Goal: Information Seeking & Learning: Find specific fact

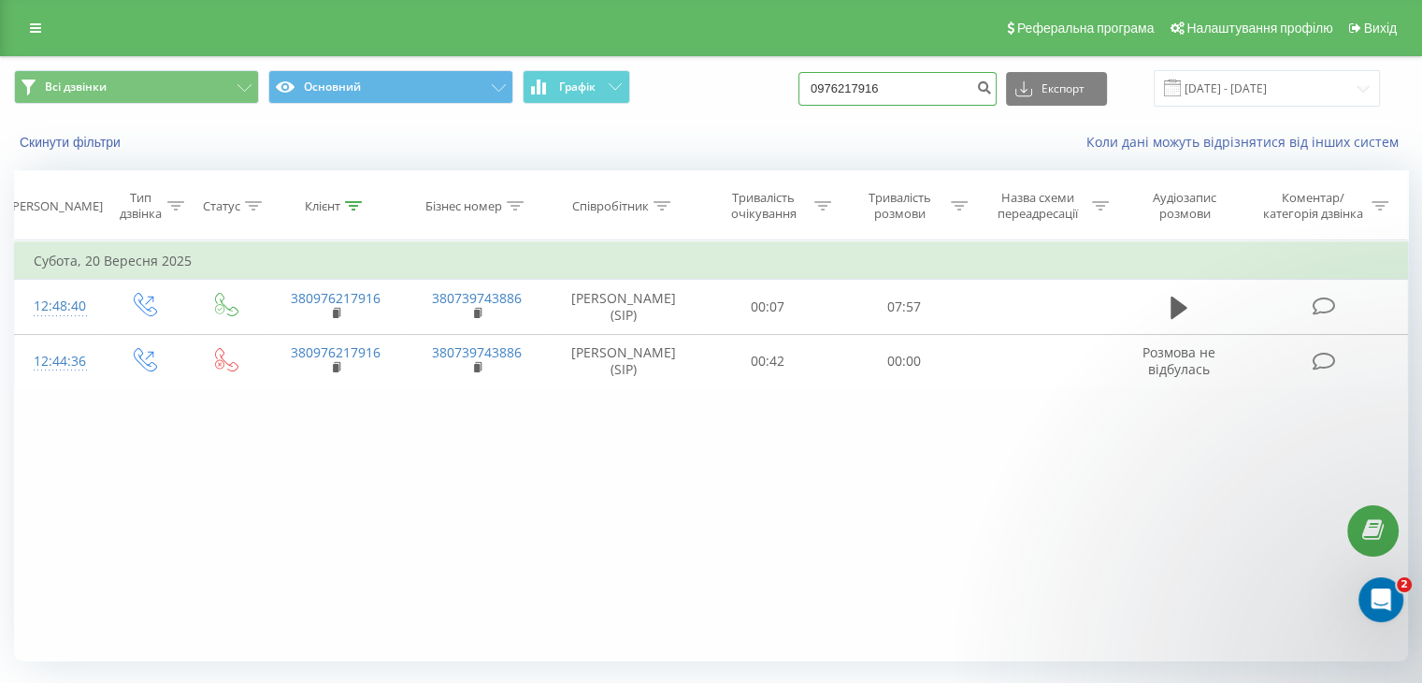
drag, startPoint x: 865, startPoint y: 76, endPoint x: 610, endPoint y: 108, distance: 257.4
click at [610, 108] on div "Всі дзвінки Основний Графік 0976217916 Експорт .csv .xls .xlsx 22.06.2025 - 22.…" at bounding box center [711, 88] width 1420 height 63
paste input "664007330"
type input "0664007330"
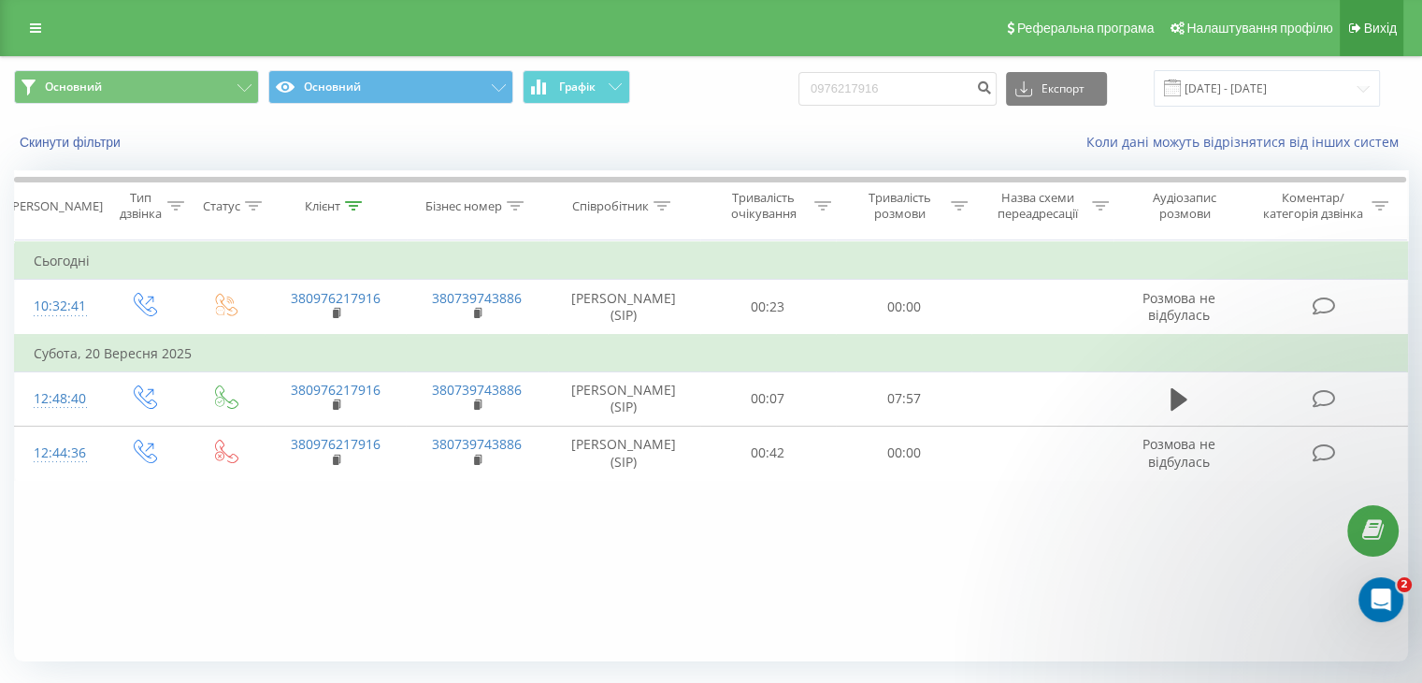
click at [1370, 24] on span "Вихід" at bounding box center [1380, 28] width 33 height 15
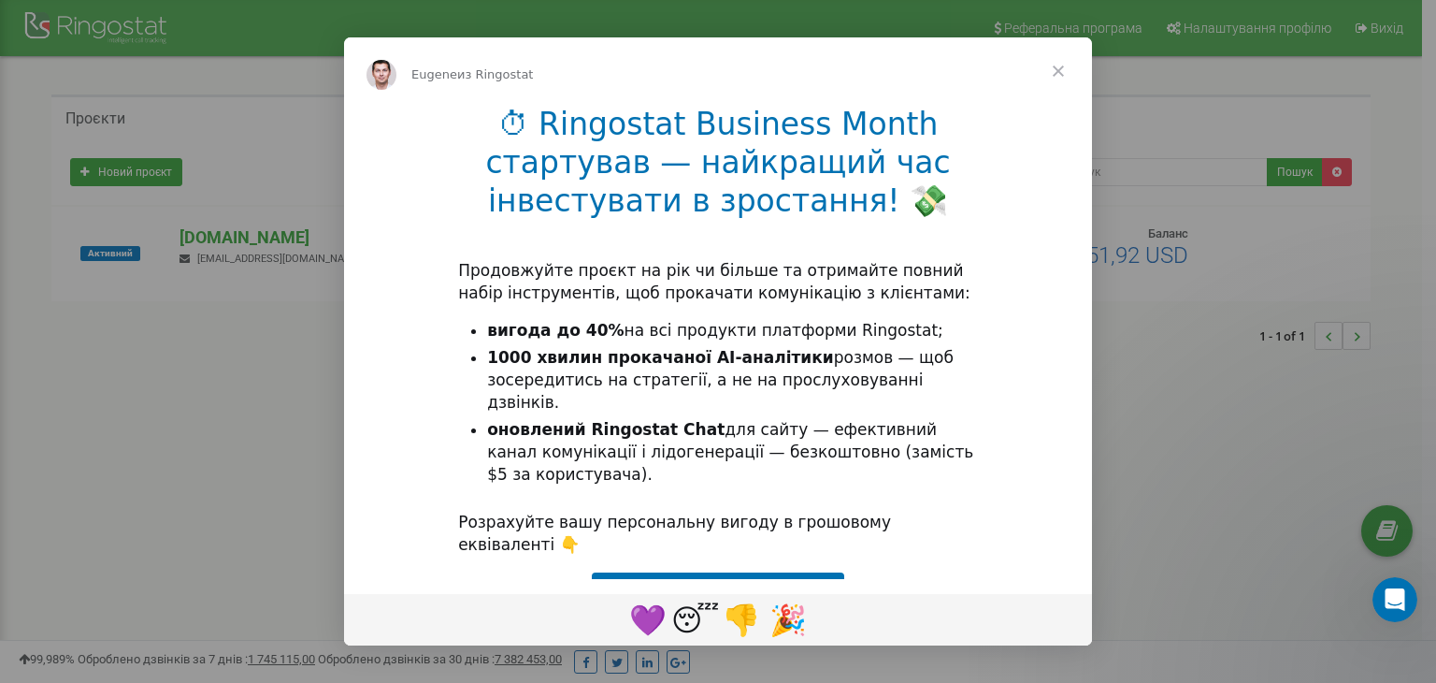
click at [621, 450] on li "оновлений Ringostat Chat для сайту — ефективний канал комунікації і лідогенерац…" at bounding box center [732, 452] width 491 height 67
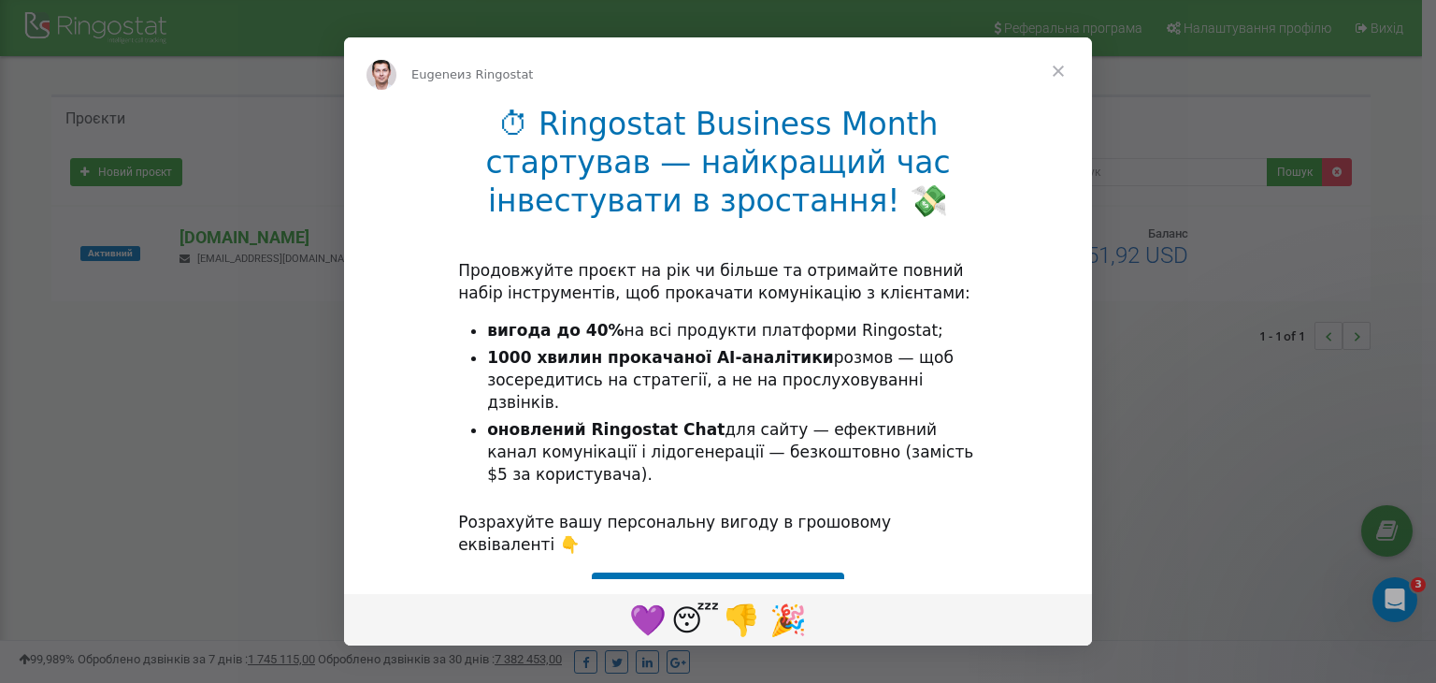
click at [1061, 67] on span "Закрыть" at bounding box center [1058, 70] width 67 height 67
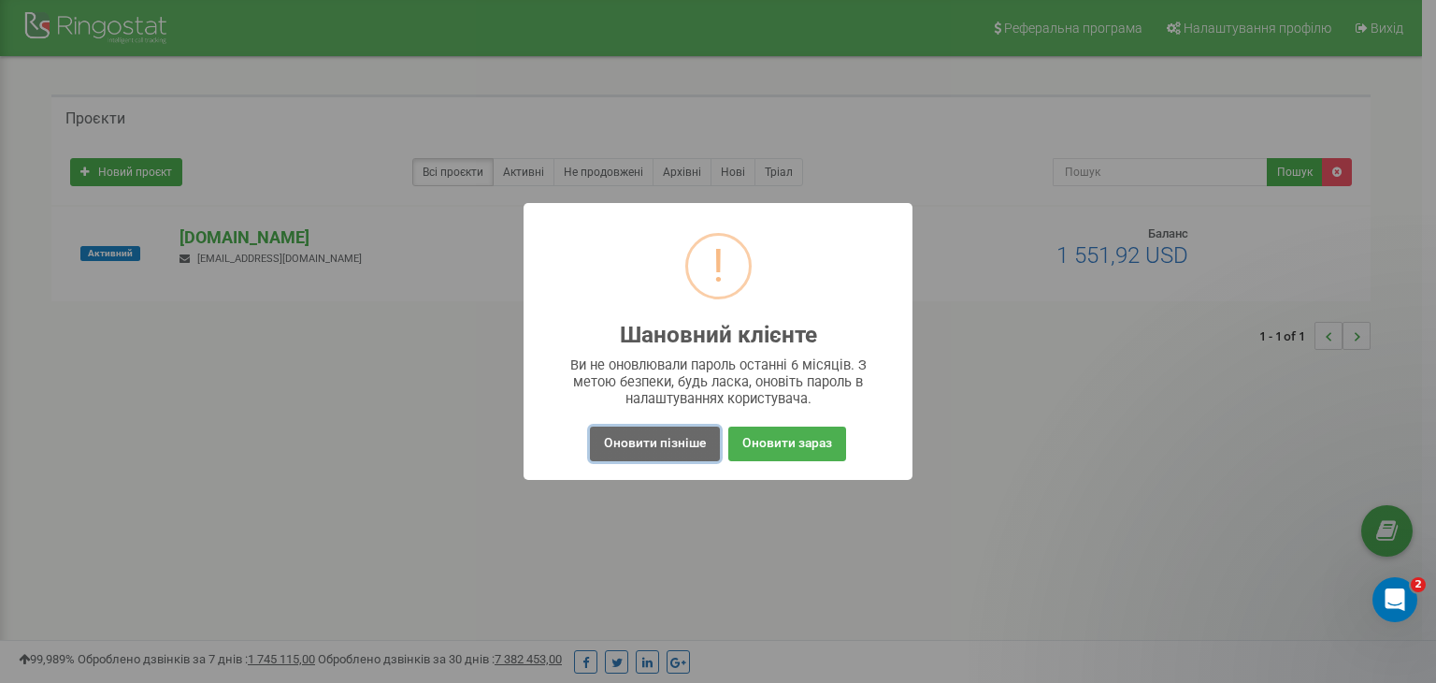
click at [658, 441] on button "Оновити пізніше" at bounding box center [655, 443] width 130 height 35
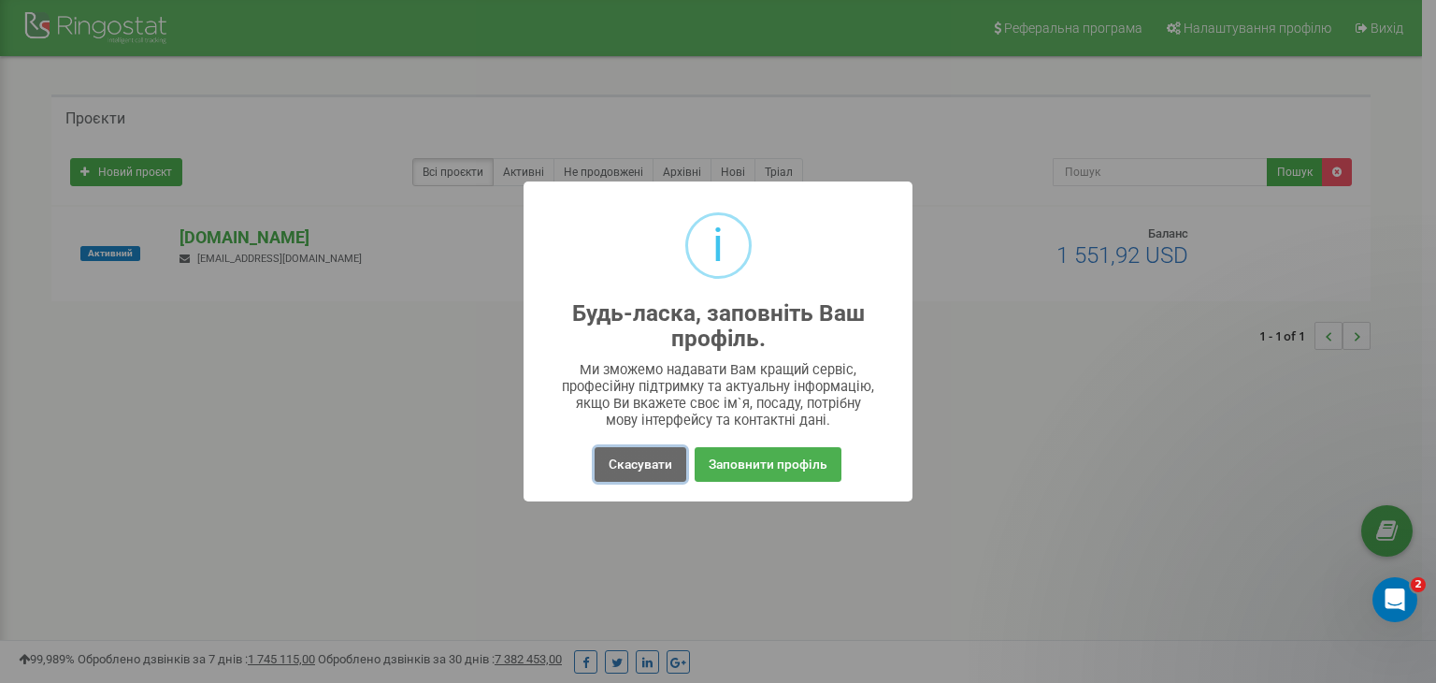
click at [607, 454] on button "Скасувати" at bounding box center [641, 464] width 92 height 35
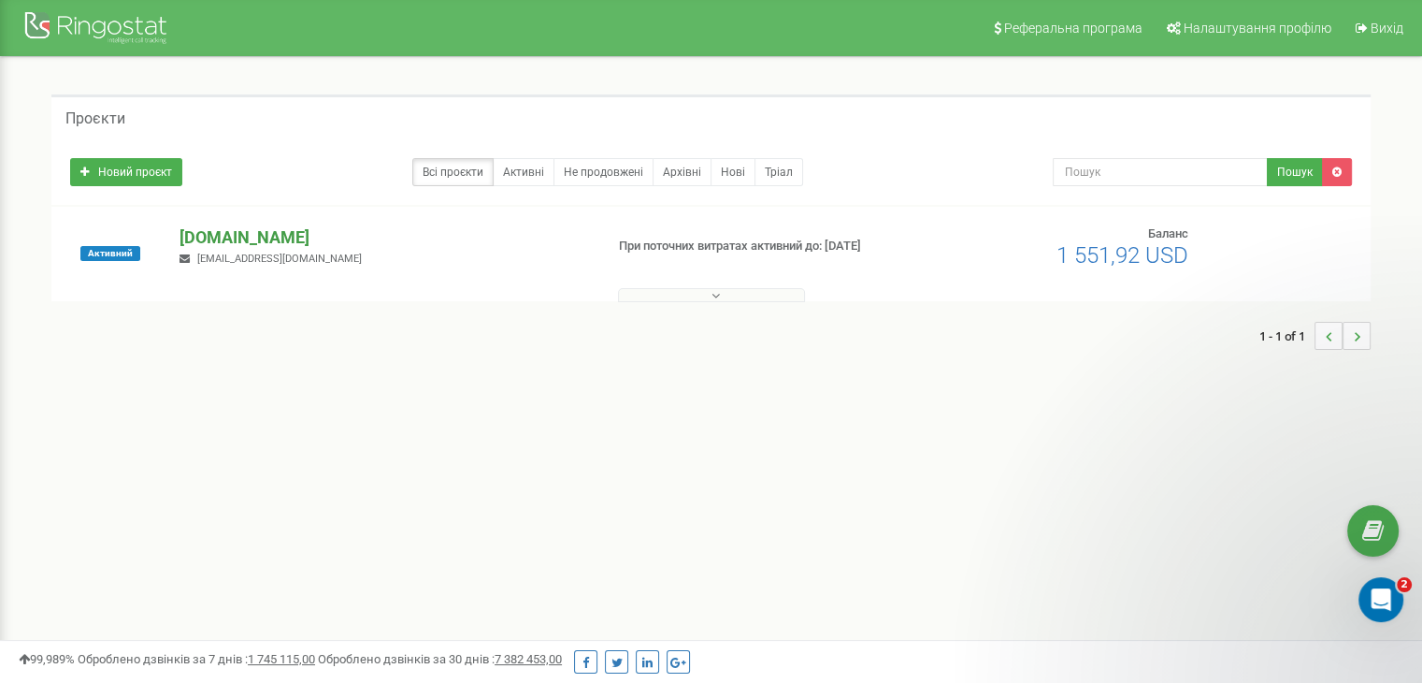
click at [194, 238] on p "ulf.ua" at bounding box center [384, 237] width 409 height 24
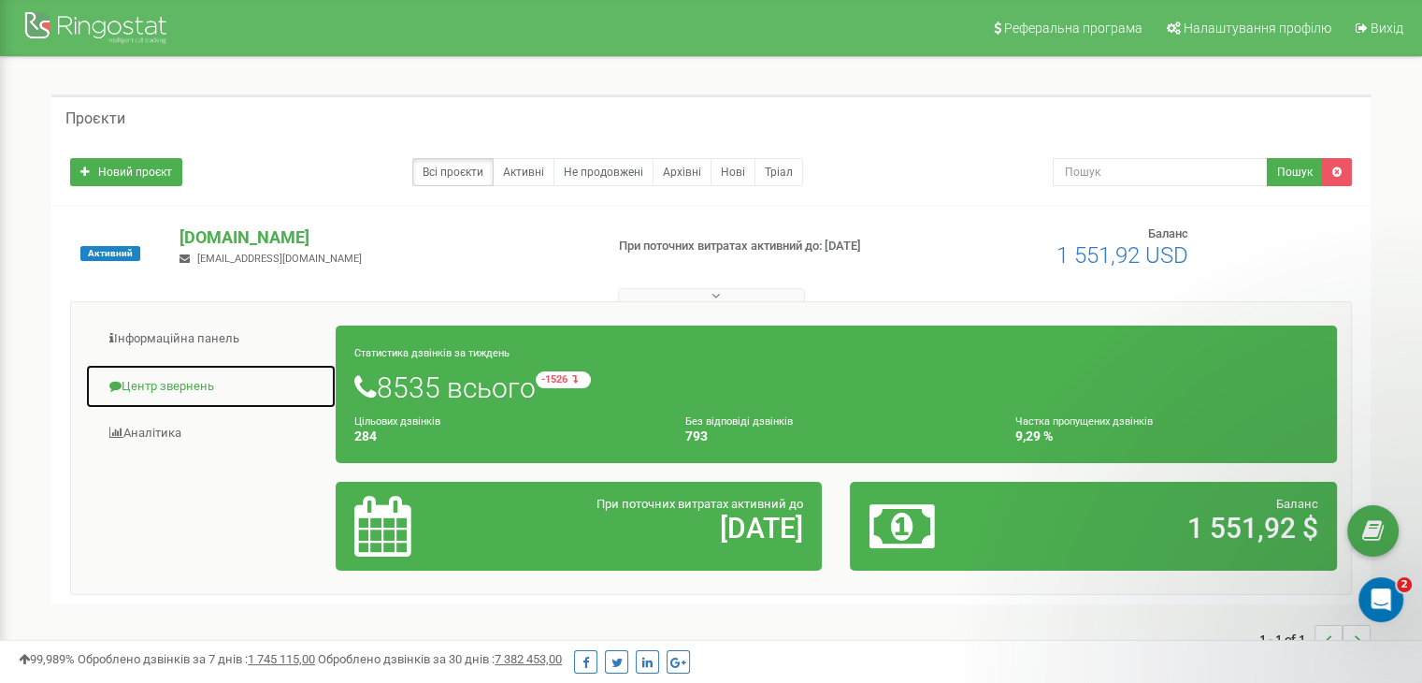
click at [161, 379] on link "Центр звернень" at bounding box center [211, 387] width 252 height 46
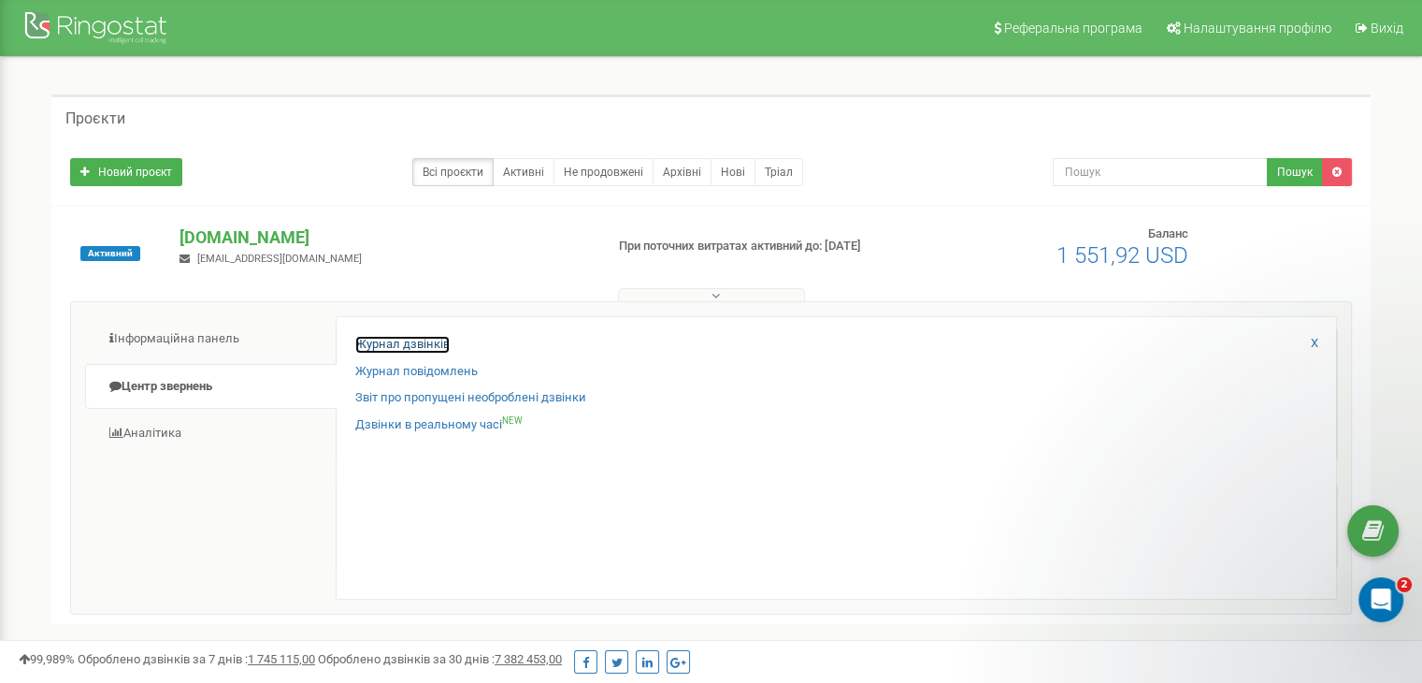
click at [418, 341] on link "Журнал дзвінків" at bounding box center [402, 345] width 94 height 18
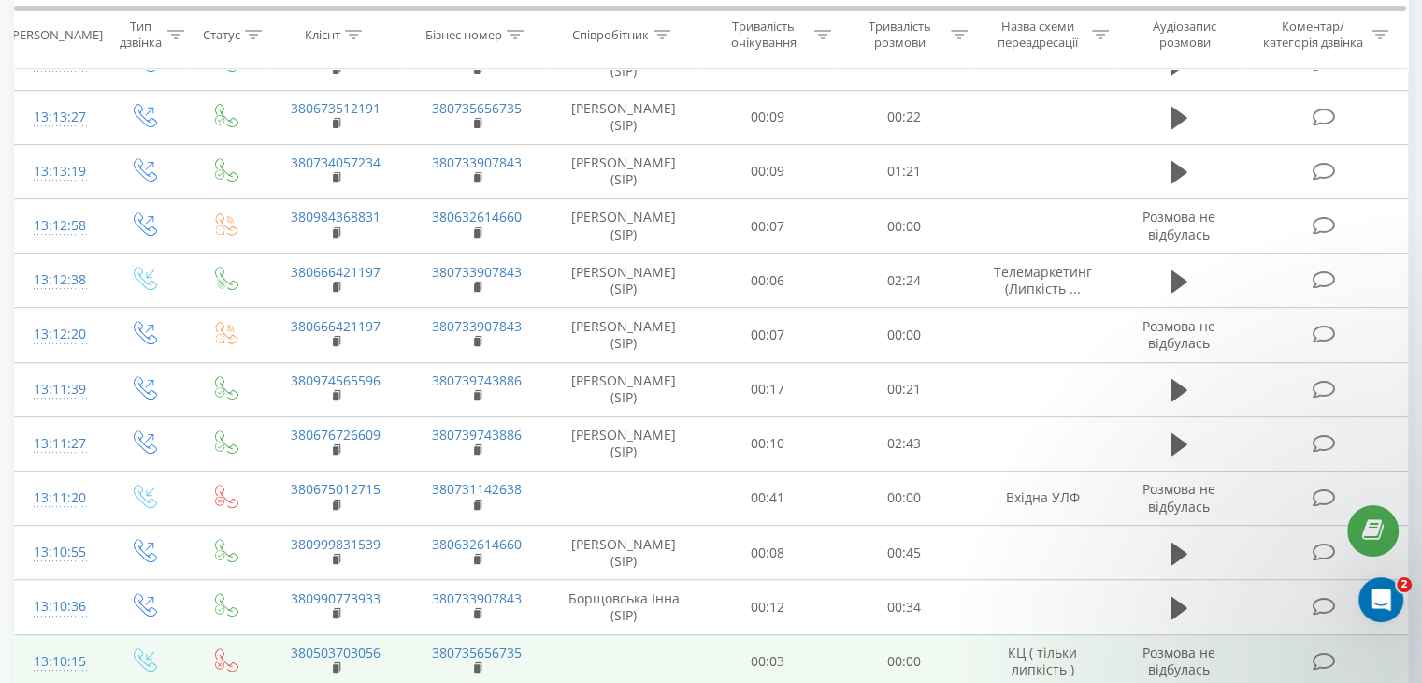
scroll to position [1068, 0]
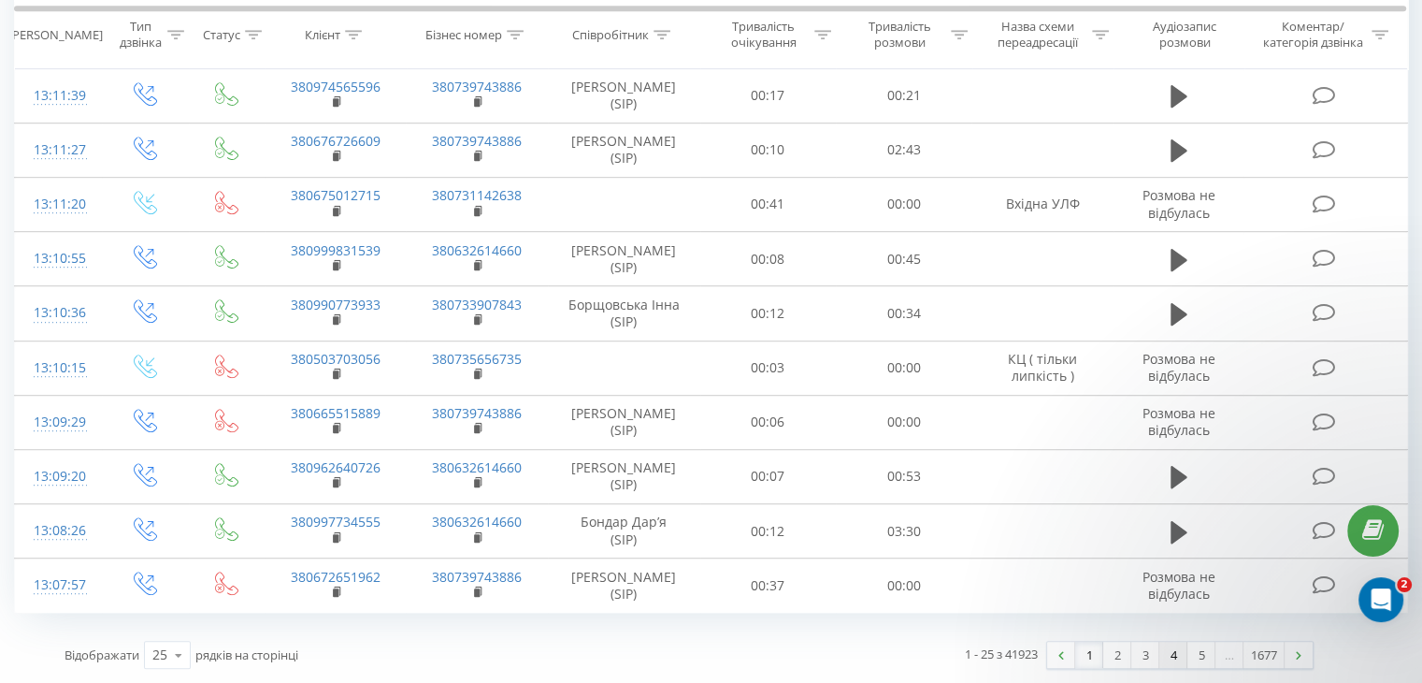
click at [1175, 655] on link "4" at bounding box center [1173, 654] width 28 height 26
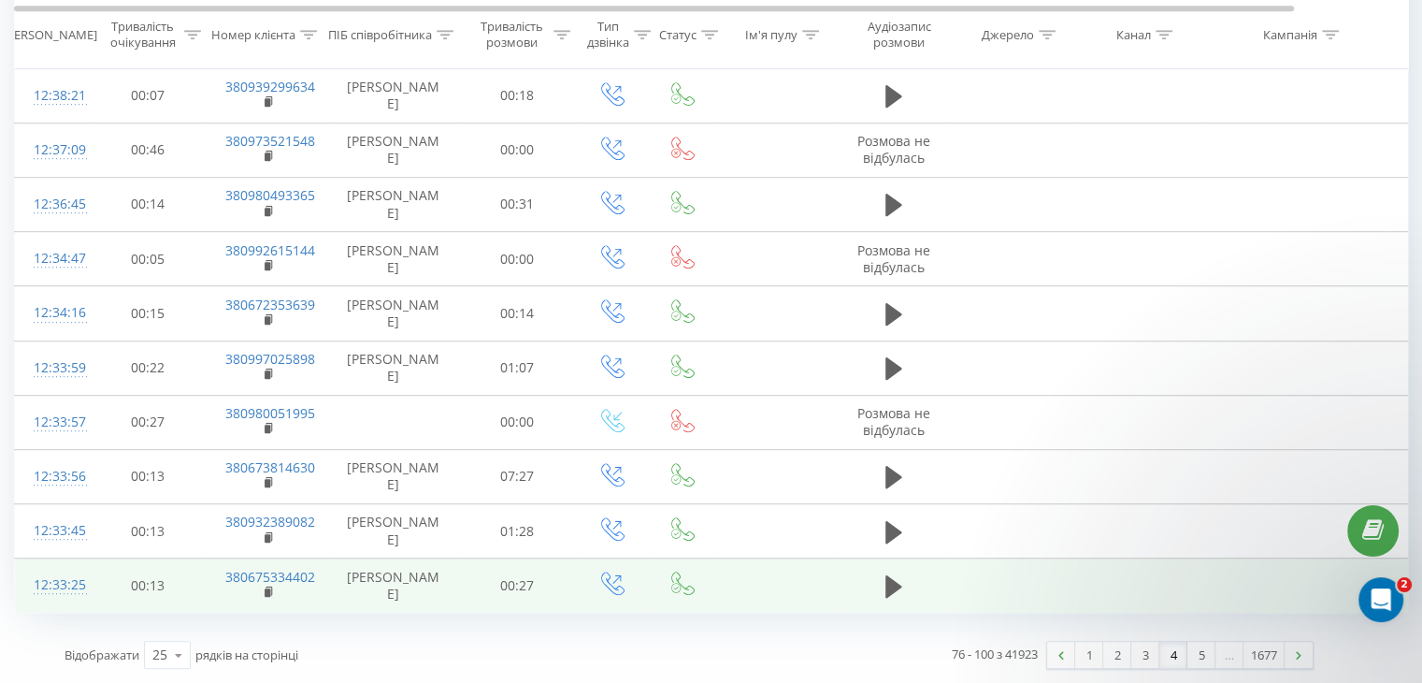
scroll to position [1257, 0]
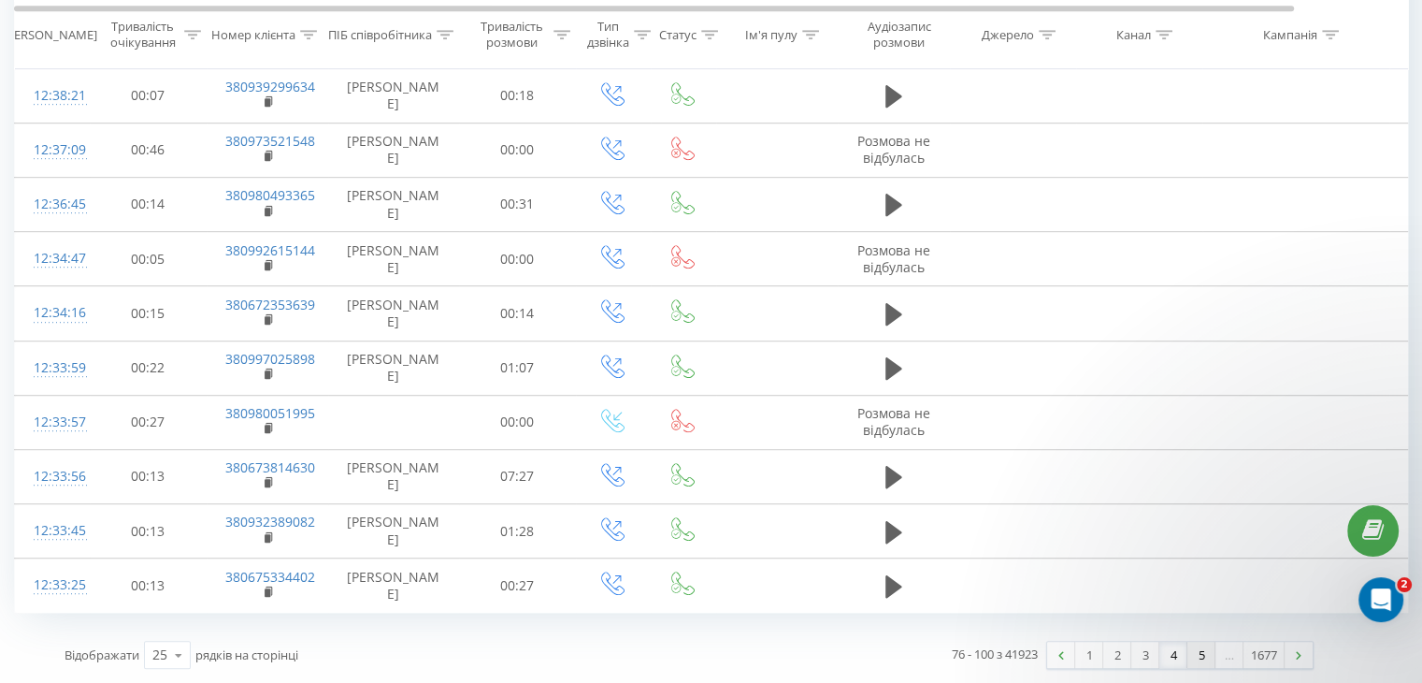
click at [1200, 654] on link "5" at bounding box center [1202, 654] width 28 height 26
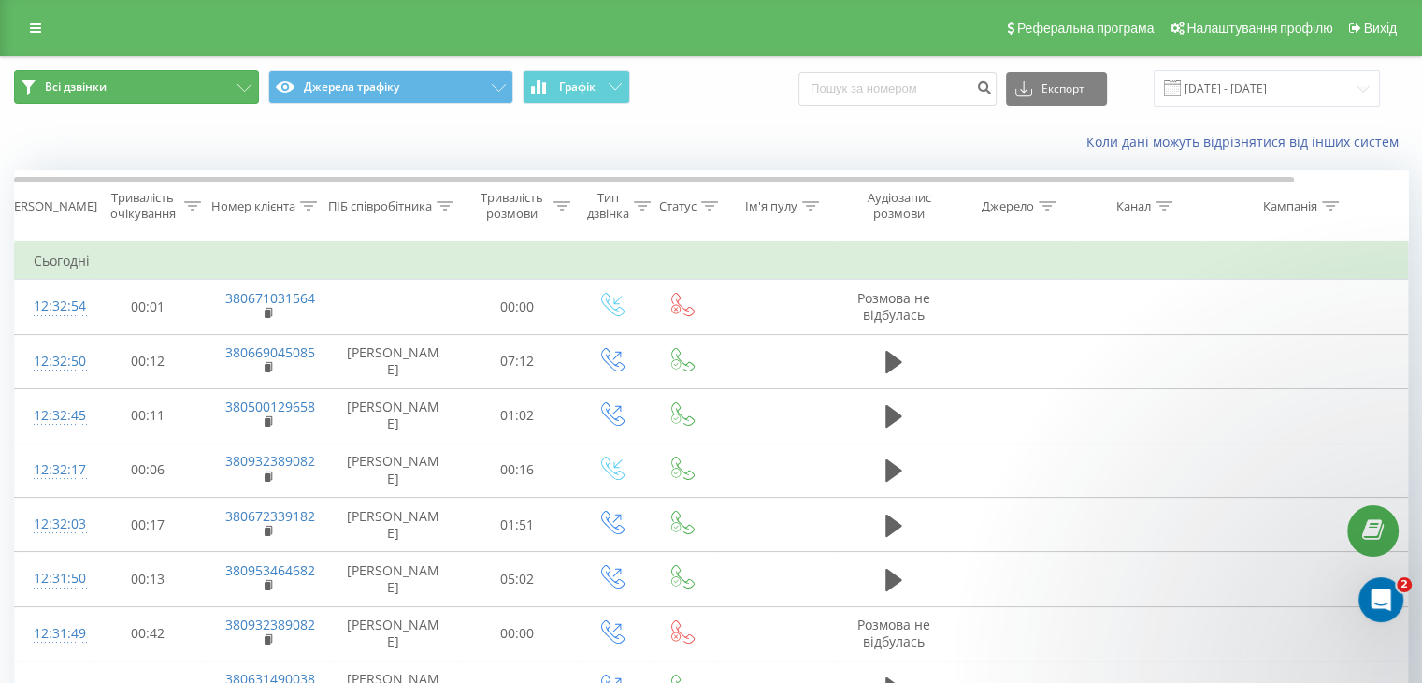
click at [239, 84] on icon at bounding box center [245, 87] width 14 height 7
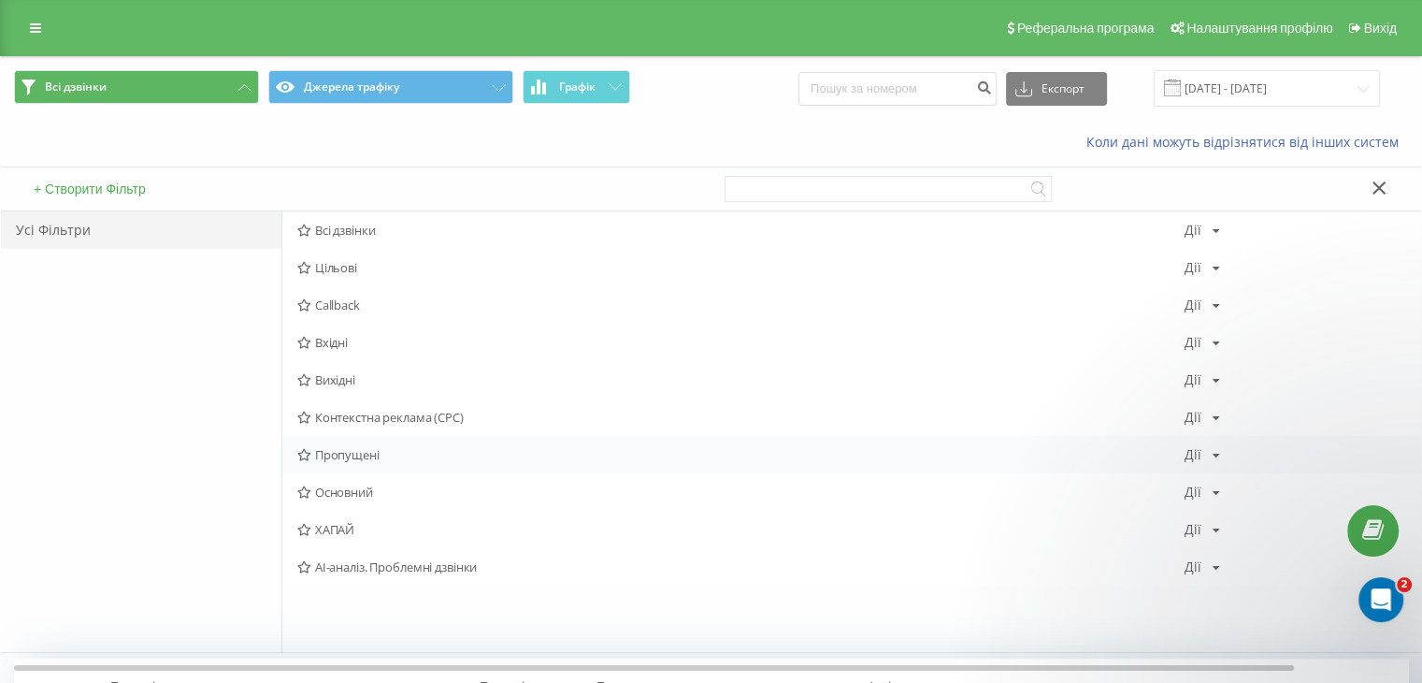
click at [358, 459] on span "Пропущені" at bounding box center [740, 454] width 887 height 13
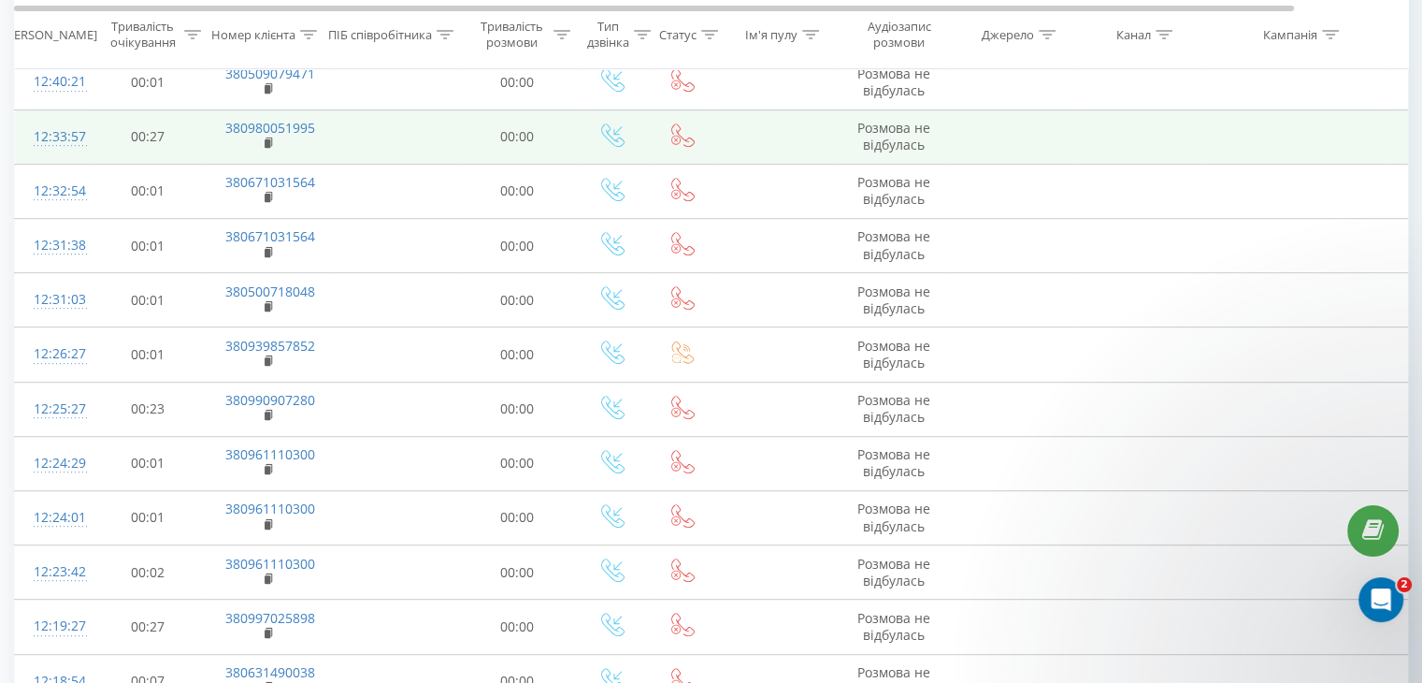
scroll to position [1022, 0]
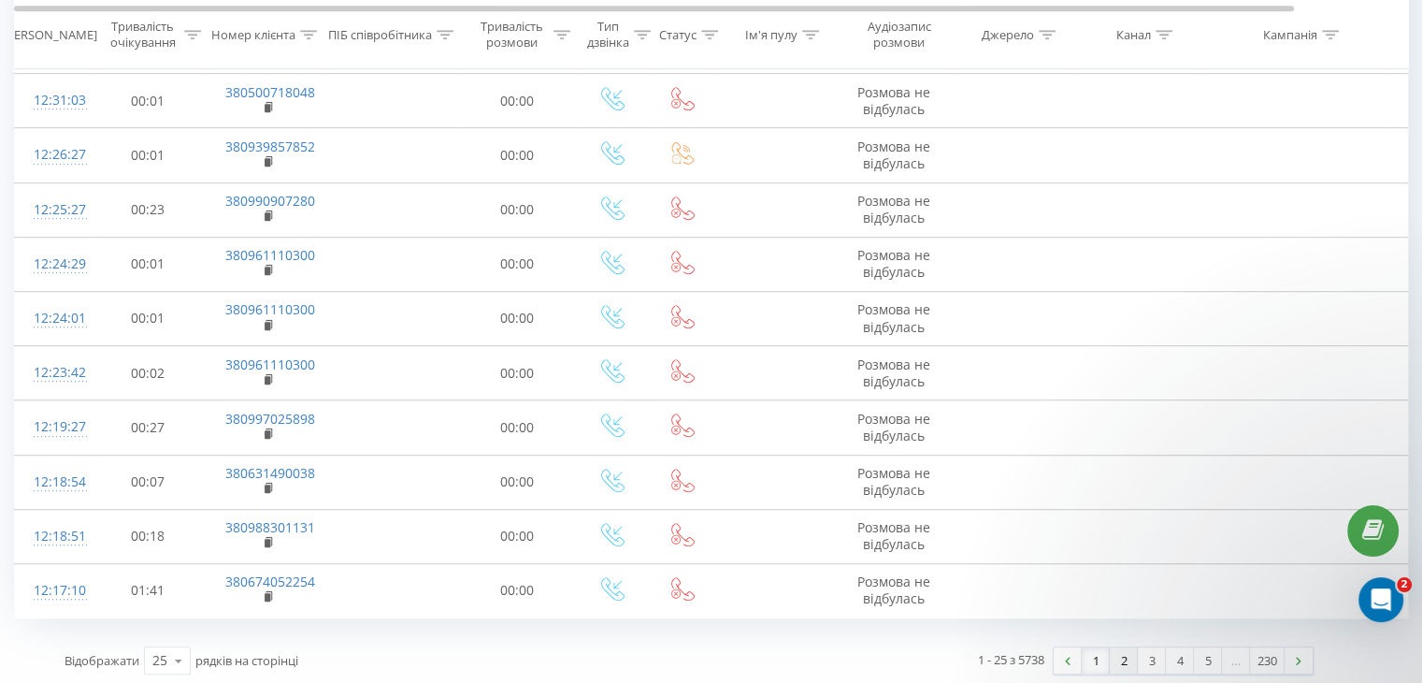
click at [1118, 656] on link "2" at bounding box center [1124, 660] width 28 height 26
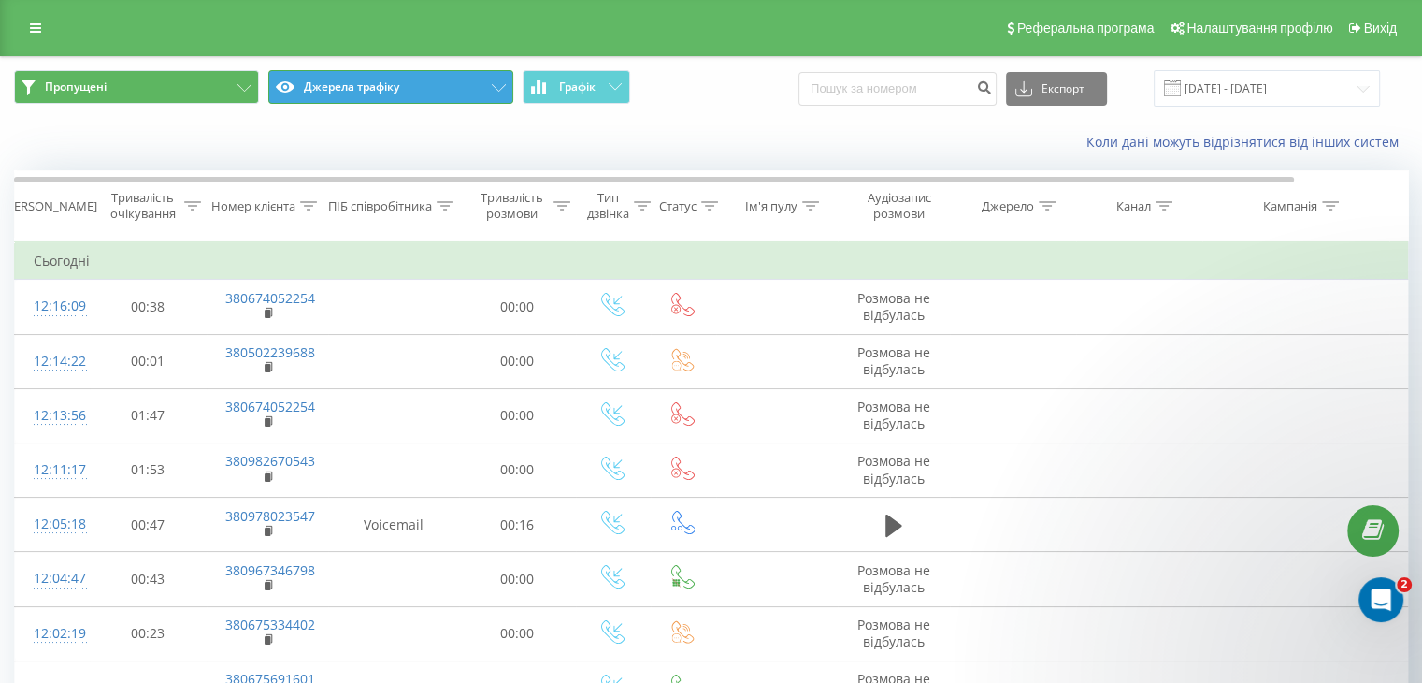
click at [502, 76] on button "Джерела трафіку" at bounding box center [390, 87] width 245 height 34
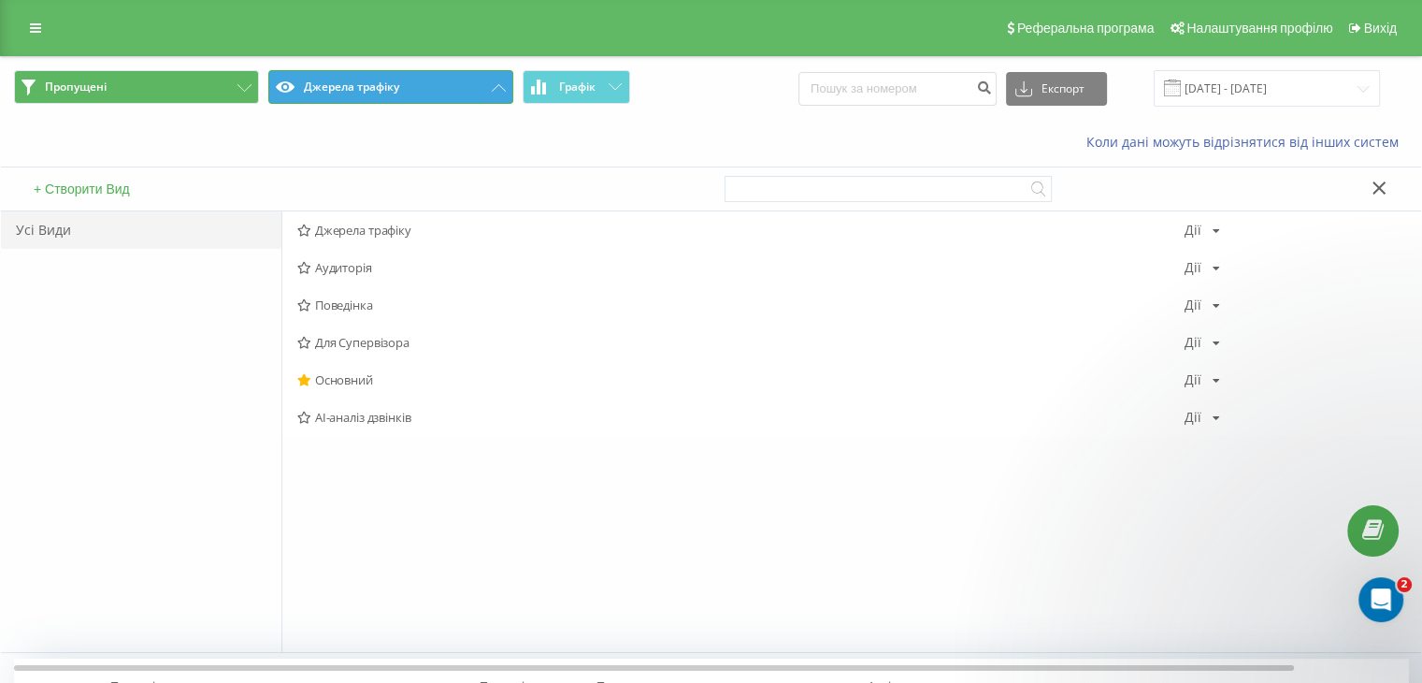
click at [501, 76] on button "Джерела трафіку" at bounding box center [390, 87] width 245 height 34
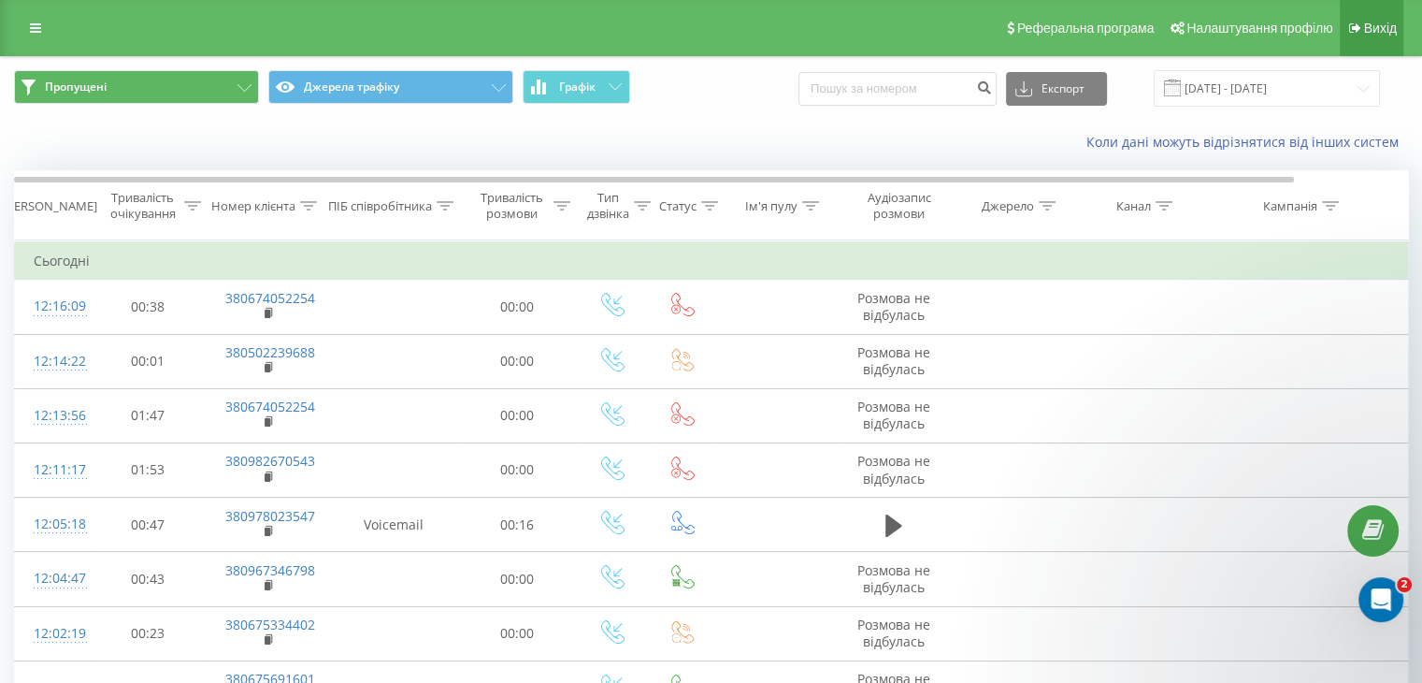
click at [1390, 25] on span "Вихід" at bounding box center [1380, 28] width 33 height 15
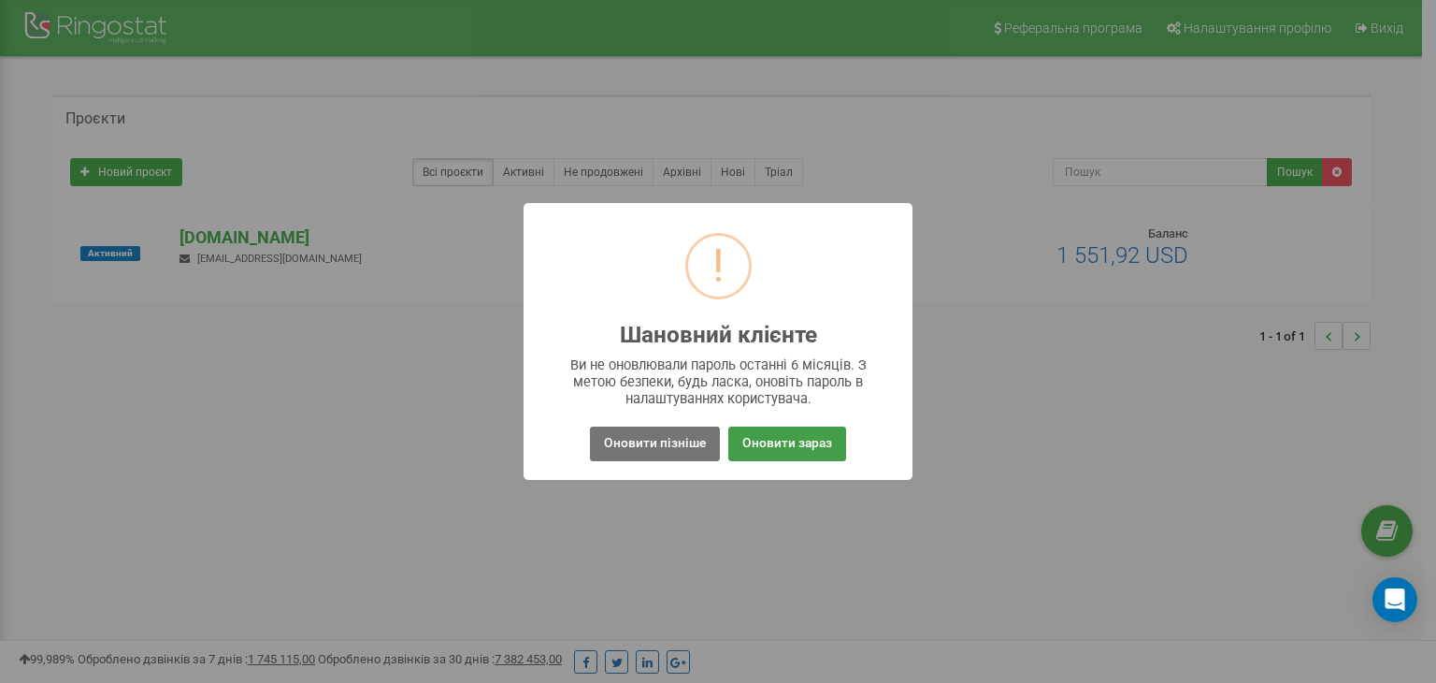
click at [762, 440] on button "Оновити зараз" at bounding box center [787, 443] width 118 height 35
click at [655, 439] on button "Оновити пізніше" at bounding box center [655, 443] width 130 height 35
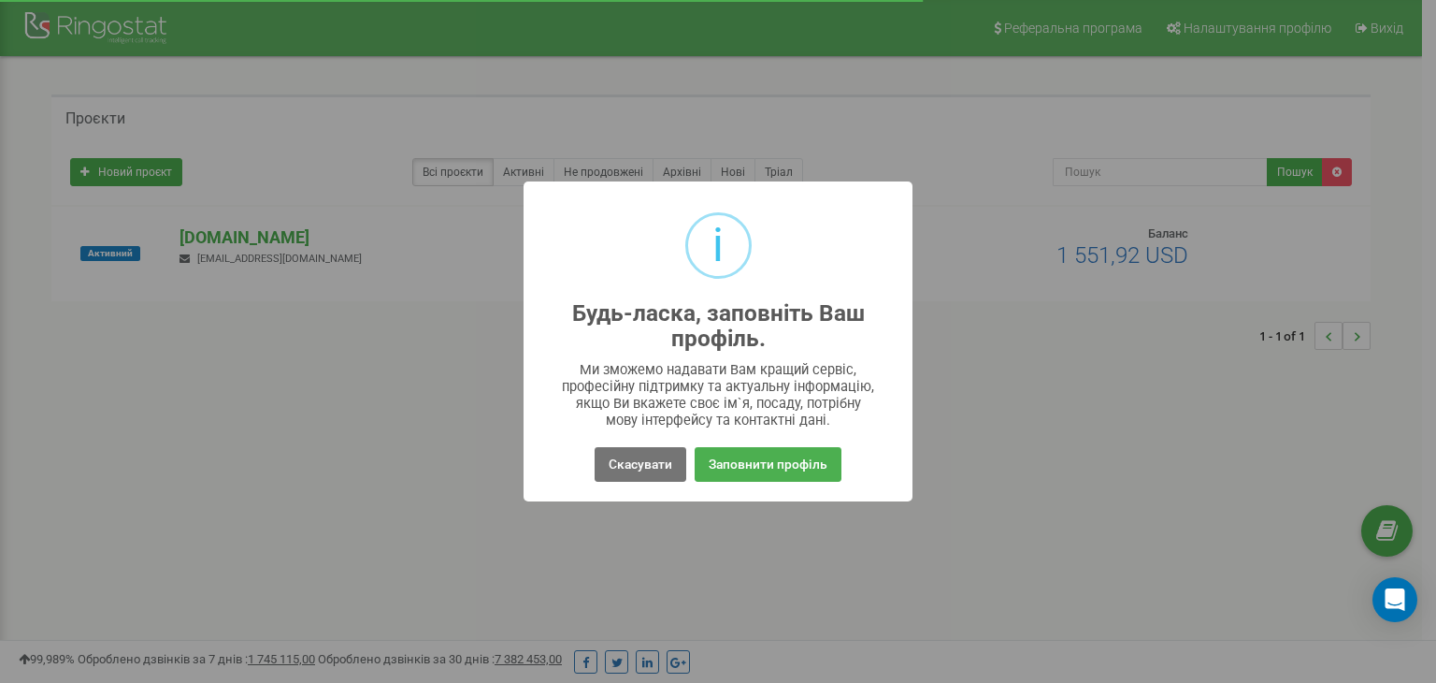
click at [655, 439] on div "i Будь-ласка, заповніть Ваш профіль. × Ми зможемо надавати Вам кращий сервіс, п…" at bounding box center [718, 340] width 389 height 319
click at [642, 461] on button "Скасувати" at bounding box center [641, 464] width 92 height 35
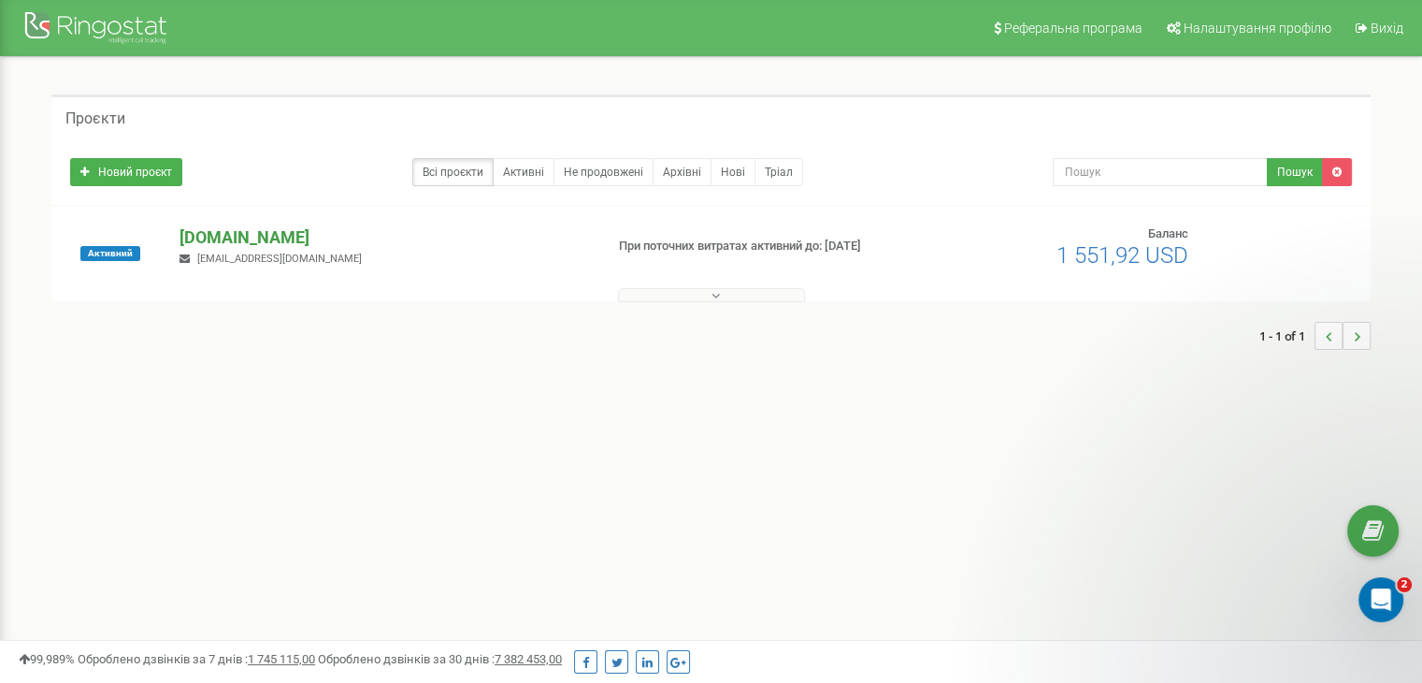
click at [200, 234] on p "[DOMAIN_NAME]" at bounding box center [384, 237] width 409 height 24
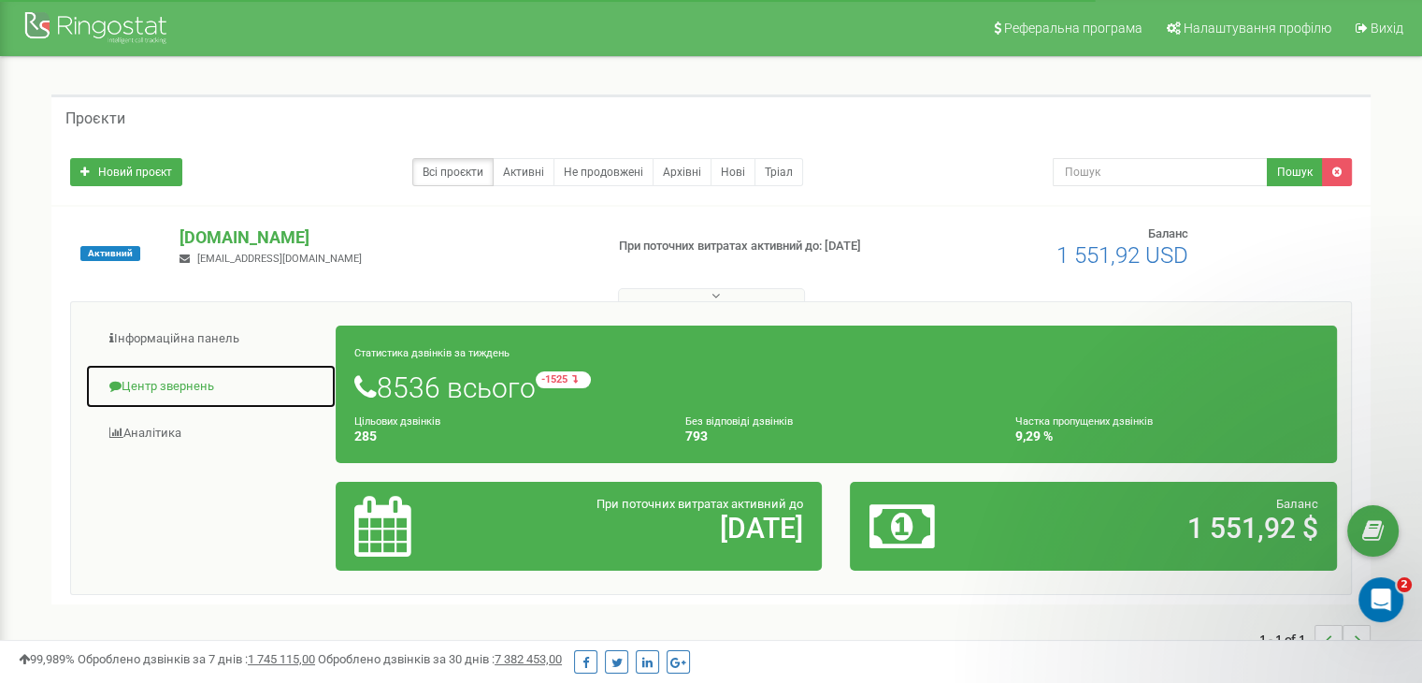
click at [185, 385] on link "Центр звернень" at bounding box center [211, 387] width 252 height 46
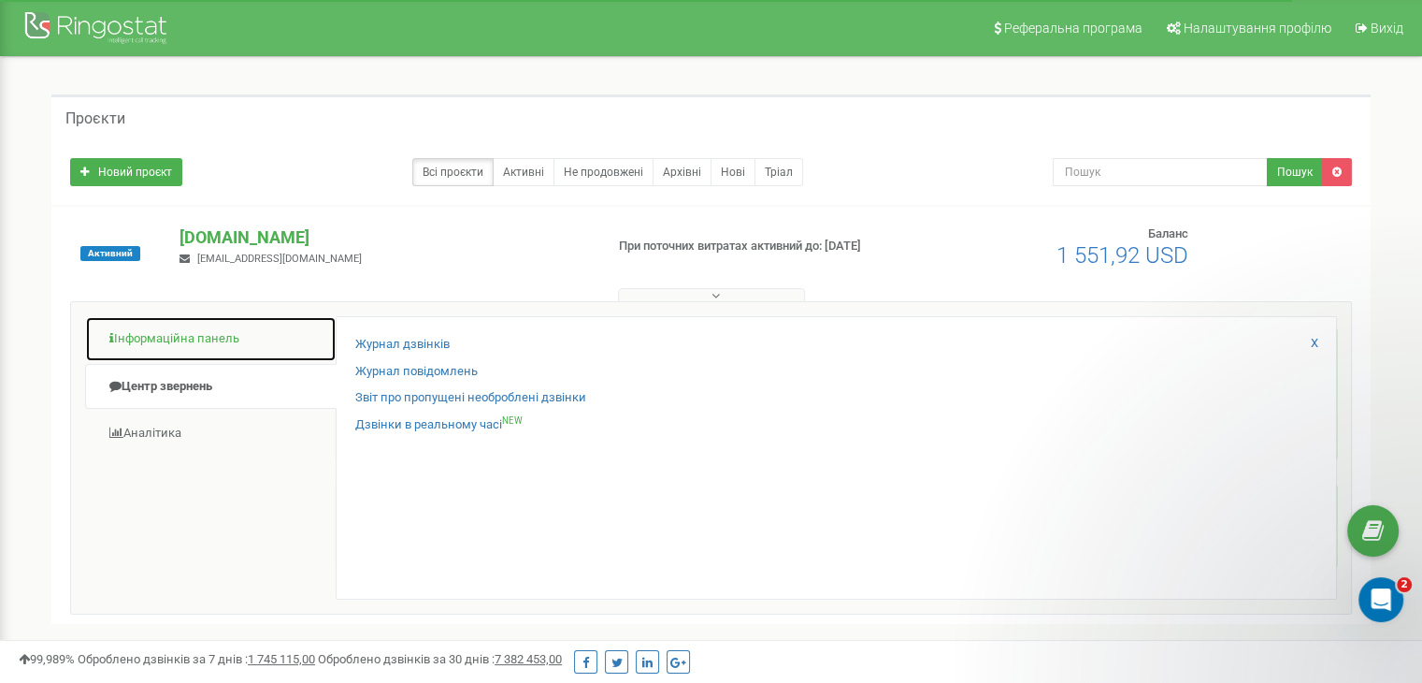
click at [192, 341] on link "Інформаційна панель" at bounding box center [211, 339] width 252 height 46
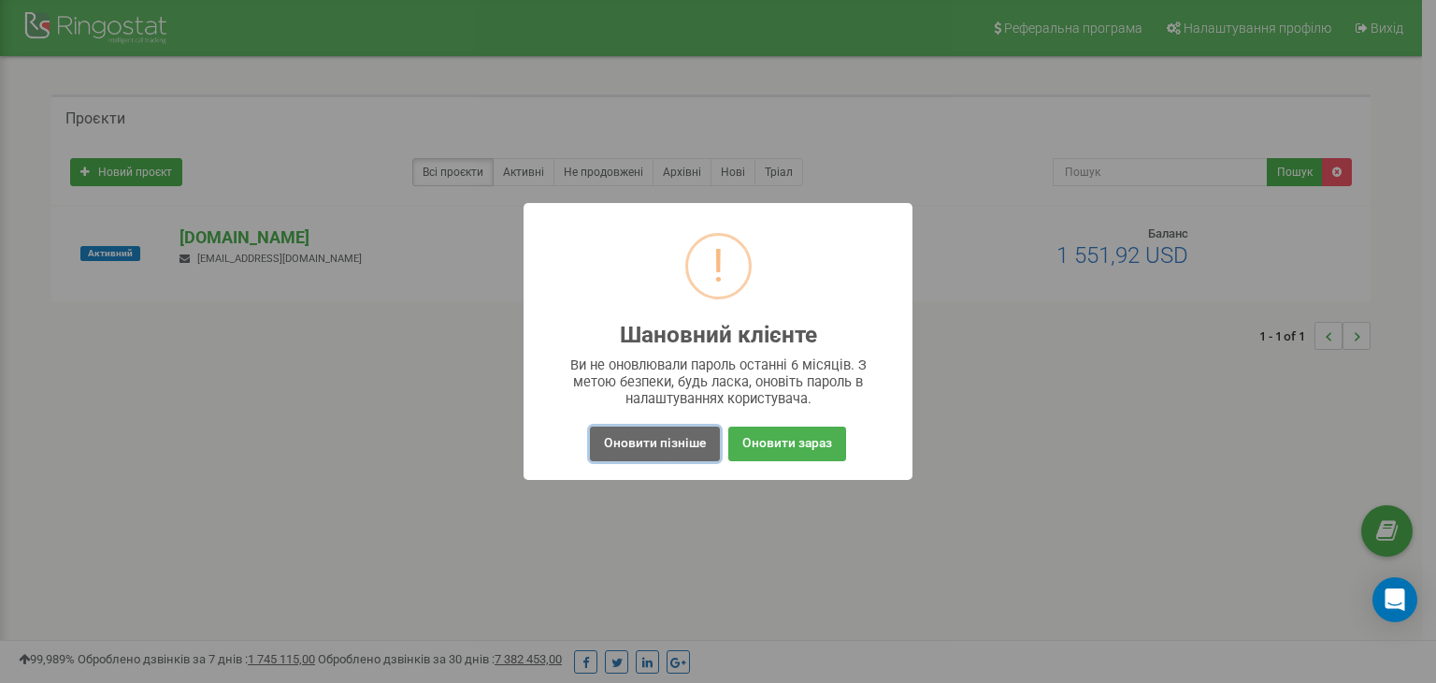
click at [602, 430] on button "Оновити пізніше" at bounding box center [655, 443] width 130 height 35
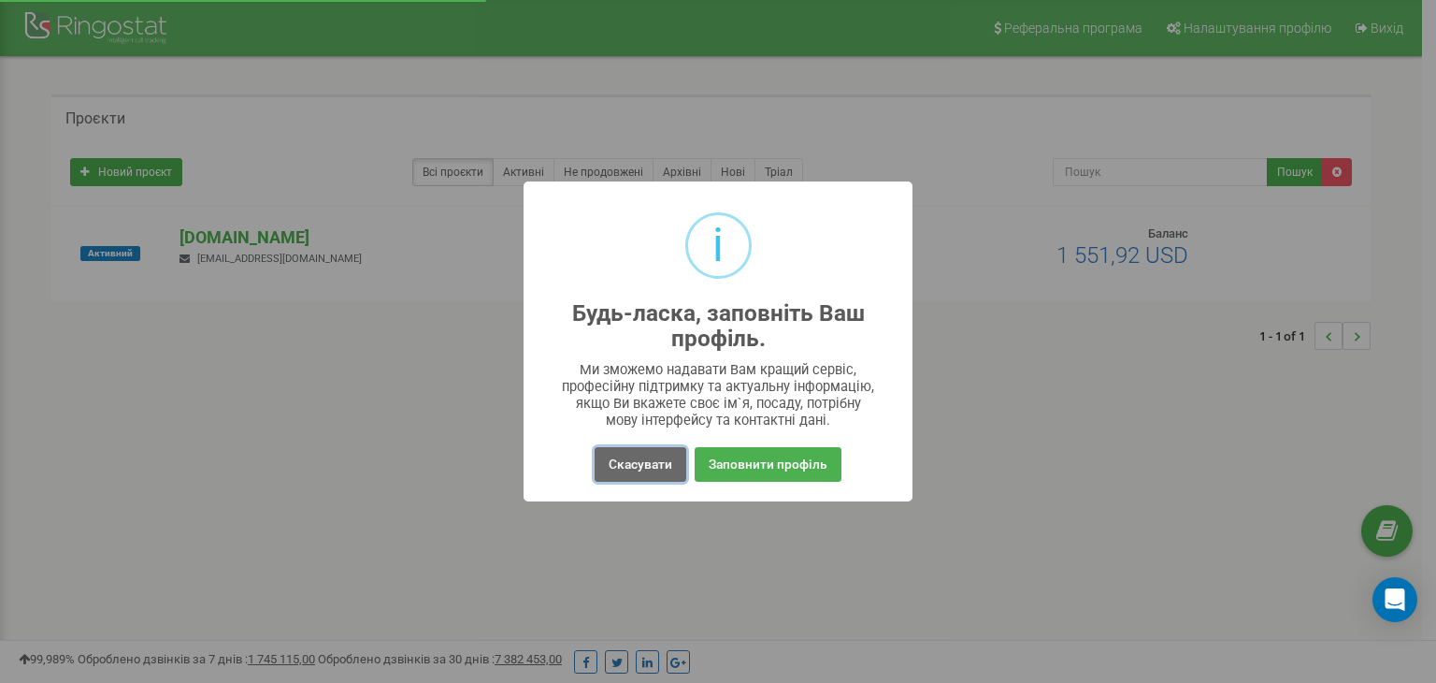
click at [608, 460] on button "Скасувати" at bounding box center [641, 464] width 92 height 35
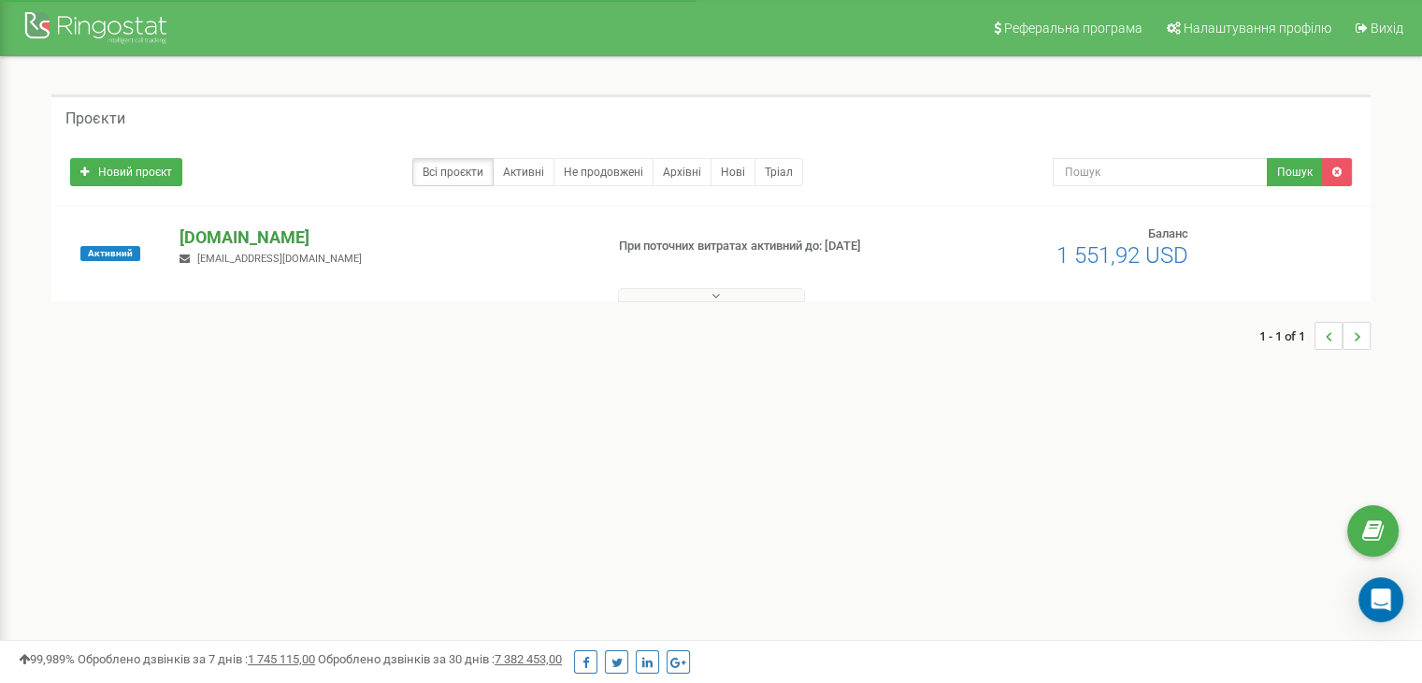
click at [203, 238] on p "[DOMAIN_NAME]" at bounding box center [384, 237] width 409 height 24
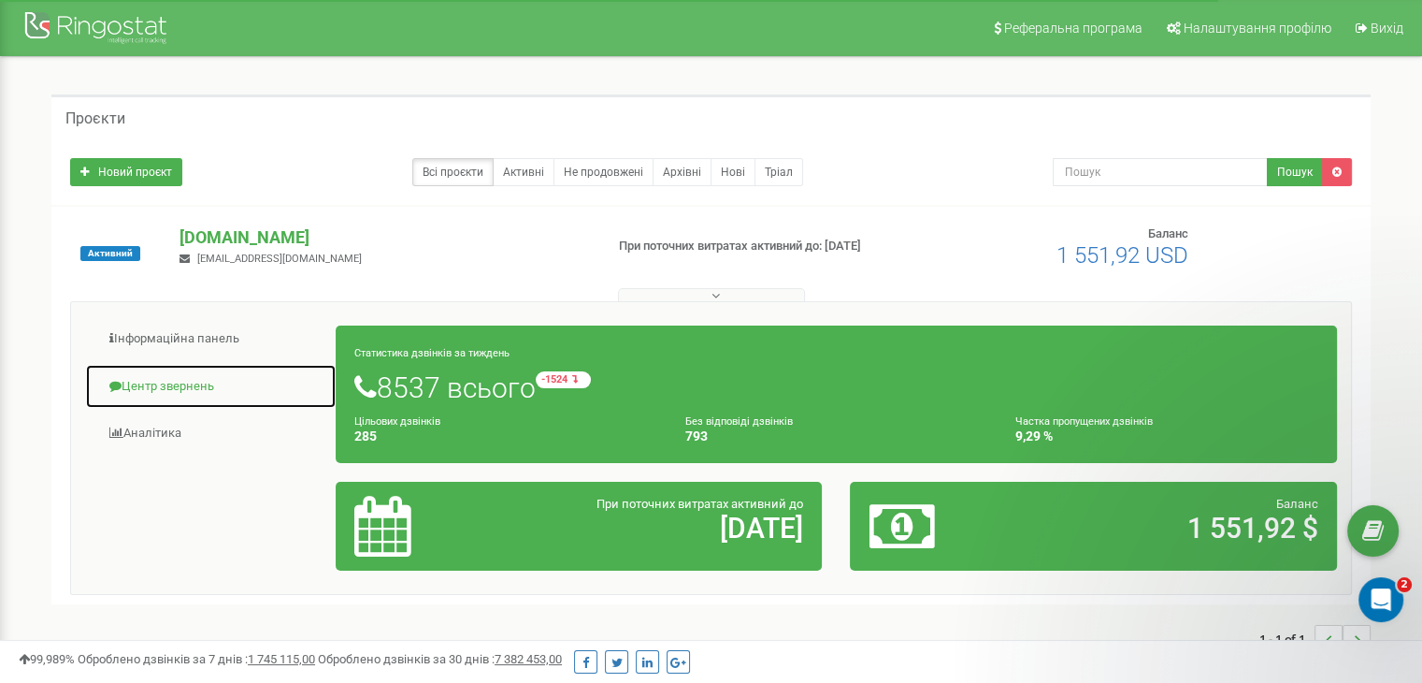
click at [156, 385] on link "Центр звернень" at bounding box center [211, 387] width 252 height 46
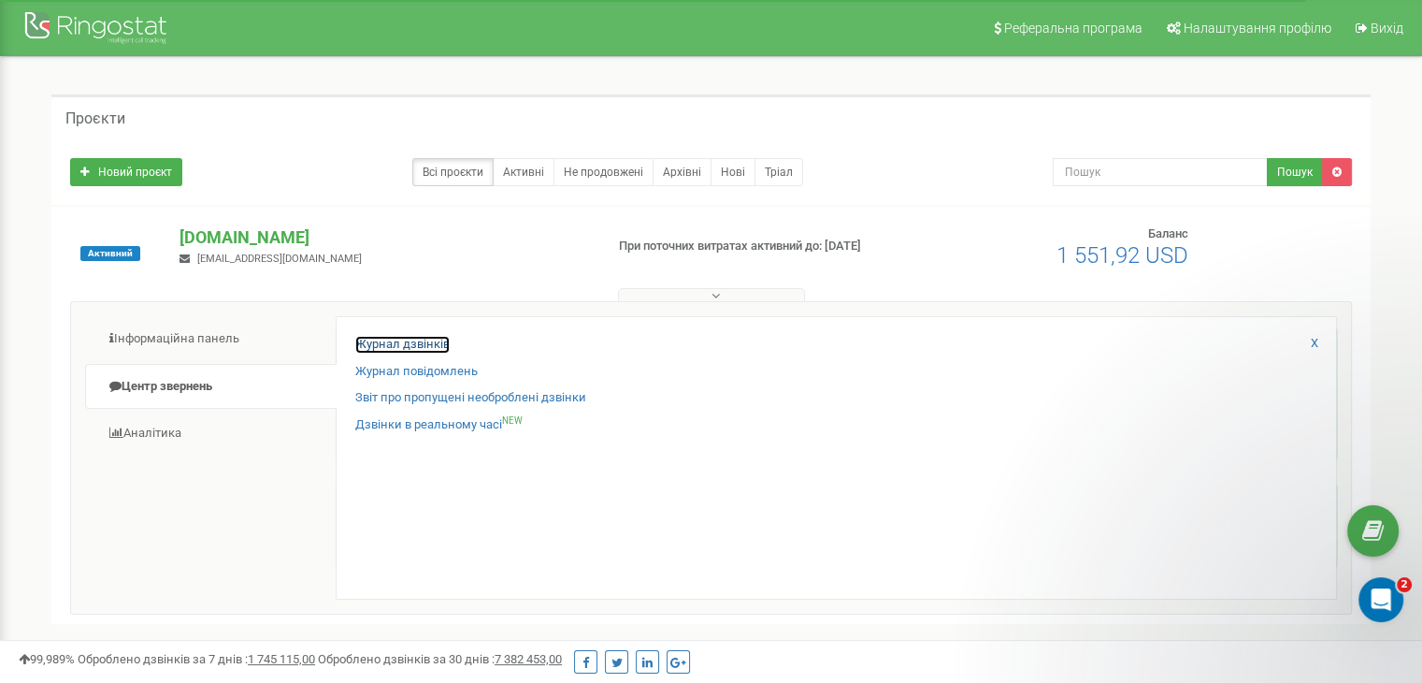
click at [424, 344] on link "Журнал дзвінків" at bounding box center [402, 345] width 94 height 18
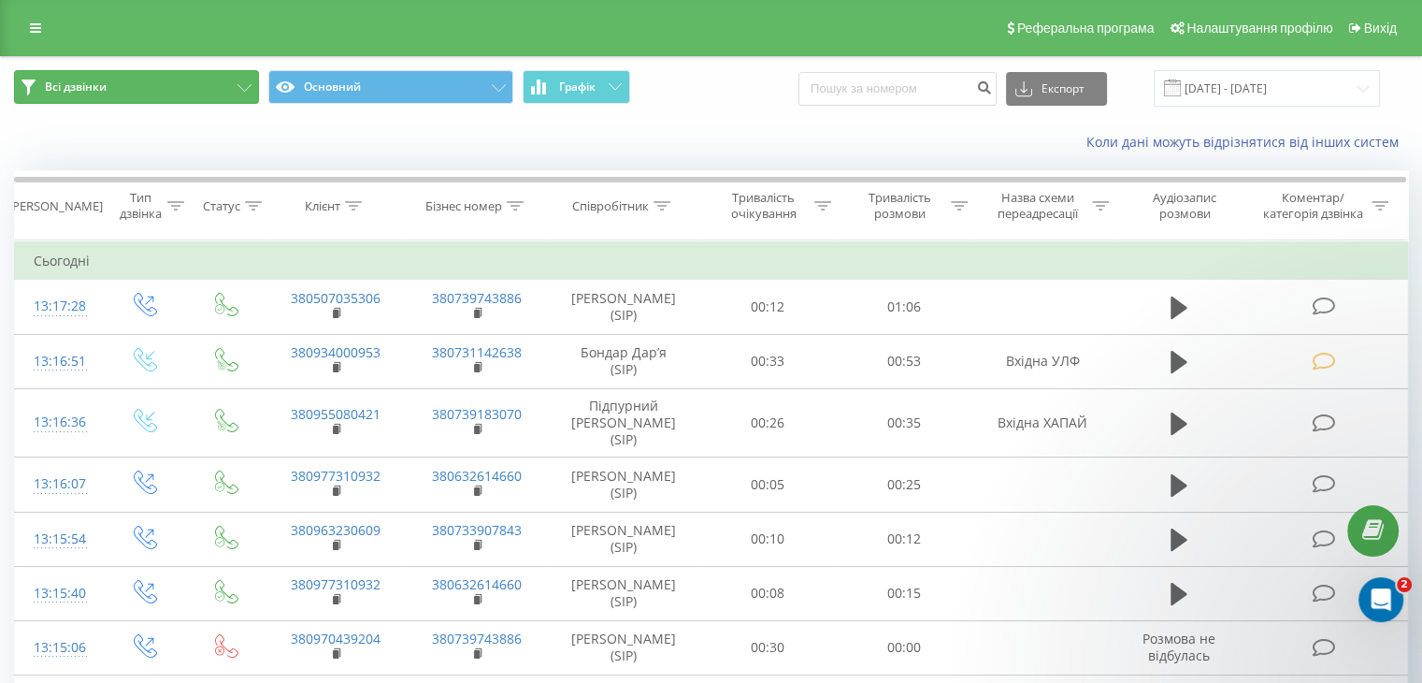
click at [236, 87] on button "Всі дзвінки" at bounding box center [136, 87] width 245 height 34
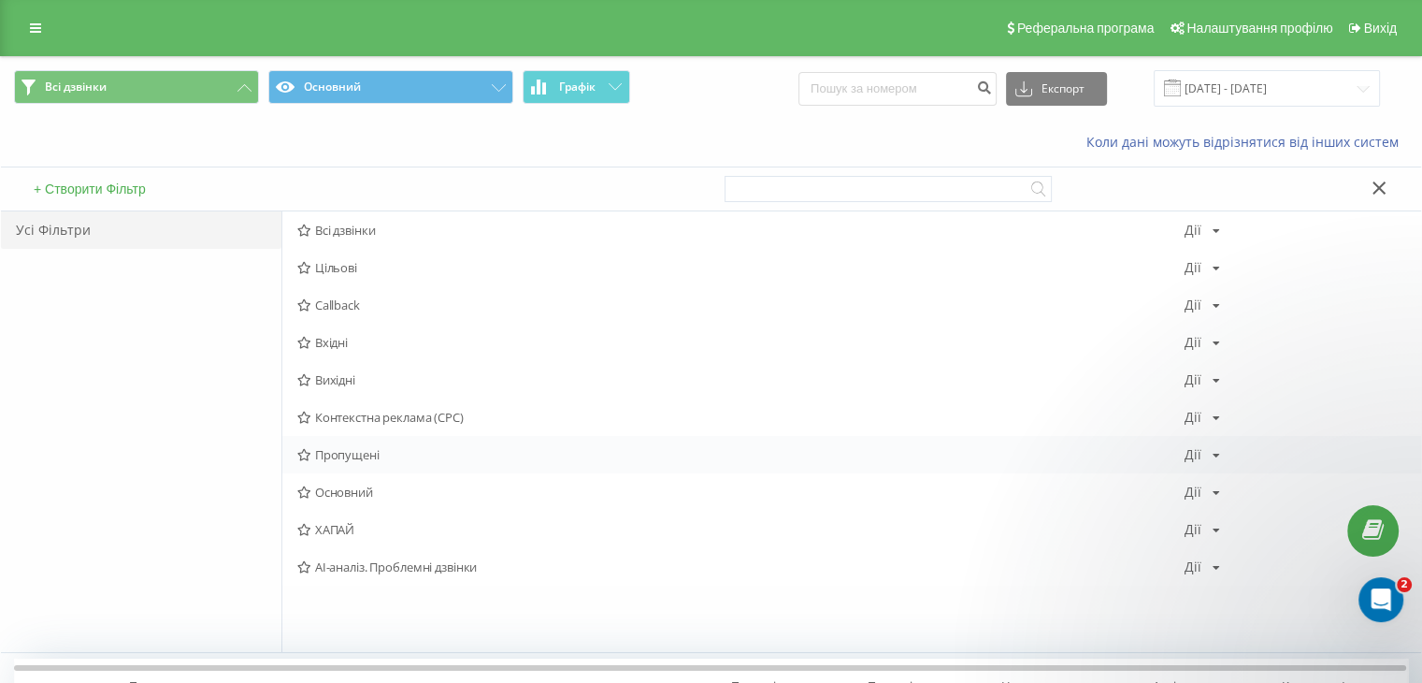
click at [332, 454] on span "Пропущені" at bounding box center [740, 454] width 887 height 13
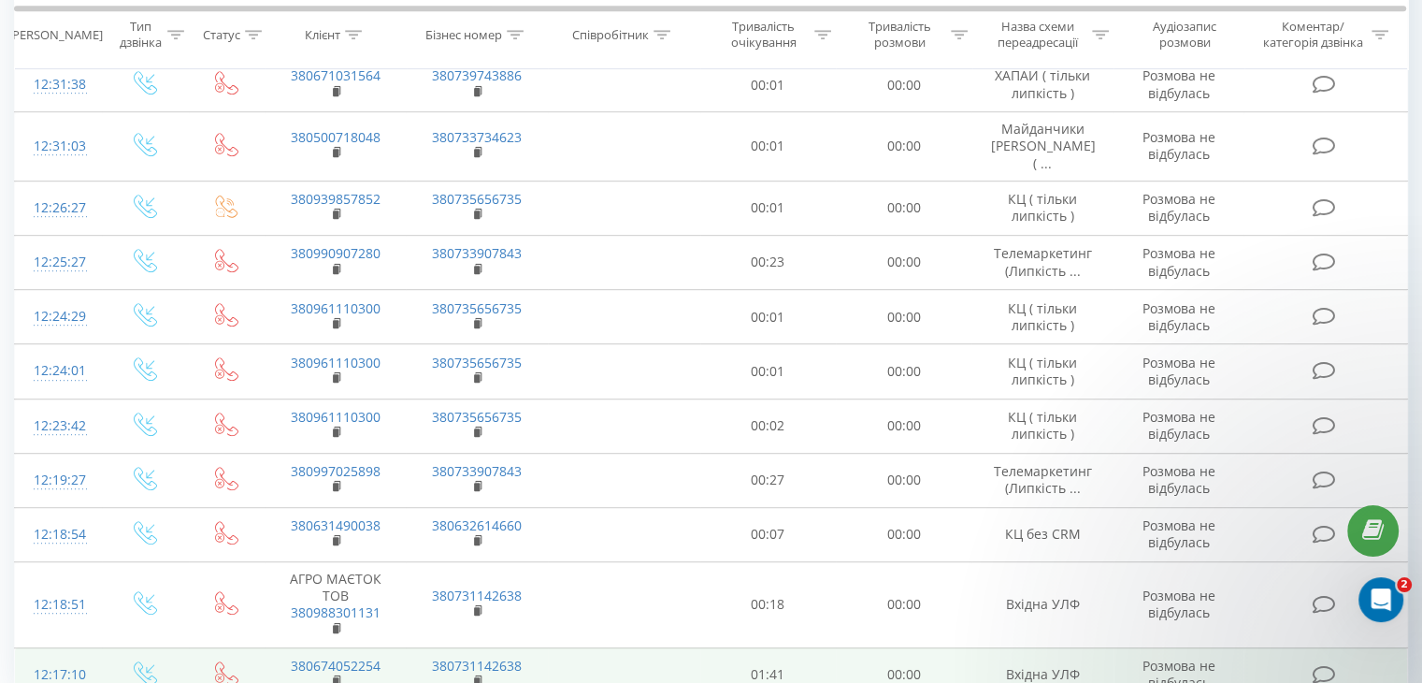
scroll to position [1054, 0]
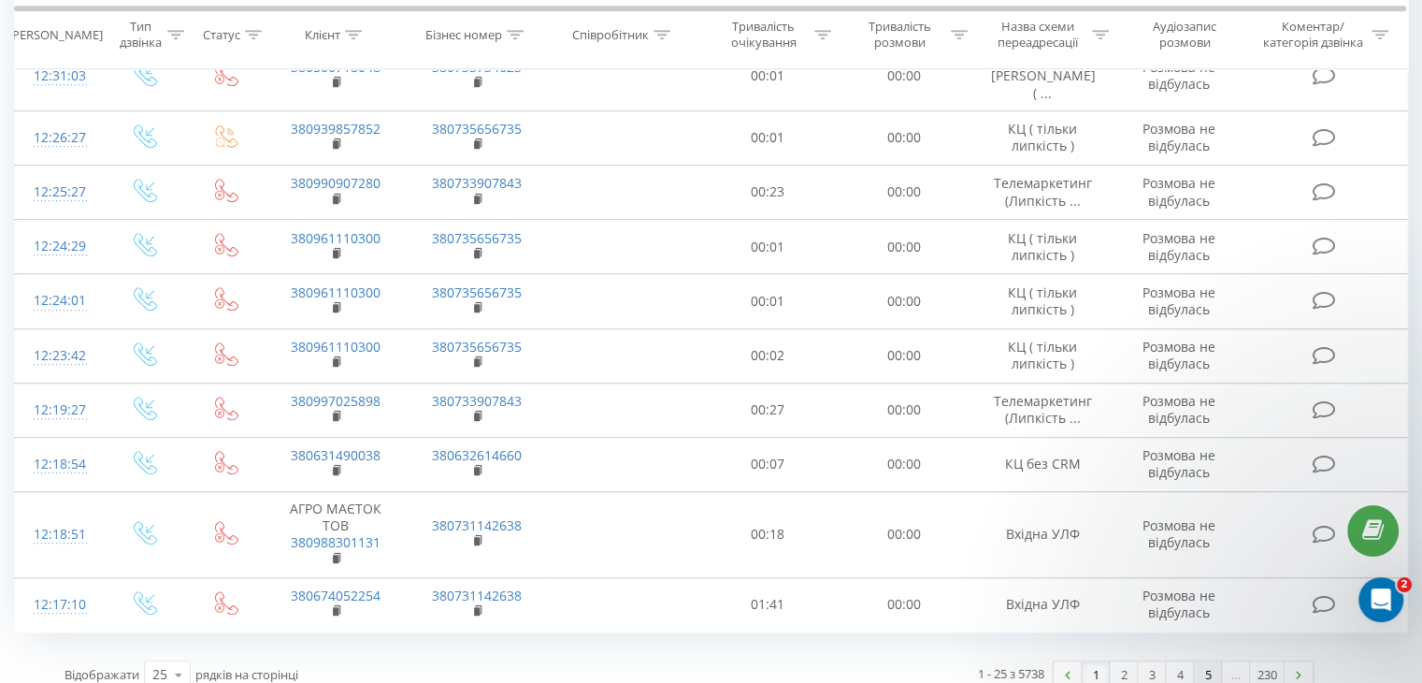
click at [1204, 661] on link "5" at bounding box center [1208, 674] width 28 height 26
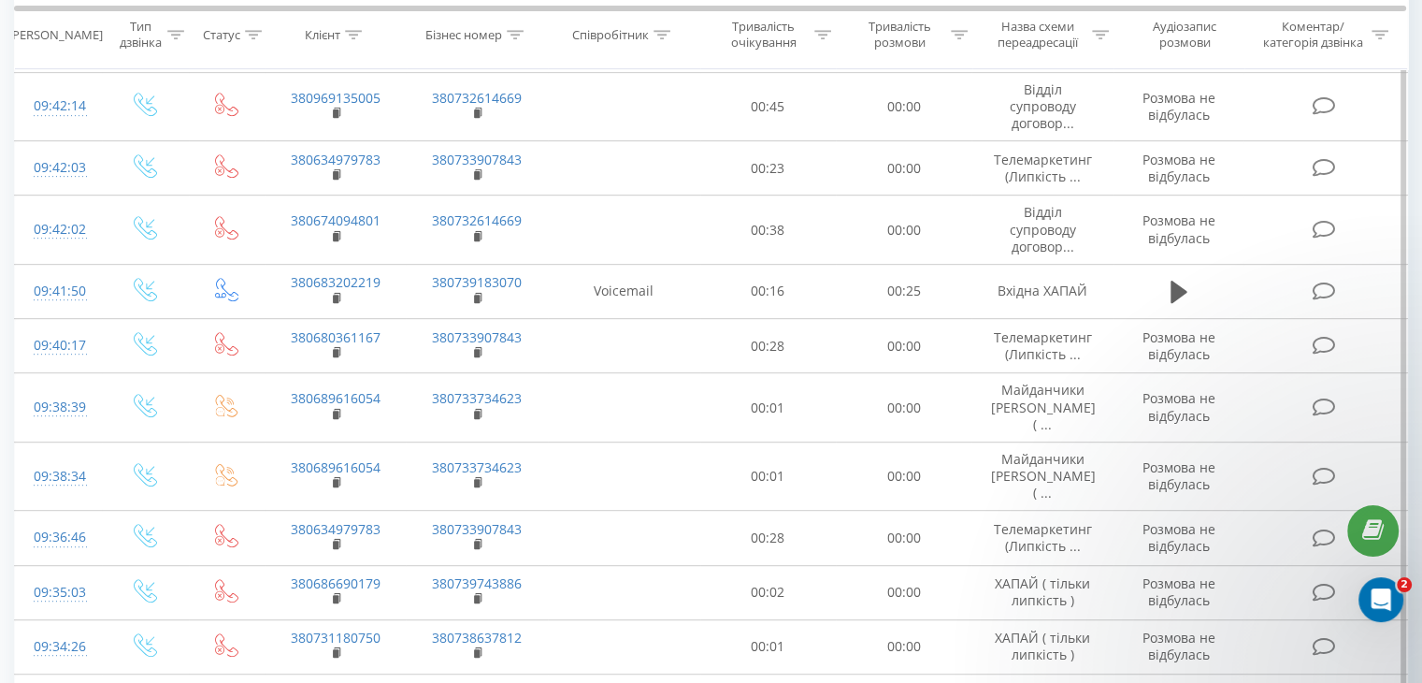
scroll to position [1066, 0]
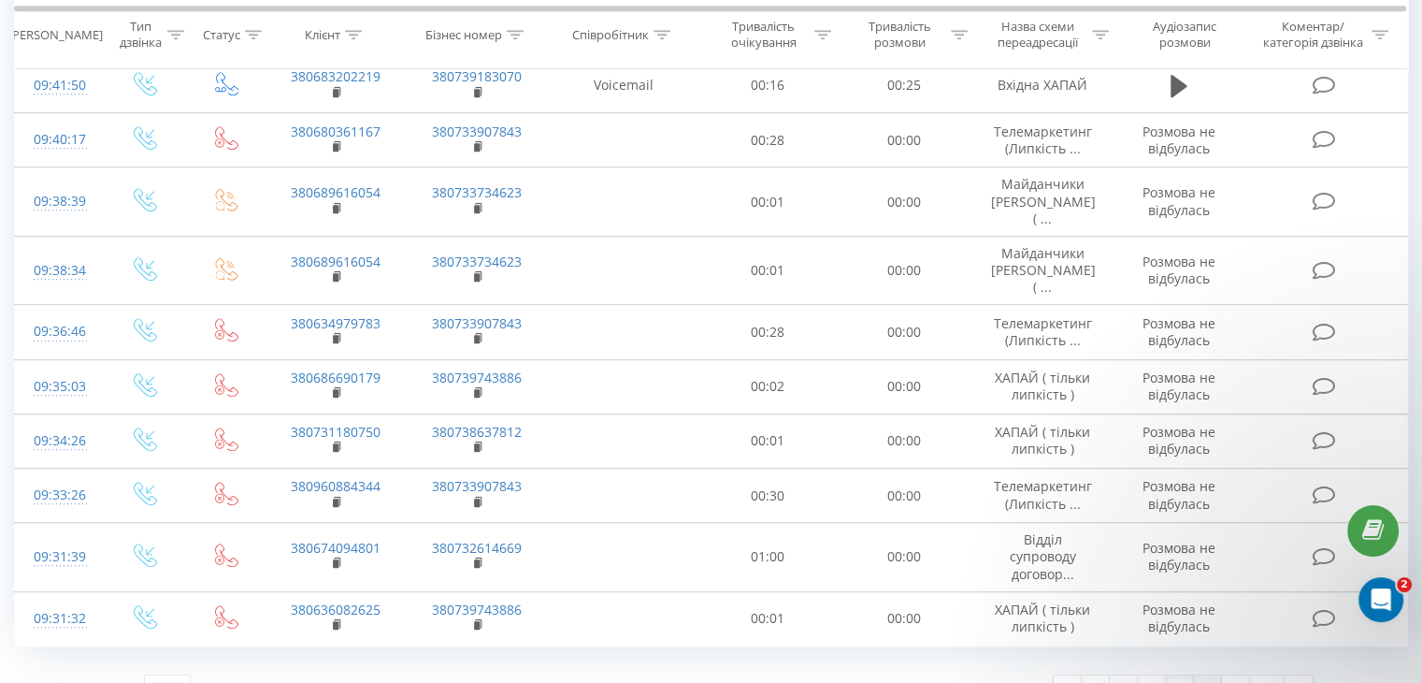
click at [1200, 675] on link "6" at bounding box center [1208, 688] width 28 height 26
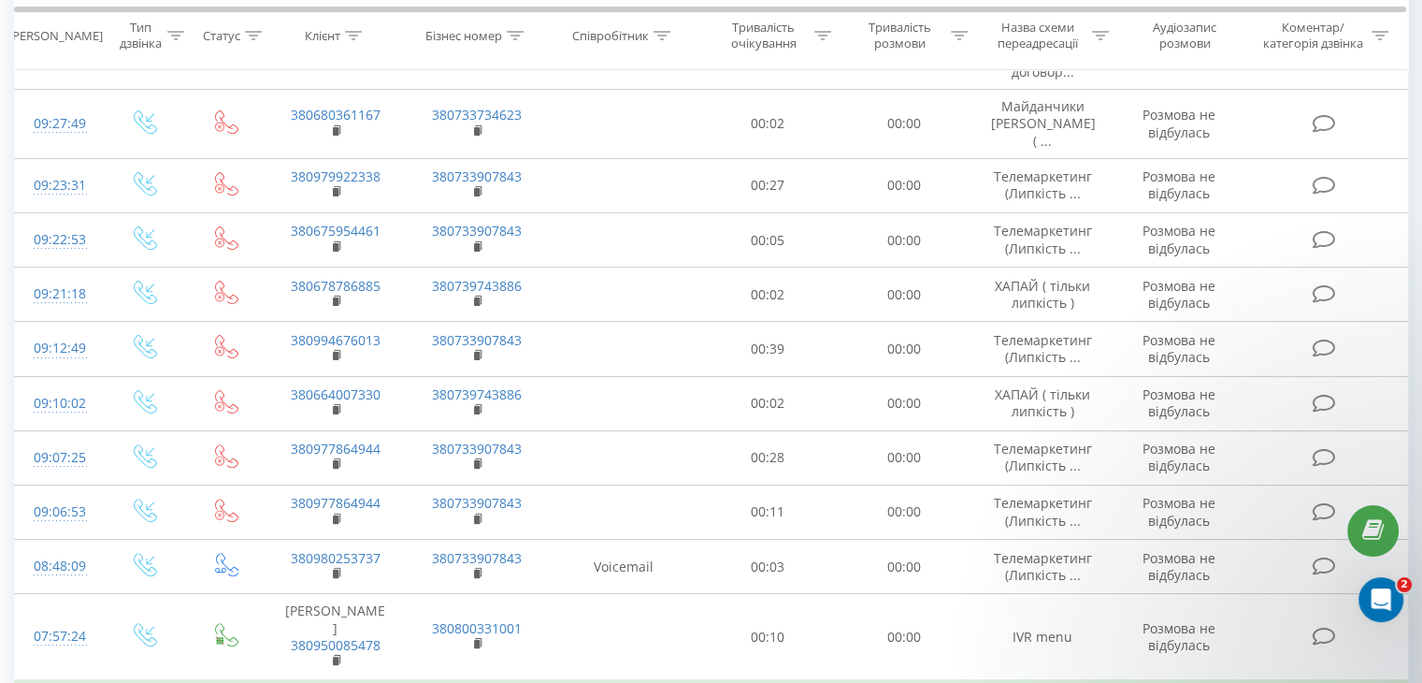
scroll to position [357, 0]
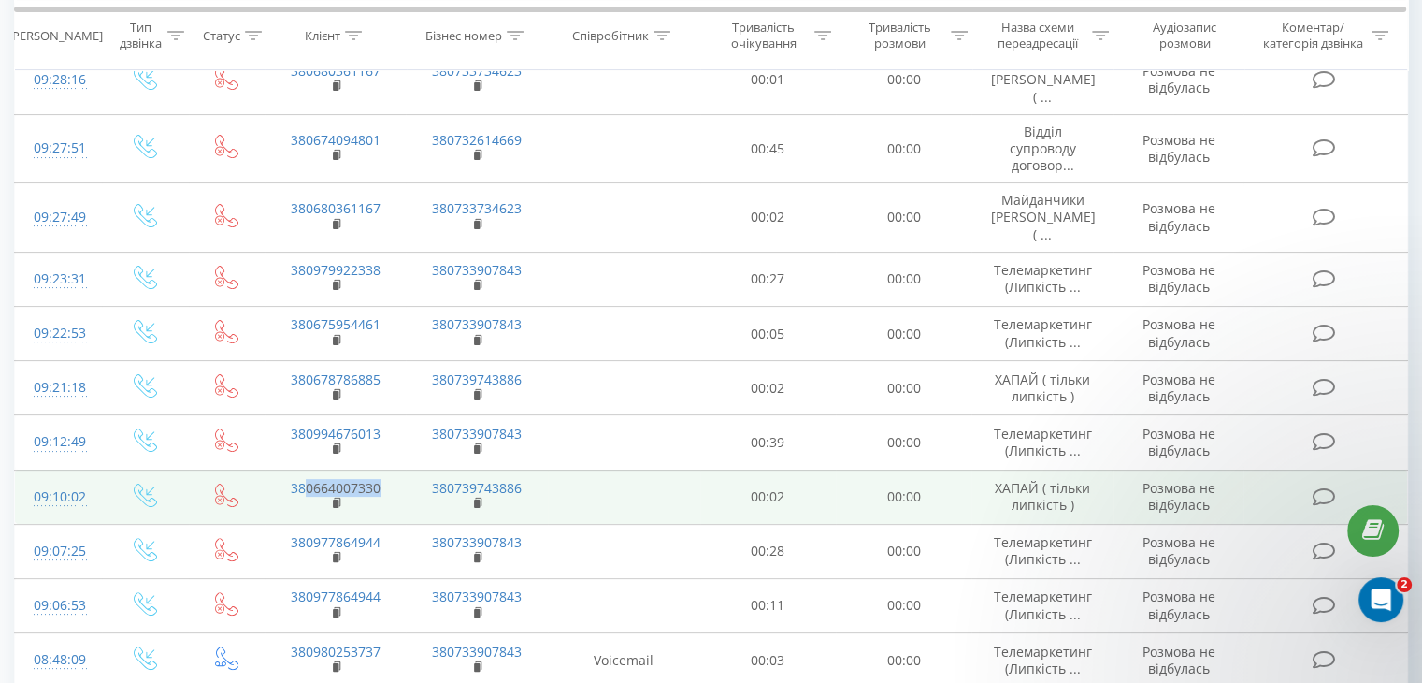
drag, startPoint x: 385, startPoint y: 439, endPoint x: 306, endPoint y: 431, distance: 79.9
click at [307, 469] on td "380664007330" at bounding box center [335, 496] width 141 height 54
copy link "0664007330"
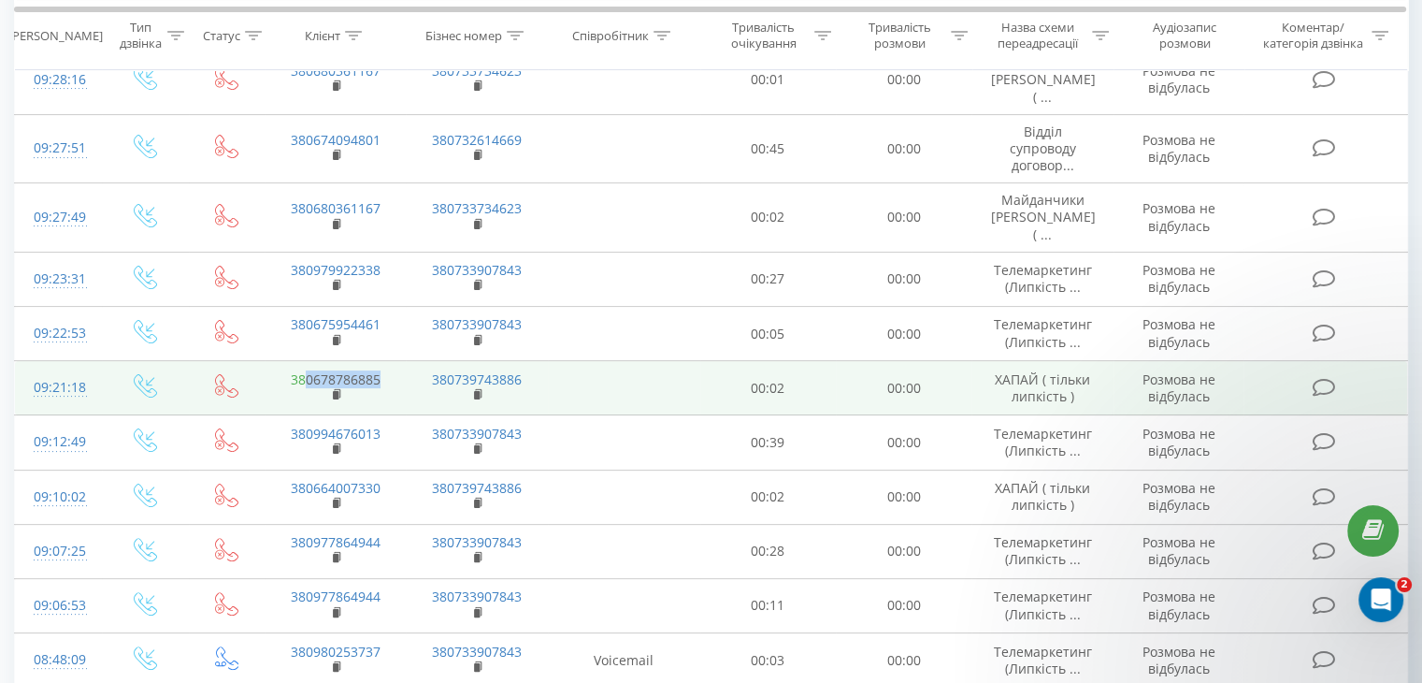
drag, startPoint x: 377, startPoint y: 335, endPoint x: 307, endPoint y: 336, distance: 70.1
click at [307, 361] on td "380678786885" at bounding box center [335, 388] width 141 height 54
copy link "0678786885"
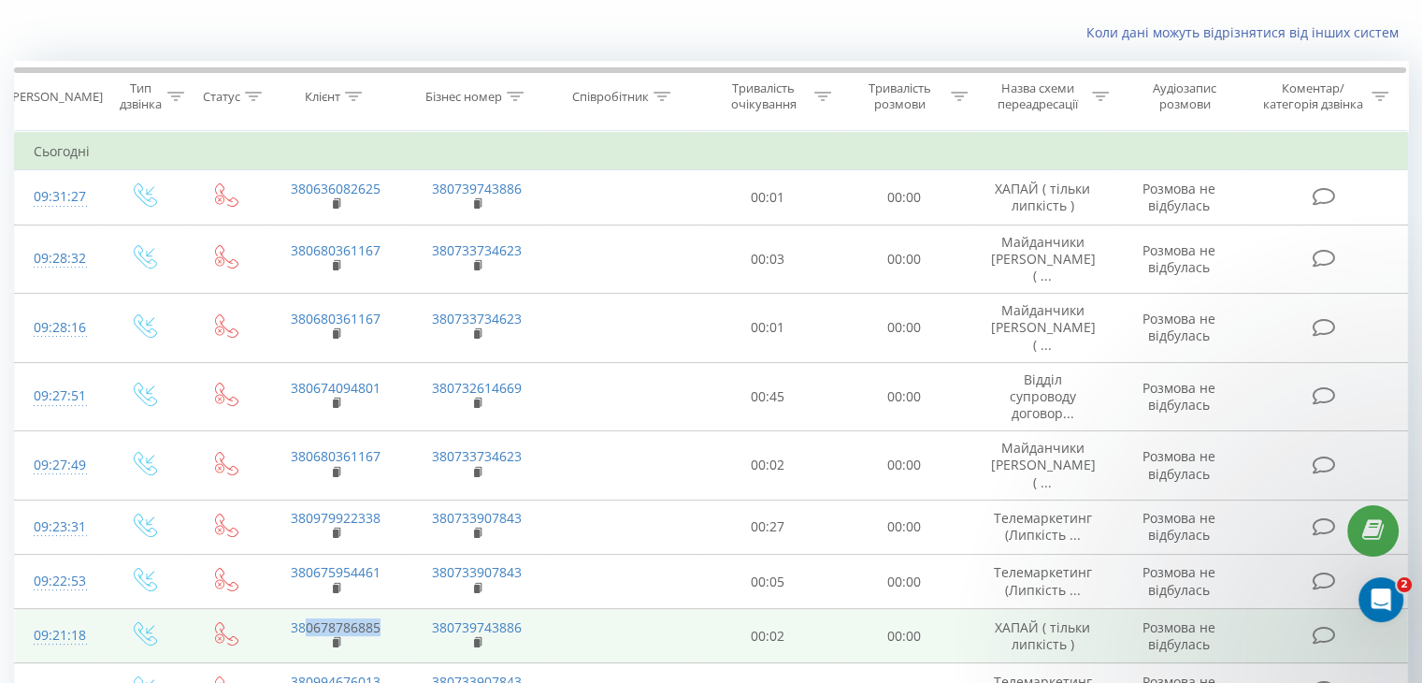
scroll to position [77, 0]
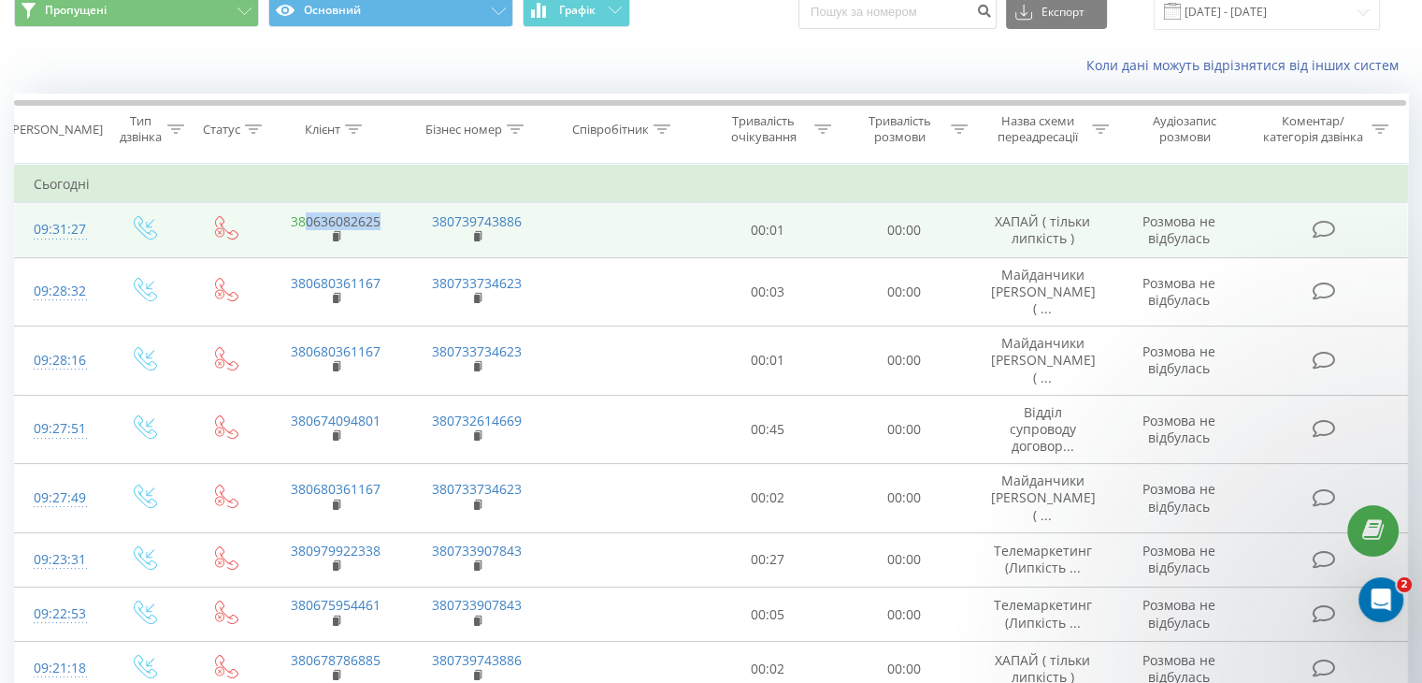
drag, startPoint x: 385, startPoint y: 220, endPoint x: 304, endPoint y: 214, distance: 81.5
click at [304, 214] on td "380636082625" at bounding box center [335, 230] width 141 height 54
copy link "0636082625"
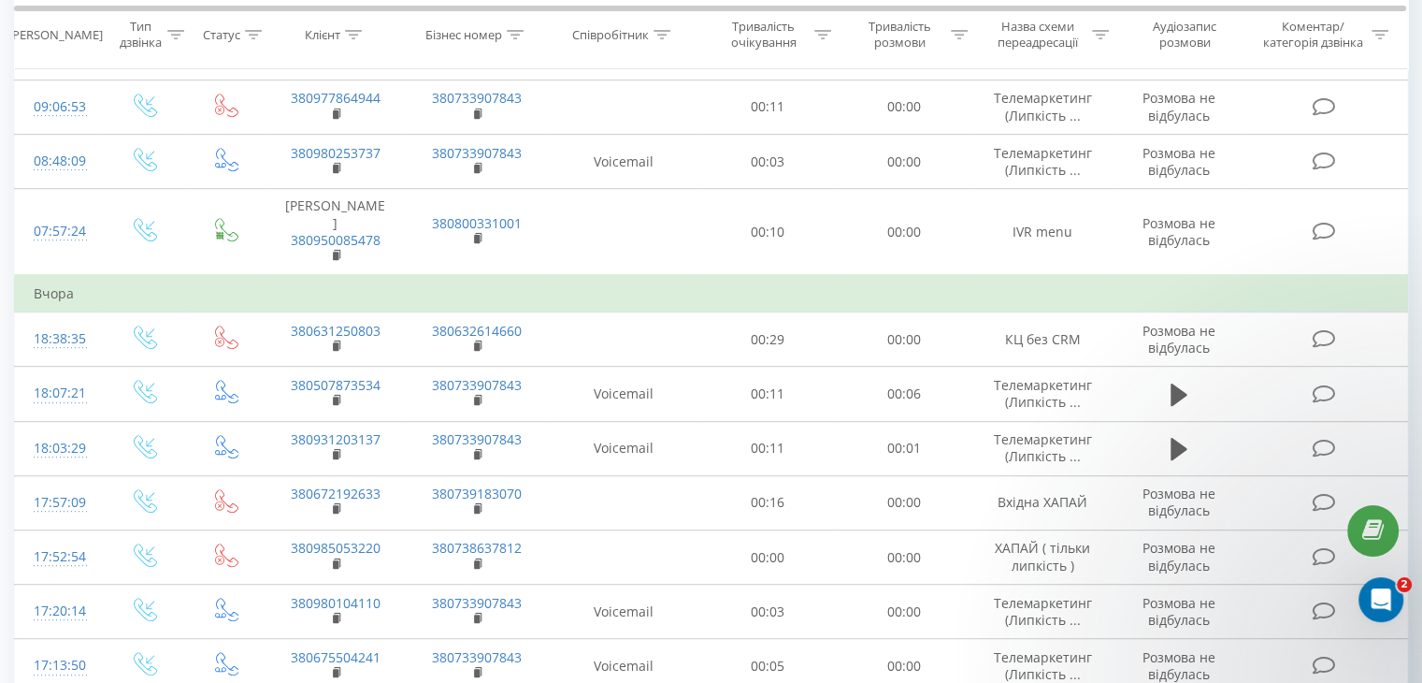
scroll to position [1105, 0]
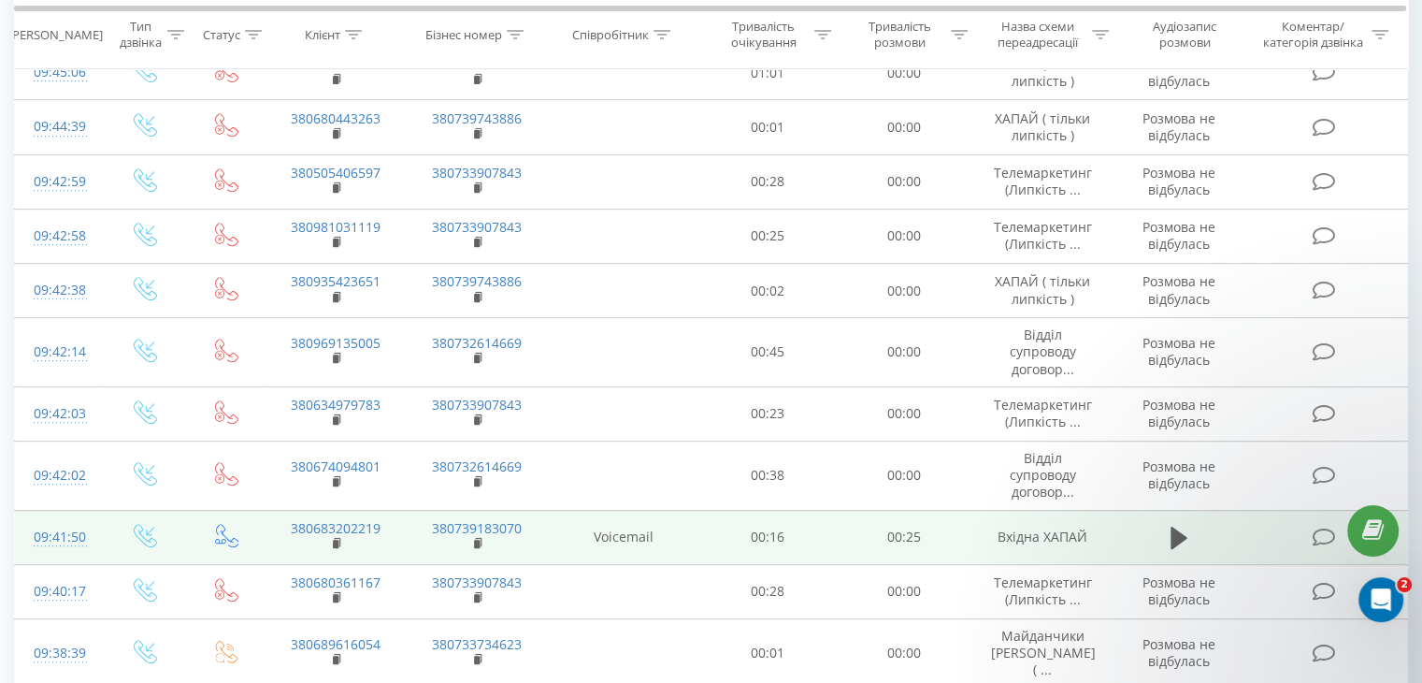
scroll to position [1051, 0]
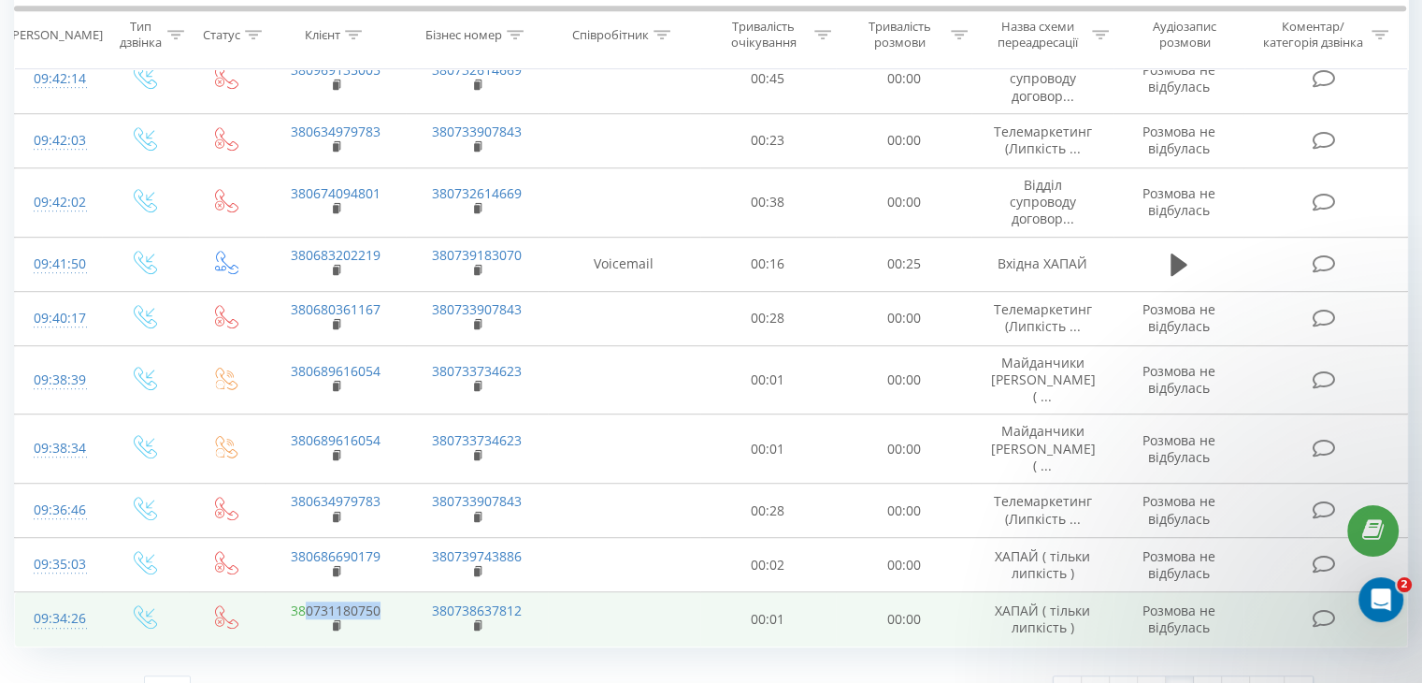
drag, startPoint x: 382, startPoint y: 572, endPoint x: 304, endPoint y: 581, distance: 79.0
click at [304, 592] on td "380731180750" at bounding box center [335, 619] width 141 height 54
copy link "0731180750"
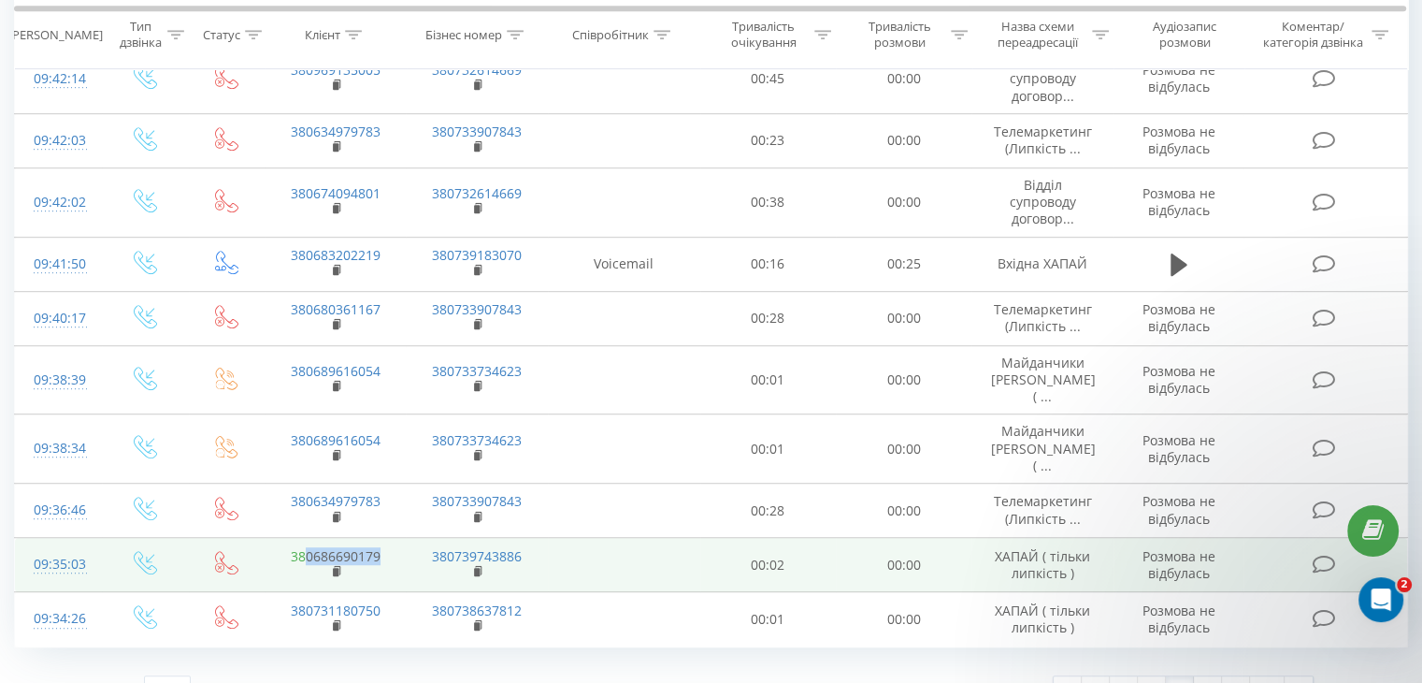
drag, startPoint x: 385, startPoint y: 525, endPoint x: 304, endPoint y: 524, distance: 81.4
click at [304, 538] on td "380686690179" at bounding box center [335, 565] width 141 height 54
copy link "0686690179"
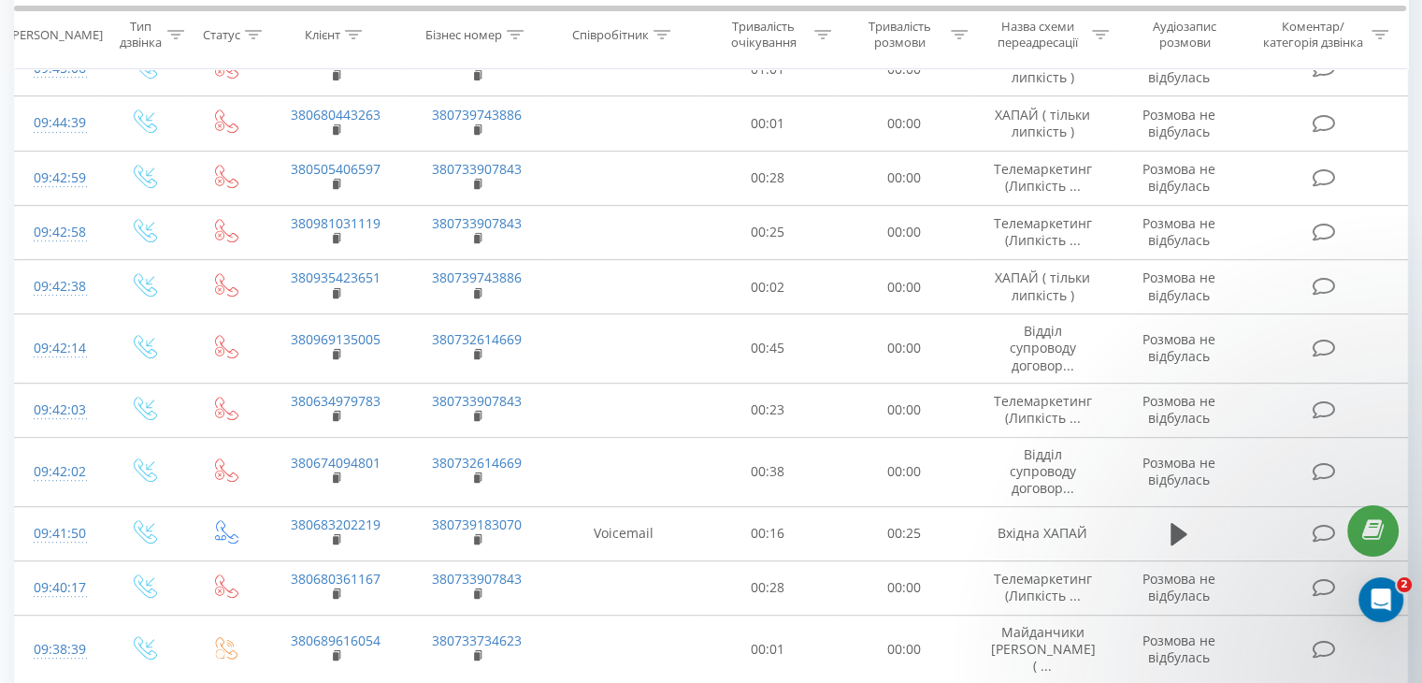
scroll to position [770, 0]
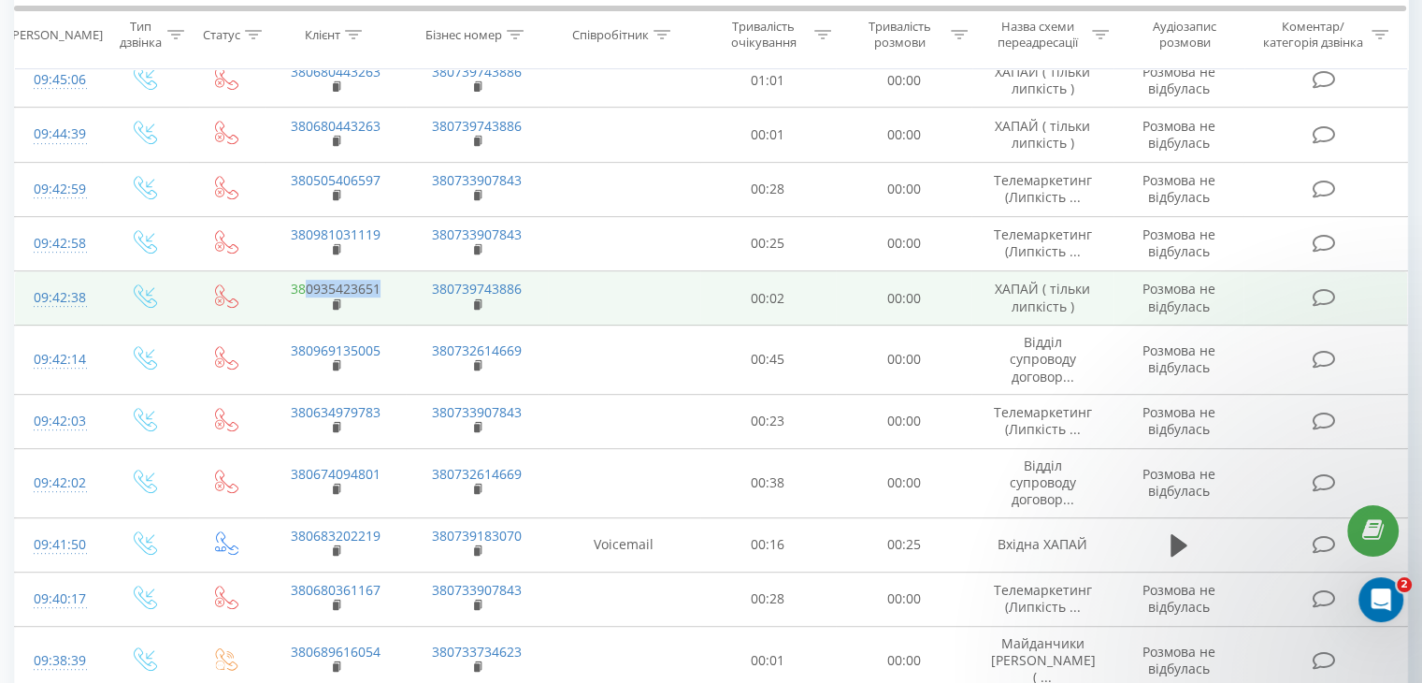
drag, startPoint x: 330, startPoint y: 283, endPoint x: 307, endPoint y: 284, distance: 23.4
click at [307, 284] on td "380935423651" at bounding box center [335, 298] width 141 height 54
copy link "0935423651"
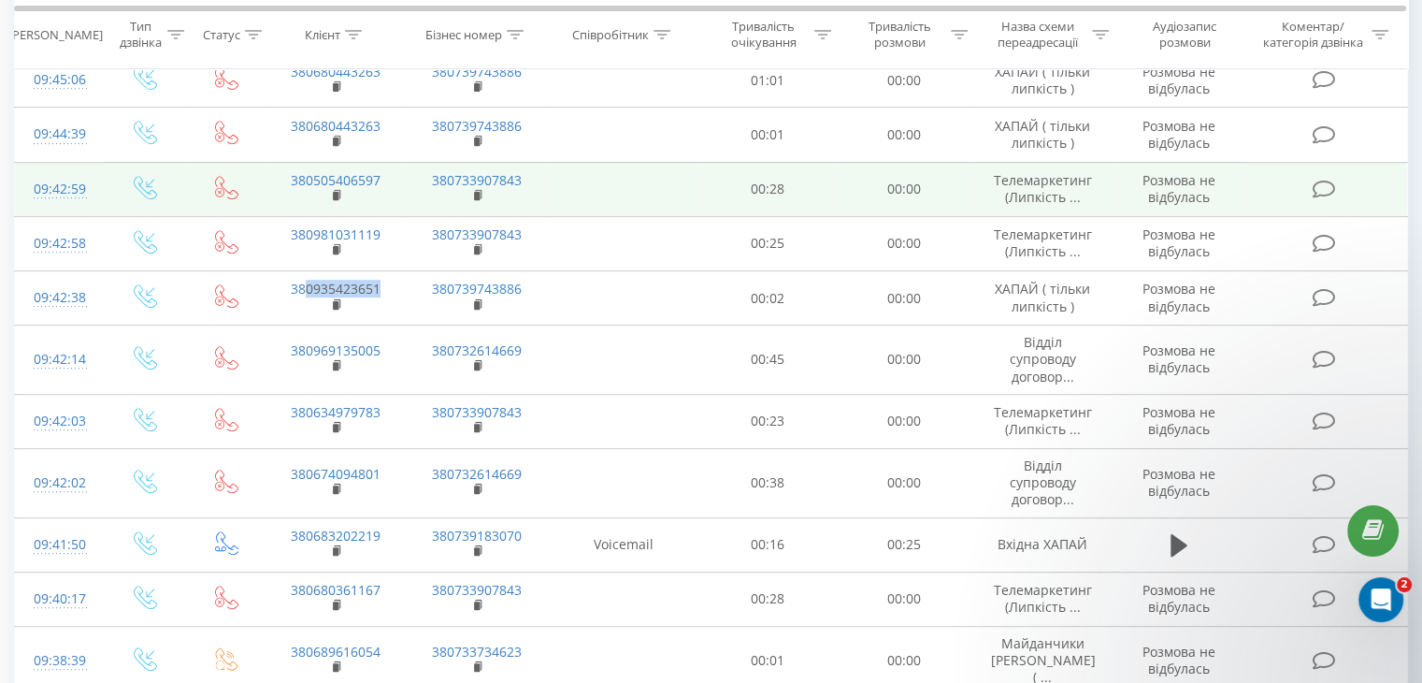
scroll to position [677, 0]
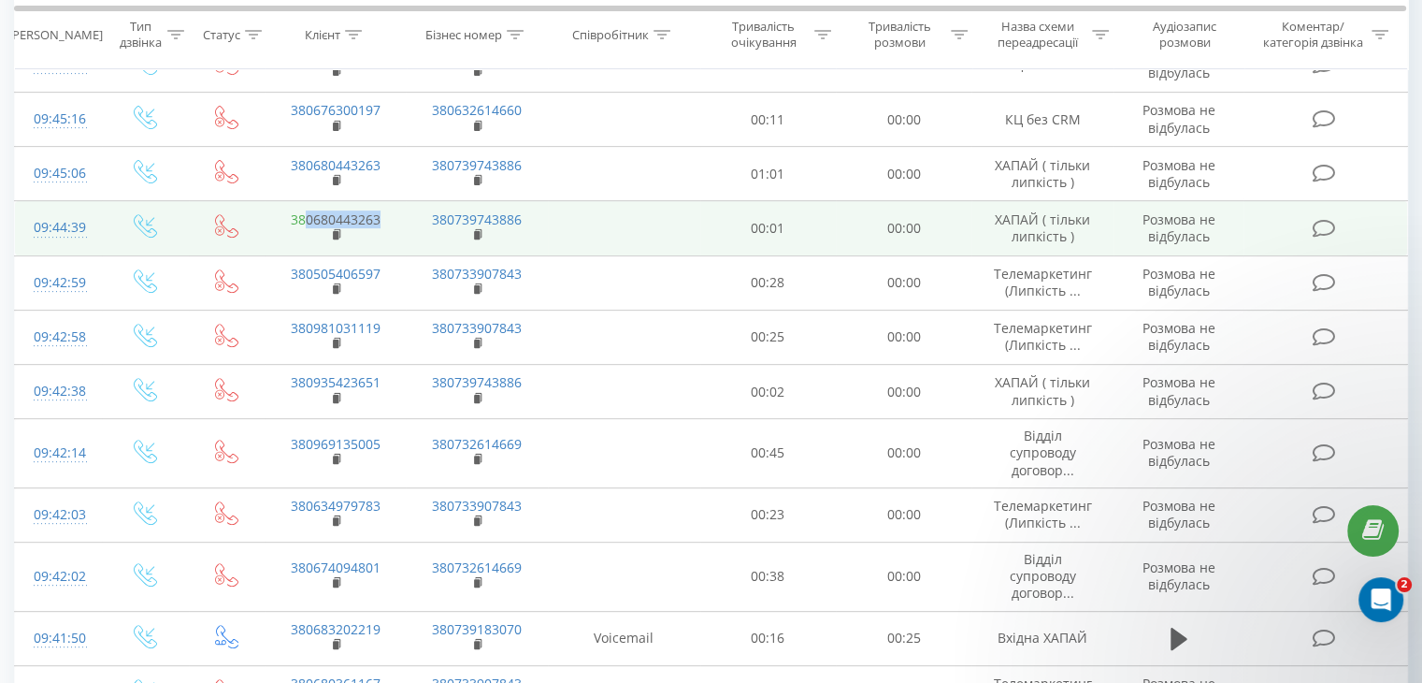
drag, startPoint x: 383, startPoint y: 220, endPoint x: 308, endPoint y: 219, distance: 75.7
click at [308, 219] on td "380680443263" at bounding box center [335, 228] width 141 height 54
copy link "0680443263"
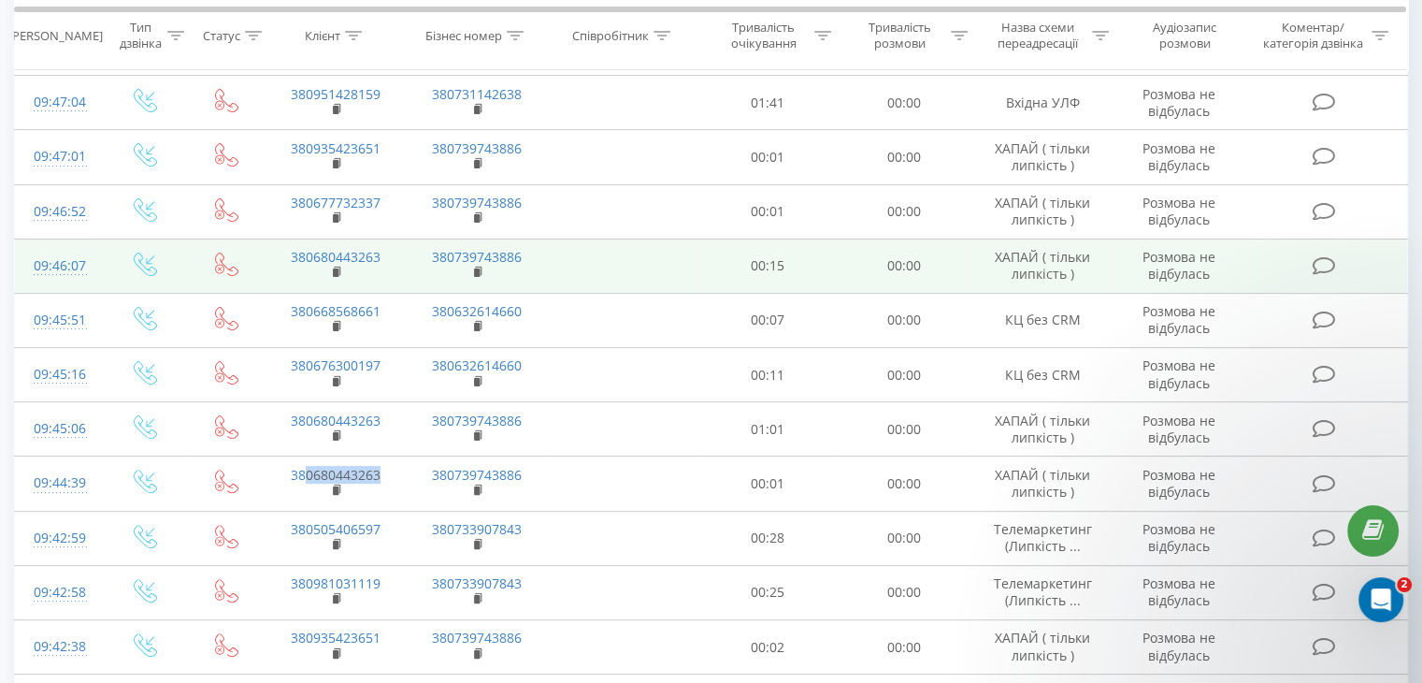
scroll to position [396, 0]
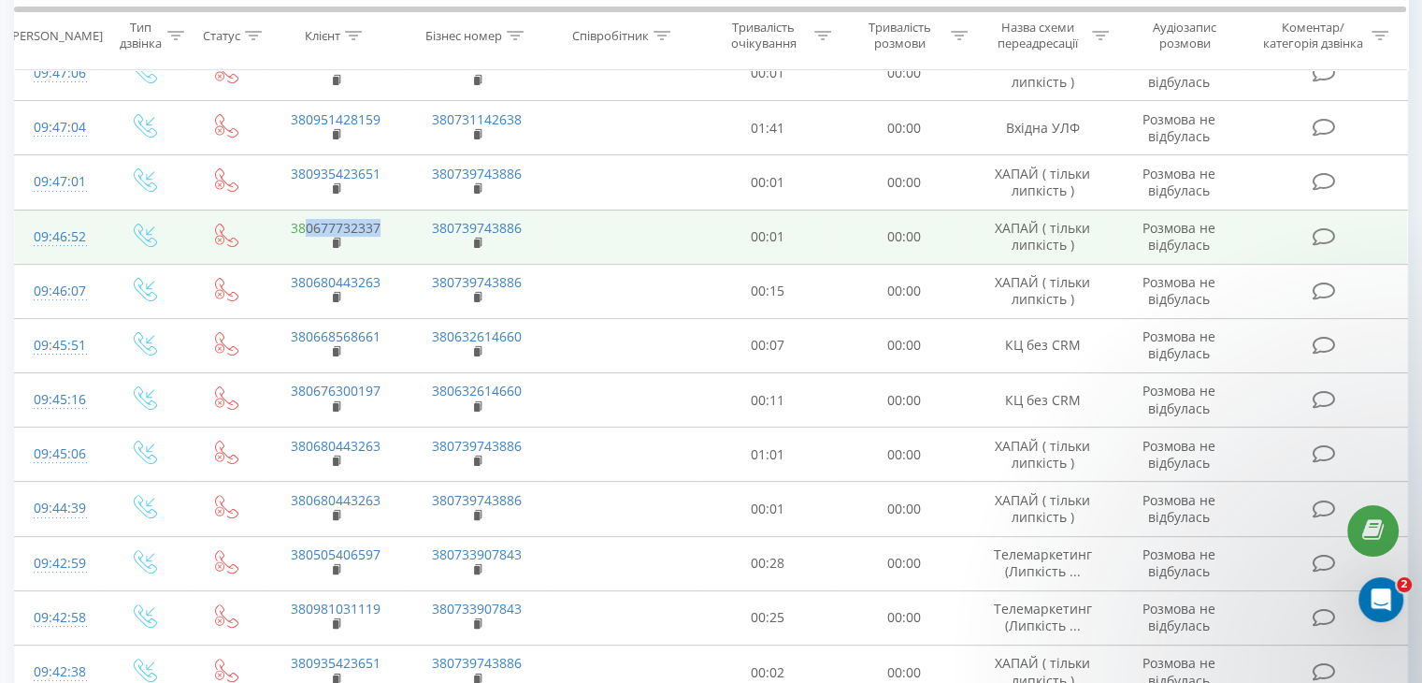
drag, startPoint x: 384, startPoint y: 229, endPoint x: 306, endPoint y: 223, distance: 78.7
click at [306, 223] on td "380677732337" at bounding box center [335, 236] width 141 height 54
copy link "0677732337"
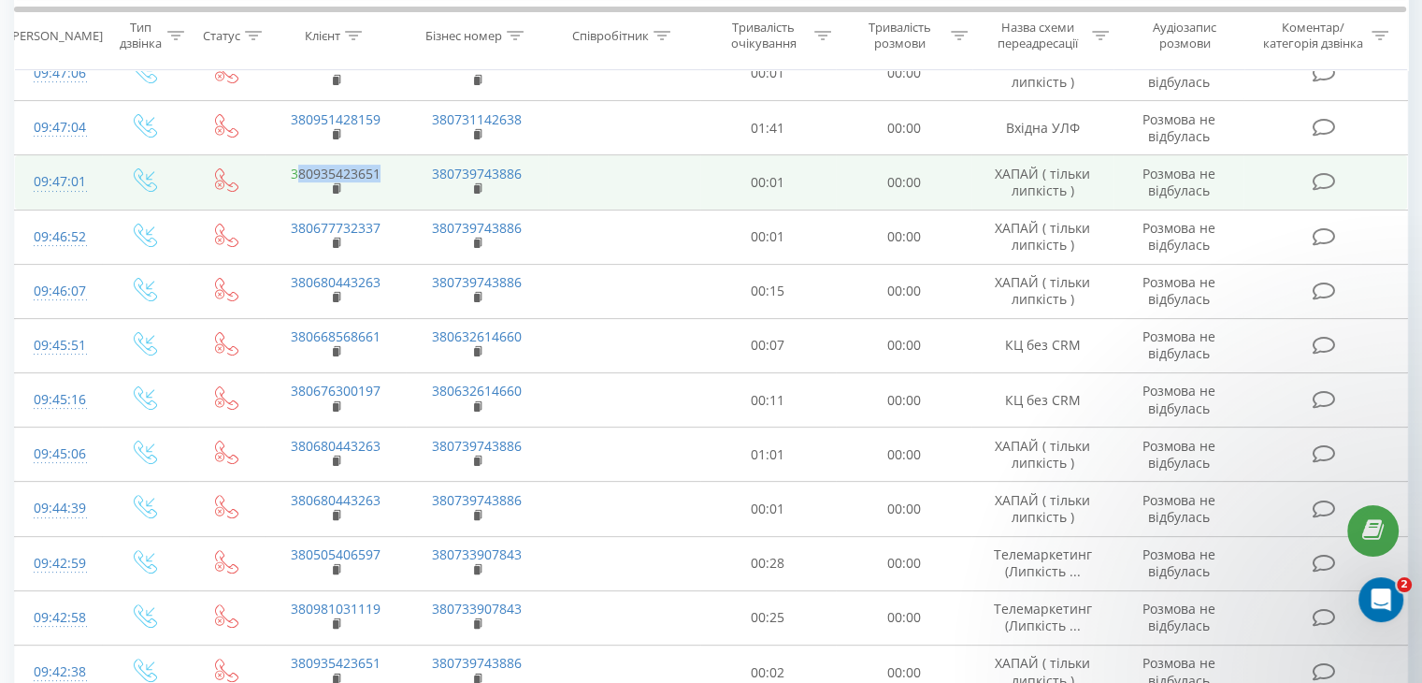
drag, startPoint x: 379, startPoint y: 171, endPoint x: 301, endPoint y: 172, distance: 77.6
click at [301, 172] on td "380935423651" at bounding box center [335, 182] width 141 height 54
click at [563, 190] on td at bounding box center [624, 182] width 152 height 54
drag, startPoint x: 389, startPoint y: 164, endPoint x: 307, endPoint y: 174, distance: 82.9
click at [307, 174] on td "380935423651" at bounding box center [335, 182] width 141 height 54
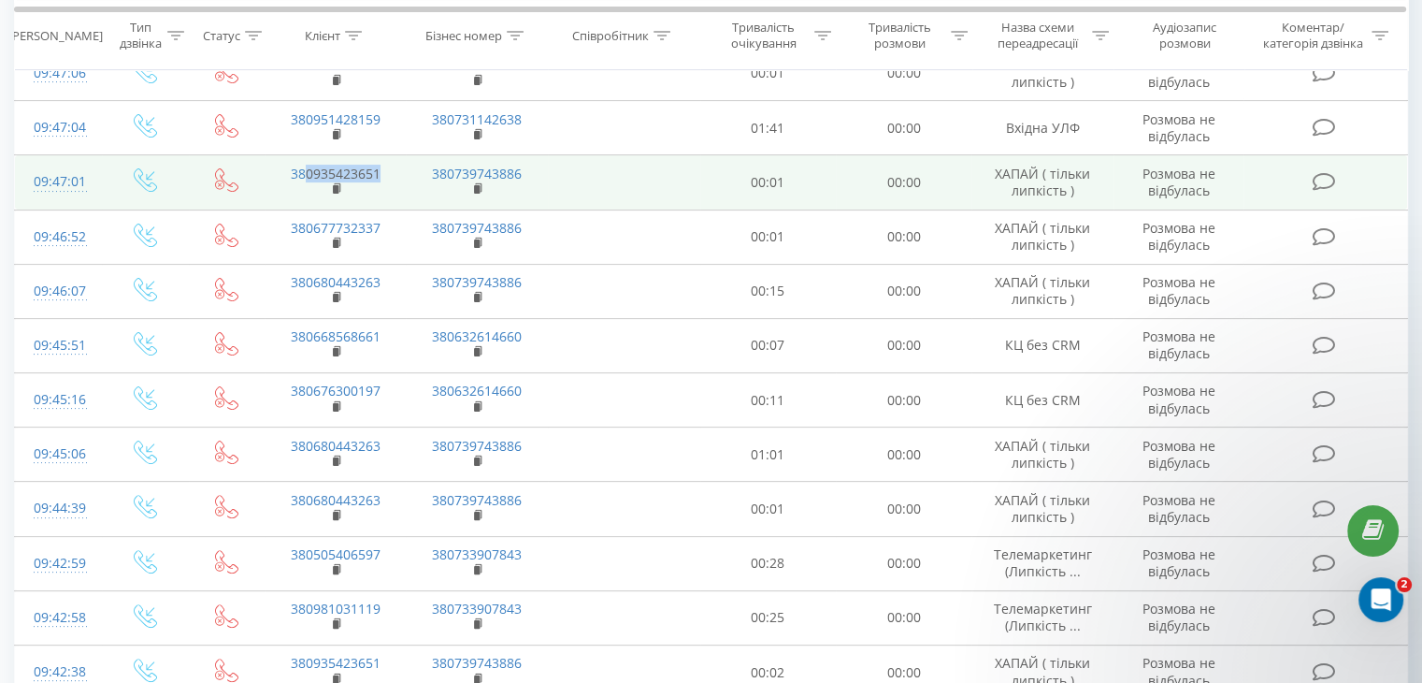
copy link "0935423651"
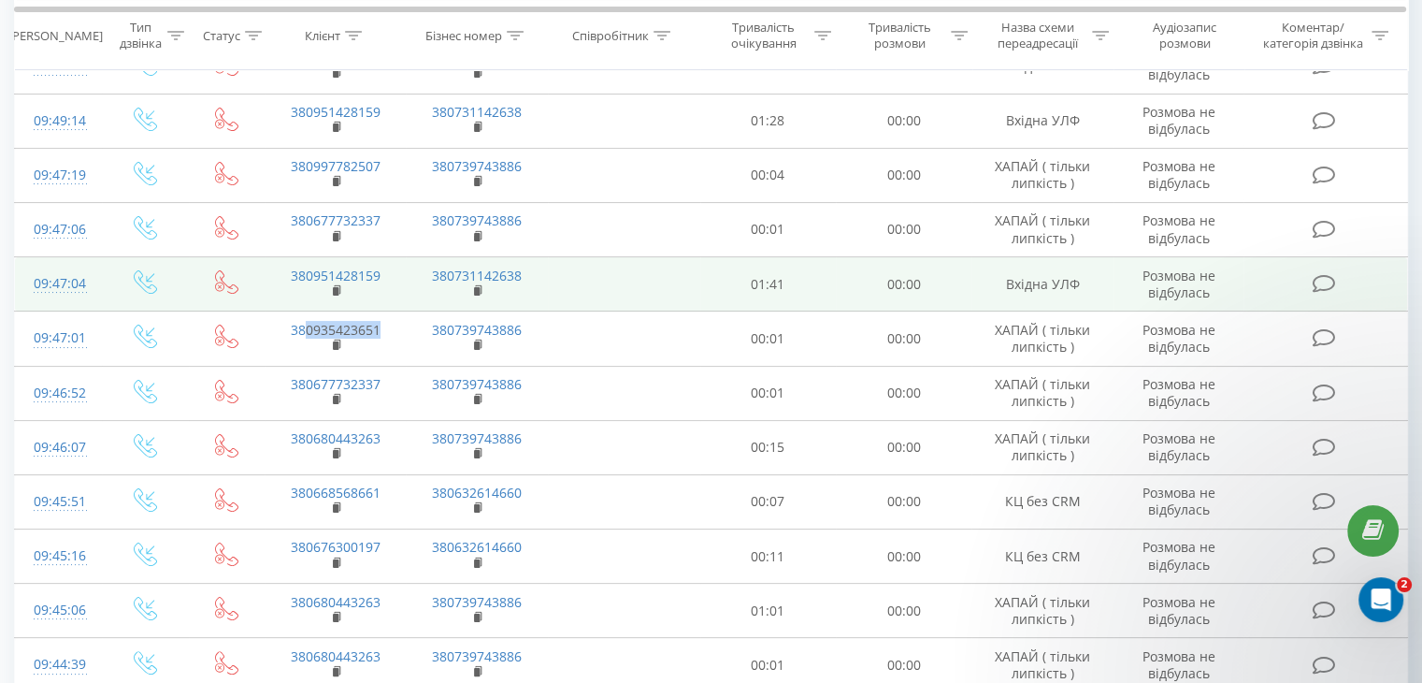
scroll to position [209, 0]
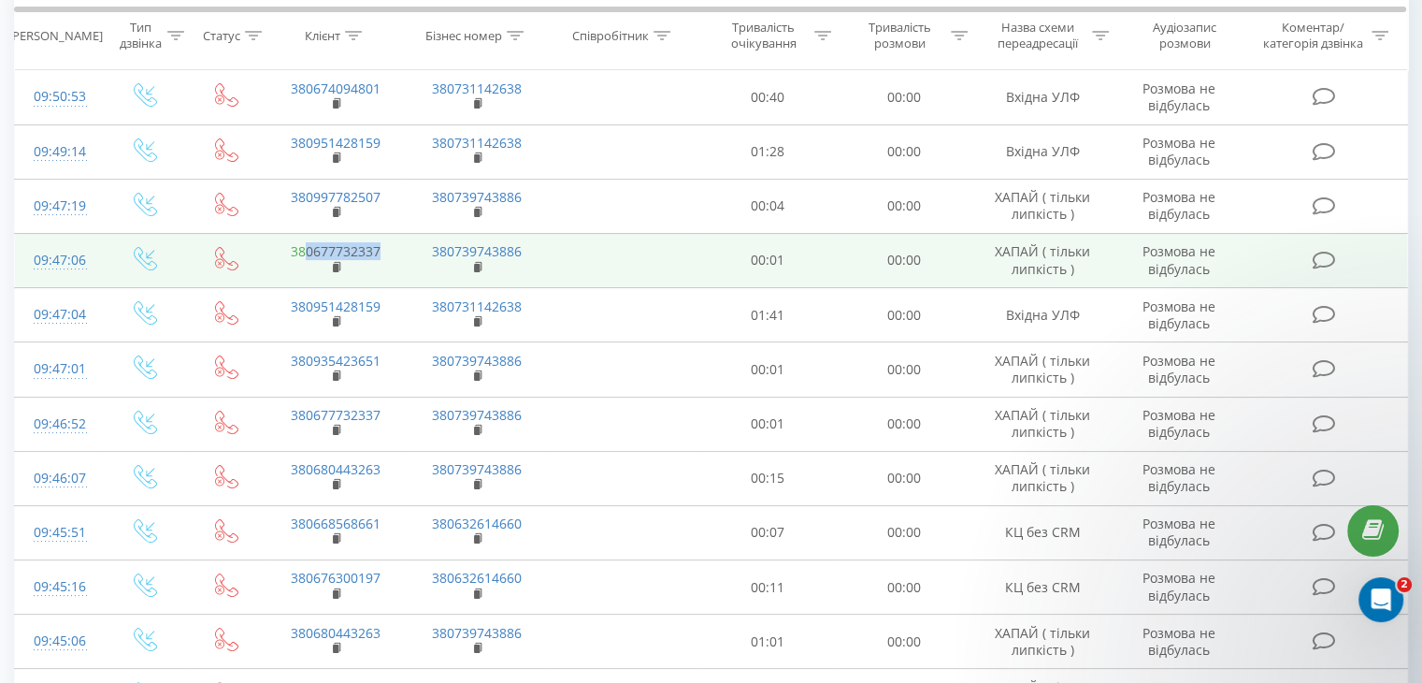
drag, startPoint x: 389, startPoint y: 252, endPoint x: 305, endPoint y: 253, distance: 84.2
click at [305, 253] on td "380677732337" at bounding box center [335, 260] width 141 height 54
copy link "0677732337"
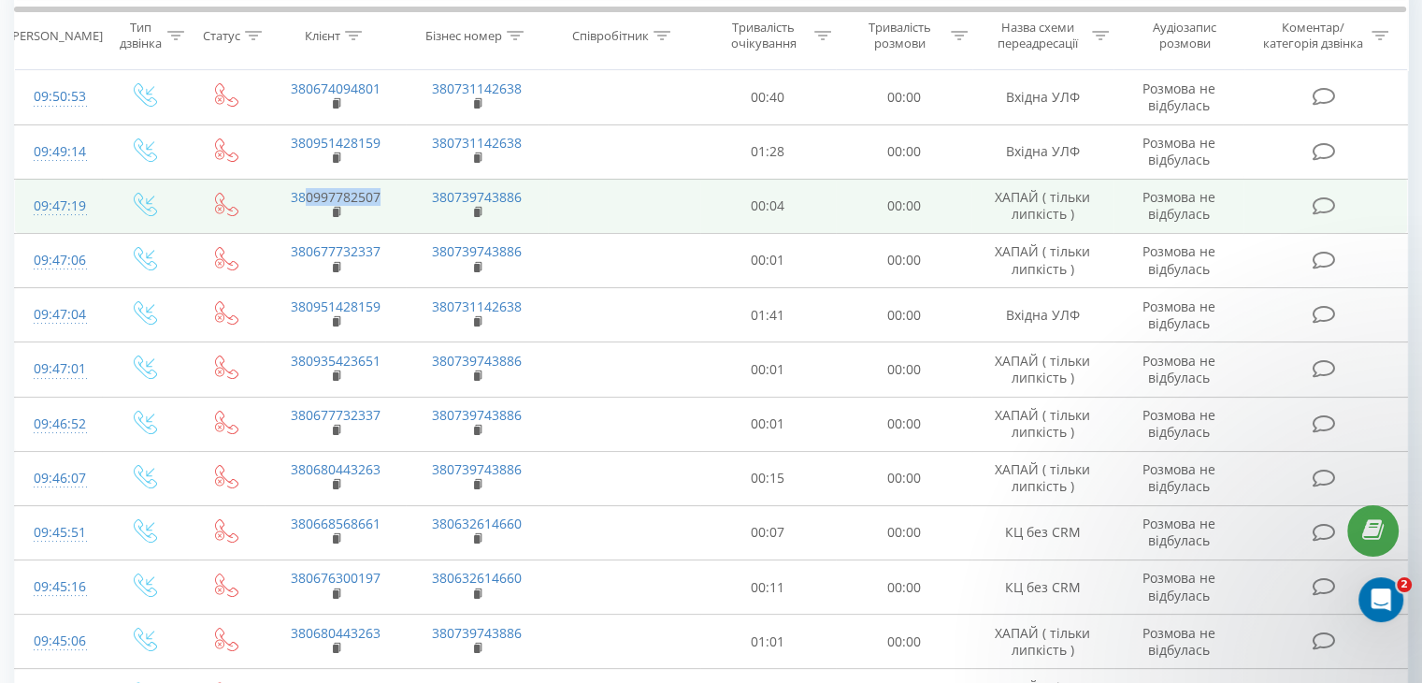
drag, startPoint x: 382, startPoint y: 187, endPoint x: 307, endPoint y: 184, distance: 75.8
click at [307, 184] on td "380997782507" at bounding box center [335, 206] width 141 height 54
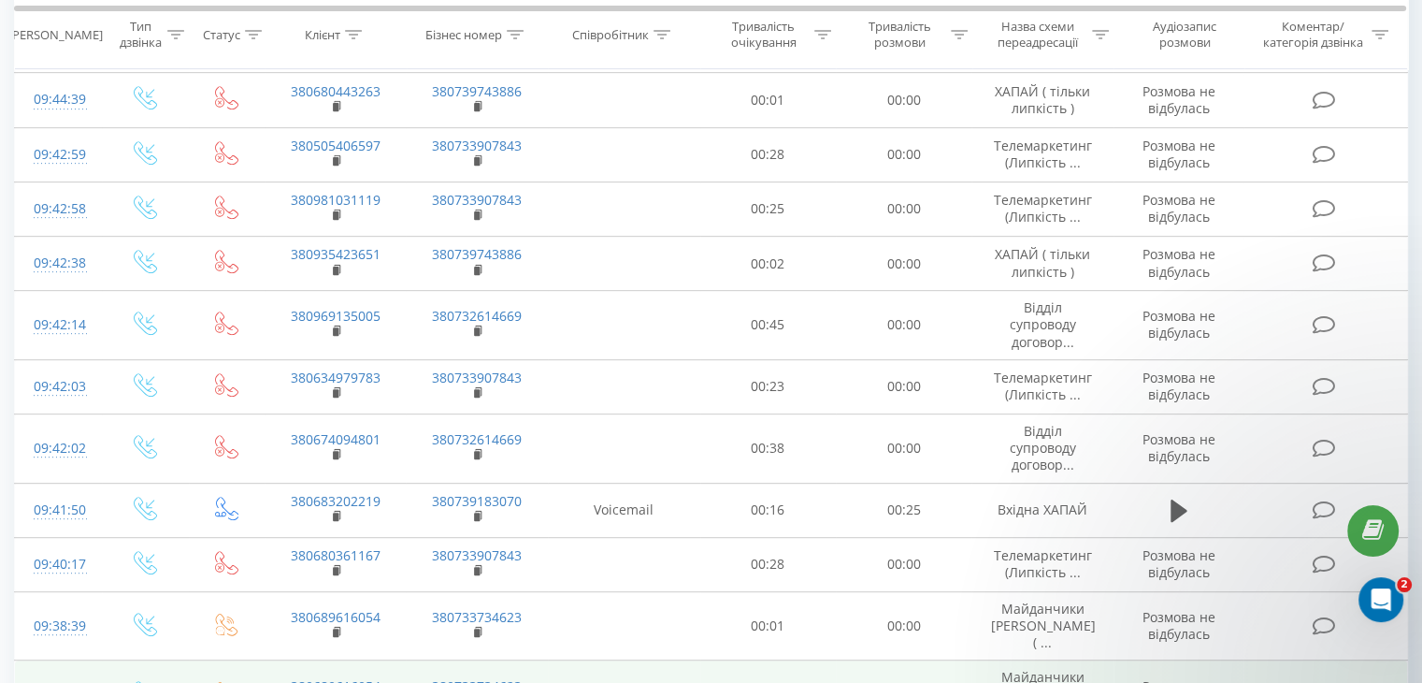
scroll to position [1051, 0]
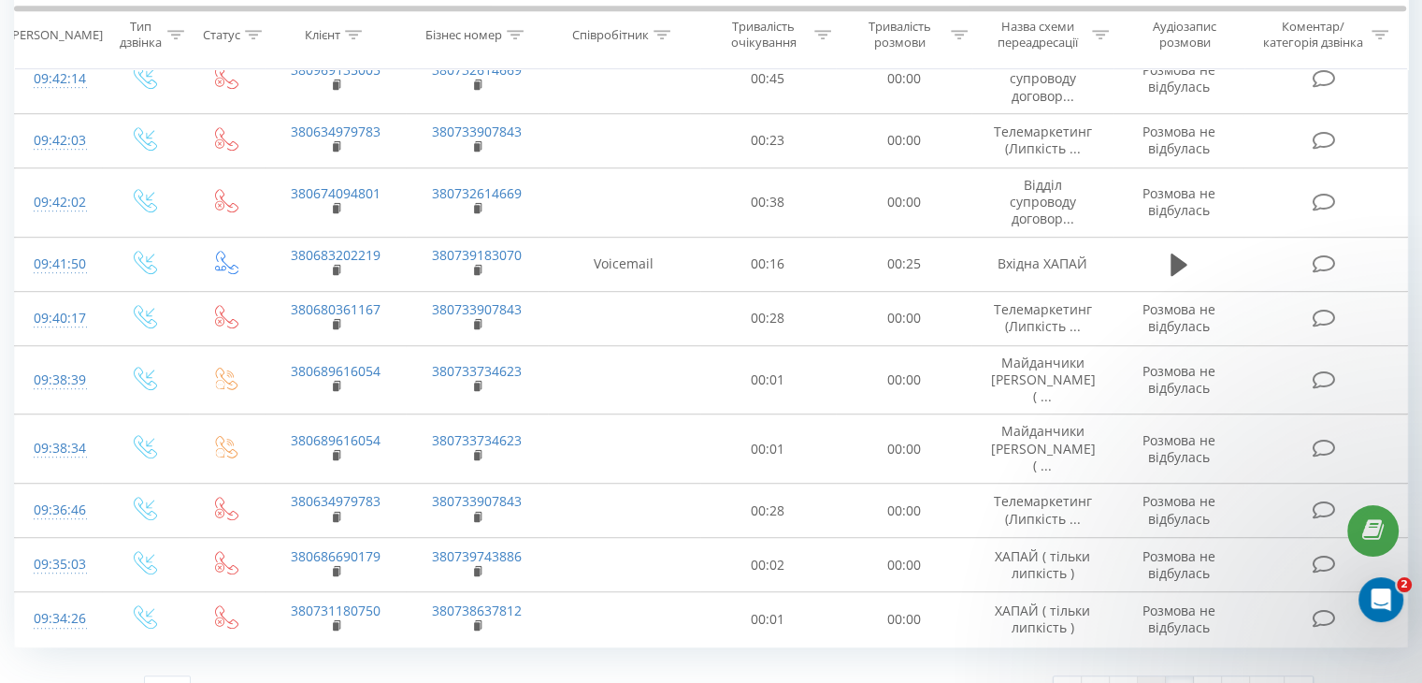
click at [1151, 676] on link "4" at bounding box center [1152, 689] width 28 height 26
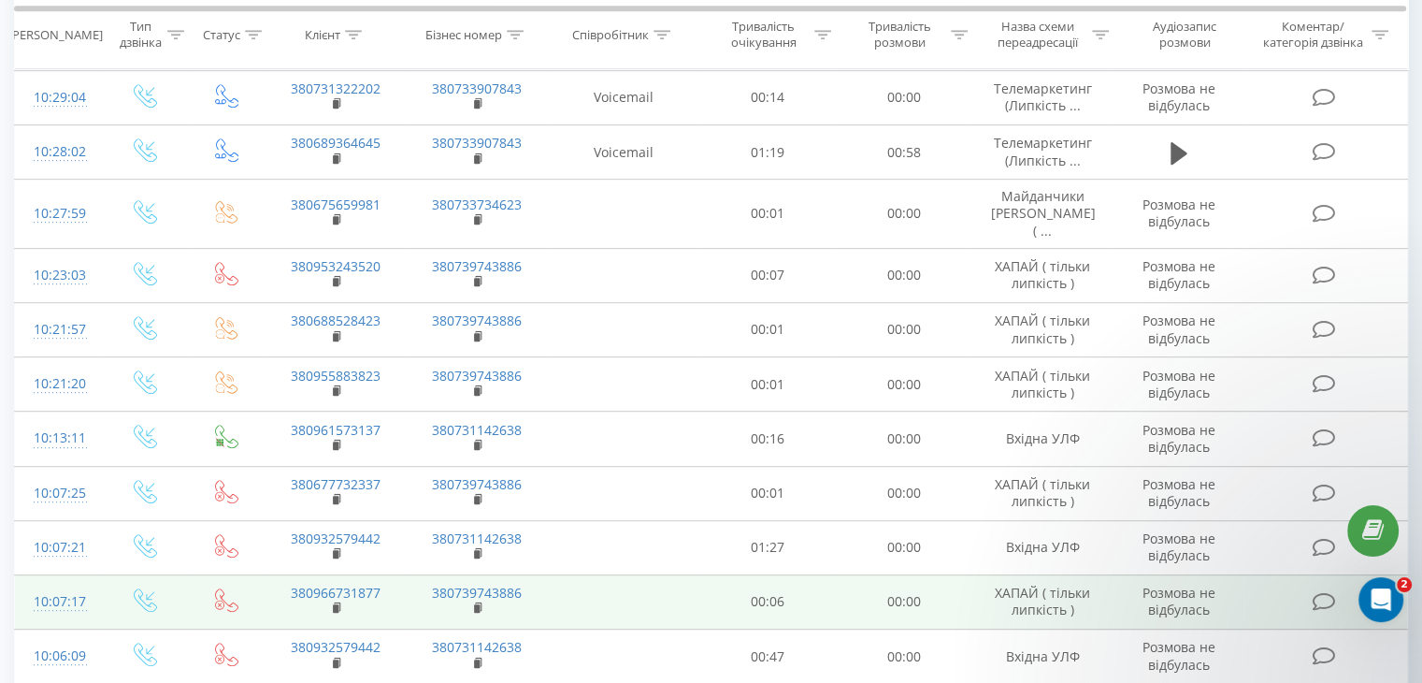
scroll to position [1022, 0]
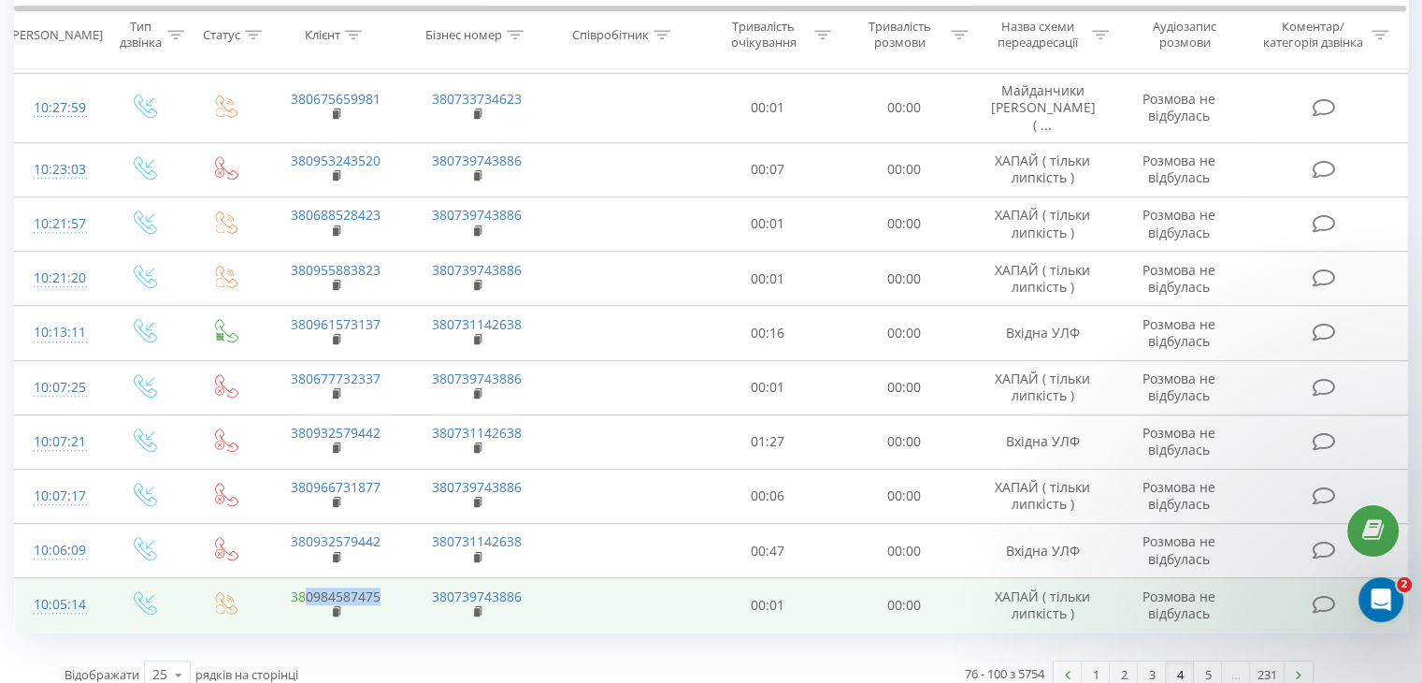
drag, startPoint x: 360, startPoint y: 574, endPoint x: 310, endPoint y: 577, distance: 50.6
click at [306, 578] on td "380984587475" at bounding box center [335, 605] width 141 height 54
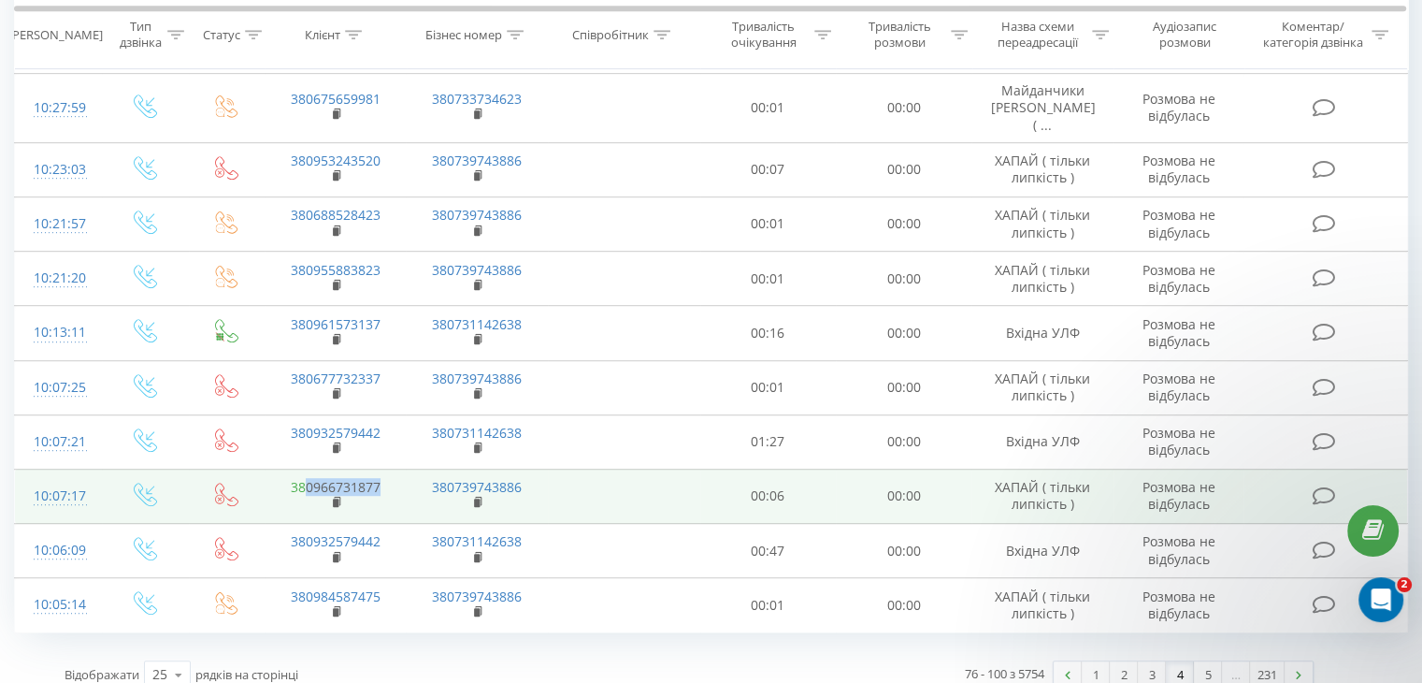
drag, startPoint x: 382, startPoint y: 466, endPoint x: 307, endPoint y: 469, distance: 74.9
click at [307, 469] on td "380966731877" at bounding box center [335, 495] width 141 height 54
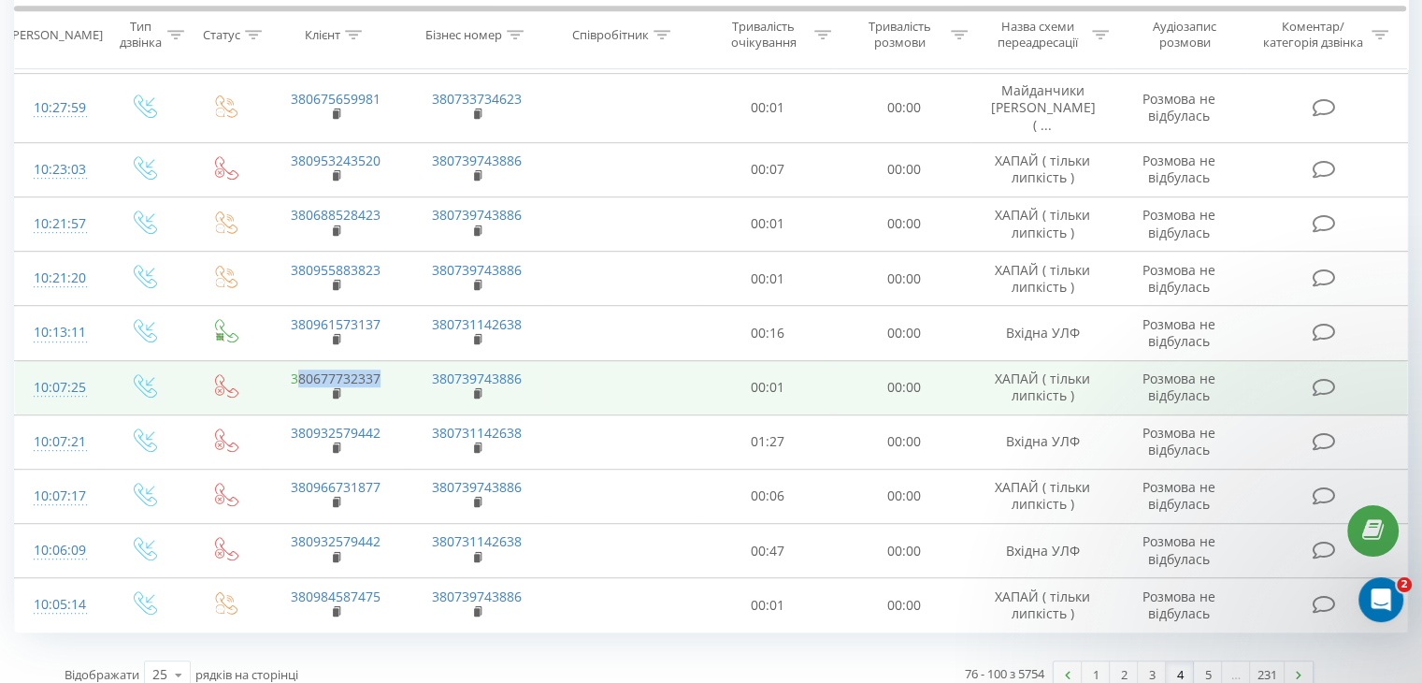
drag, startPoint x: 381, startPoint y: 357, endPoint x: 300, endPoint y: 363, distance: 80.6
click at [300, 363] on td "380677732337" at bounding box center [335, 387] width 141 height 54
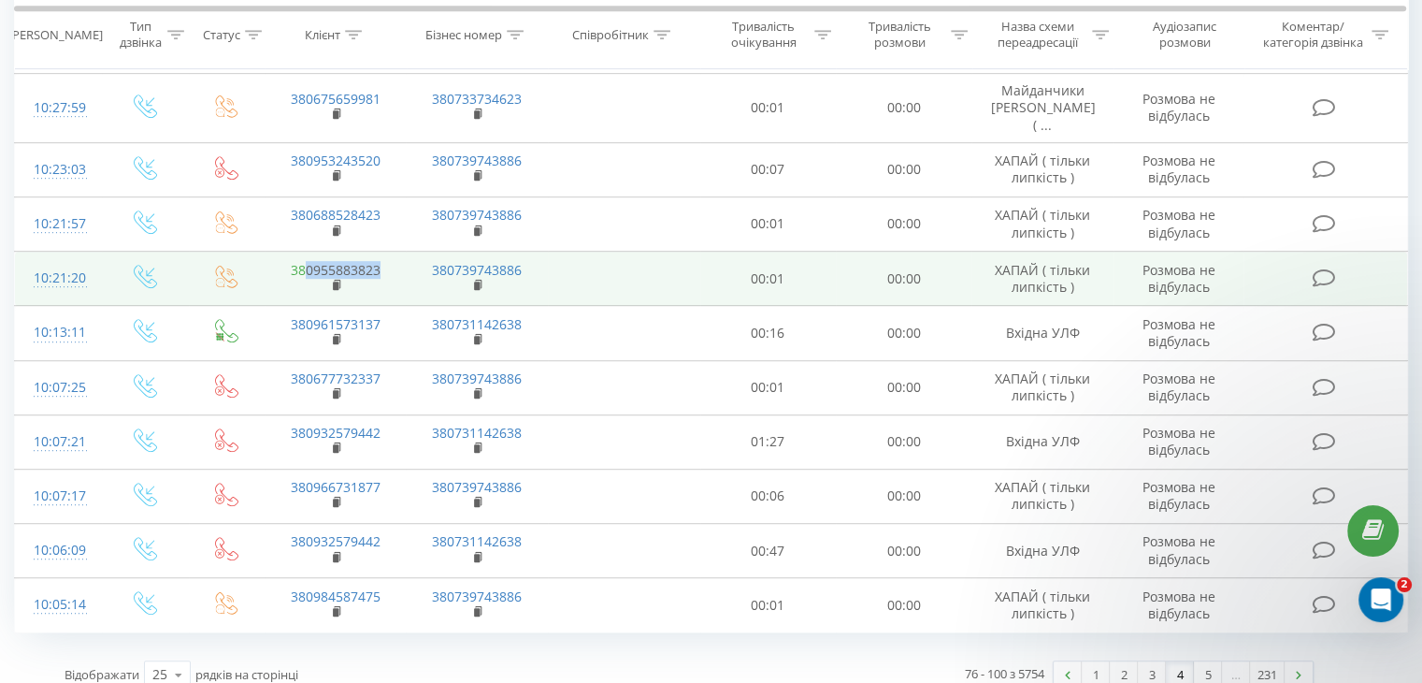
drag, startPoint x: 347, startPoint y: 251, endPoint x: 304, endPoint y: 255, distance: 43.3
click at [304, 255] on td "380955883823" at bounding box center [335, 279] width 141 height 54
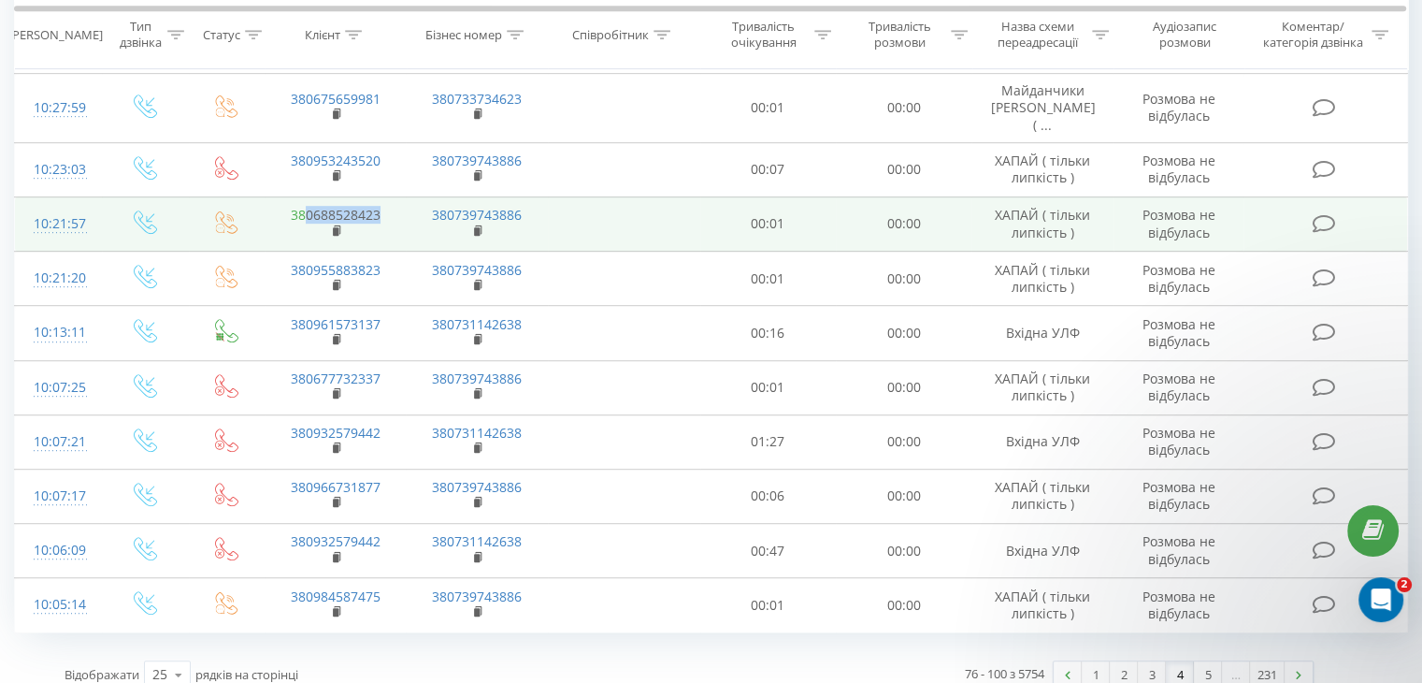
drag, startPoint x: 387, startPoint y: 194, endPoint x: 307, endPoint y: 195, distance: 80.4
click at [307, 196] on td "380688528423" at bounding box center [335, 223] width 141 height 54
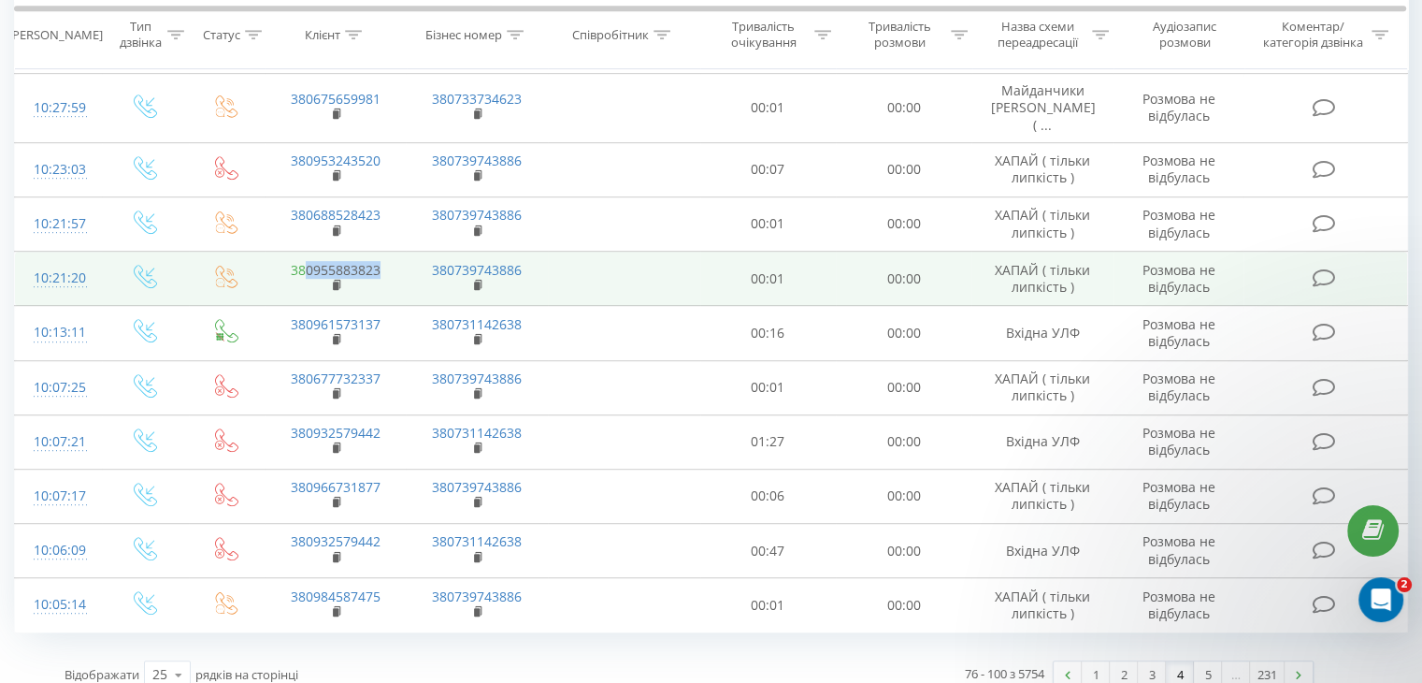
drag, startPoint x: 384, startPoint y: 252, endPoint x: 302, endPoint y: 251, distance: 82.3
click at [302, 252] on td "380955883823" at bounding box center [335, 279] width 141 height 54
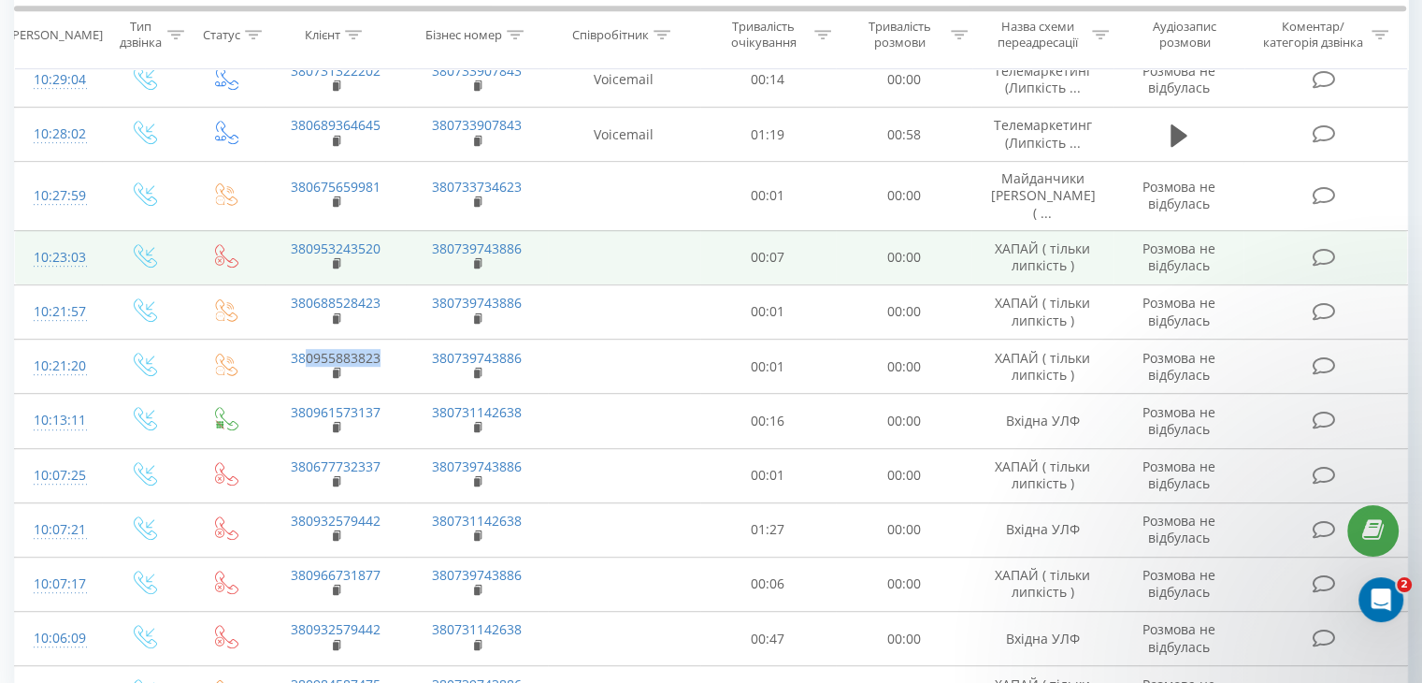
scroll to position [835, 0]
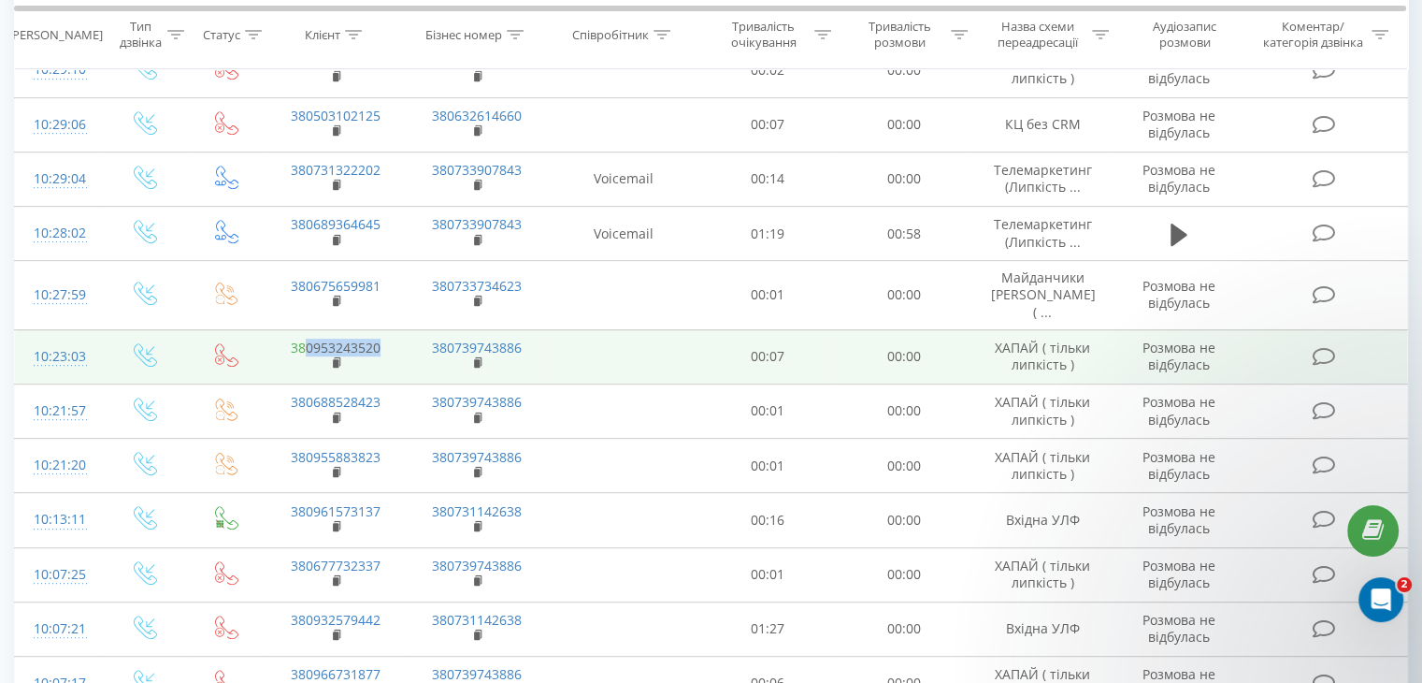
drag, startPoint x: 370, startPoint y: 324, endPoint x: 307, endPoint y: 334, distance: 64.4
click at [307, 334] on td "380953243520" at bounding box center [335, 356] width 141 height 54
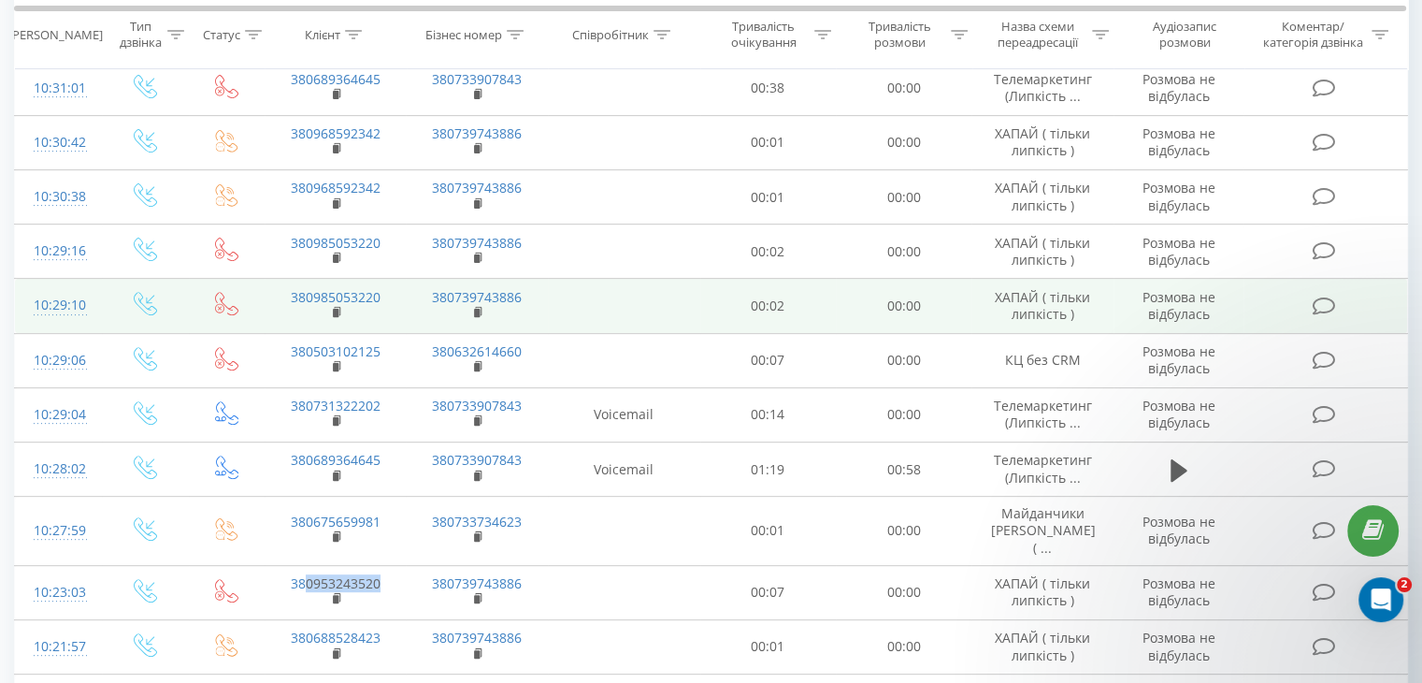
scroll to position [554, 0]
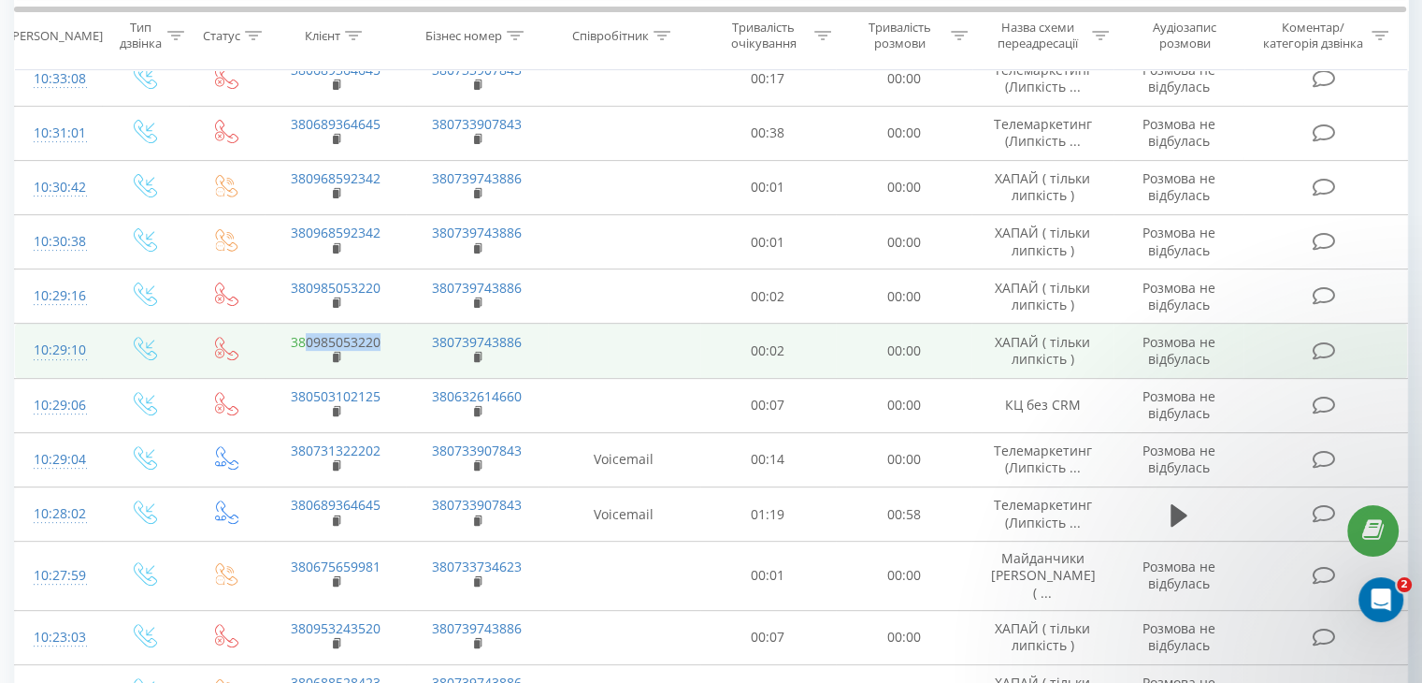
drag, startPoint x: 380, startPoint y: 334, endPoint x: 305, endPoint y: 343, distance: 75.4
click at [305, 343] on td "380985053220" at bounding box center [335, 351] width 141 height 54
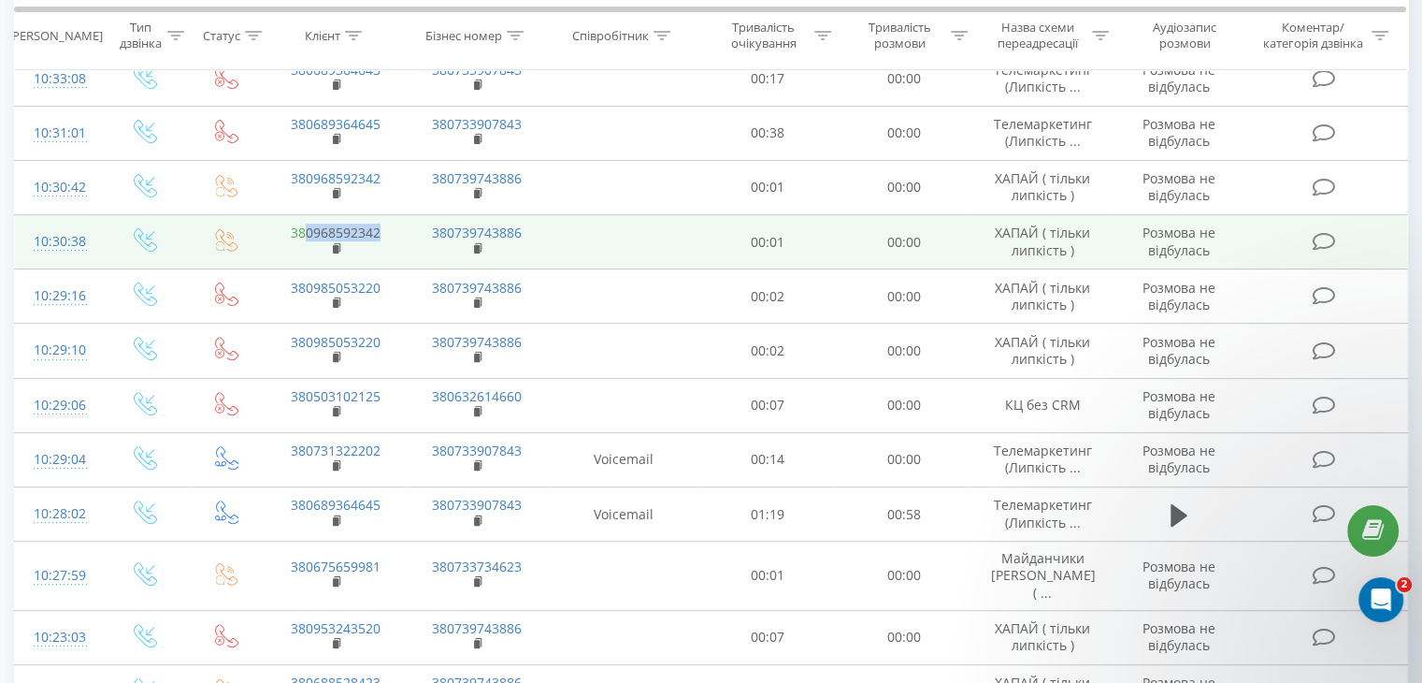
drag, startPoint x: 382, startPoint y: 230, endPoint x: 304, endPoint y: 226, distance: 78.6
click at [304, 226] on td "380968592342" at bounding box center [335, 242] width 141 height 54
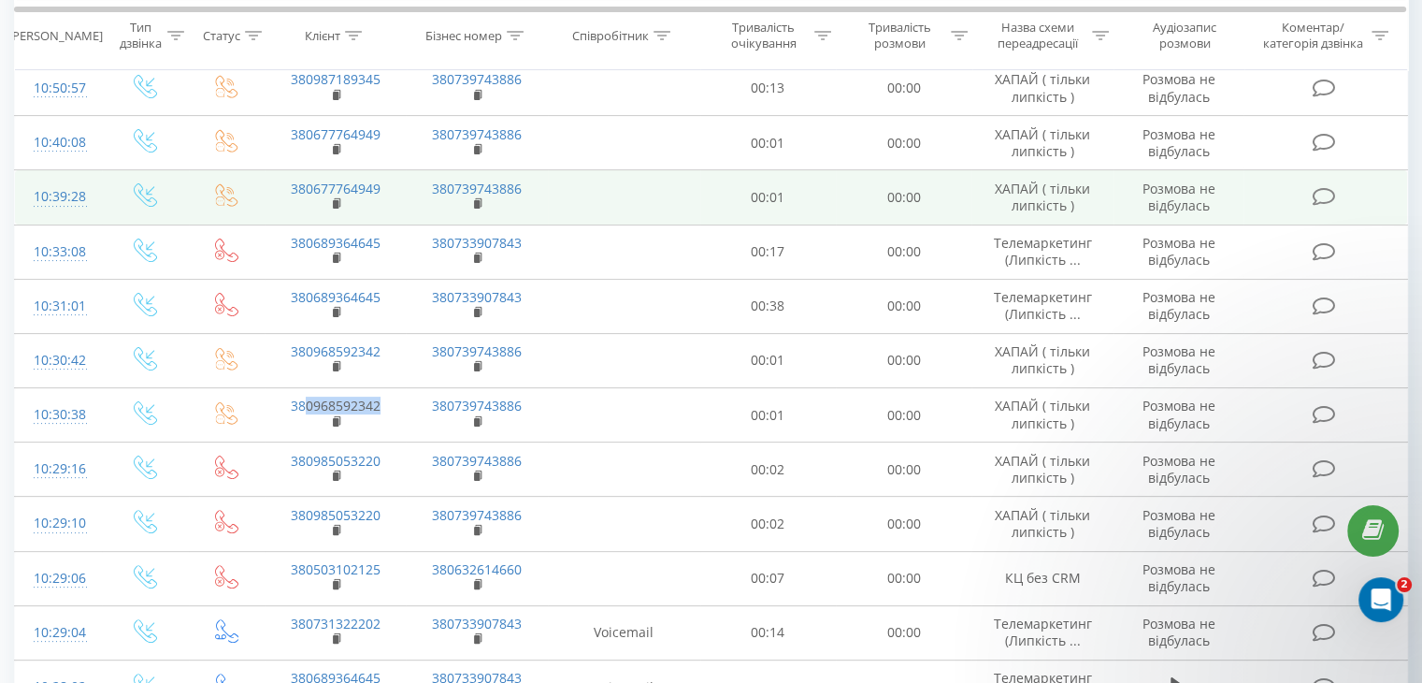
scroll to position [274, 0]
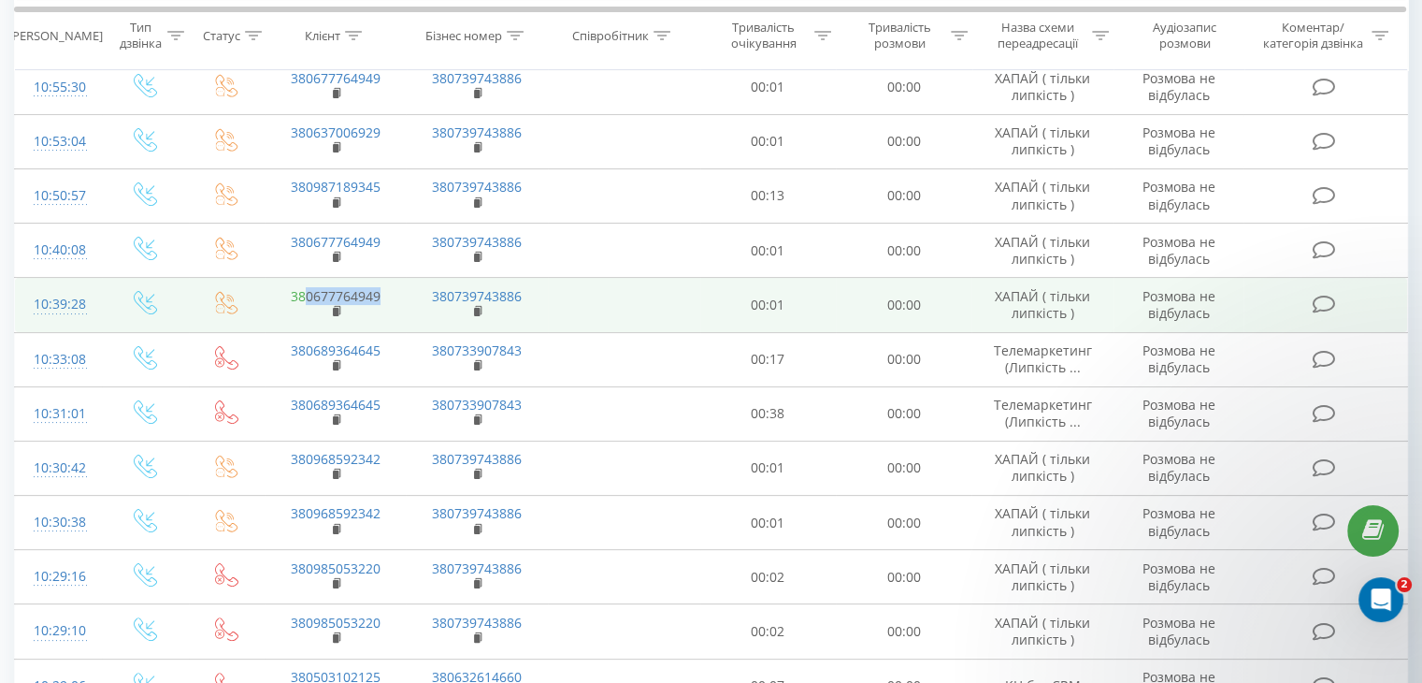
drag, startPoint x: 382, startPoint y: 294, endPoint x: 308, endPoint y: 296, distance: 73.9
click at [308, 296] on td "380677764949" at bounding box center [335, 305] width 141 height 54
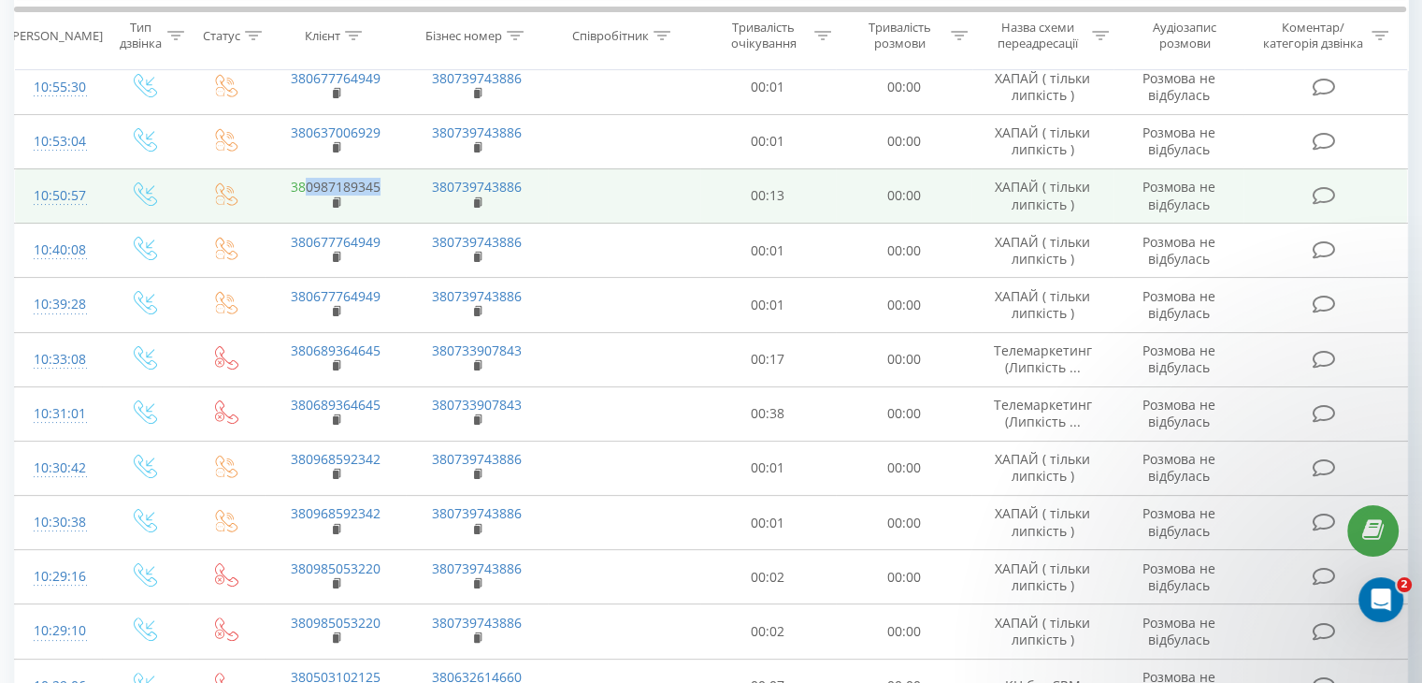
drag, startPoint x: 386, startPoint y: 184, endPoint x: 307, endPoint y: 186, distance: 79.5
click at [307, 186] on td "380987189345" at bounding box center [335, 195] width 141 height 54
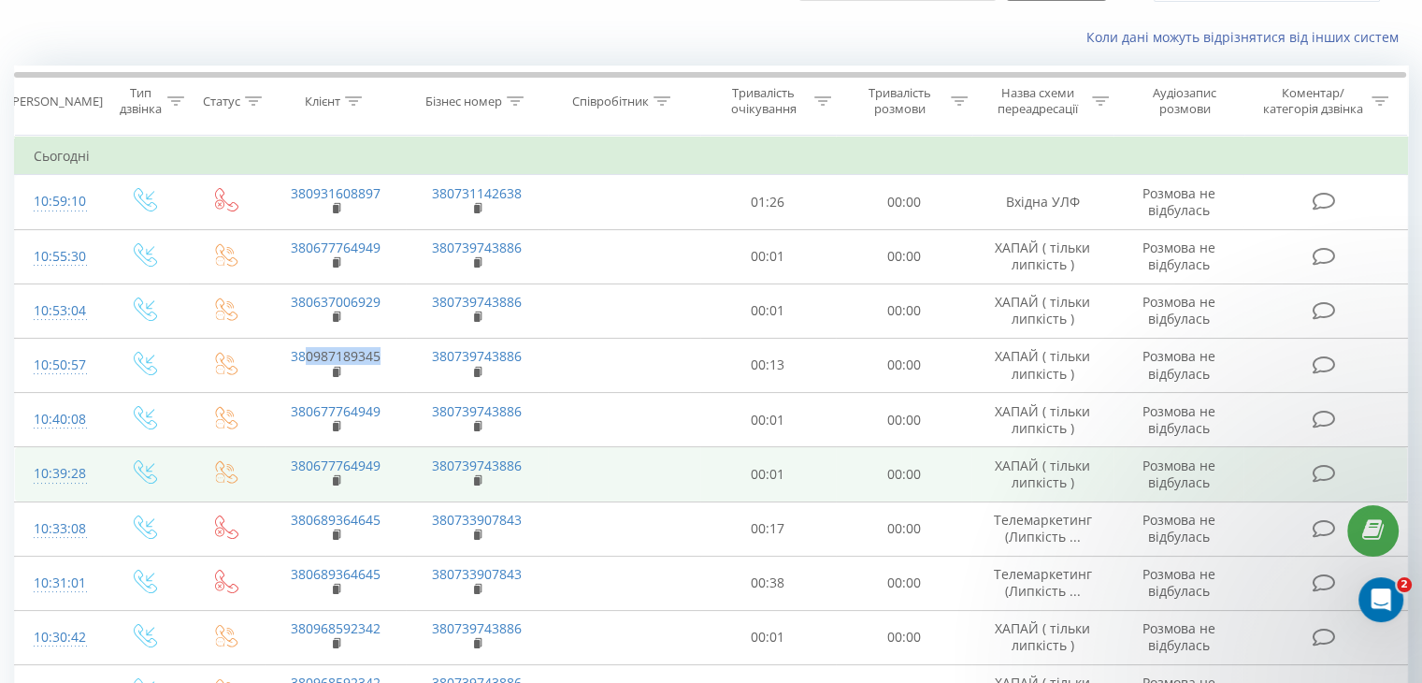
scroll to position [0, 0]
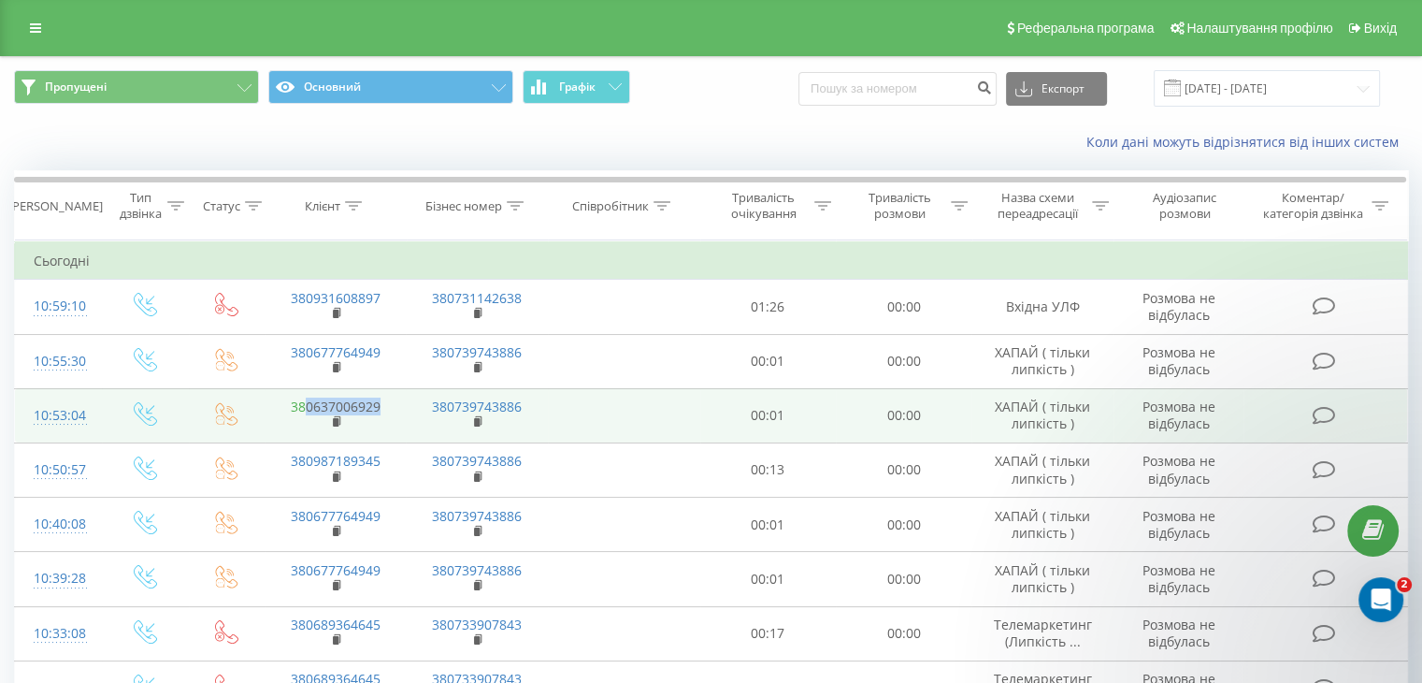
drag, startPoint x: 371, startPoint y: 407, endPoint x: 308, endPoint y: 405, distance: 63.6
click at [308, 405] on td "380637006929" at bounding box center [335, 415] width 141 height 54
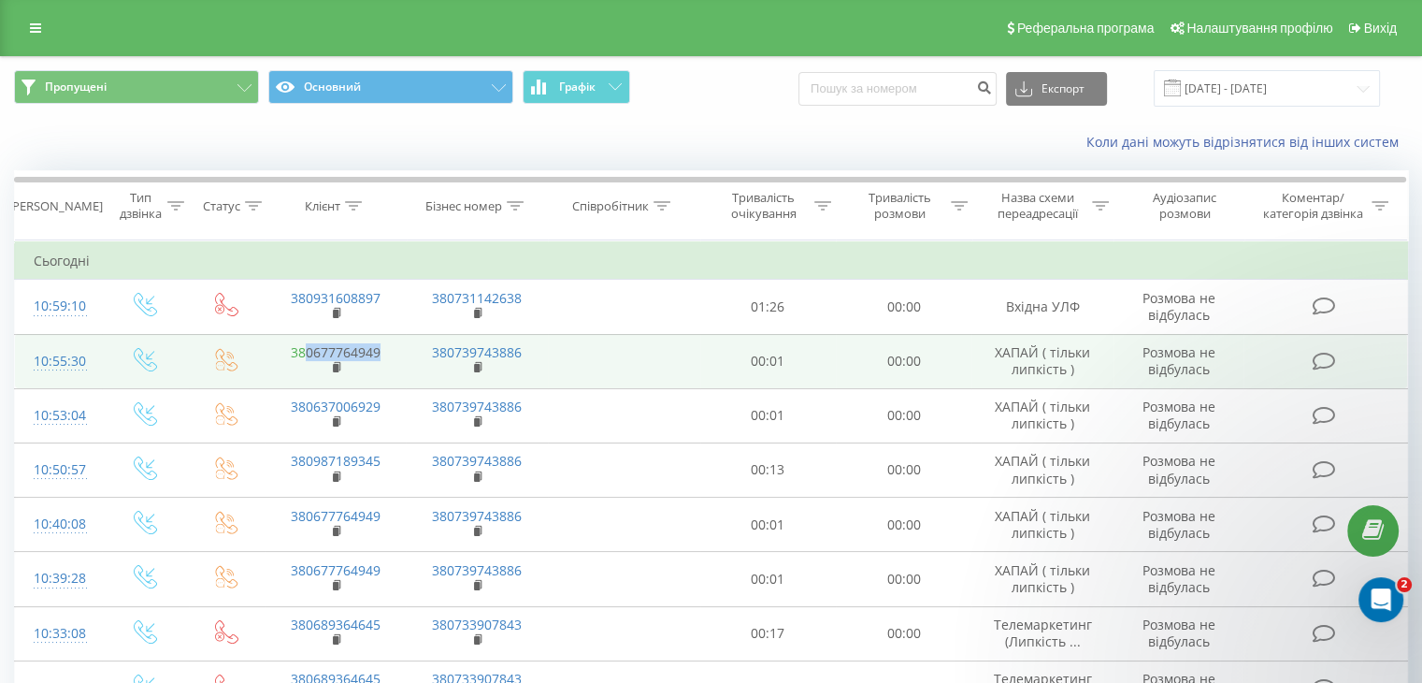
drag, startPoint x: 385, startPoint y: 347, endPoint x: 307, endPoint y: 351, distance: 78.6
click at [307, 349] on td "380677764949" at bounding box center [335, 361] width 141 height 54
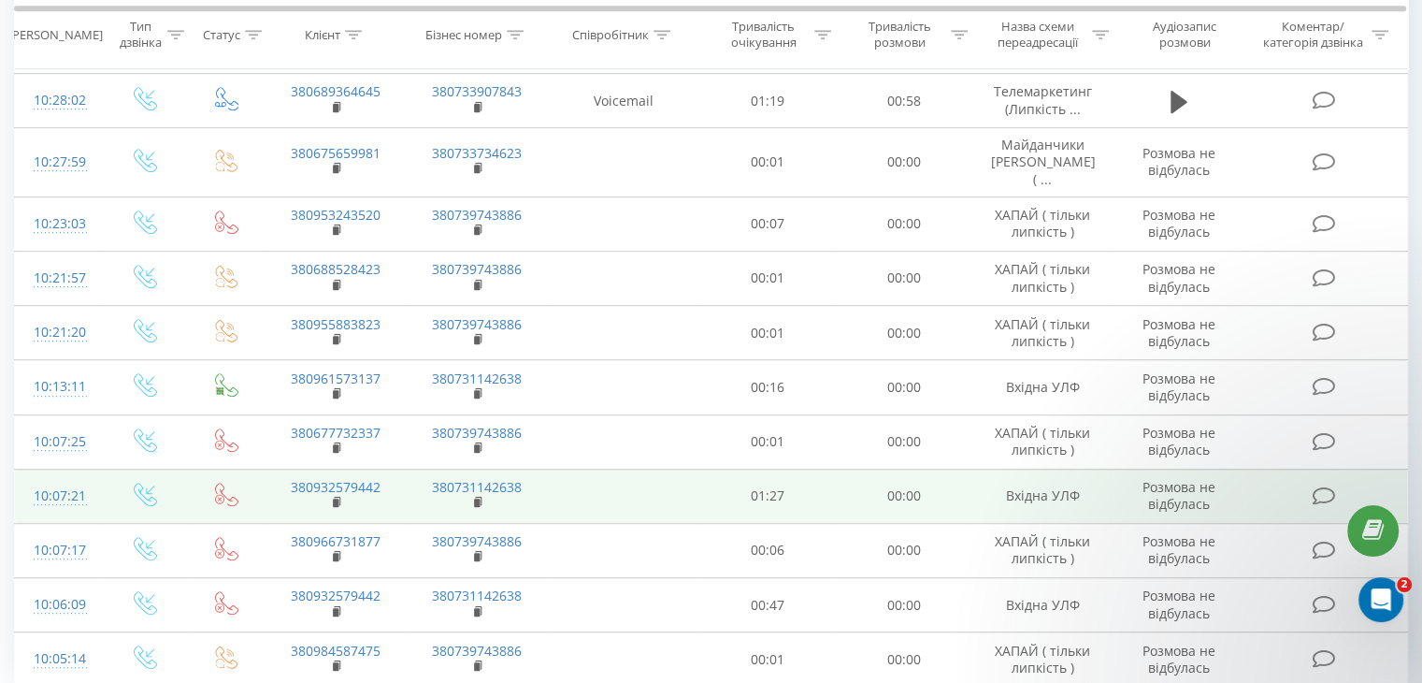
scroll to position [1022, 0]
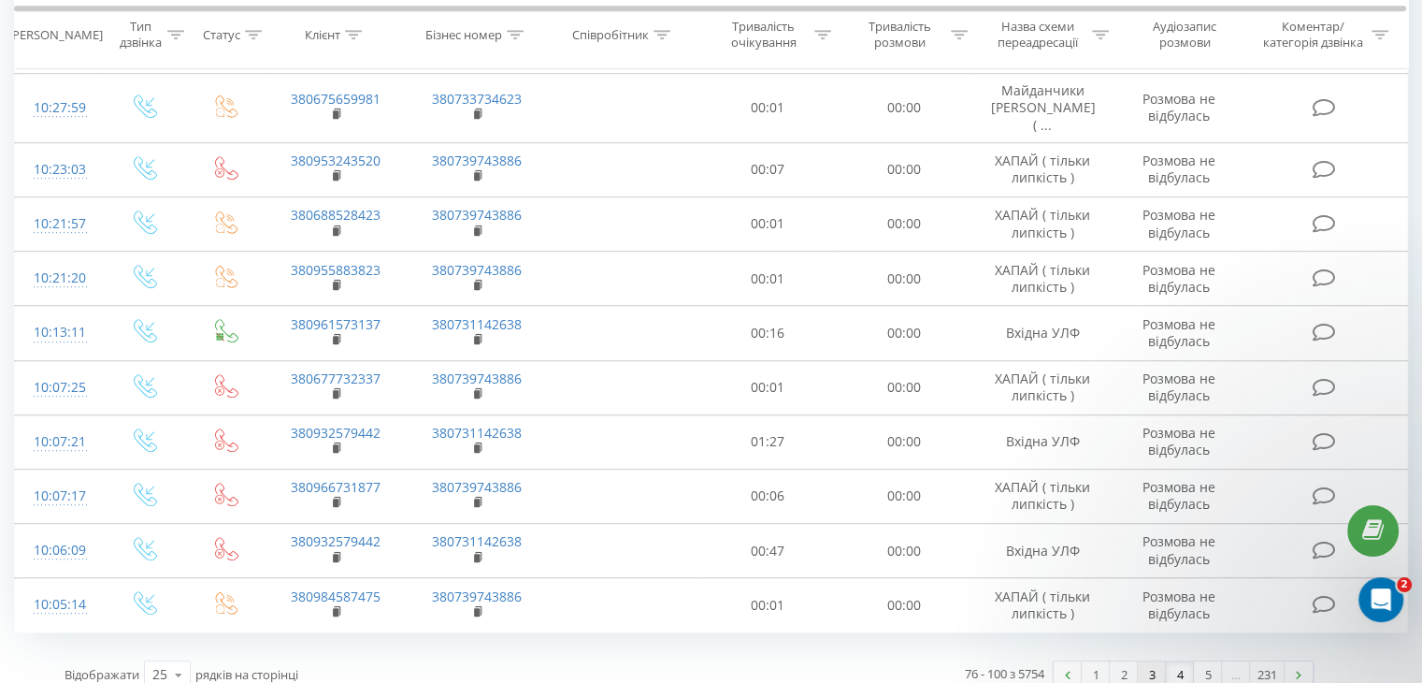
click at [1148, 661] on link "3" at bounding box center [1152, 674] width 28 height 26
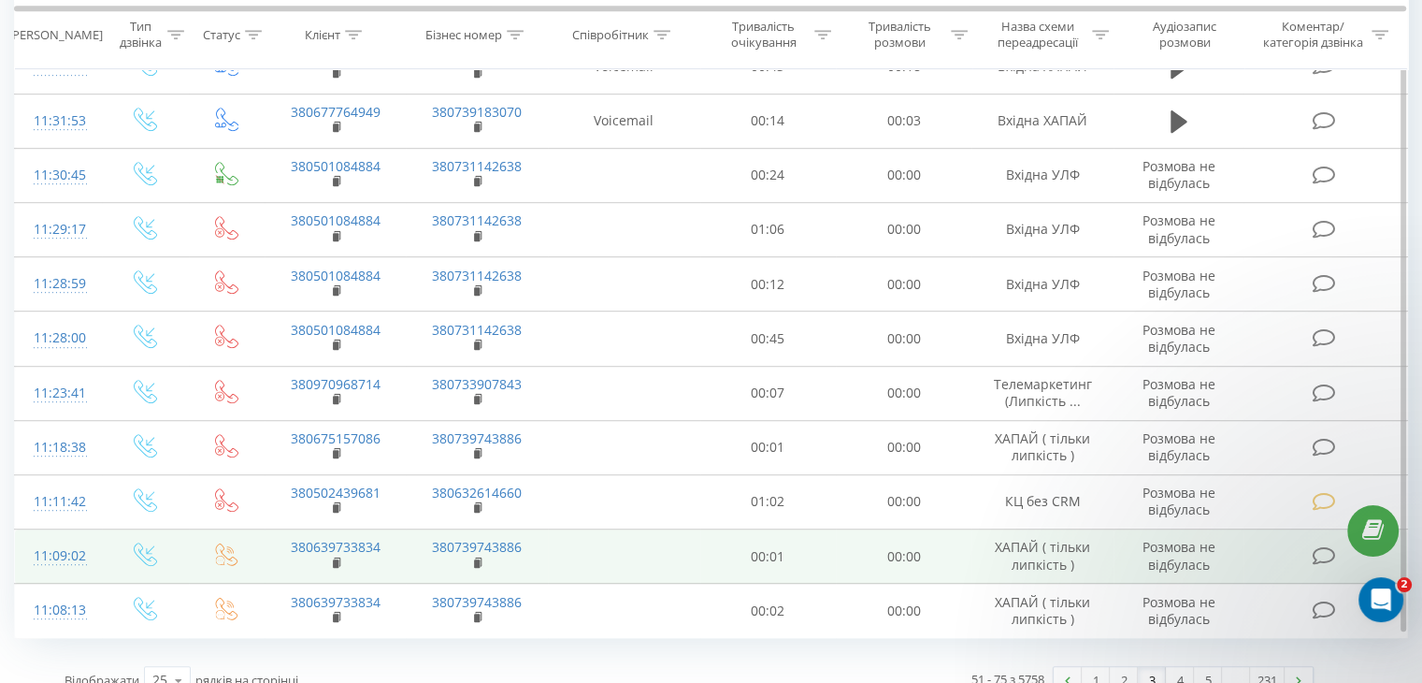
scroll to position [1036, 0]
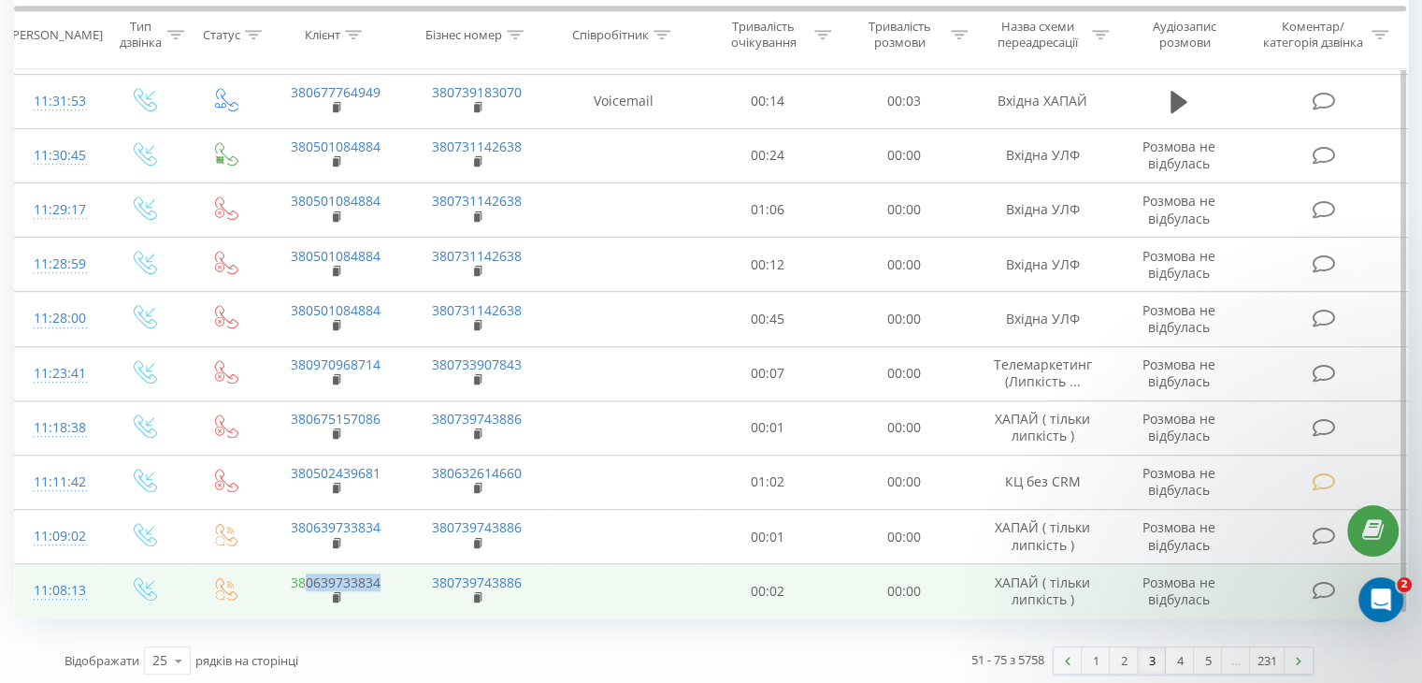
drag, startPoint x: 385, startPoint y: 573, endPoint x: 305, endPoint y: 573, distance: 80.4
click at [305, 573] on td "380639733834" at bounding box center [335, 591] width 141 height 54
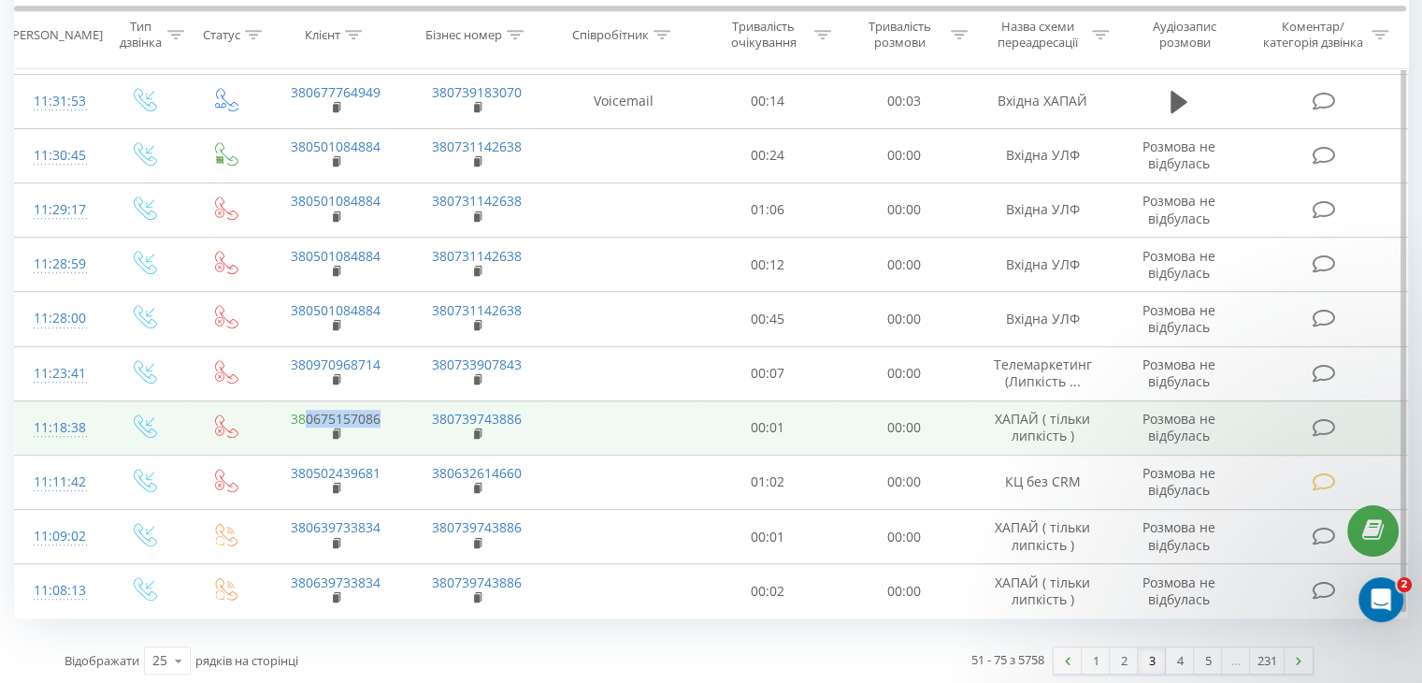
drag, startPoint x: 392, startPoint y: 409, endPoint x: 306, endPoint y: 414, distance: 86.2
click at [306, 414] on td "380675157086" at bounding box center [335, 427] width 141 height 54
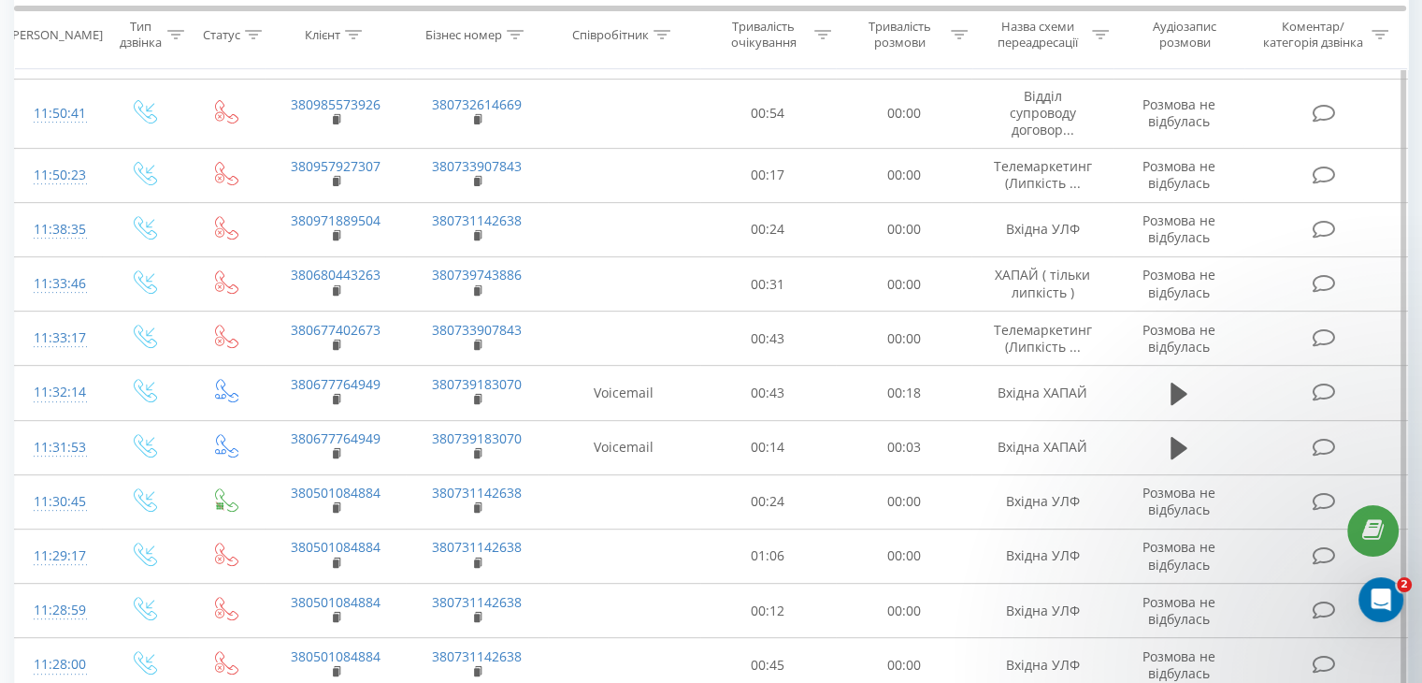
scroll to position [662, 0]
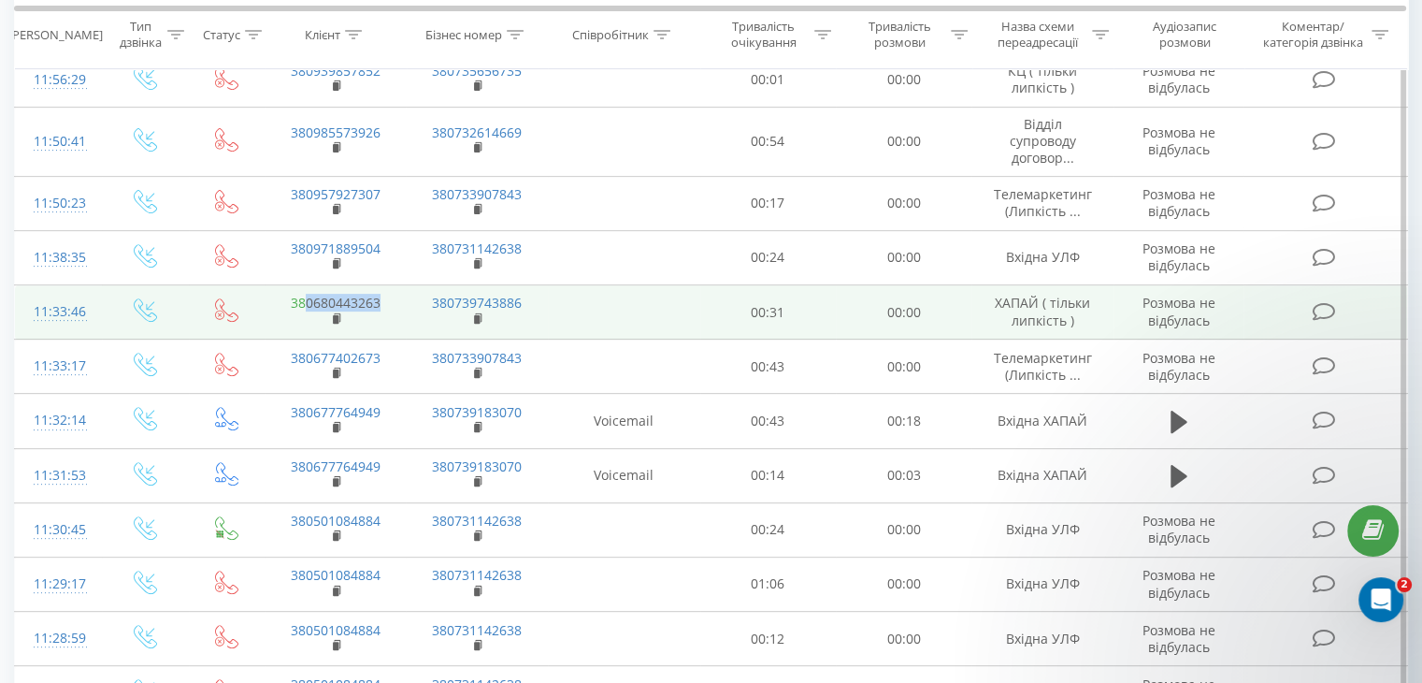
drag, startPoint x: 387, startPoint y: 293, endPoint x: 303, endPoint y: 302, distance: 84.7
click at [303, 302] on td "380680443263" at bounding box center [335, 312] width 141 height 54
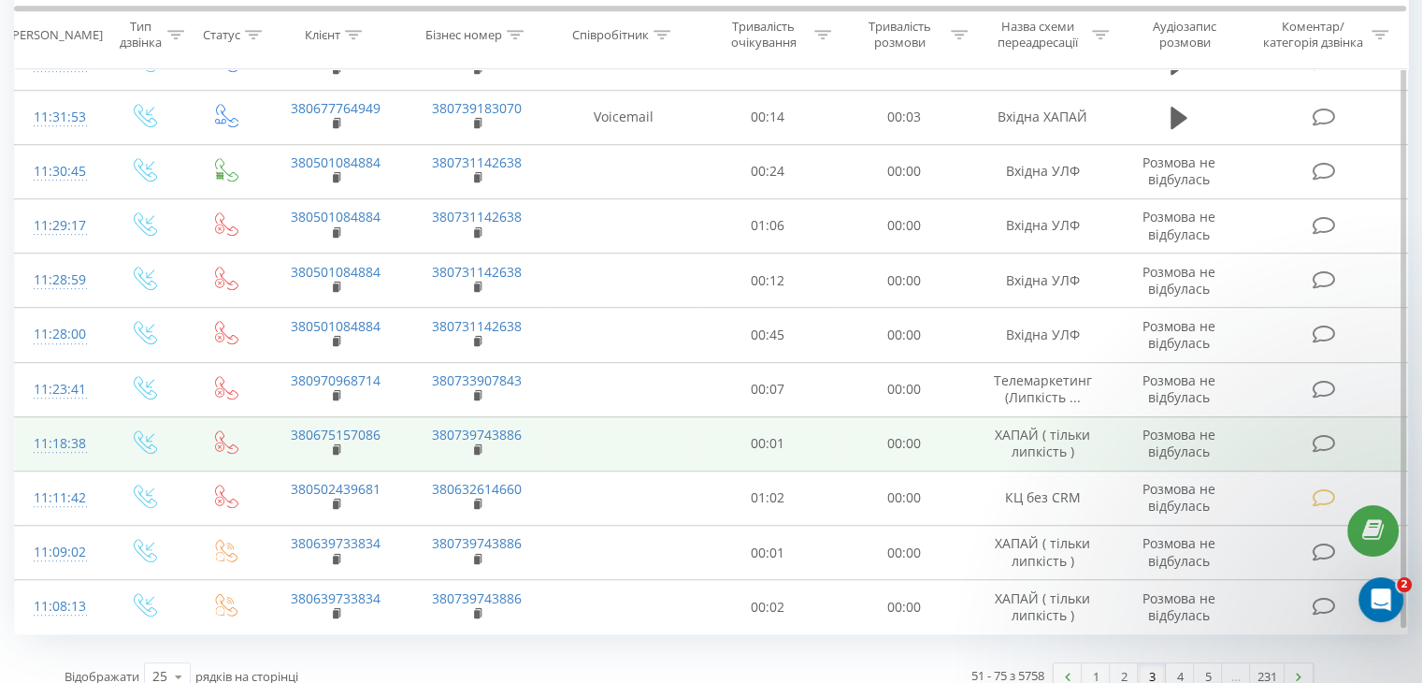
scroll to position [1036, 0]
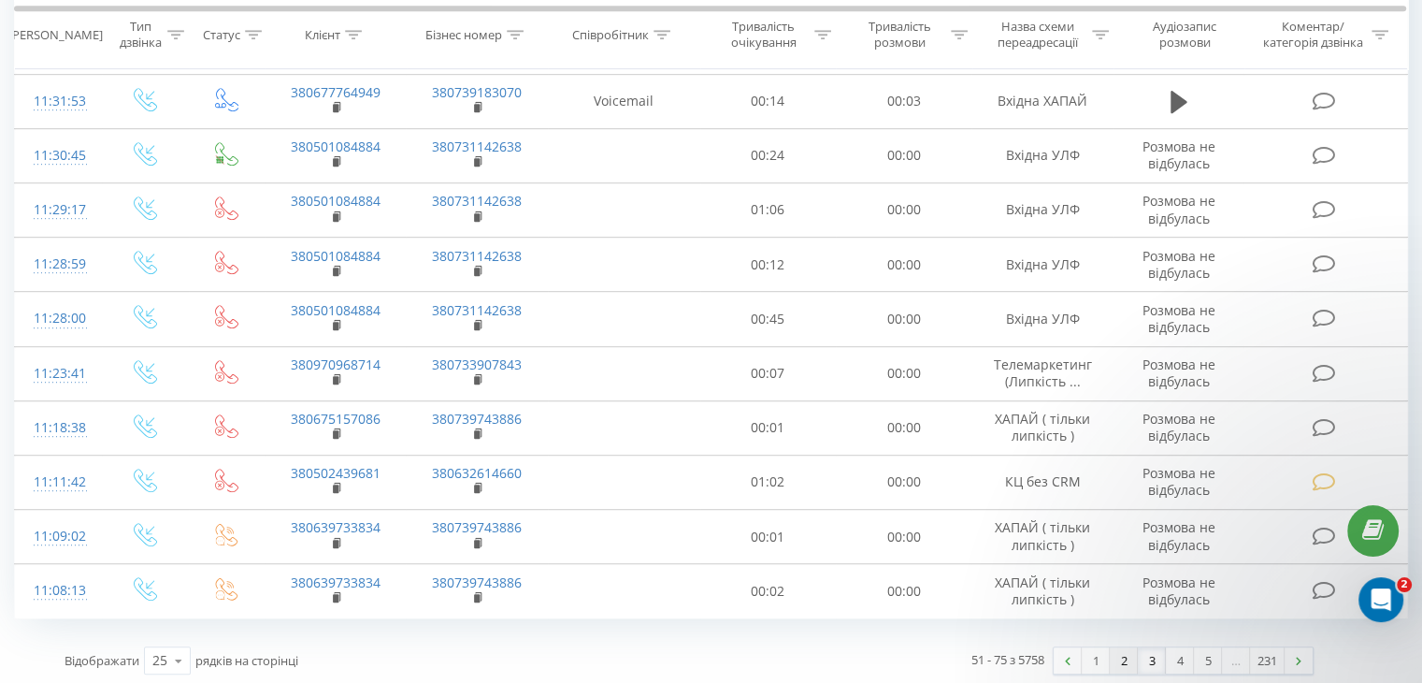
click at [1124, 654] on link "2" at bounding box center [1124, 660] width 28 height 26
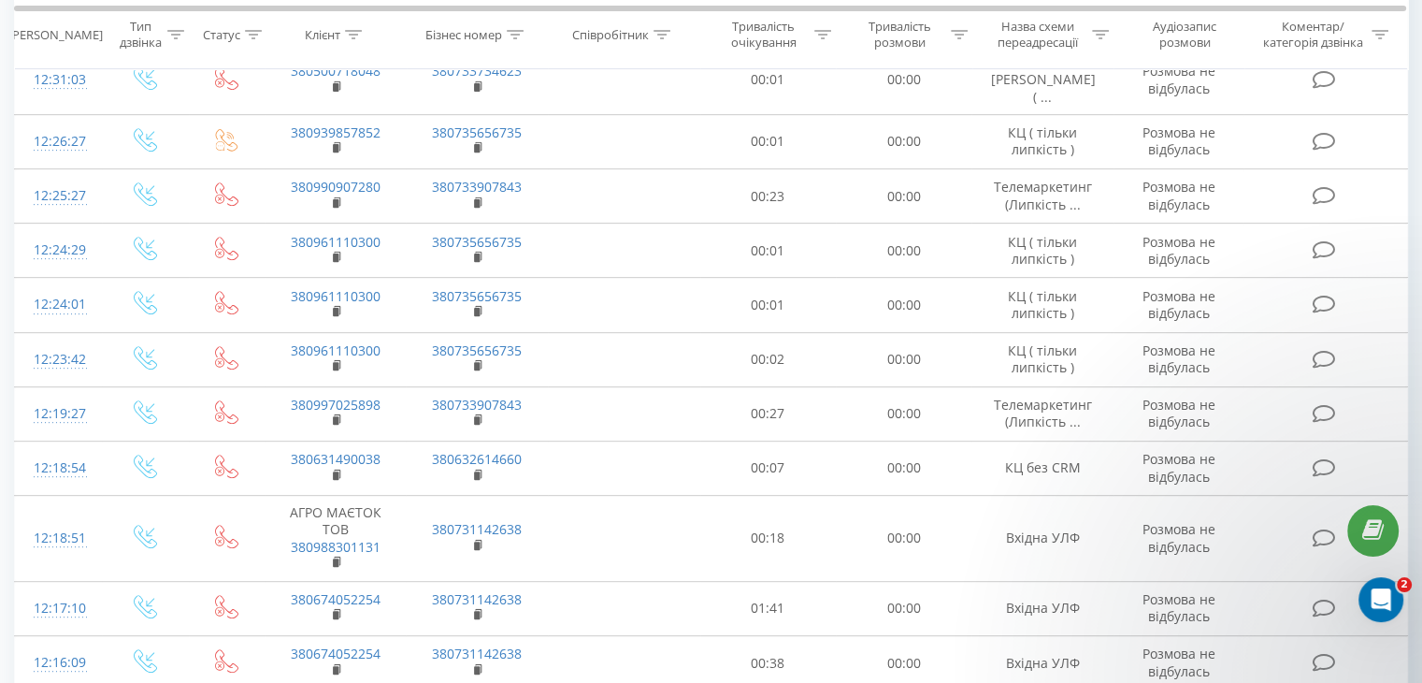
scroll to position [1054, 0]
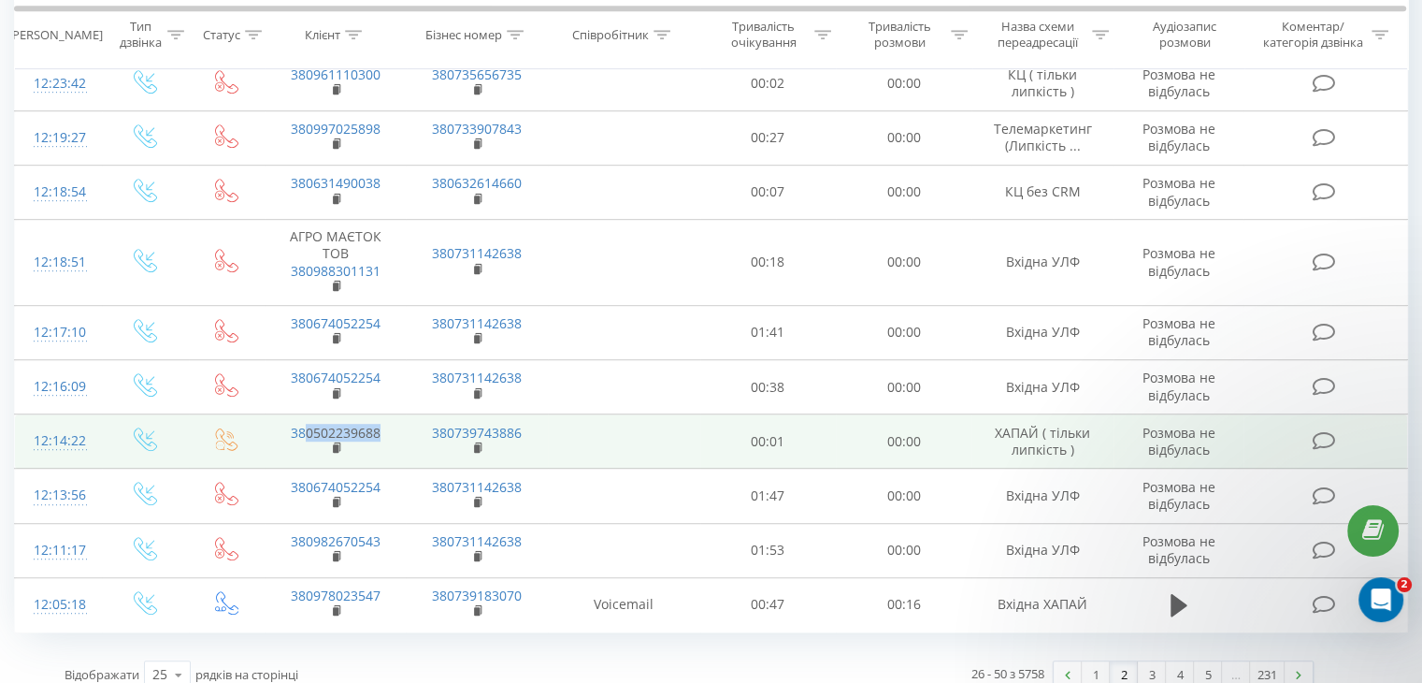
drag, startPoint x: 393, startPoint y: 412, endPoint x: 307, endPoint y: 401, distance: 86.8
click at [307, 414] on td "380502239688" at bounding box center [335, 441] width 141 height 54
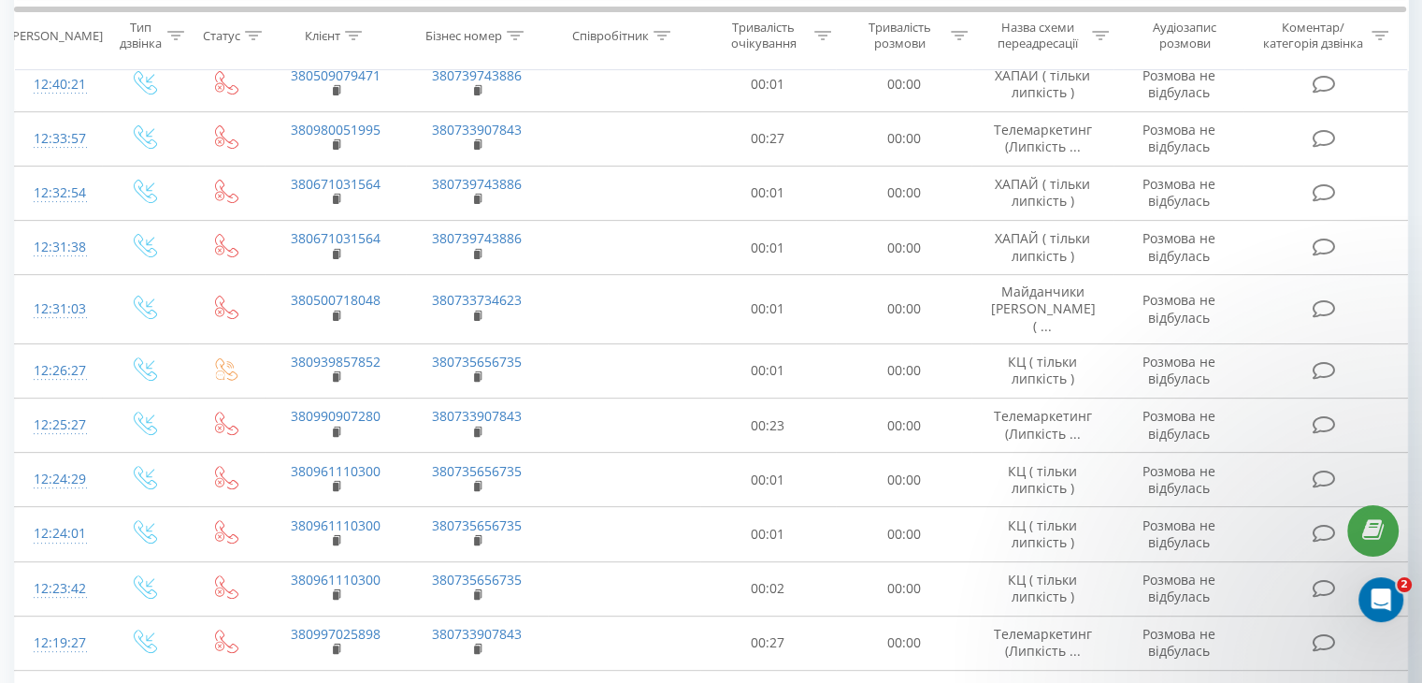
scroll to position [493, 0]
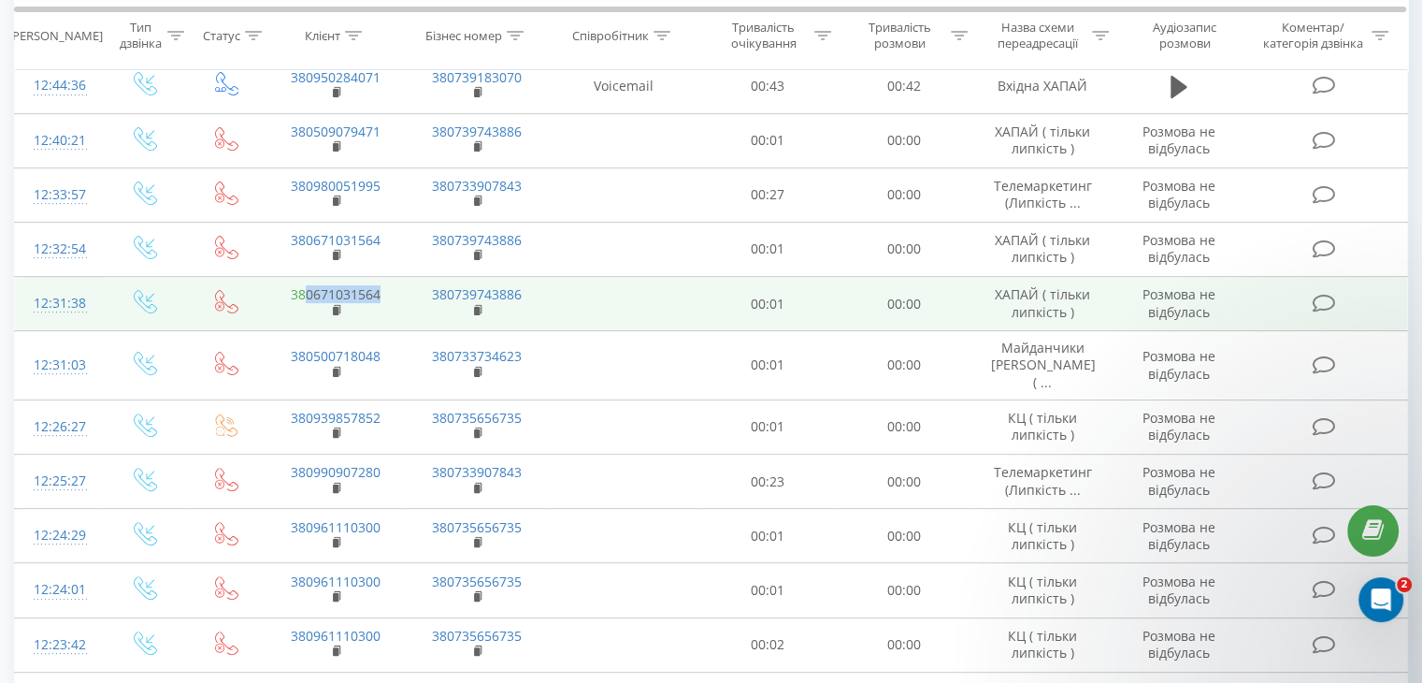
drag, startPoint x: 385, startPoint y: 289, endPoint x: 307, endPoint y: 282, distance: 78.8
click at [307, 282] on td "380671031564" at bounding box center [335, 304] width 141 height 54
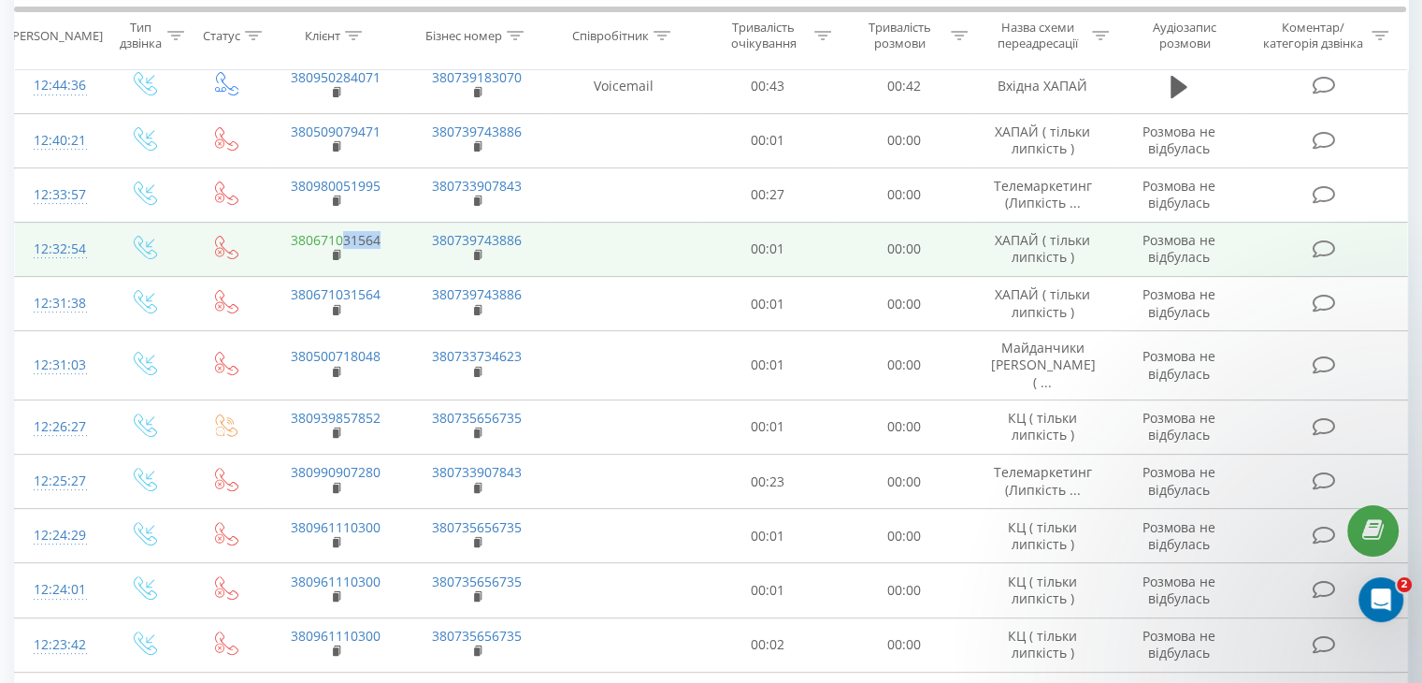
drag, startPoint x: 393, startPoint y: 234, endPoint x: 341, endPoint y: 238, distance: 51.6
click at [341, 238] on td "380671031564" at bounding box center [335, 249] width 141 height 54
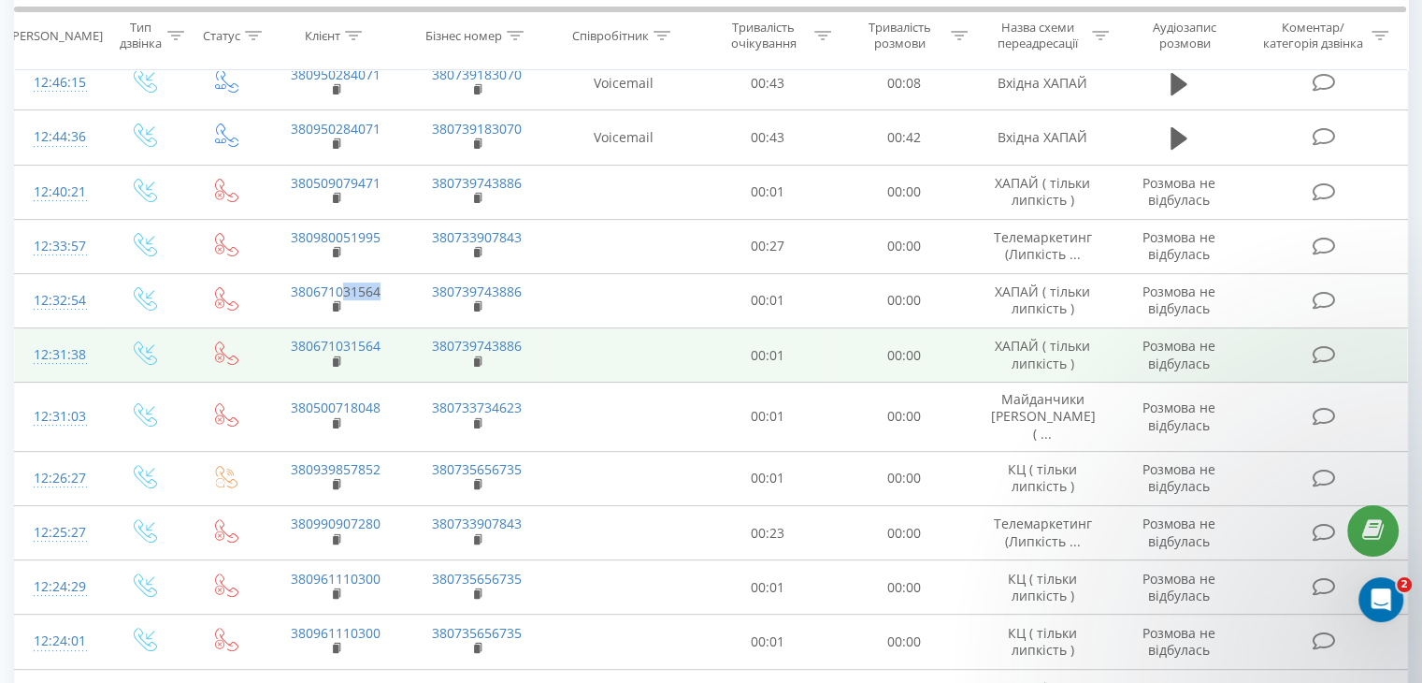
scroll to position [399, 0]
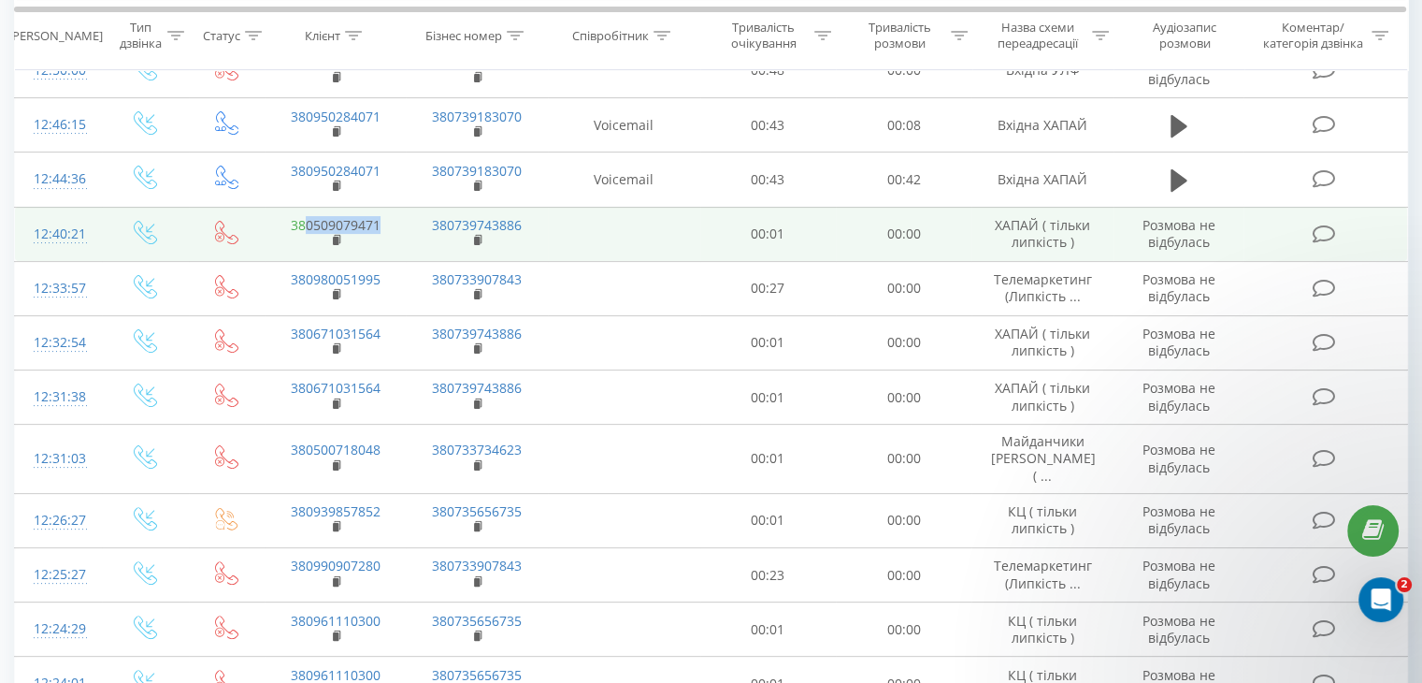
click at [306, 218] on td "380509079471" at bounding box center [335, 234] width 141 height 54
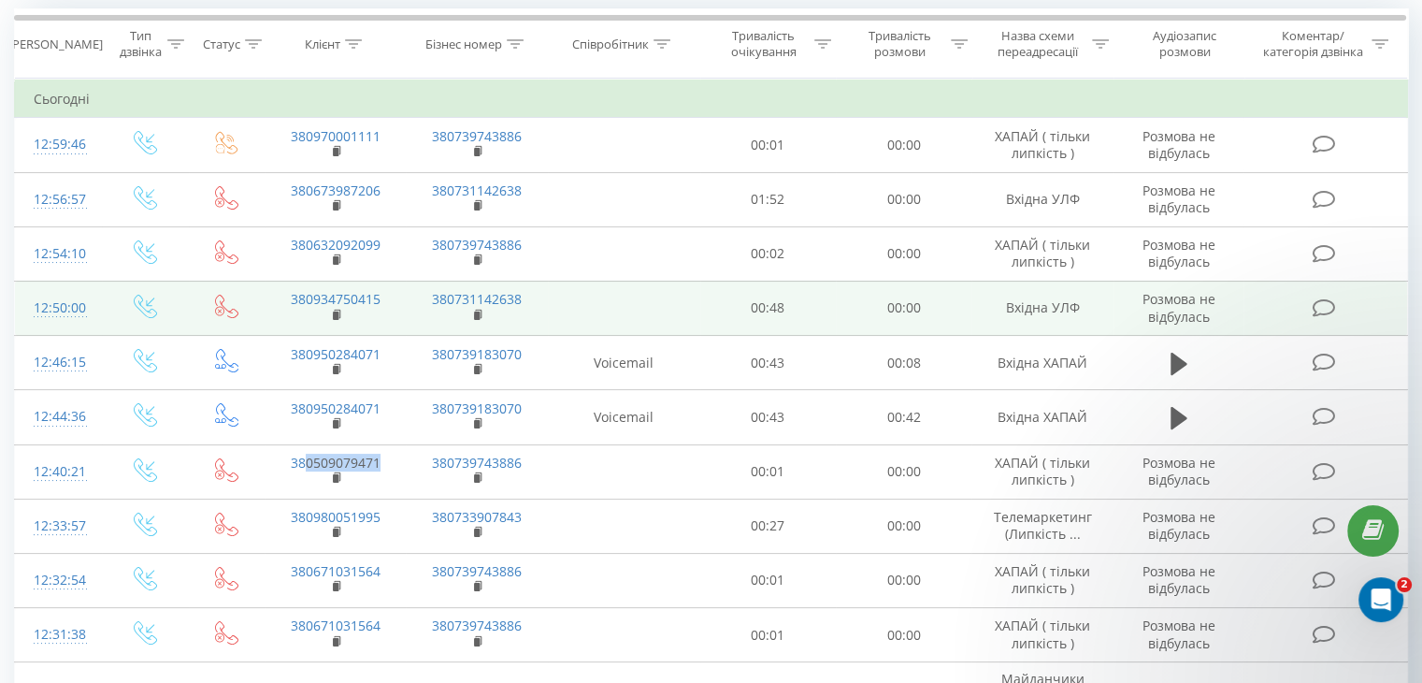
scroll to position [119, 0]
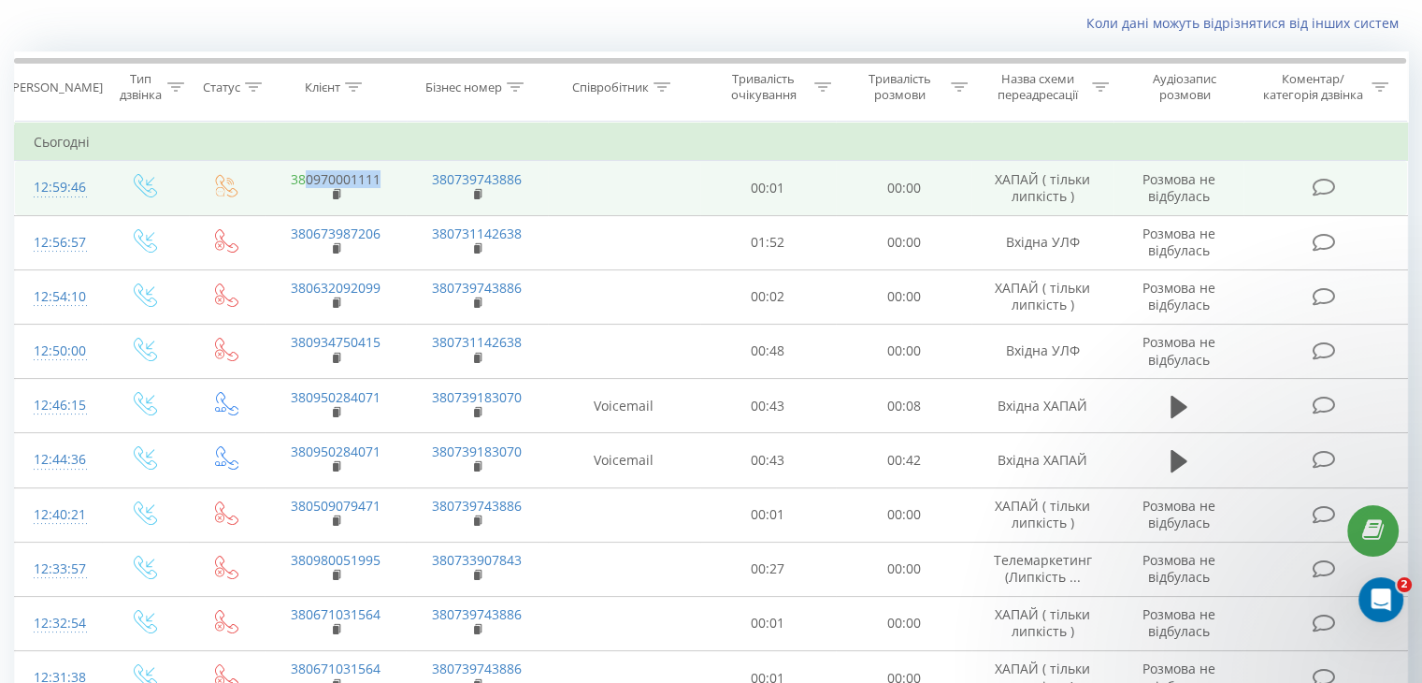
drag, startPoint x: 364, startPoint y: 176, endPoint x: 306, endPoint y: 180, distance: 58.1
click at [306, 180] on td "380970001111" at bounding box center [335, 188] width 141 height 54
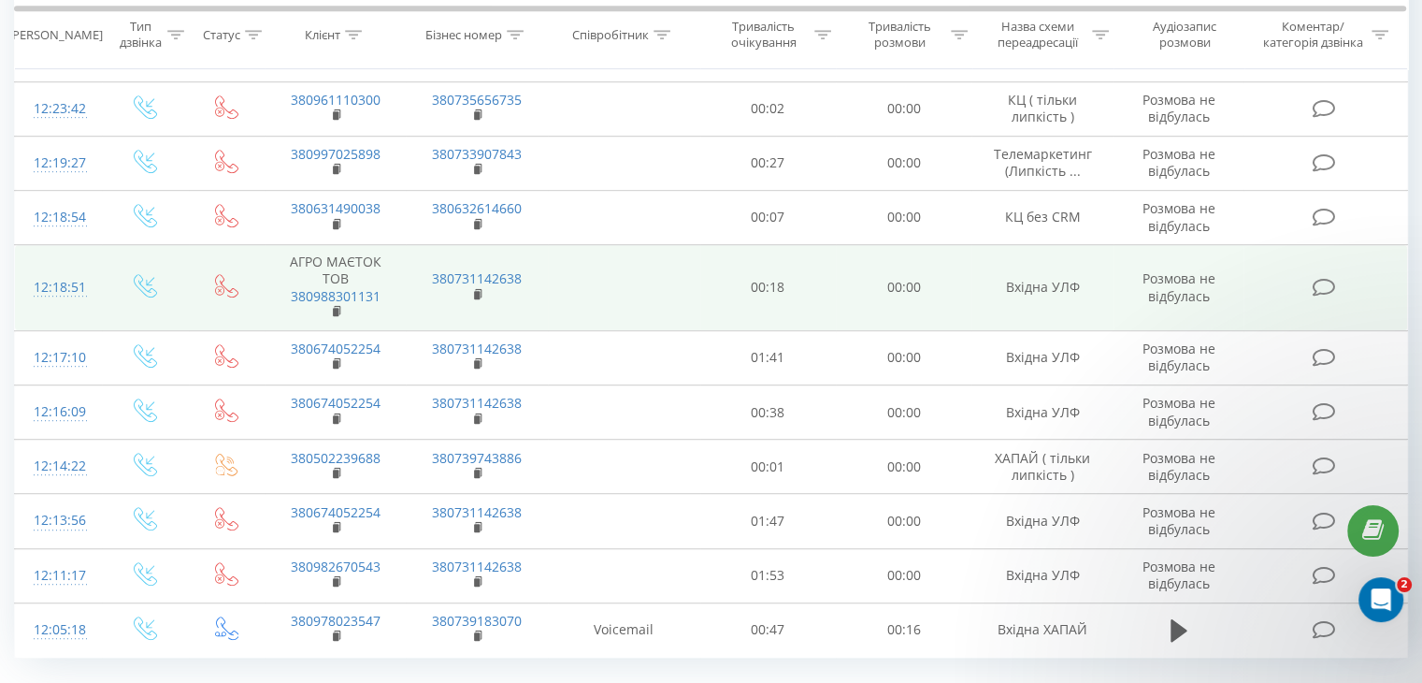
scroll to position [1054, 0]
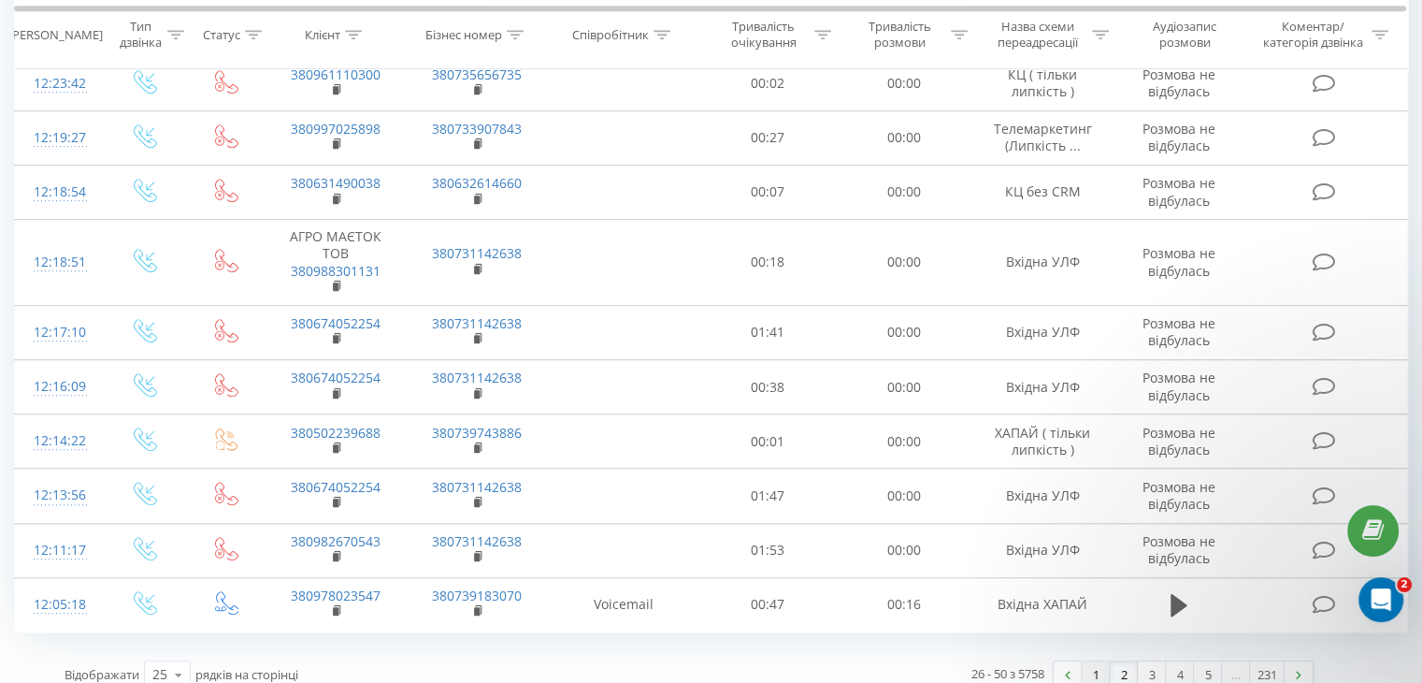
click at [1091, 661] on link "1" at bounding box center [1096, 674] width 28 height 26
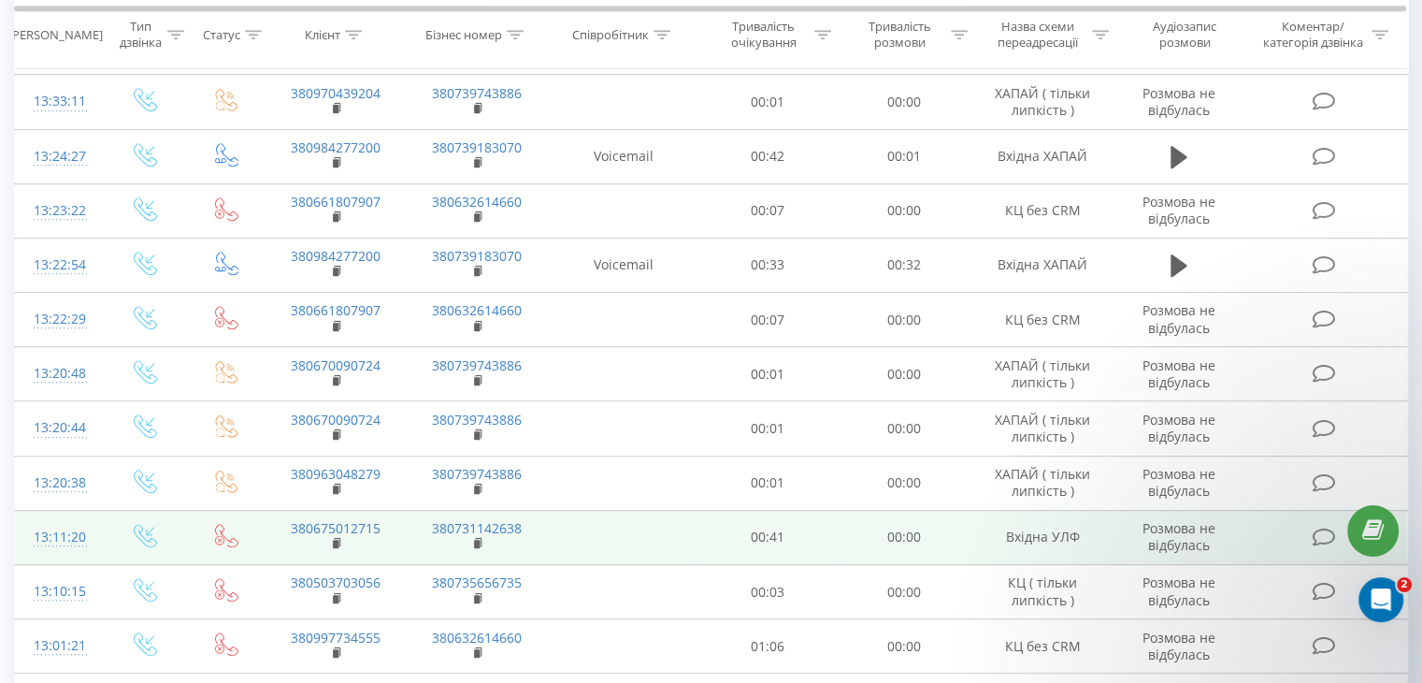
scroll to position [929, 0]
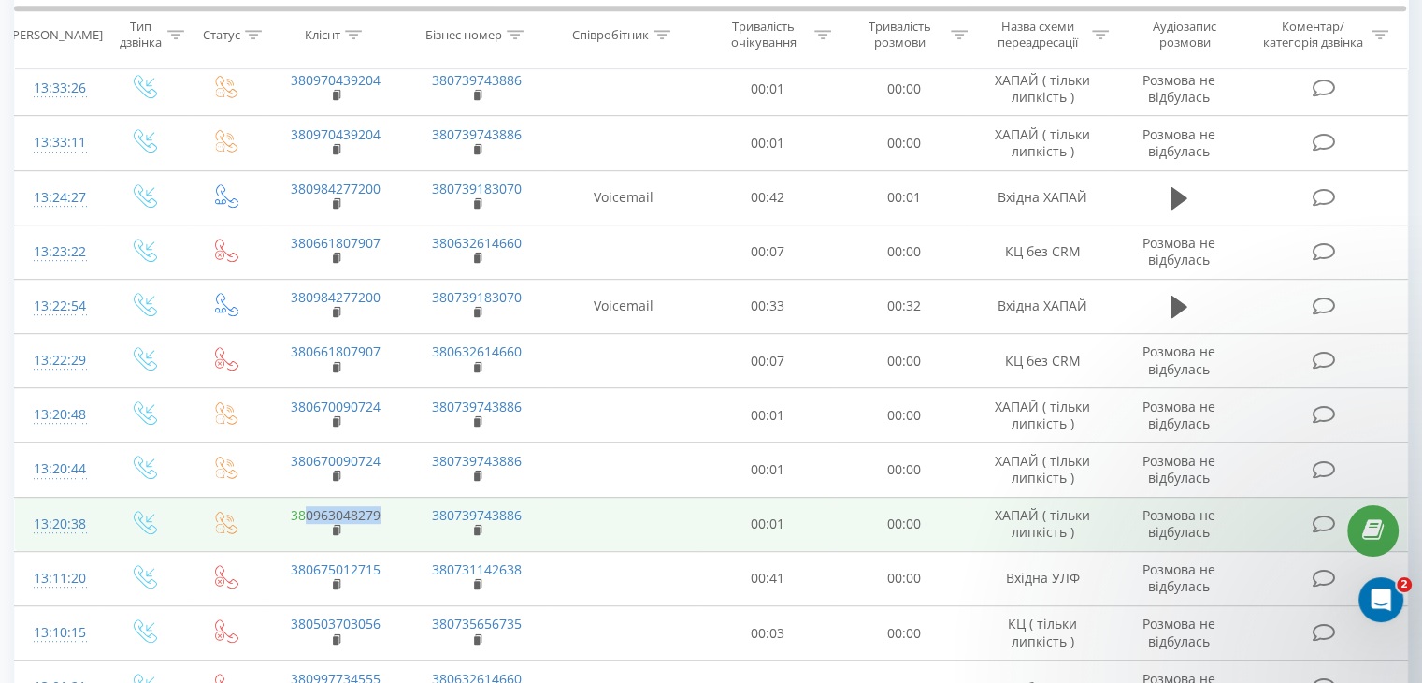
drag, startPoint x: 387, startPoint y: 450, endPoint x: 303, endPoint y: 443, distance: 84.4
click at [303, 497] on td "380963048279" at bounding box center [335, 524] width 141 height 54
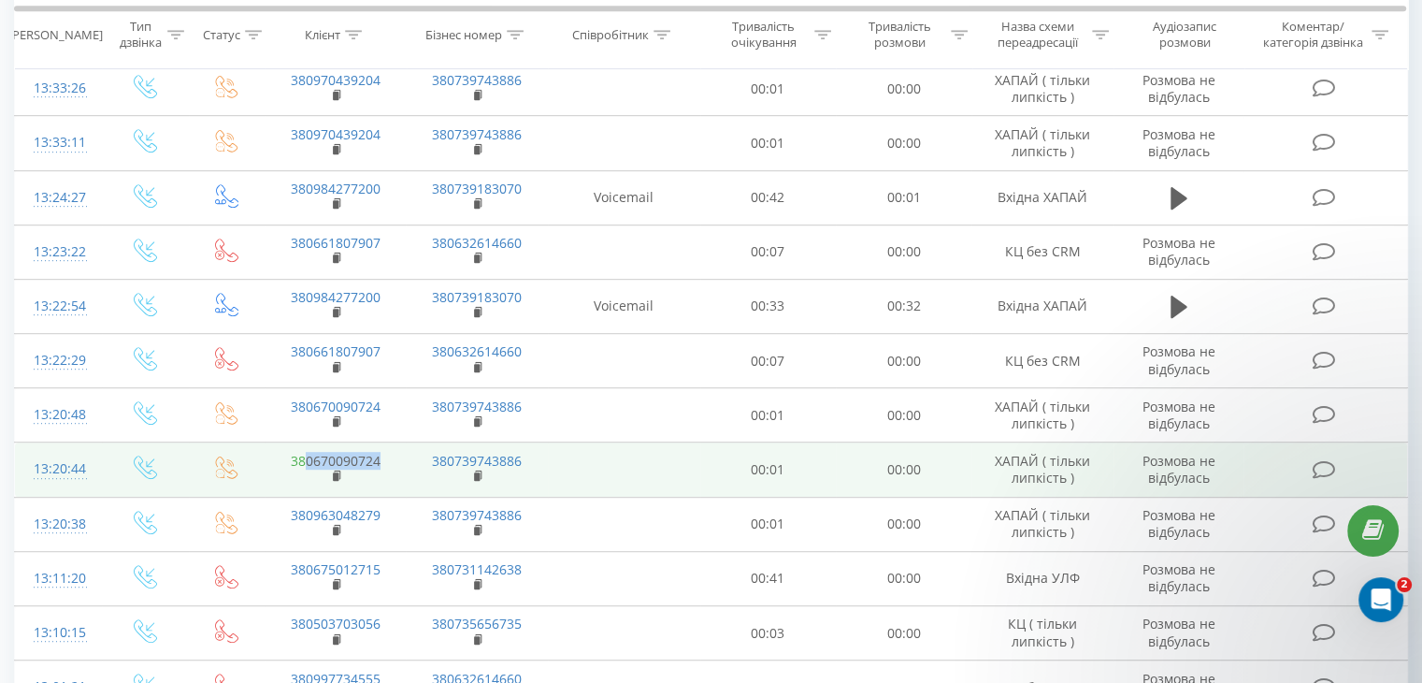
drag, startPoint x: 384, startPoint y: 396, endPoint x: 307, endPoint y: 400, distance: 77.7
click at [307, 442] on td "380670090724" at bounding box center [335, 469] width 141 height 54
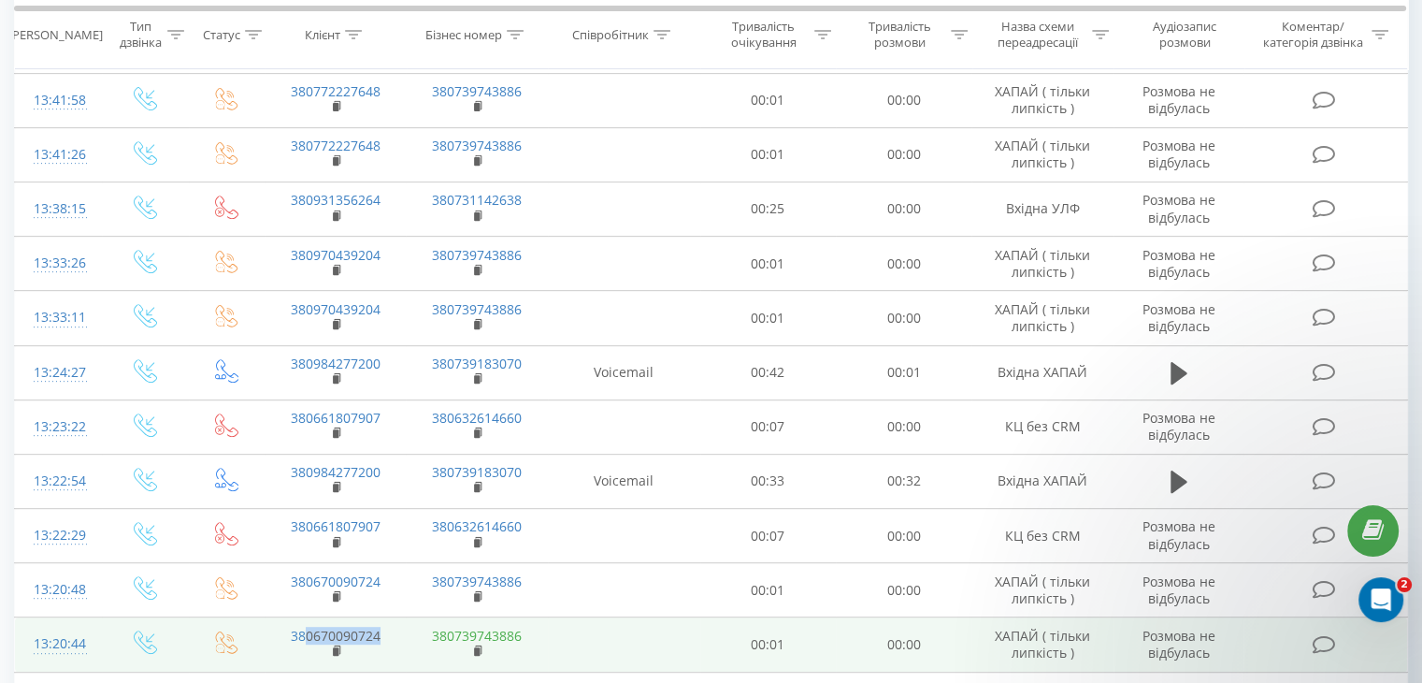
scroll to position [741, 0]
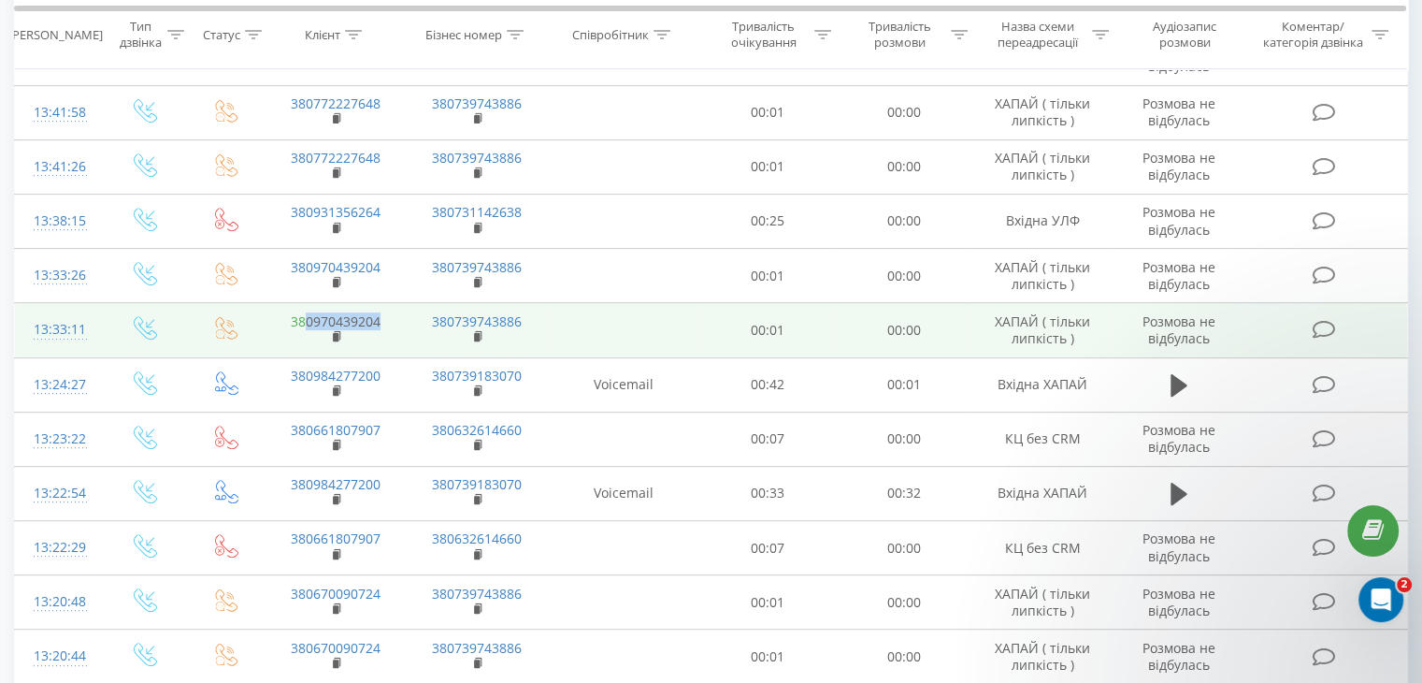
drag, startPoint x: 385, startPoint y: 254, endPoint x: 307, endPoint y: 255, distance: 78.6
click at [306, 303] on td "380970439204" at bounding box center [335, 330] width 141 height 54
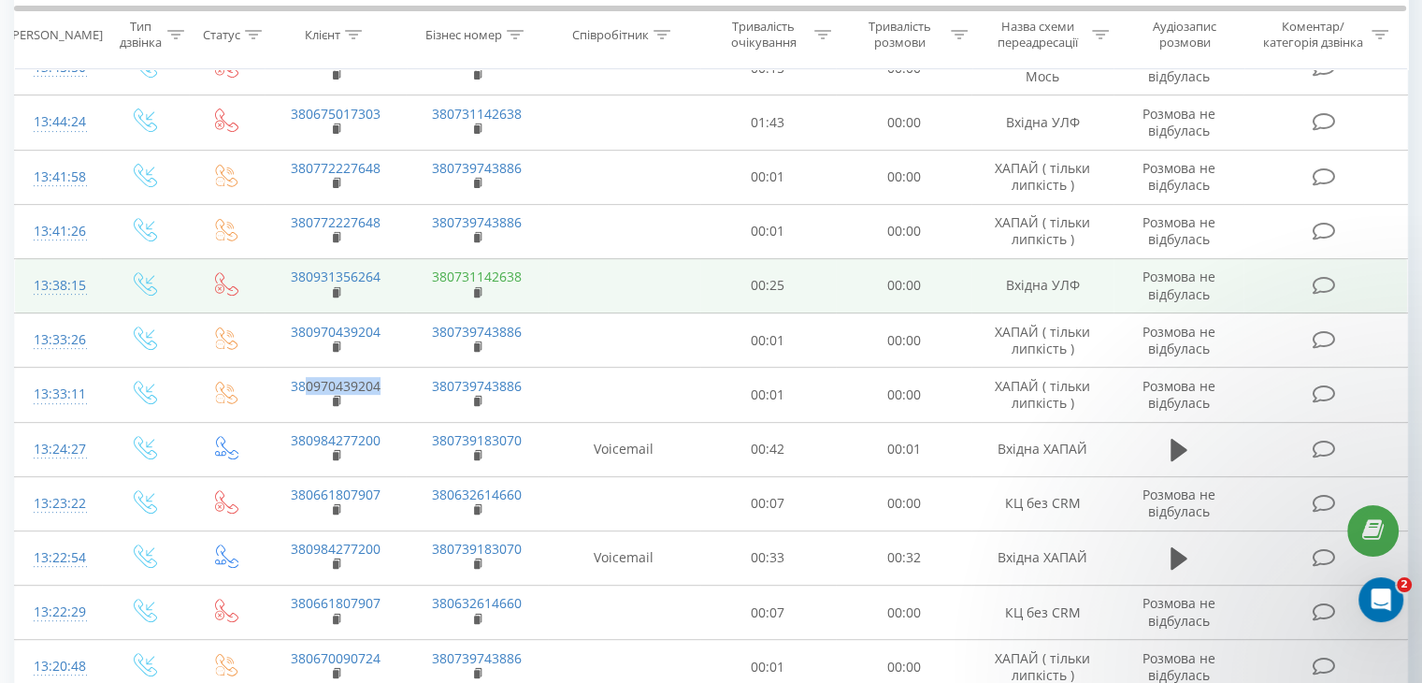
scroll to position [648, 0]
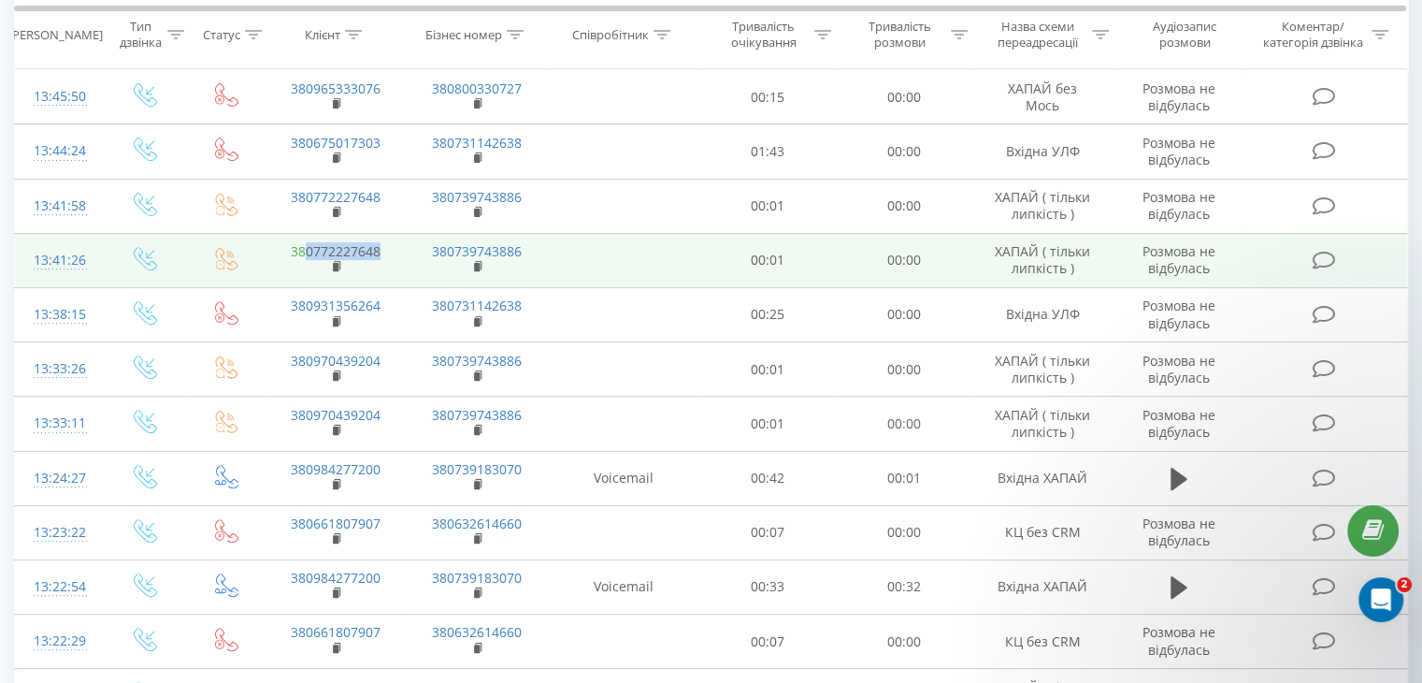
drag, startPoint x: 389, startPoint y: 191, endPoint x: 303, endPoint y: 194, distance: 86.1
click at [303, 233] on td "380772227648" at bounding box center [335, 260] width 141 height 54
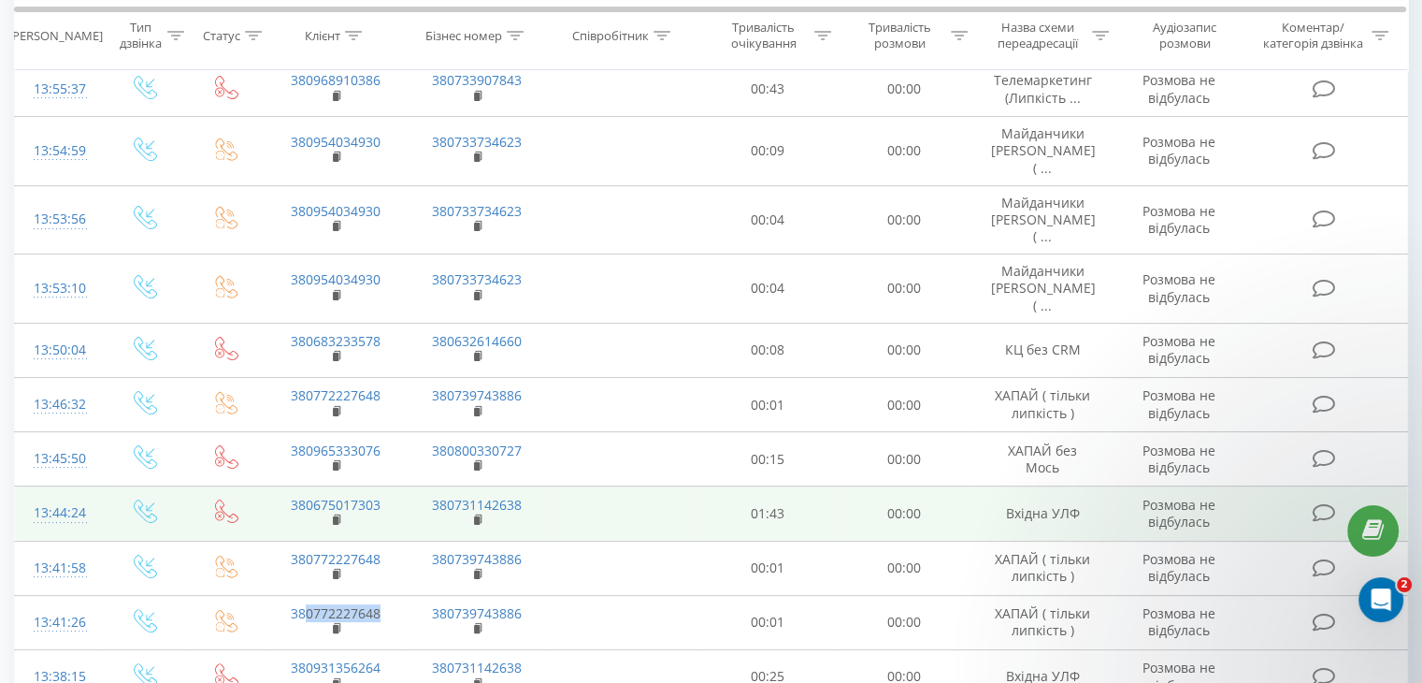
scroll to position [274, 0]
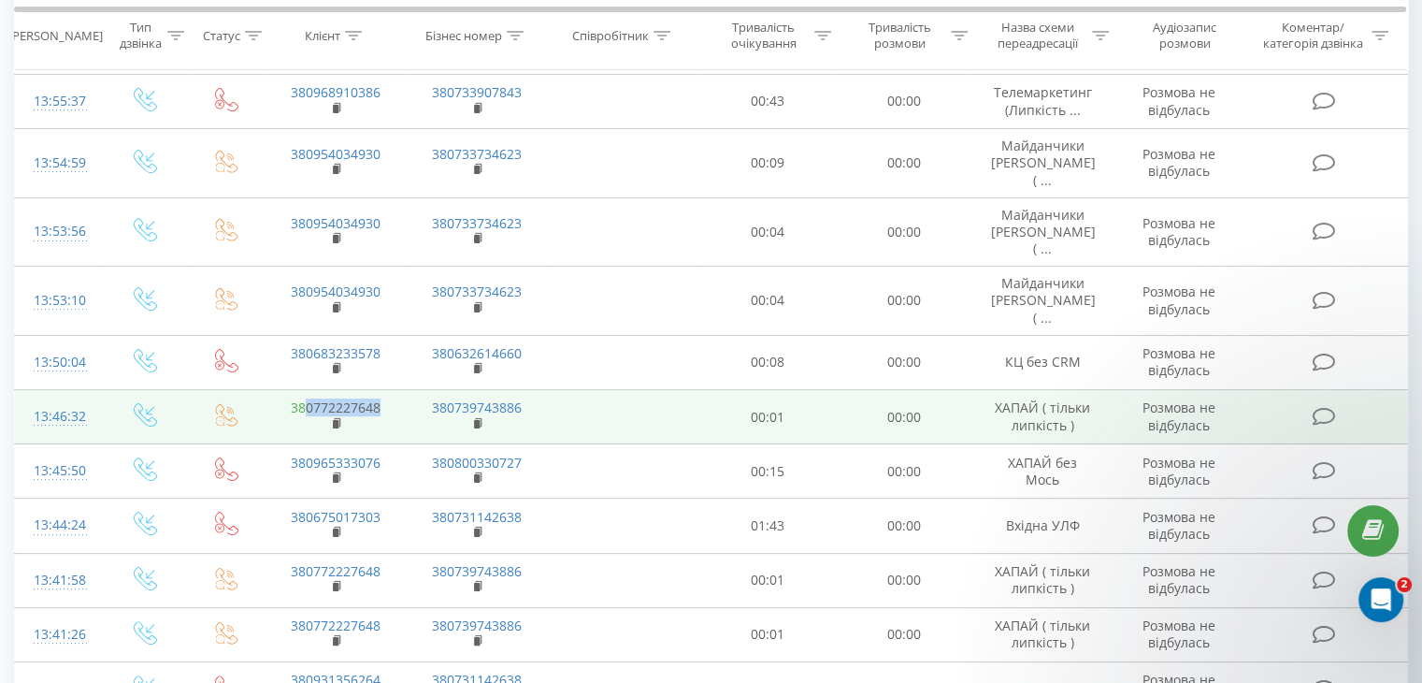
drag, startPoint x: 391, startPoint y: 342, endPoint x: 307, endPoint y: 343, distance: 84.2
click at [307, 390] on td "380772227648" at bounding box center [335, 417] width 141 height 54
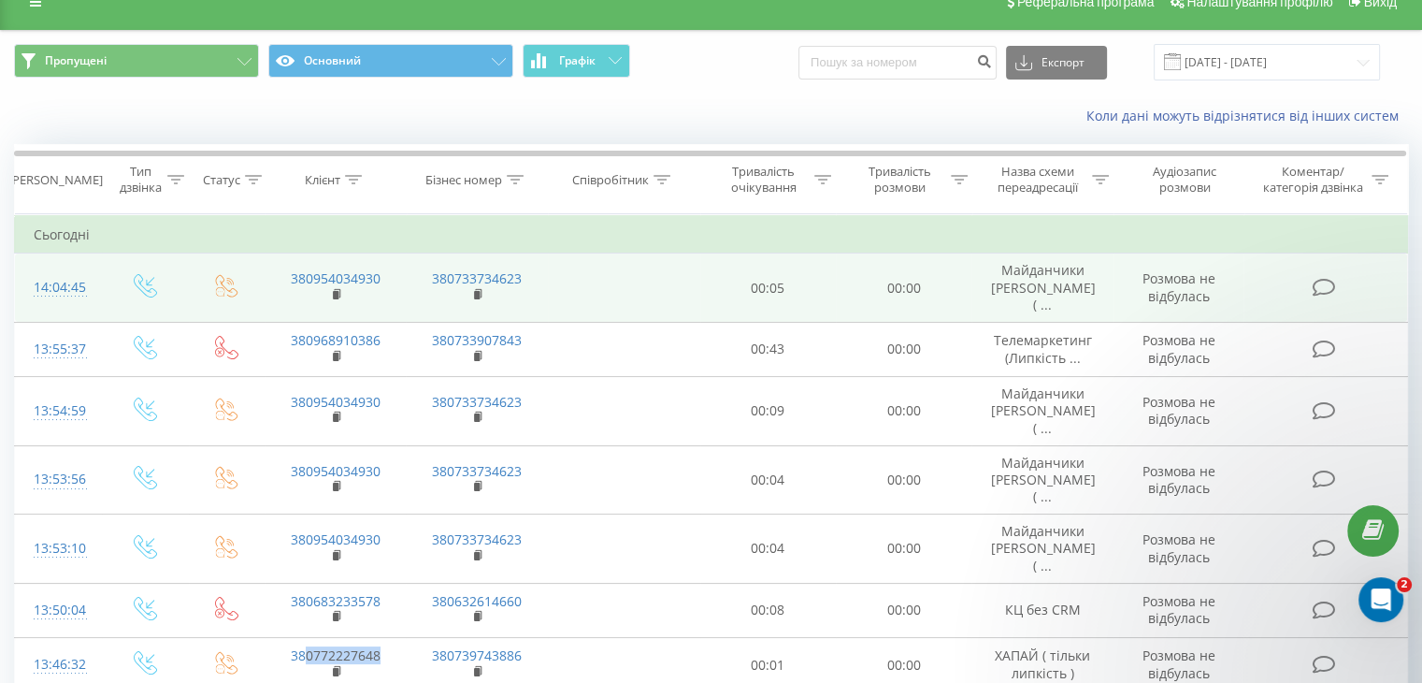
scroll to position [0, 0]
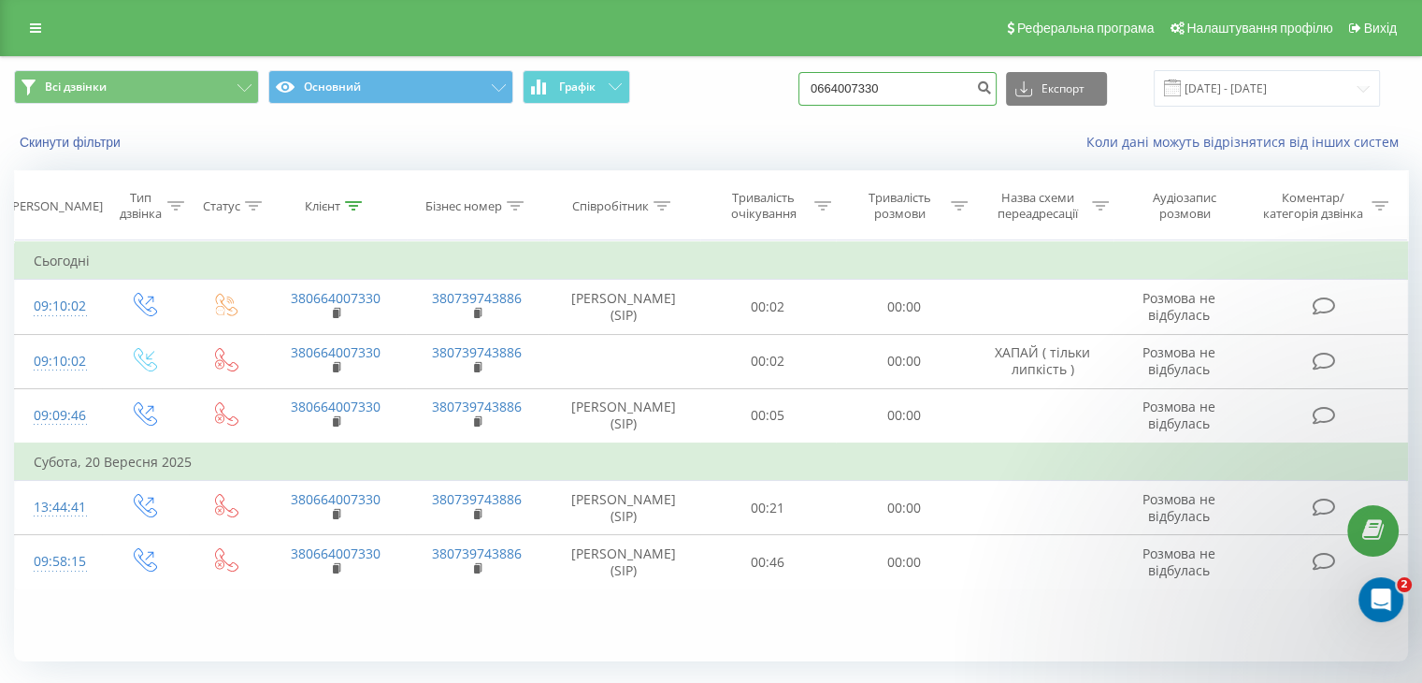
drag, startPoint x: 882, startPoint y: 78, endPoint x: 619, endPoint y: 109, distance: 264.7
click at [618, 108] on div "Всі дзвінки Основний Графік 0664007330 Експорт .csv .xls .xlsx 22.06.2025 - 22.…" at bounding box center [711, 88] width 1420 height 63
paste input "78786885"
type input "0678786885"
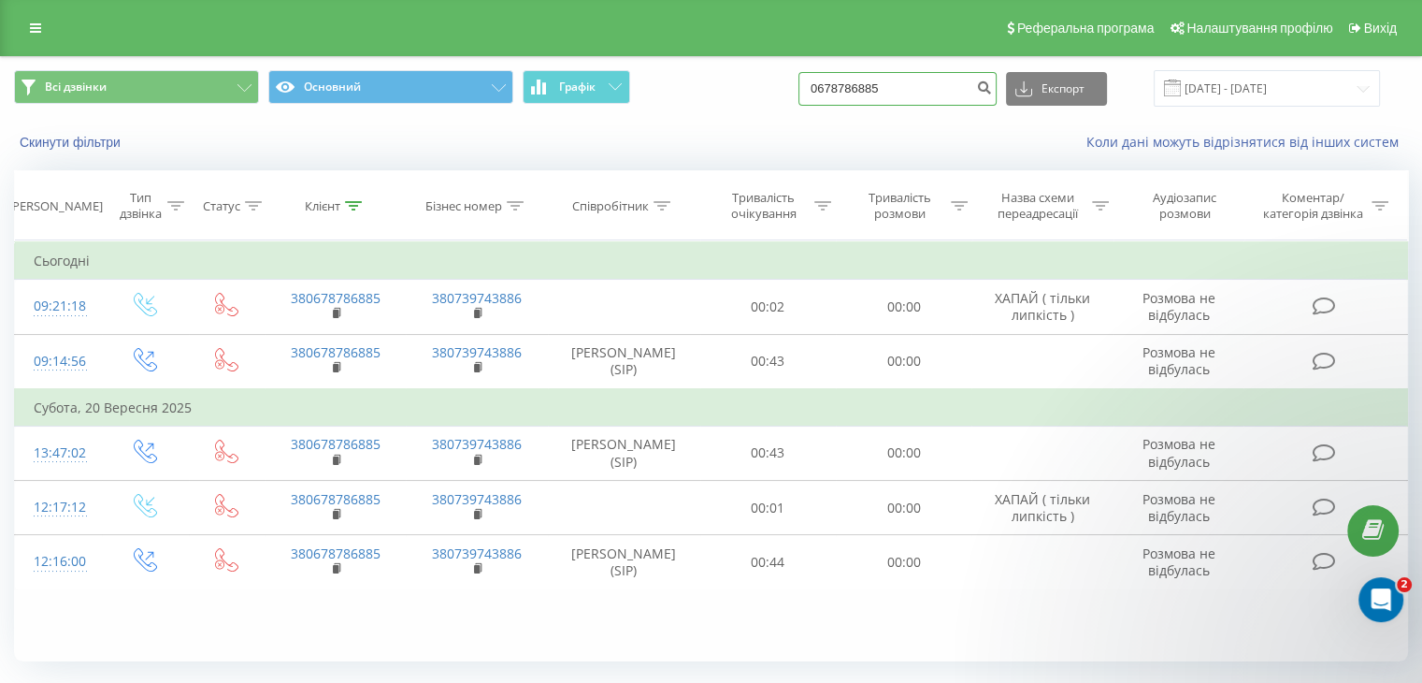
drag, startPoint x: 937, startPoint y: 82, endPoint x: 455, endPoint y: 106, distance: 482.1
click at [455, 102] on div "Всі дзвінки Основний Графік 0678786885 Експорт .csv .xls .xlsx 22.06.2025 - 22.…" at bounding box center [711, 88] width 1394 height 36
paste input "3608262"
type input "0636082625"
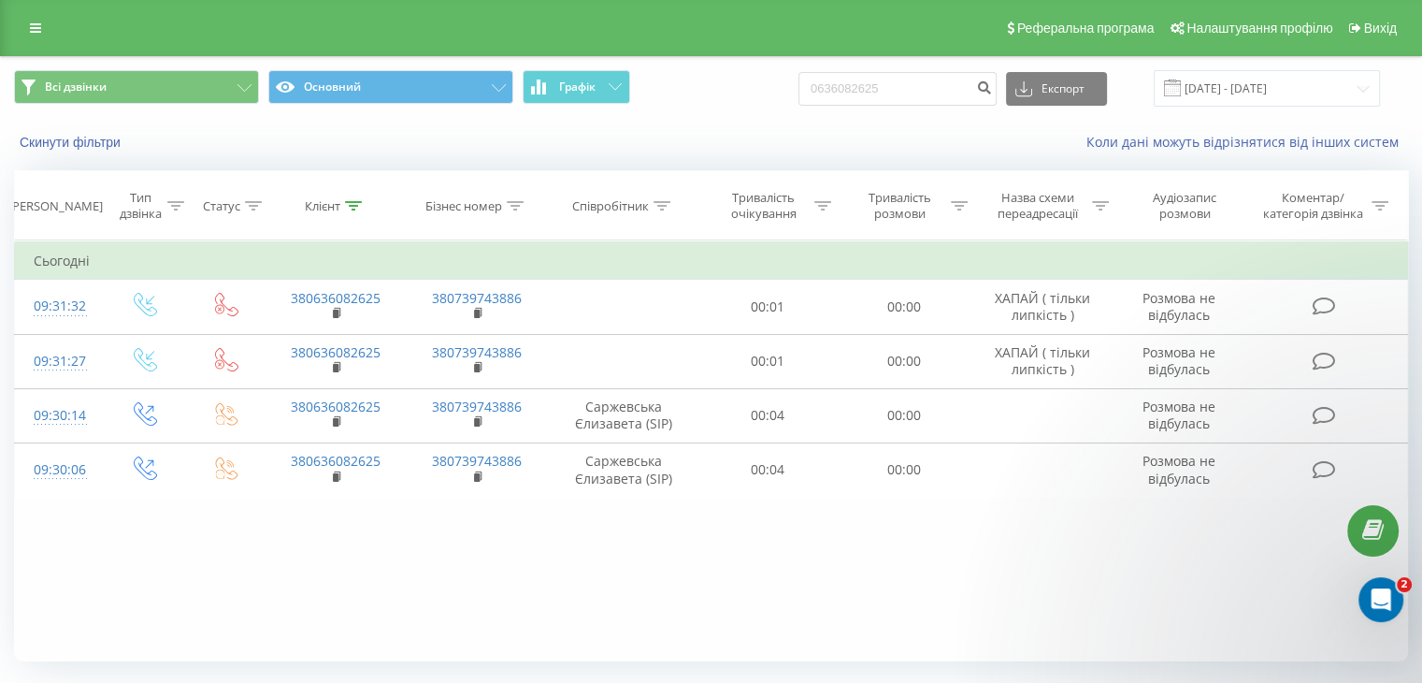
click at [310, 553] on div "Фільтрувати за умовою Дорівнює Введіть значення Скасувати OK Фільтрувати за умо…" at bounding box center [711, 450] width 1394 height 421
drag, startPoint x: 938, startPoint y: 83, endPoint x: 469, endPoint y: 139, distance: 471.8
click at [469, 139] on div "Всі дзвінки Основний Графік 0636082625 Експорт .csv .xls .xlsx 22.06.2025 - 22.…" at bounding box center [711, 111] width 1420 height 108
paste input "731180750"
type input "0731180750"
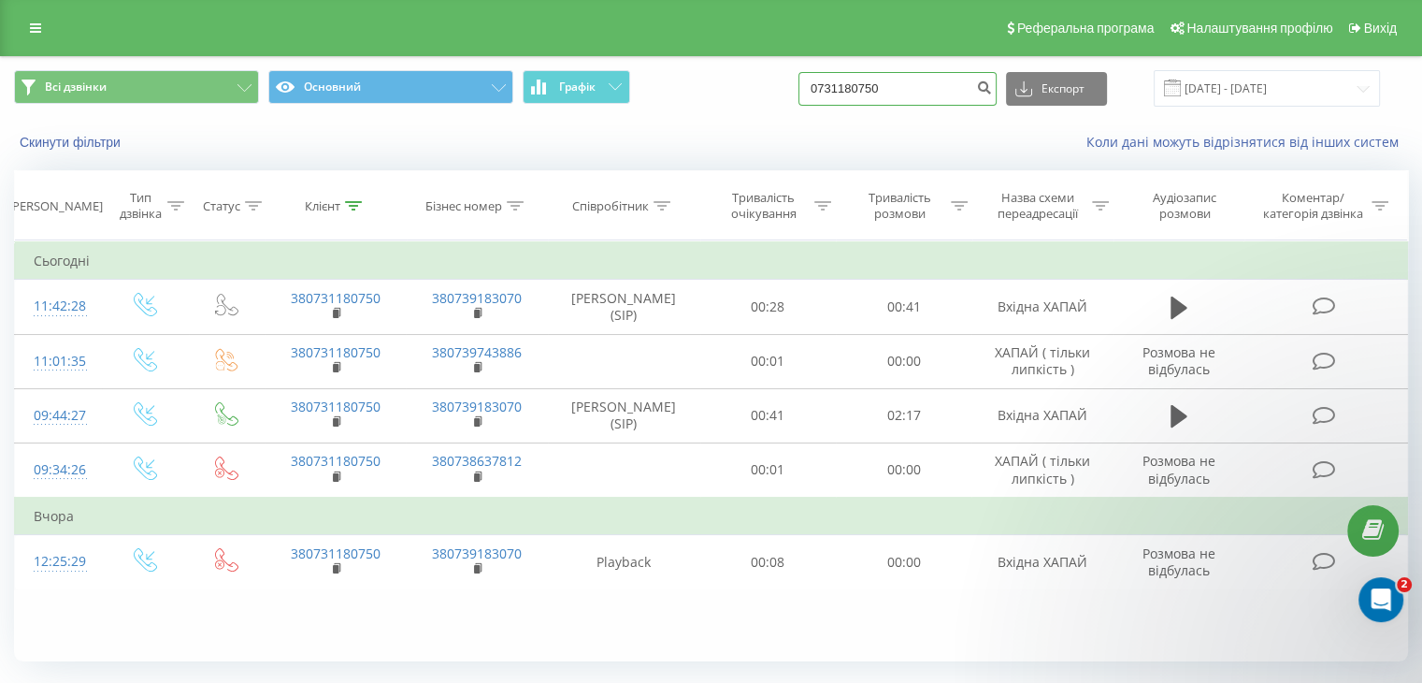
drag, startPoint x: 917, startPoint y: 87, endPoint x: 177, endPoint y: 26, distance: 743.1
click at [178, 26] on div "Реферальна програма Налаштування профілю Вихід Всі дзвінки Основний Графік 0731…" at bounding box center [711, 365] width 1422 height 731
paste input "686690179"
type input "0686690179"
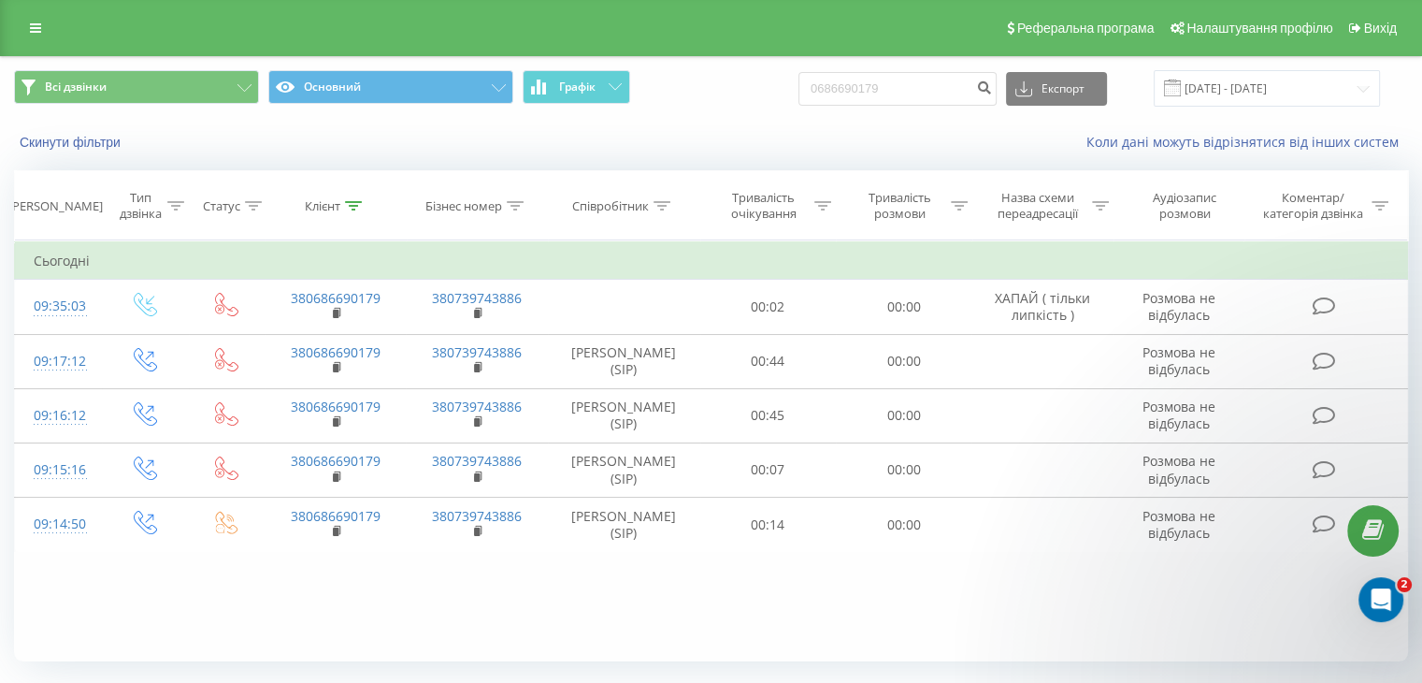
click at [260, 598] on div "Фільтрувати за умовою Дорівнює Введіть значення Скасувати OK Фільтрувати за умо…" at bounding box center [711, 450] width 1394 height 421
drag, startPoint x: 785, startPoint y: 93, endPoint x: 631, endPoint y: 94, distance: 154.3
click at [631, 94] on div "Всі дзвінки Основний Графік 0686690179 Експорт .csv .xls .xlsx 22.06.2025 - 22.…" at bounding box center [711, 88] width 1394 height 36
paste input "935423651"
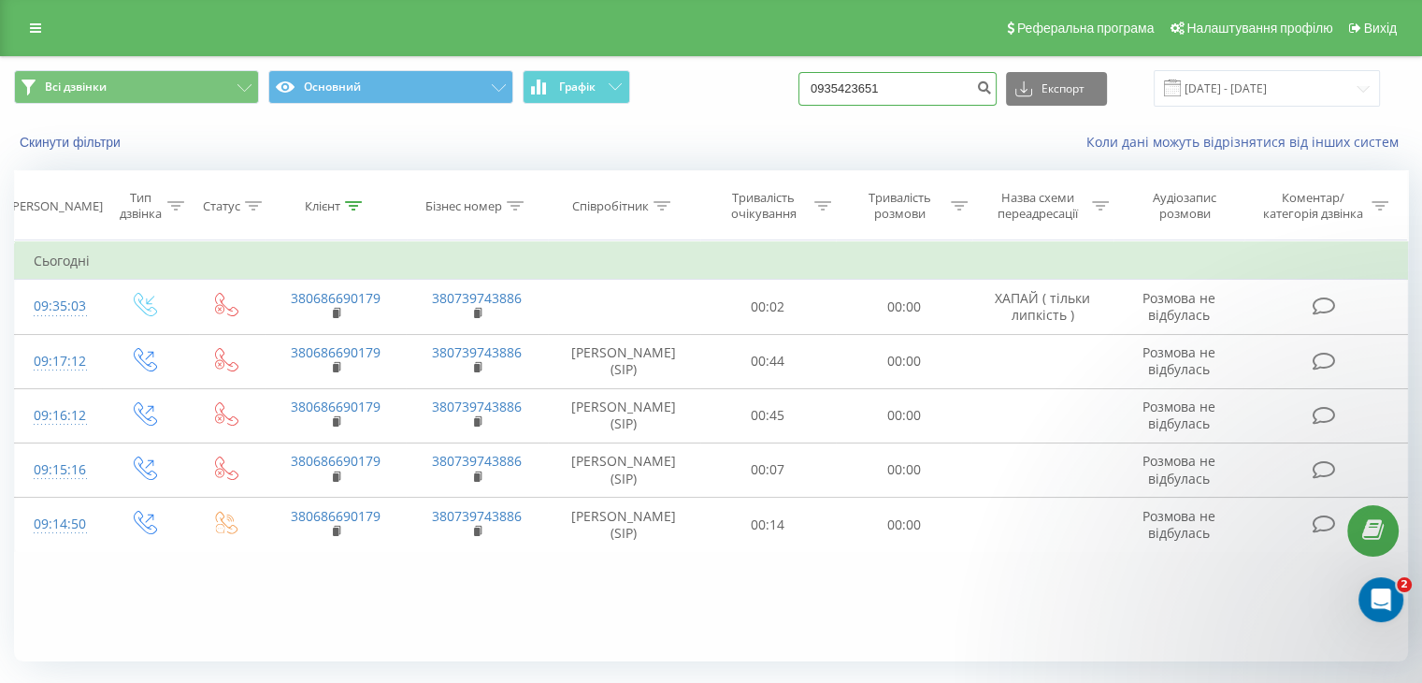
type input "0935423651"
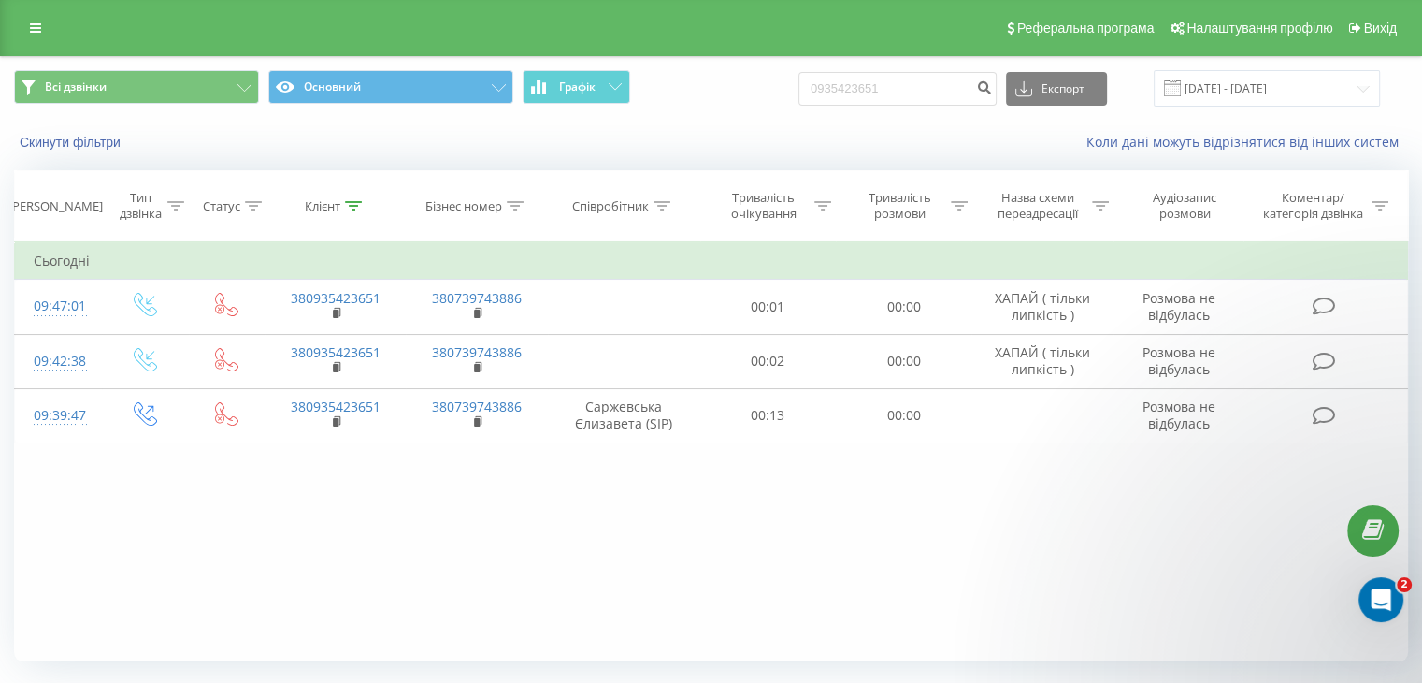
drag, startPoint x: 393, startPoint y: 562, endPoint x: 404, endPoint y: 573, distance: 15.9
click at [390, 558] on div "Фільтрувати за умовою Дорівнює Введіть значення Скасувати OK Фільтрувати за умо…" at bounding box center [711, 450] width 1394 height 421
drag, startPoint x: 929, startPoint y: 80, endPoint x: 538, endPoint y: 76, distance: 390.9
click at [540, 75] on div "Всі дзвінки Основний Графік 0935423651 Експорт .csv .xls .xlsx 22.06.2025 - 22.…" at bounding box center [711, 88] width 1394 height 36
paste input "680443263"
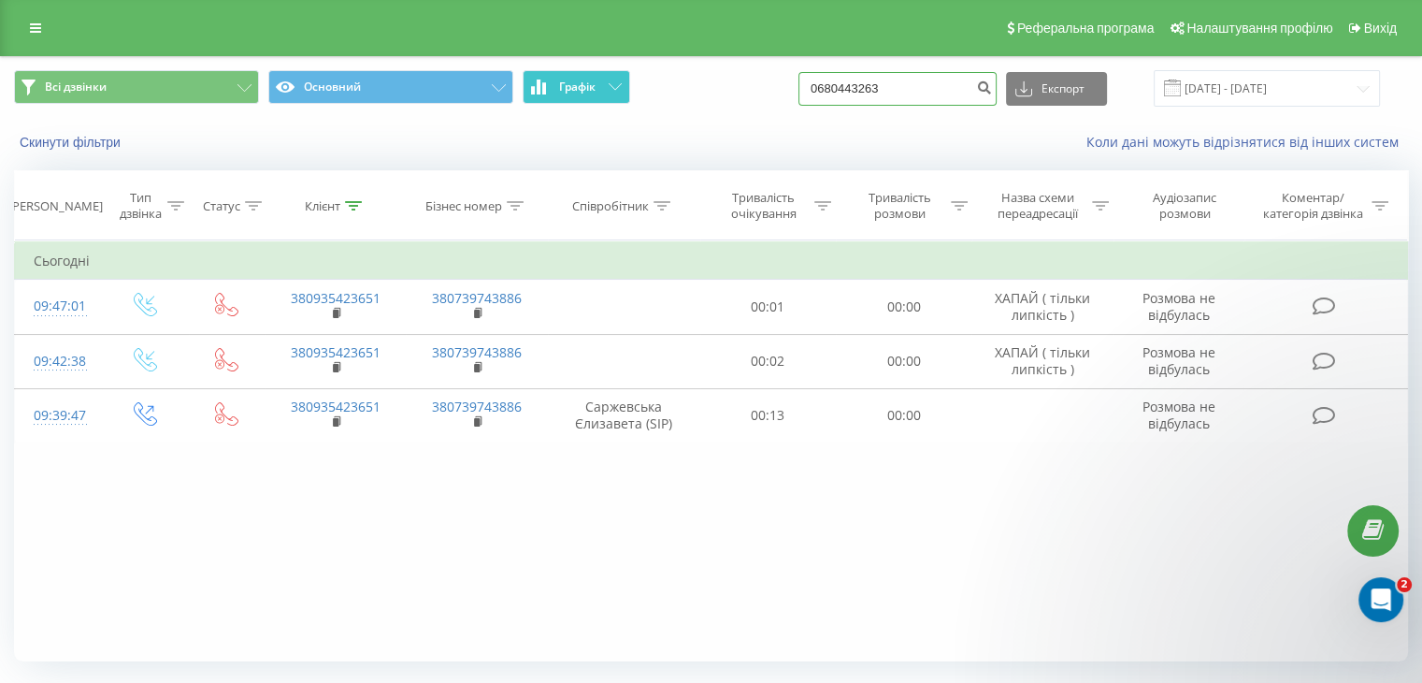
type input "0680443263"
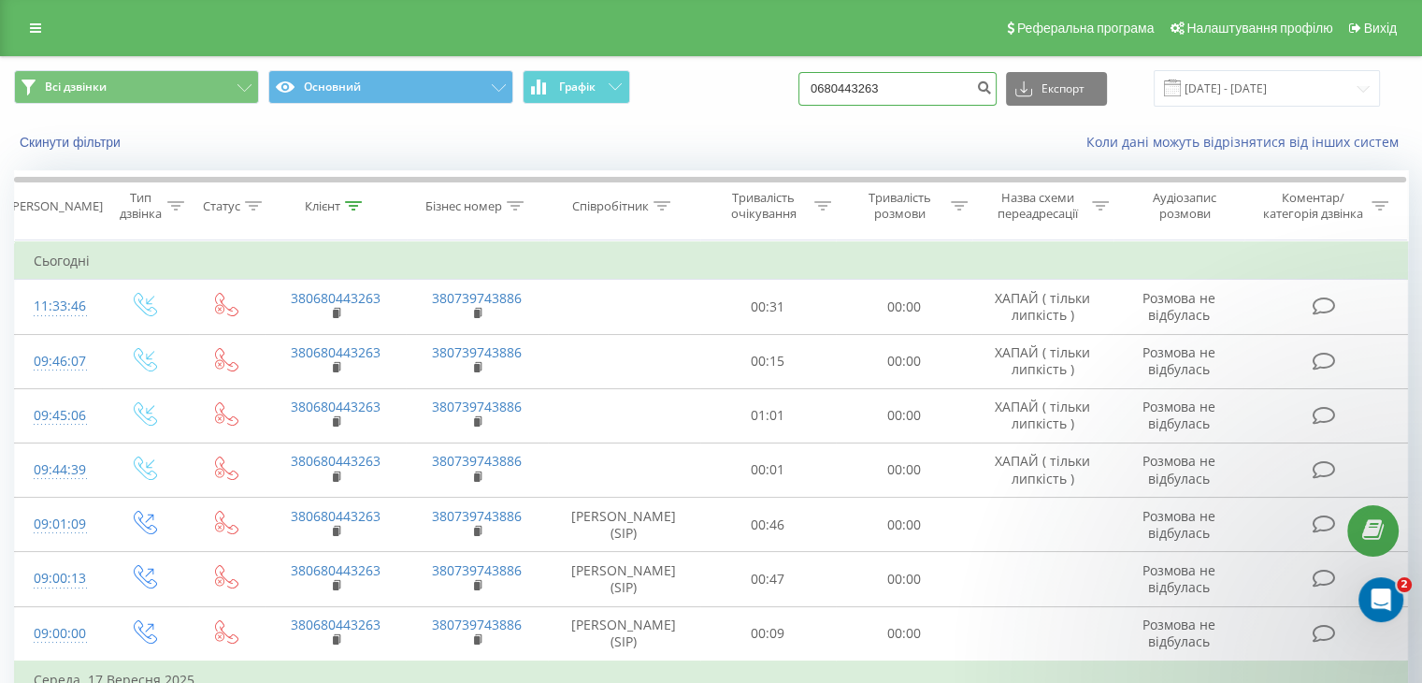
drag, startPoint x: 949, startPoint y: 89, endPoint x: 508, endPoint y: 107, distance: 441.7
click at [507, 105] on div "Всі дзвінки Основний Графік 0680443263 Експорт .csv .xls .xlsx 22.06.2025 - 22.…" at bounding box center [711, 88] width 1394 height 36
paste input "77732337"
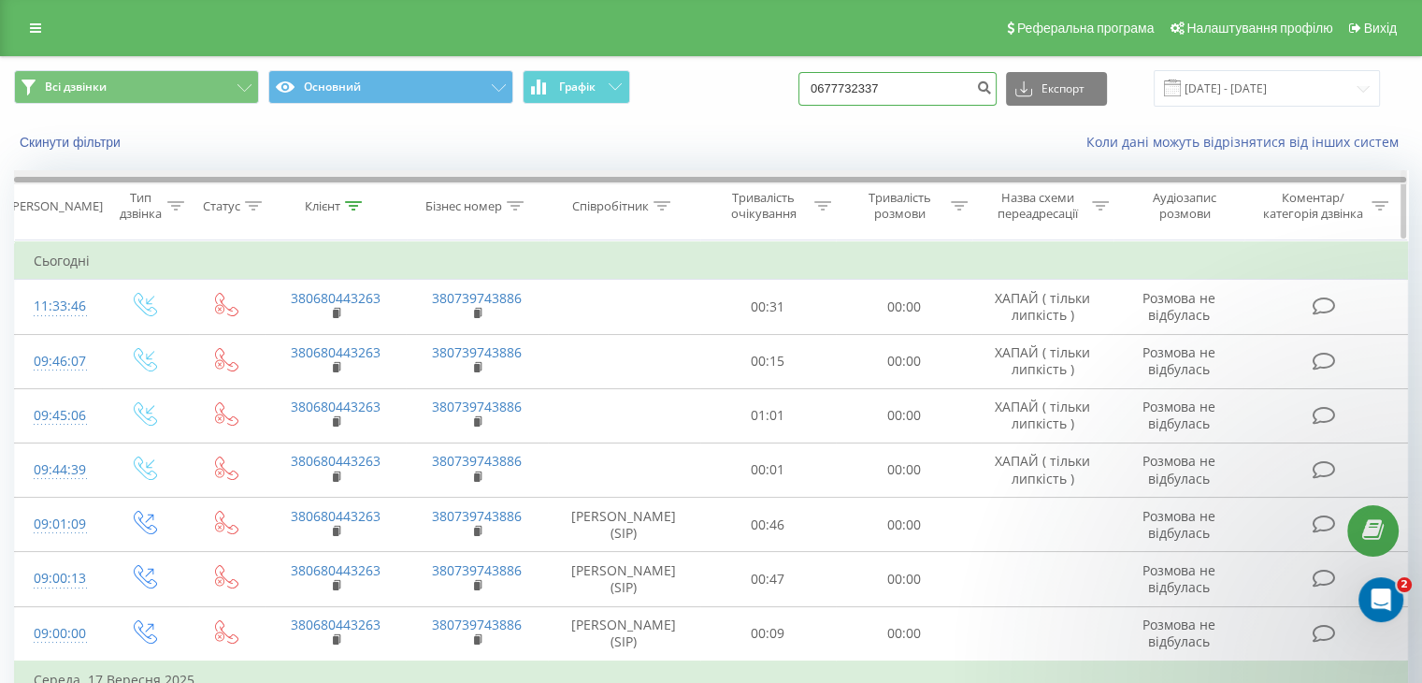
type input "0677732337"
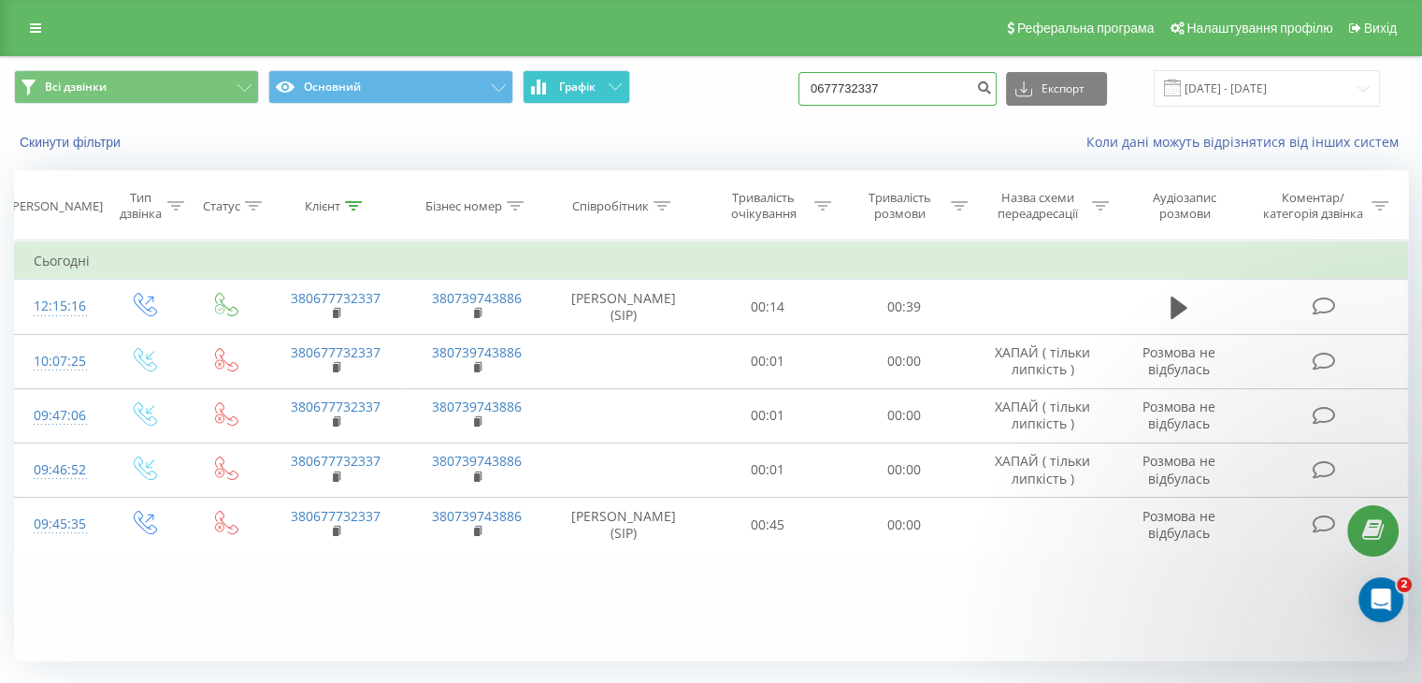
drag, startPoint x: 921, startPoint y: 93, endPoint x: 591, endPoint y: 85, distance: 330.2
click at [591, 85] on div "Всі дзвінки Основний Графік 0677732337 Експорт .csv .xls .xlsx [DATE] - [DATE]" at bounding box center [711, 88] width 1394 height 36
paste input "935423651"
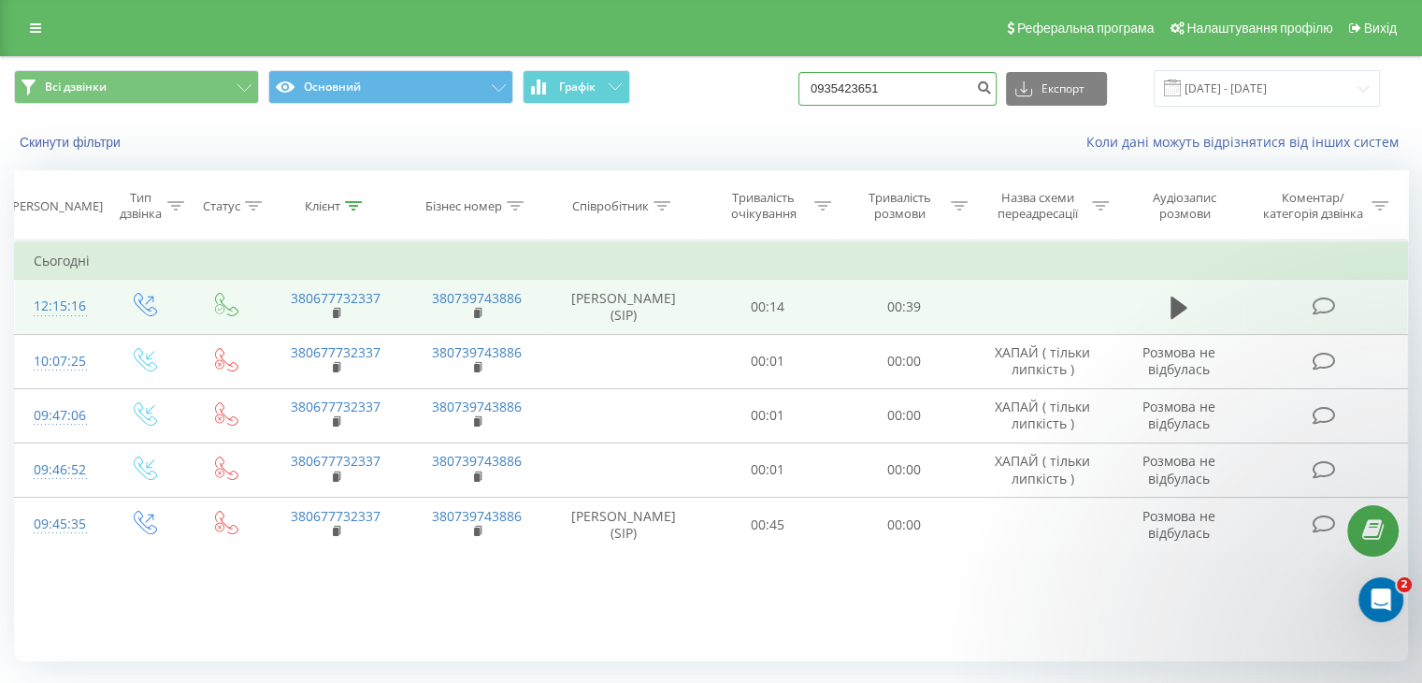
type input "0935423651"
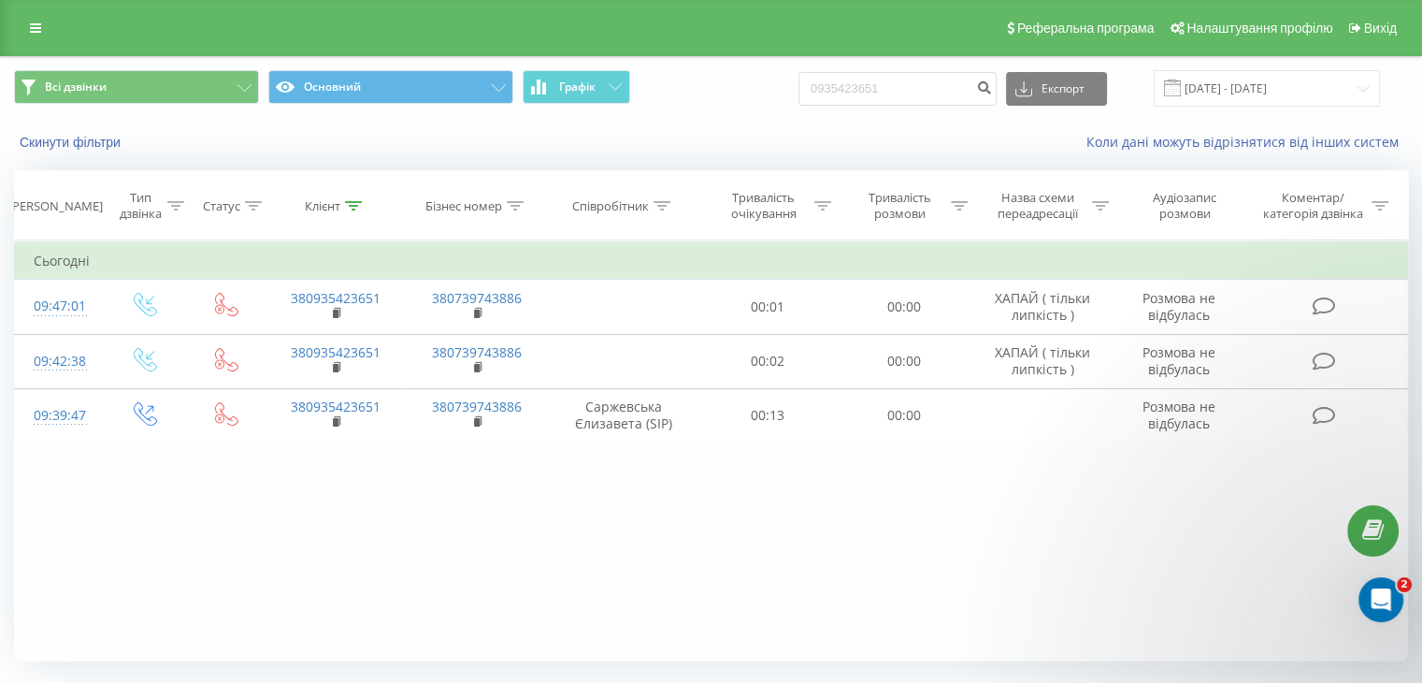
click at [464, 508] on div "Фільтрувати за умовою Дорівнює Введіть значення Скасувати OK Фільтрувати за умо…" at bounding box center [711, 450] width 1394 height 421
drag, startPoint x: 918, startPoint y: 83, endPoint x: 575, endPoint y: 109, distance: 344.2
click at [577, 109] on div "Всі дзвінки Основний Графік 0935423651 Експорт .csv .xls .xlsx 22.06.2025 - 22.…" at bounding box center [711, 88] width 1420 height 63
paste input "677732337"
type input "0677732337"
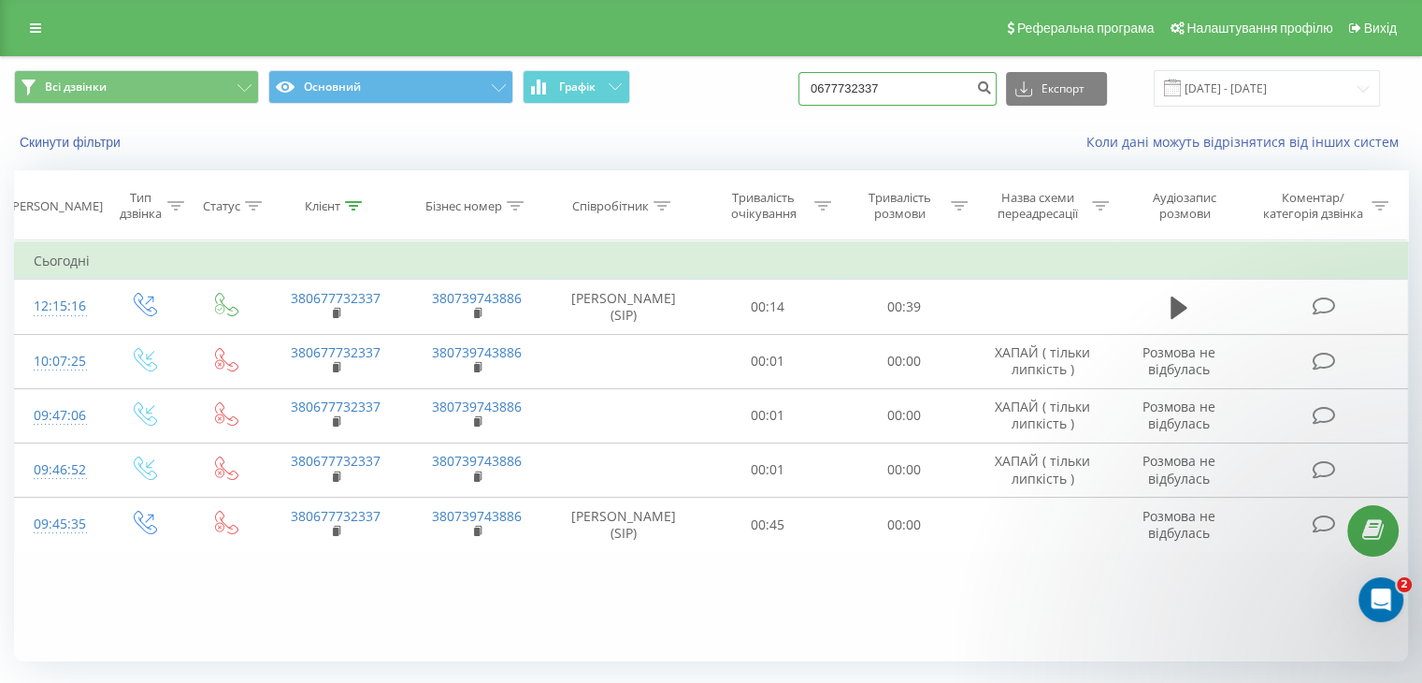
drag, startPoint x: 733, startPoint y: 113, endPoint x: 623, endPoint y: 138, distance: 113.2
click at [623, 137] on div "Всі дзвінки Основний Графік 0677732337 Експорт .csv .xls .xlsx [DATE] - [DATE] …" at bounding box center [711, 111] width 1420 height 108
paste input "99778250"
type input "0997782507"
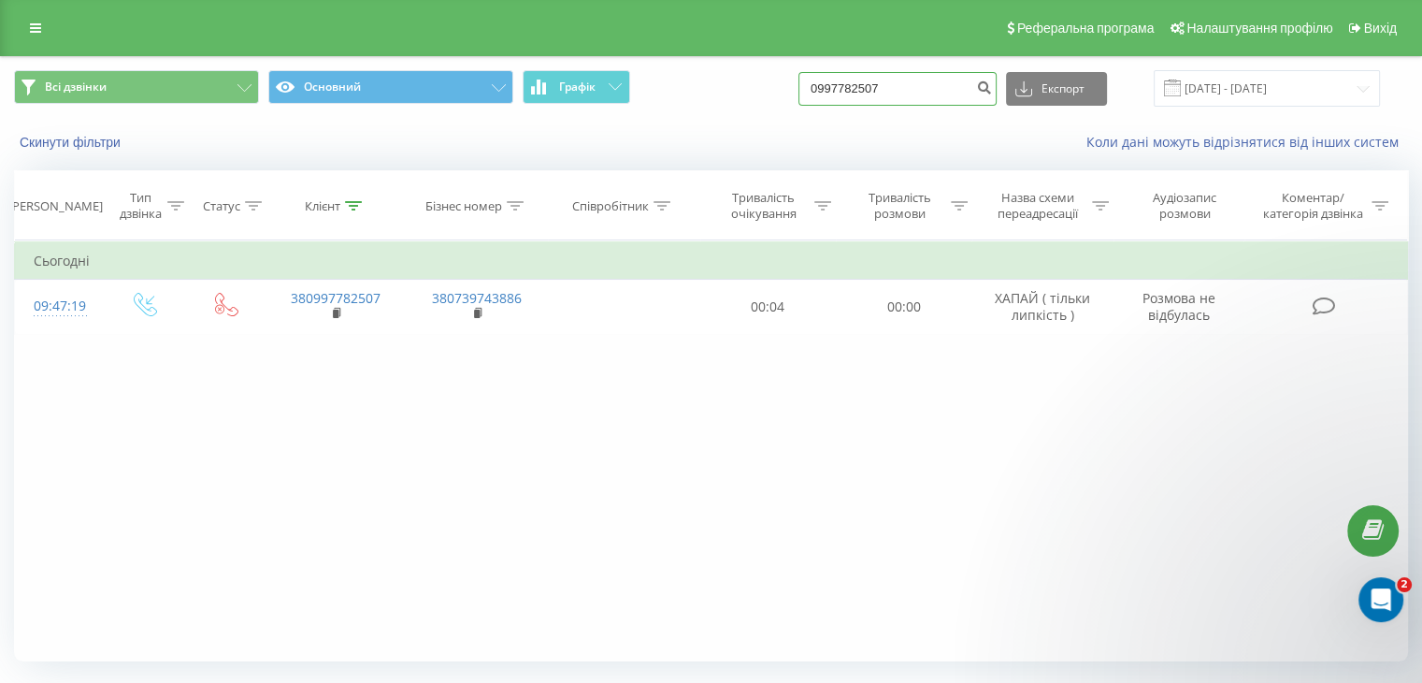
click at [882, 90] on input "0997782507" at bounding box center [898, 89] width 198 height 34
drag, startPoint x: 427, startPoint y: 471, endPoint x: 764, endPoint y: 557, distance: 347.4
click at [428, 470] on div "Фільтрувати за умовою Дорівнює Введіть значення Скасувати OK Фільтрувати за умо…" at bounding box center [711, 450] width 1394 height 421
drag, startPoint x: 664, startPoint y: 123, endPoint x: 637, endPoint y: 133, distance: 28.7
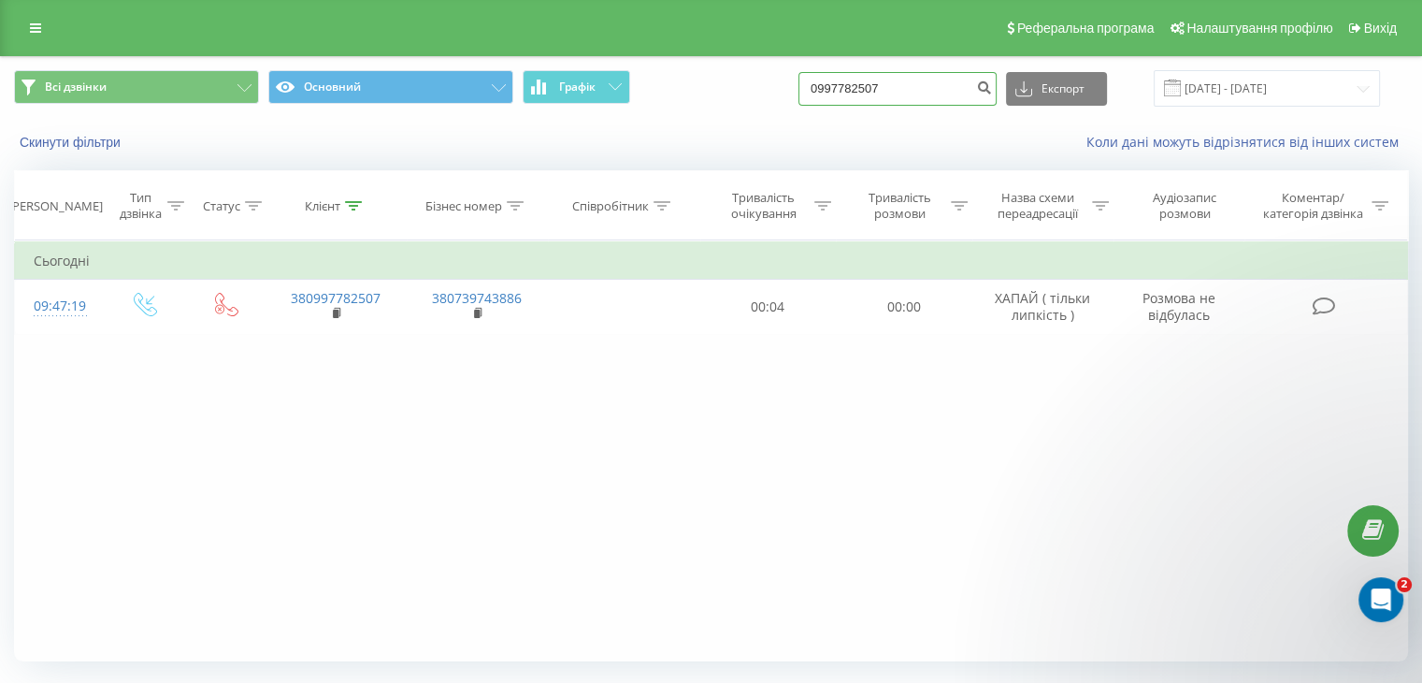
click at [637, 133] on div "Всі дзвінки Основний Графік 0997782507 Експорт .csv .xls .xlsx 22.06.2025 - 22.…" at bounding box center [711, 111] width 1420 height 108
paste input "84587475"
type input "0984587475"
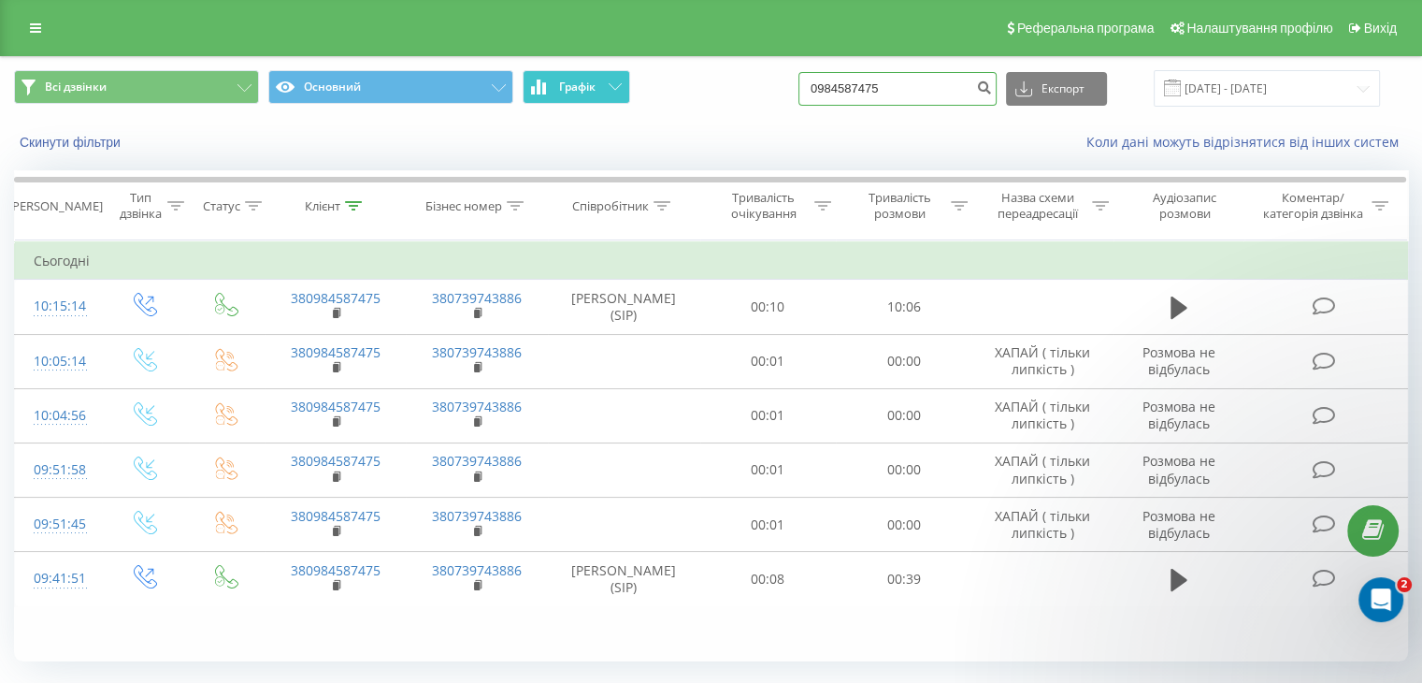
drag, startPoint x: 662, startPoint y: 86, endPoint x: 566, endPoint y: 98, distance: 97.1
click at [580, 100] on div "Всі дзвінки Основний Графік 0984587475 Експорт .csv .xls .xlsx [DATE] - [DATE]" at bounding box center [711, 88] width 1394 height 36
paste input "66731877"
type input "0966731877"
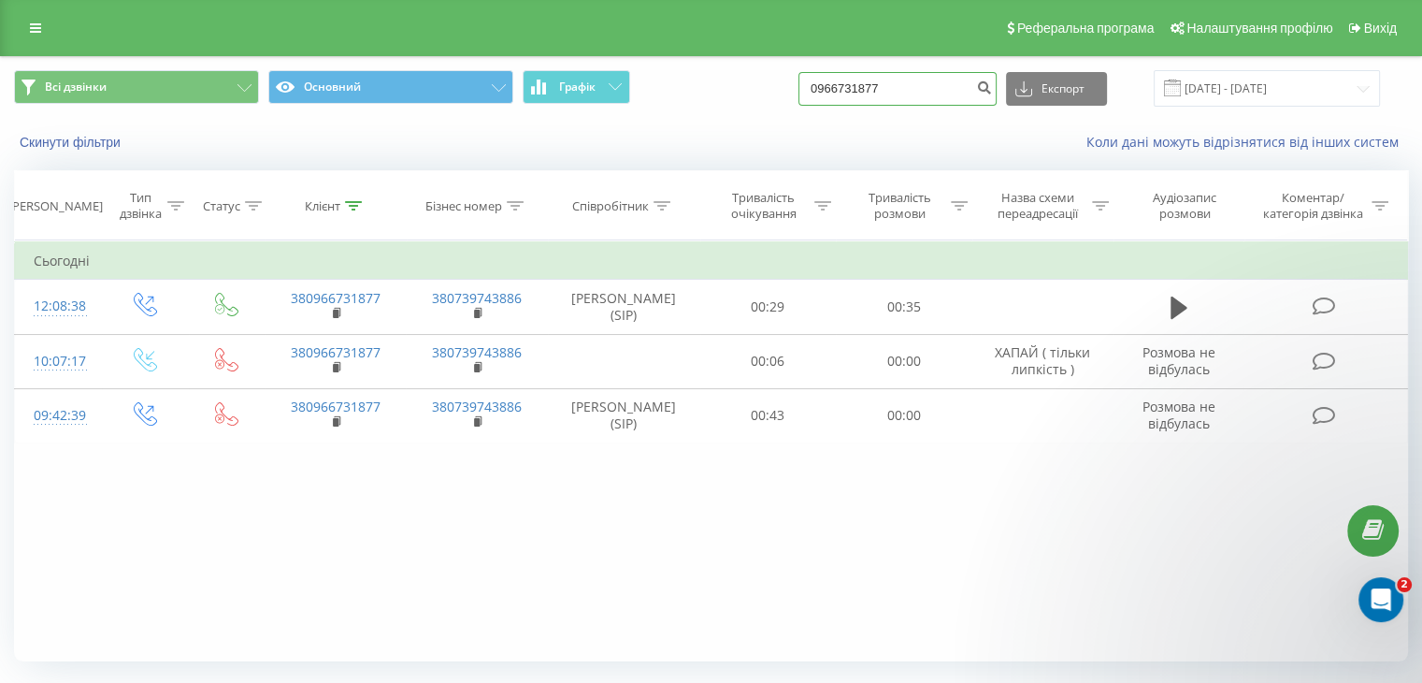
drag, startPoint x: 803, startPoint y: 103, endPoint x: 793, endPoint y: 108, distance: 11.7
click at [792, 107] on div "Всі дзвінки Основний Графік 0966731877 Експорт .csv .xls .xlsx [DATE] - [DATE]" at bounding box center [711, 88] width 1420 height 63
paste input "8067773233"
drag, startPoint x: 836, startPoint y: 87, endPoint x: 807, endPoint y: 94, distance: 29.7
click at [807, 94] on div "Всі дзвінки Основний Графік 80677732337 Експорт .csv .xls .xlsx [DATE] - [DATE]" at bounding box center [711, 88] width 1394 height 36
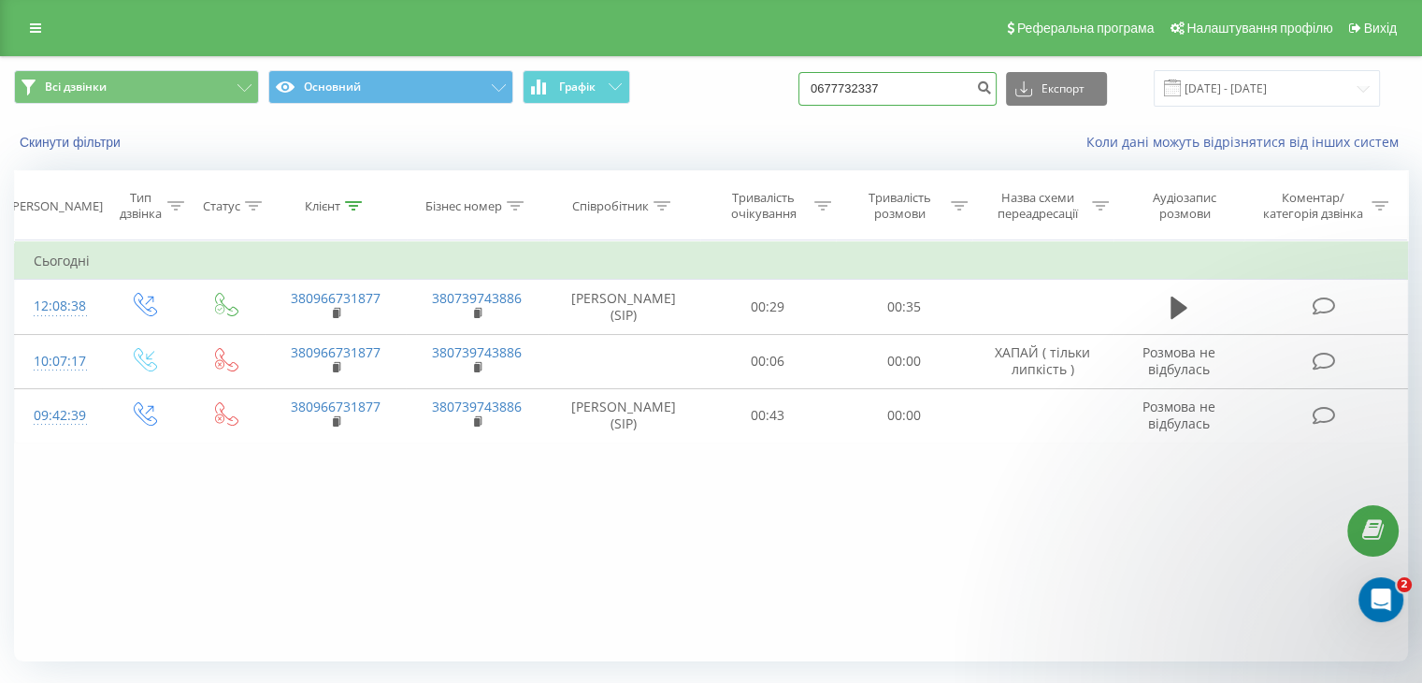
type input "0677732337"
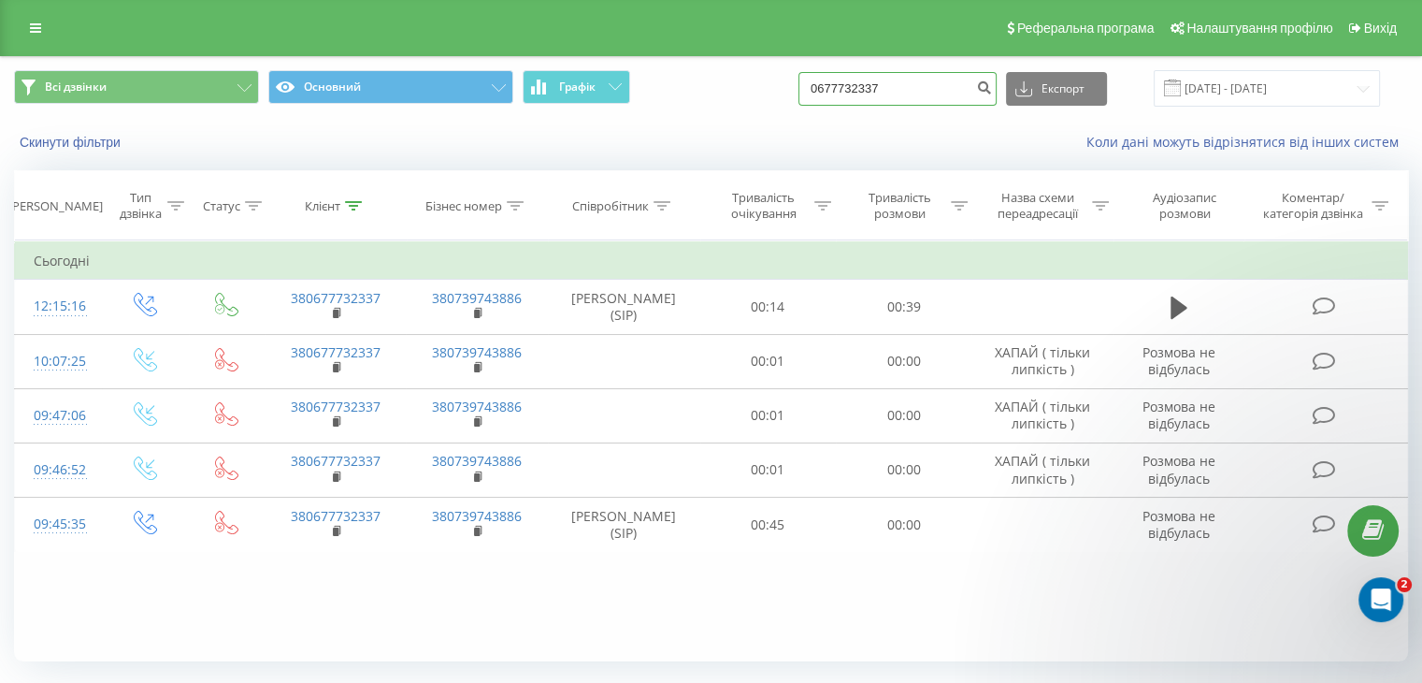
drag, startPoint x: 932, startPoint y: 79, endPoint x: 550, endPoint y: 117, distance: 384.3
click at [550, 116] on div "Всі дзвінки Основний Графік 0677732337 Експорт .csv .xls .xlsx 22.06.2025 - 22.…" at bounding box center [711, 88] width 1420 height 63
paste input "955883823"
type input "0955883823"
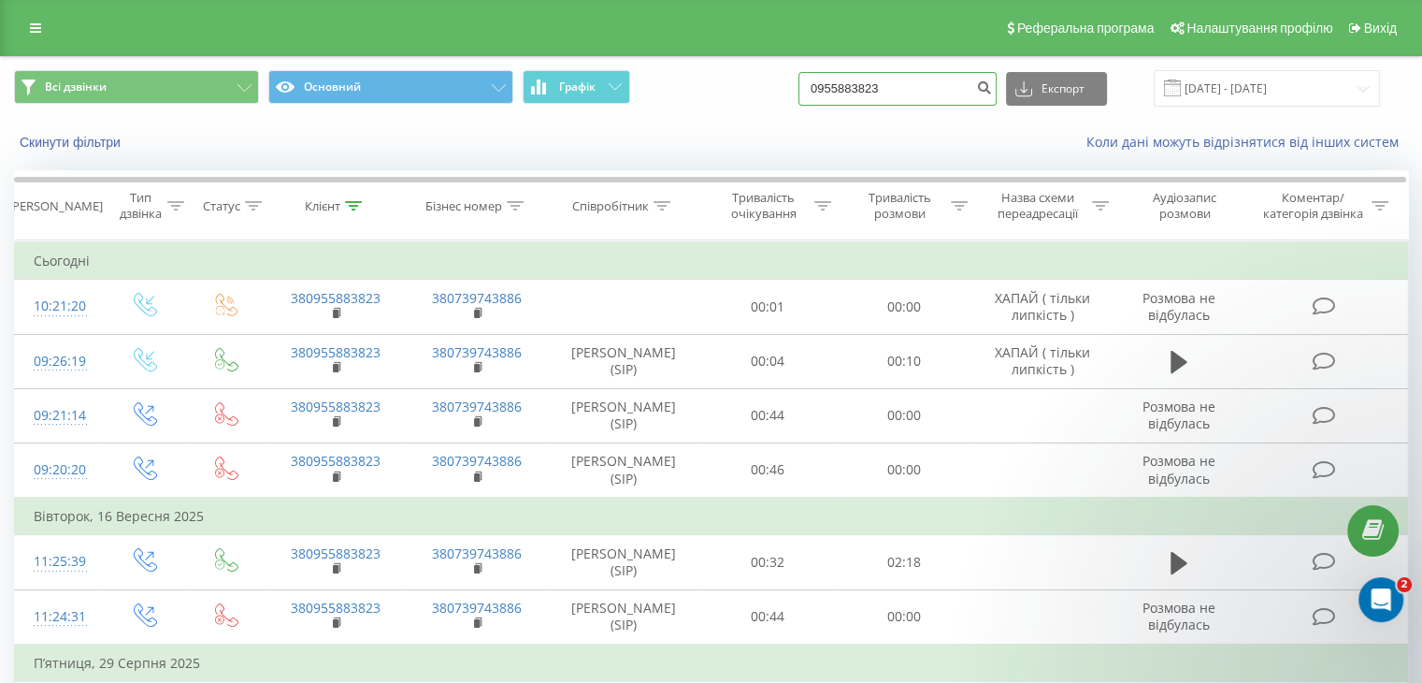
drag, startPoint x: 931, startPoint y: 85, endPoint x: 497, endPoint y: 105, distance: 434.3
click at [497, 103] on div "Всі дзвінки Основний Графік 0955883823 Експорт .csv .xls .xlsx 22.06.2025 - 22.…" at bounding box center [711, 88] width 1394 height 36
paste input "6885284"
type input "0688528423"
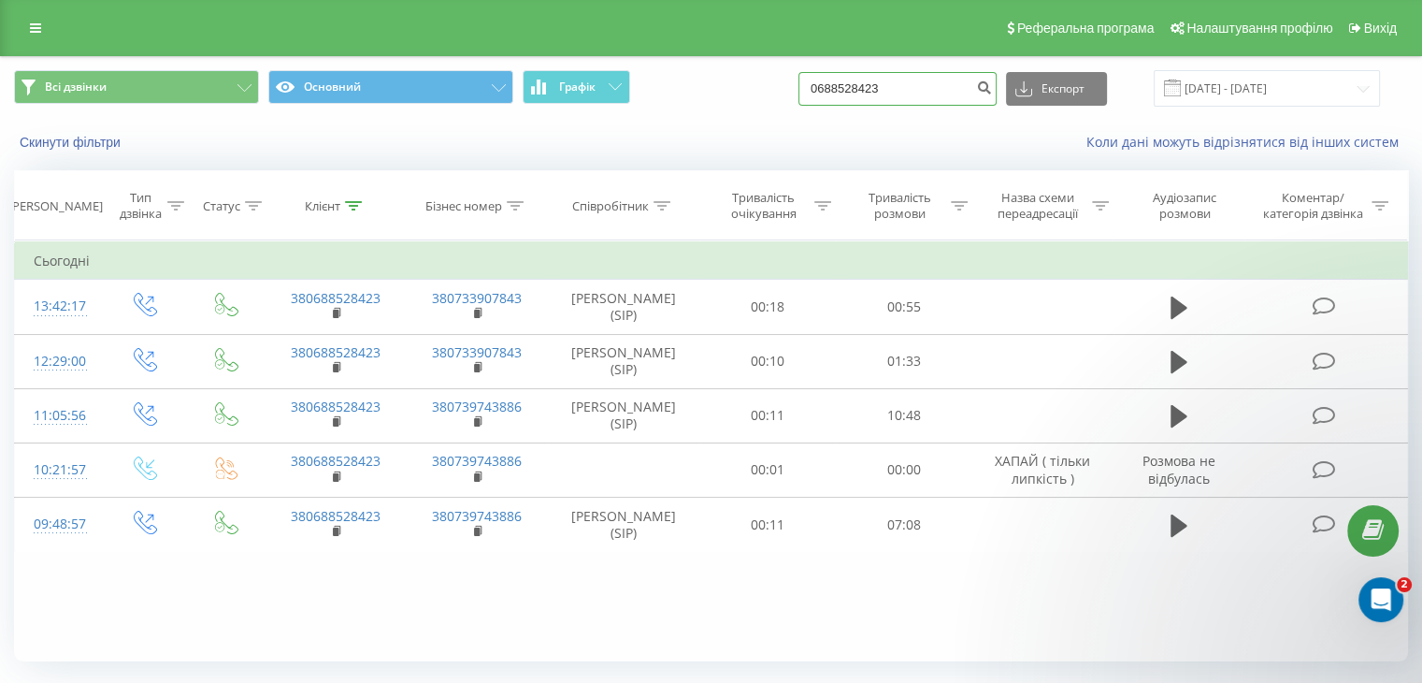
drag, startPoint x: 540, startPoint y: 104, endPoint x: 519, endPoint y: 102, distance: 20.7
click at [519, 102] on div "Всі дзвінки Основний Графік 0688528423 Експорт .csv .xls .xlsx [DATE] - [DATE]" at bounding box center [711, 88] width 1394 height 36
paste input "9558838"
type input "0955883823"
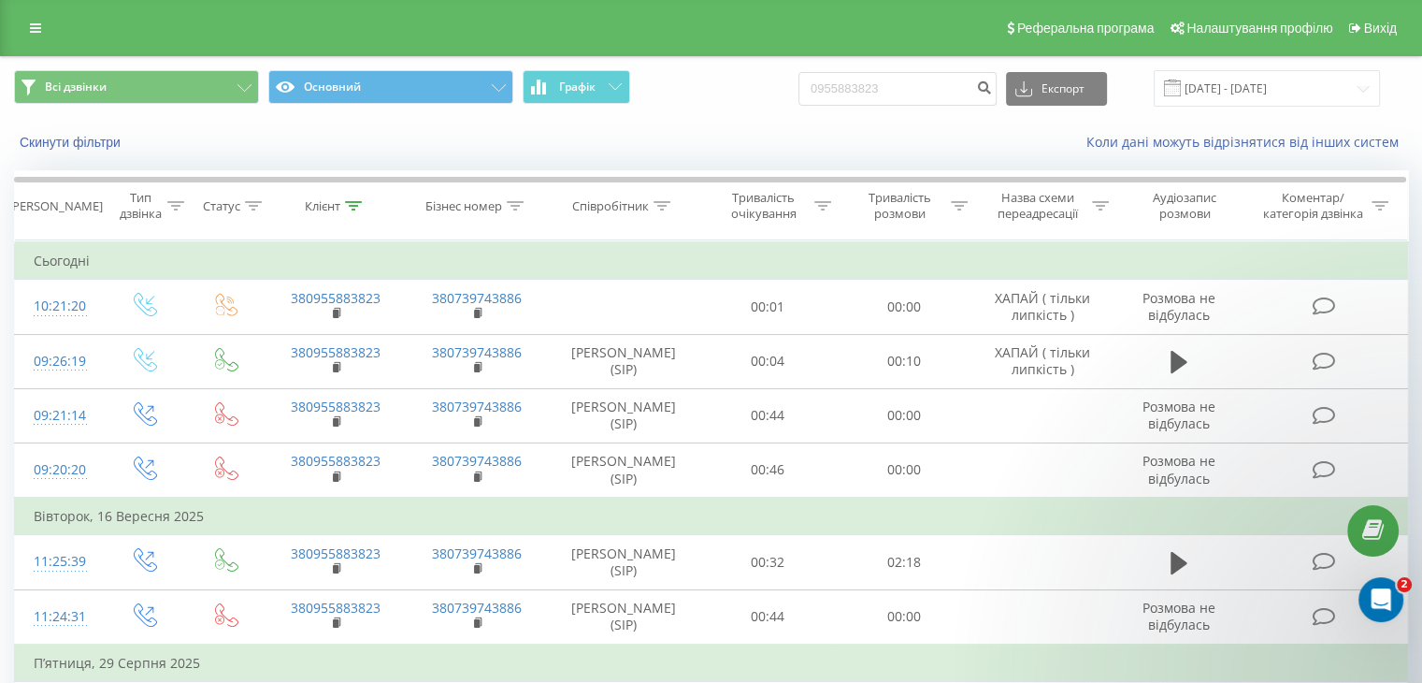
drag, startPoint x: 763, startPoint y: 26, endPoint x: 808, endPoint y: 3, distance: 50.6
click at [763, 25] on div "Реферальна програма Налаштування профілю Вихід" at bounding box center [711, 28] width 1422 height 56
drag, startPoint x: 906, startPoint y: 78, endPoint x: 369, endPoint y: 93, distance: 536.9
click at [378, 91] on div "Всі дзвінки Основний Графік 0955883823 Експорт .csv .xls .xlsx 22.06.2025 - 22.…" at bounding box center [711, 88] width 1394 height 36
paste input "3243520"
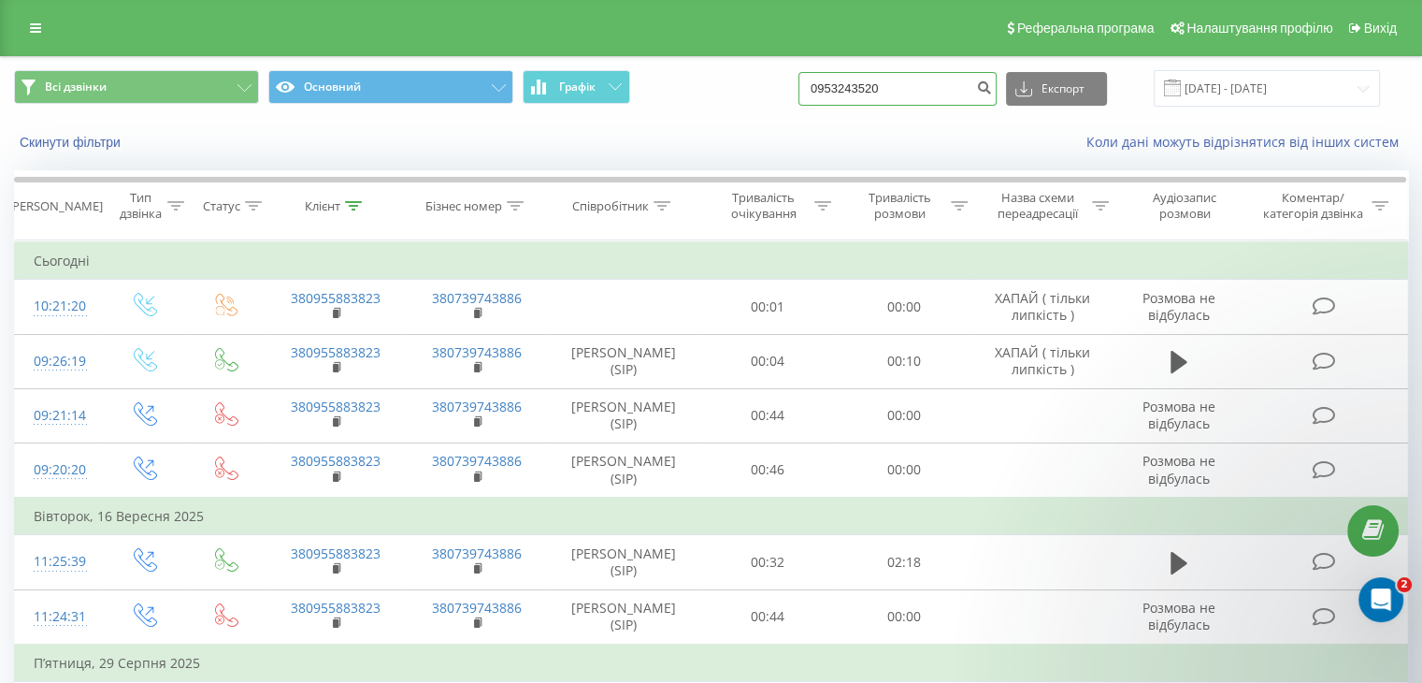
type input "0953243520"
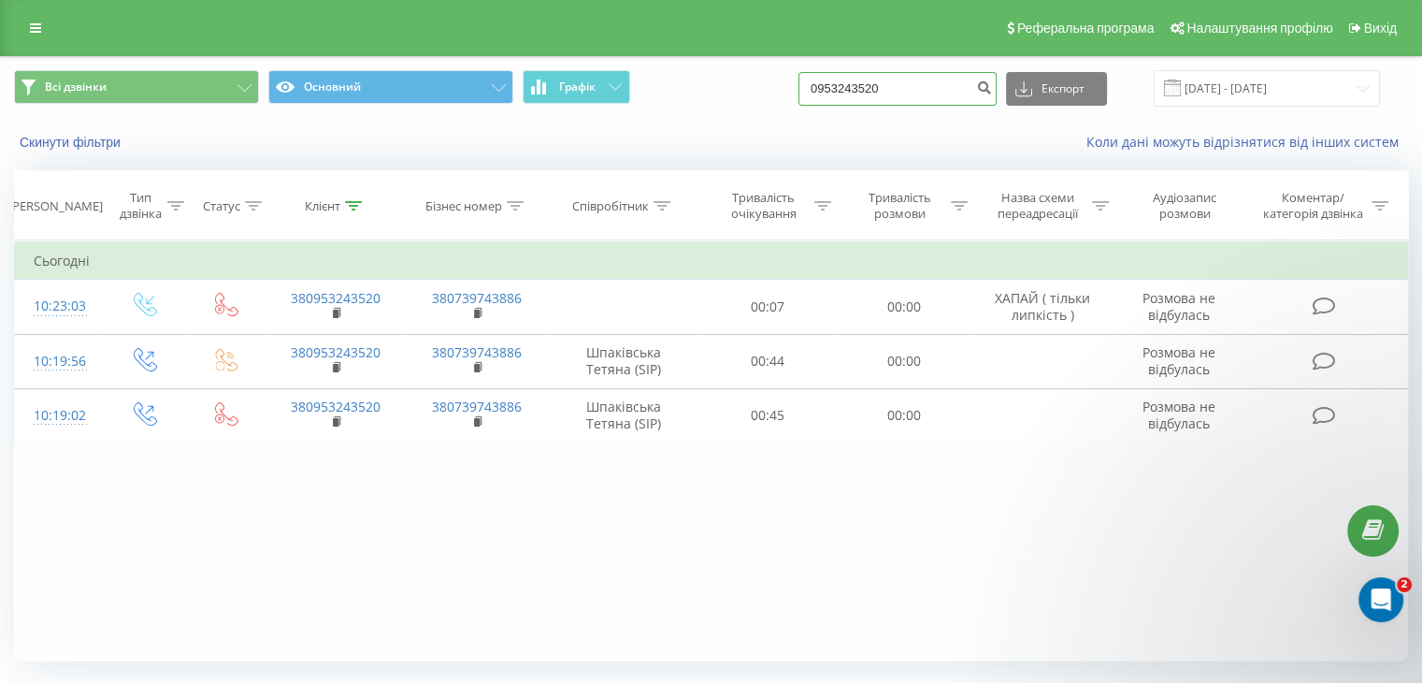
drag, startPoint x: 860, startPoint y: 75, endPoint x: 535, endPoint y: 128, distance: 329.7
click at [535, 126] on div "Всі дзвінки Основний Графік 0953243520 Експорт .csv .xls .xlsx [DATE] - [DATE] …" at bounding box center [711, 111] width 1420 height 108
paste input "850532"
type input "0985053220"
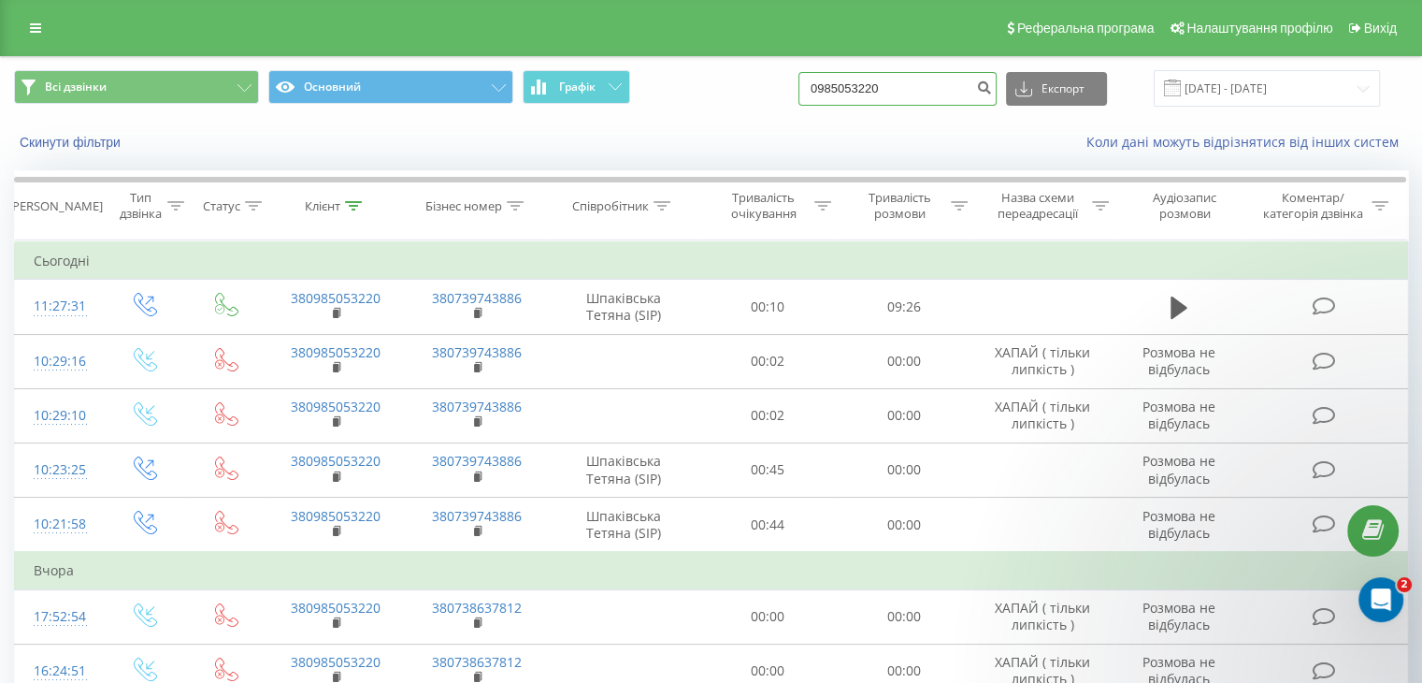
drag, startPoint x: 854, startPoint y: 72, endPoint x: 609, endPoint y: 54, distance: 245.6
click at [606, 53] on div "Реферальна програма Налаштування профілю Вихід Всі дзвінки Основний Графік 0985…" at bounding box center [711, 411] width 1422 height 823
paste input "68592342"
type input "0968592342"
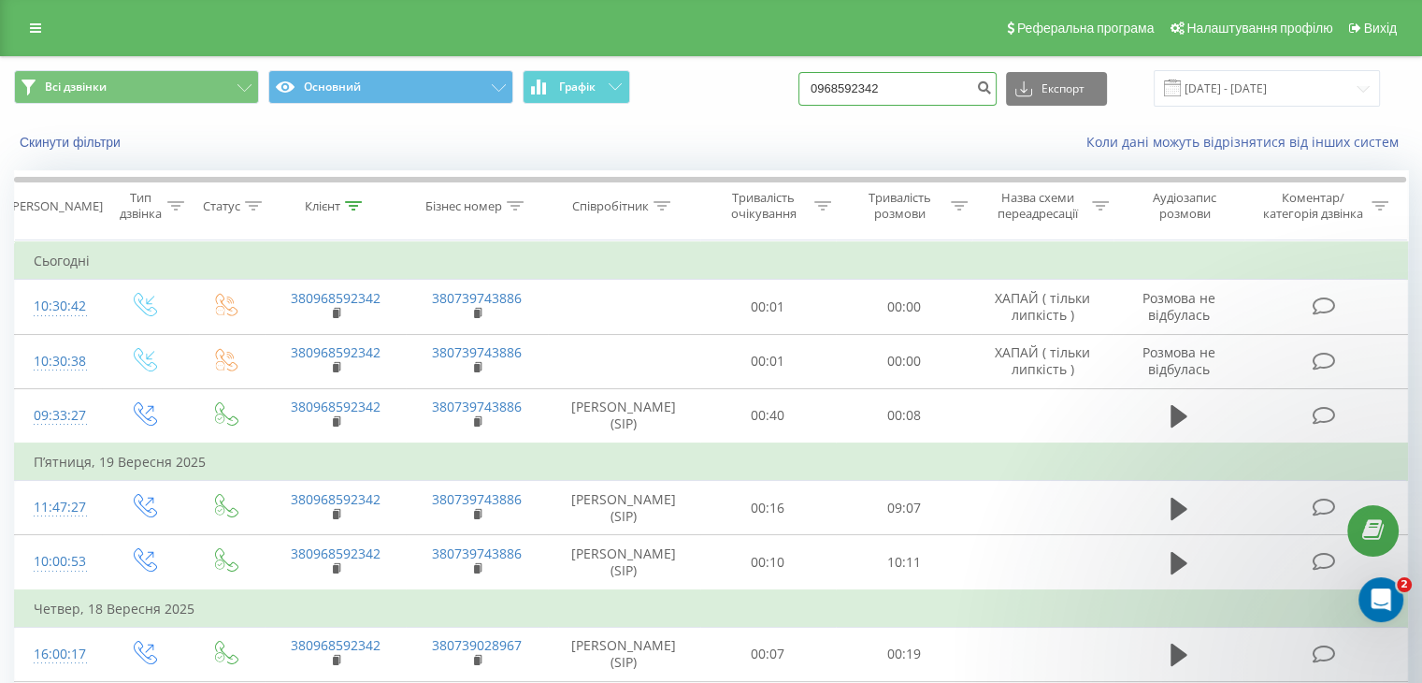
drag, startPoint x: 913, startPoint y: 77, endPoint x: 557, endPoint y: 107, distance: 356.6
click at [557, 107] on div "Всі дзвінки Основний Графік 0968592342 Експорт .csv .xls .xlsx [DATE] - [DATE]" at bounding box center [711, 88] width 1420 height 63
paste input "677764949"
type input "0677764949"
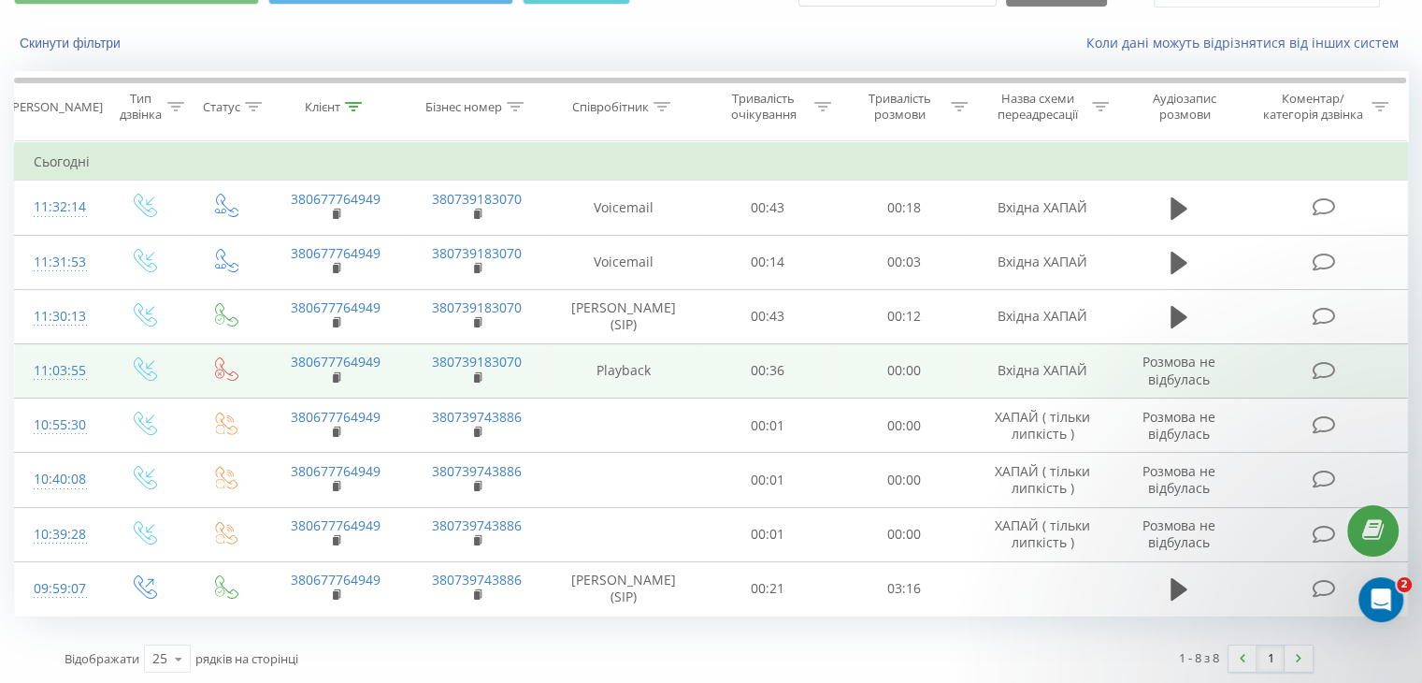
scroll to position [100, 0]
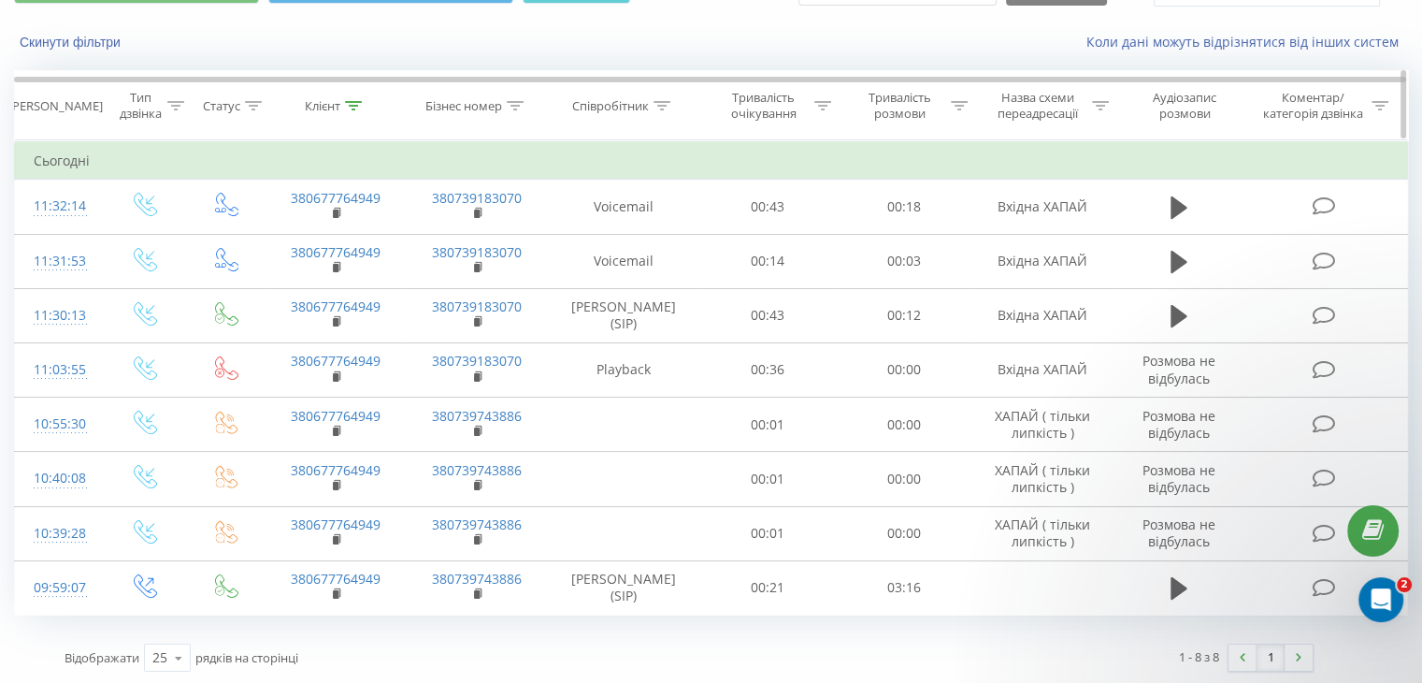
drag, startPoint x: 603, startPoint y: 31, endPoint x: 698, endPoint y: 132, distance: 138.9
click at [603, 31] on div "Скинути фільтри Коли дані можуть відрізнятися вiд інших систем" at bounding box center [711, 42] width 1420 height 45
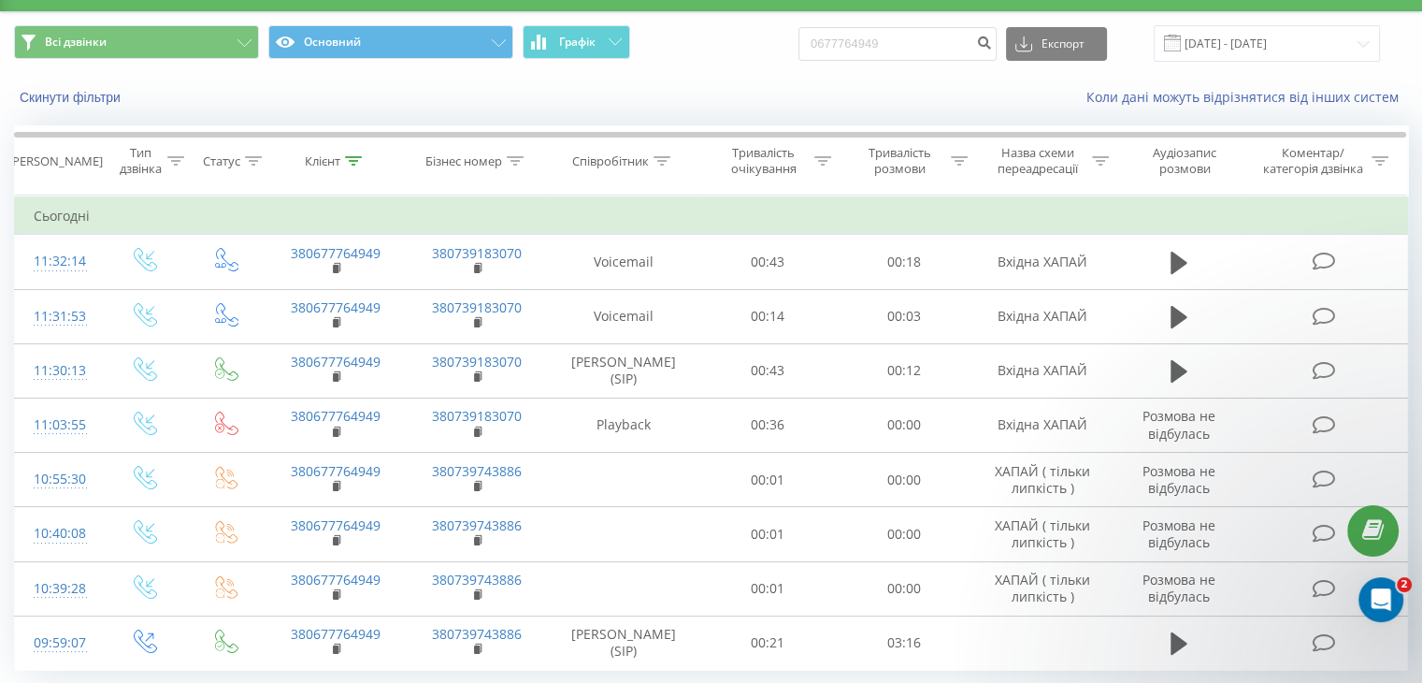
scroll to position [0, 0]
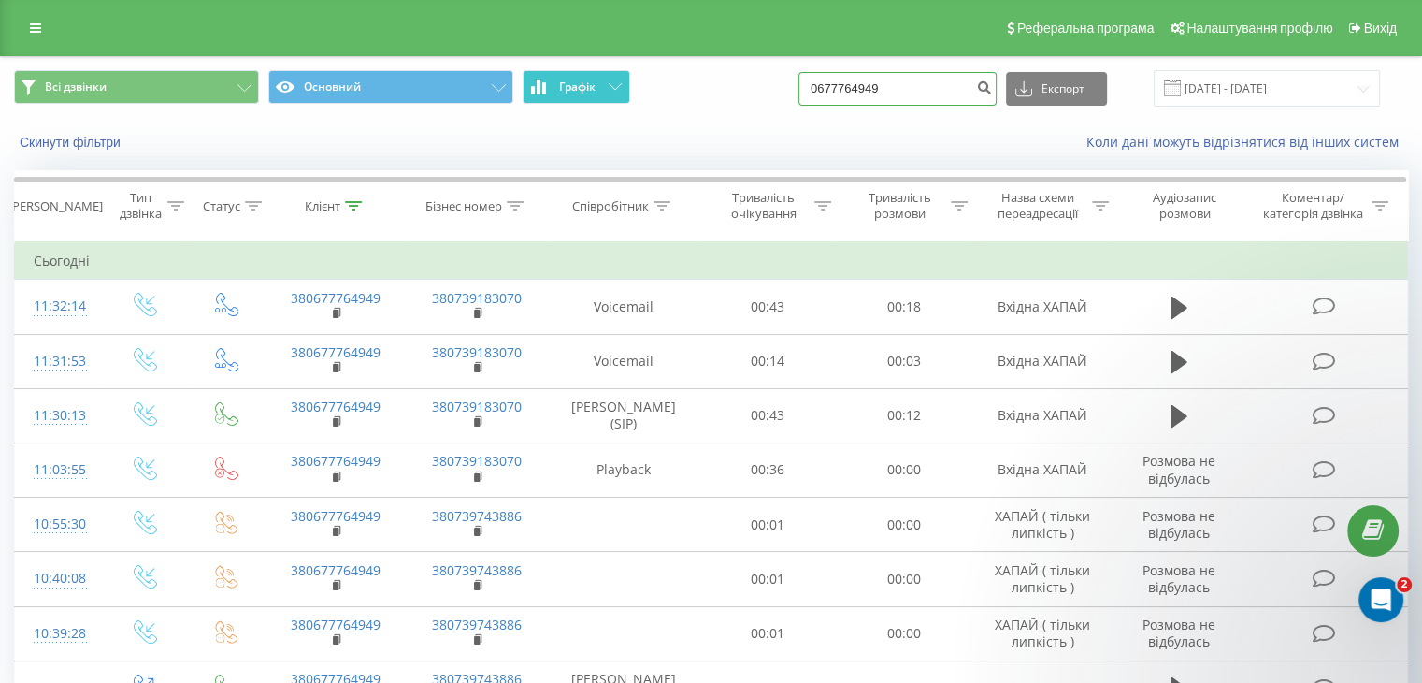
drag, startPoint x: 923, startPoint y: 85, endPoint x: 577, endPoint y: 91, distance: 346.0
click at [577, 91] on div "Всі дзвінки Основний Графік 0677764949 Експорт .csv .xls .xlsx 22.06.2025 - 22.…" at bounding box center [711, 88] width 1394 height 36
paste input "987189345"
type input "0987189345"
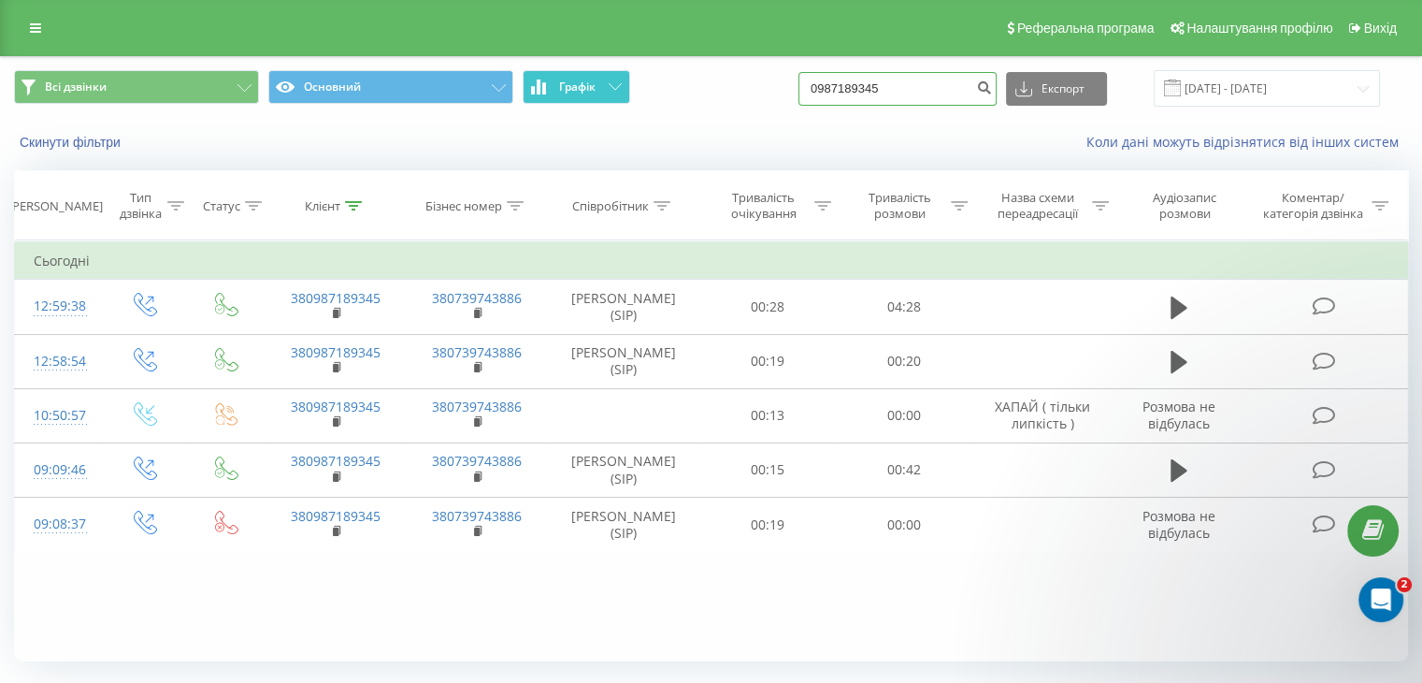
drag, startPoint x: 926, startPoint y: 86, endPoint x: 554, endPoint y: 78, distance: 372.2
click at [553, 78] on div "Всі дзвінки Основний Графік 0987189345 Експорт .csv .xls .xlsx [DATE] - [DATE]" at bounding box center [711, 88] width 1394 height 36
paste input "637006929"
type input "0637006929"
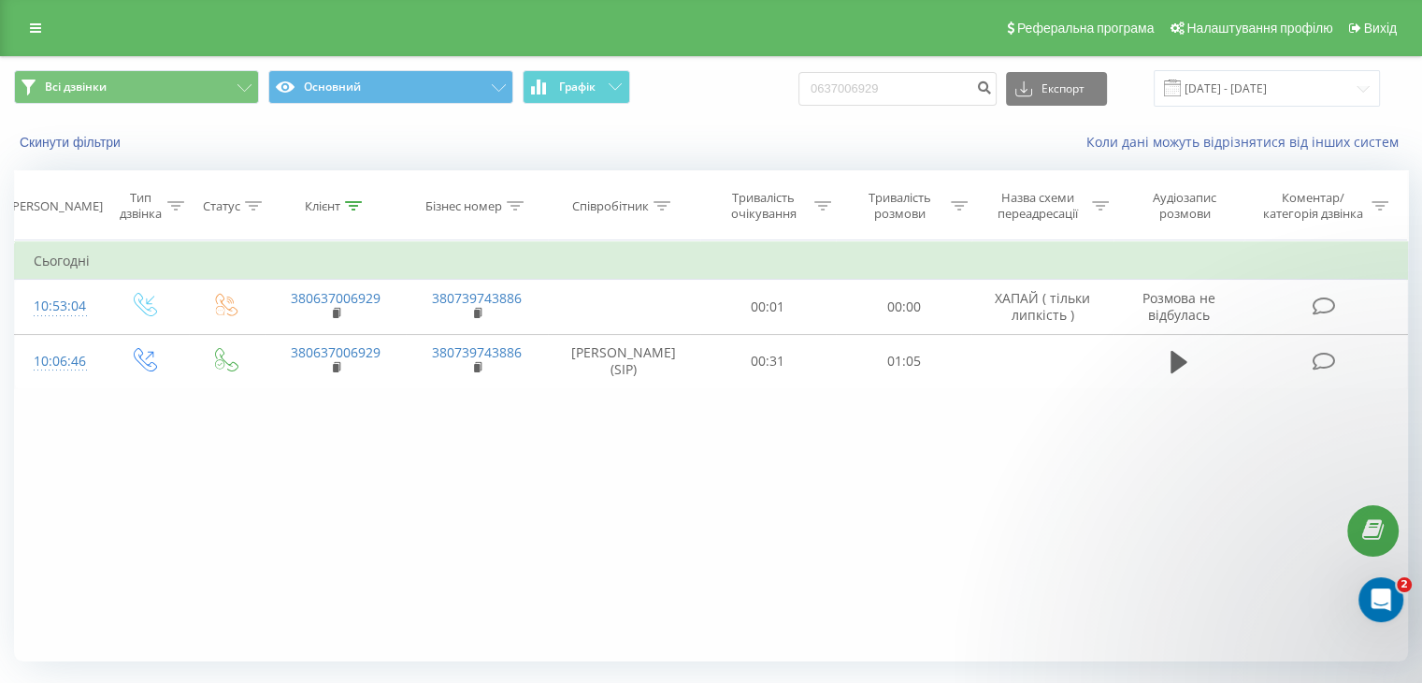
click at [493, 141] on div "Скинути фільтри" at bounding box center [267, 142] width 533 height 19
drag, startPoint x: 924, startPoint y: 82, endPoint x: 708, endPoint y: 91, distance: 216.2
click at [708, 91] on div "Всі дзвінки Основний Графік 0637006929 Експорт .csv .xls .xlsx [DATE] - [DATE]" at bounding box center [711, 88] width 1394 height 36
paste input "968592342"
type input "0968592342"
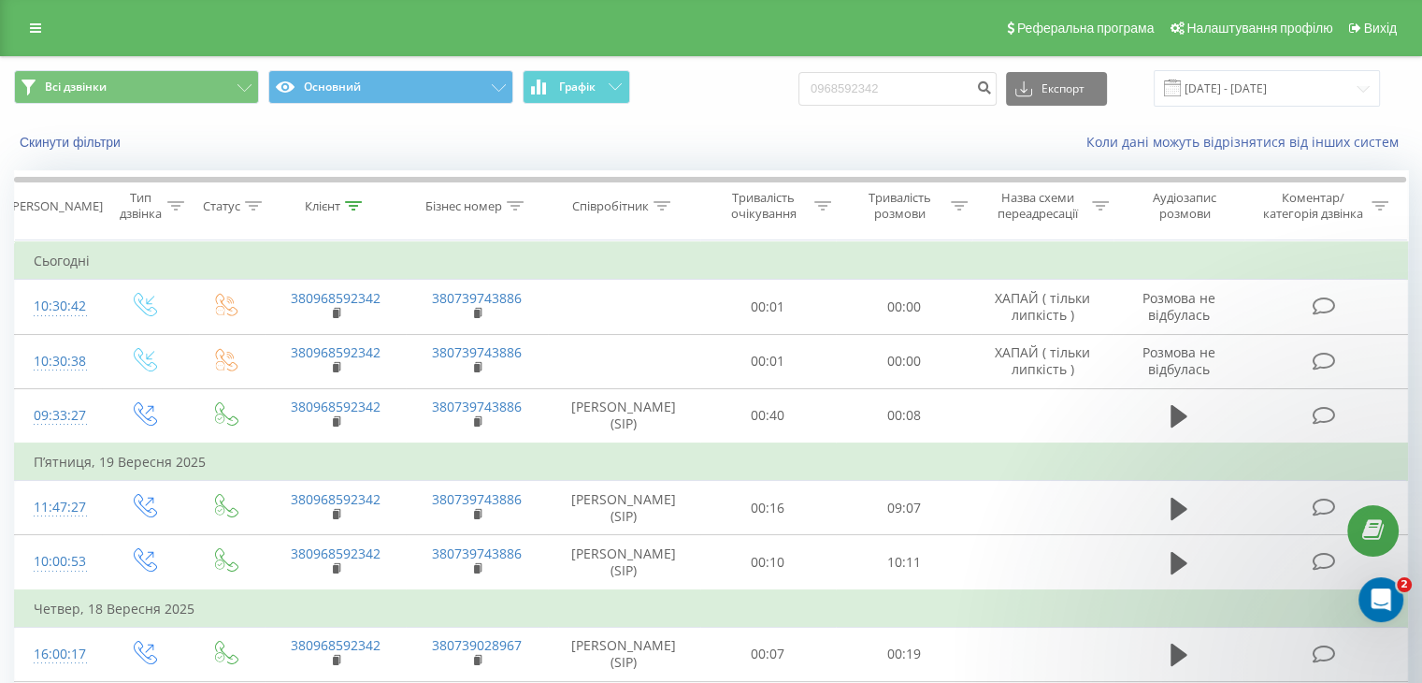
click at [497, 133] on div "Скинути фільтри" at bounding box center [267, 142] width 533 height 19
drag, startPoint x: 899, startPoint y: 89, endPoint x: 408, endPoint y: 109, distance: 491.3
click at [408, 109] on div "Всі дзвінки Основний Графік 0968592342 Експорт .csv .xls .xlsx [DATE] - [DATE]" at bounding box center [711, 88] width 1420 height 63
paste input "637006929"
type input "0637006929"
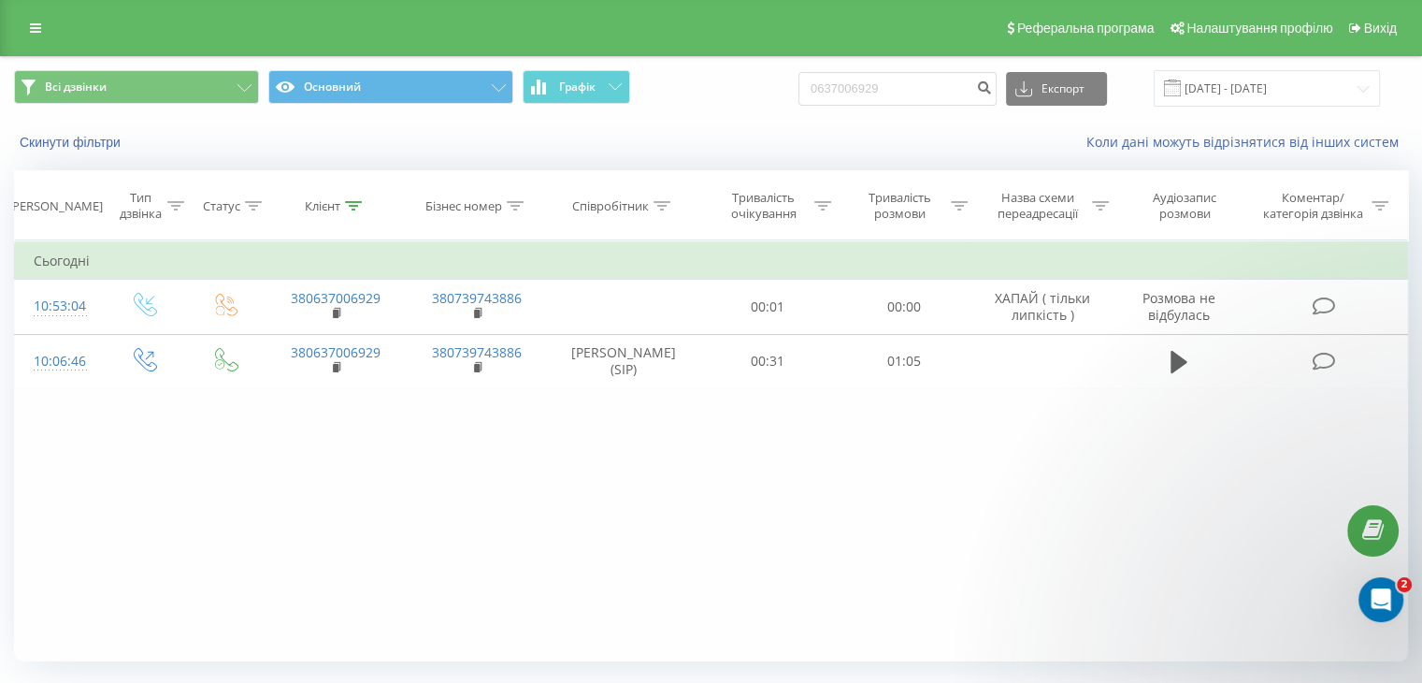
click at [509, 474] on div "Фільтрувати за умовою Дорівнює Введіть значення Скасувати OK Фільтрувати за умо…" at bounding box center [711, 450] width 1394 height 421
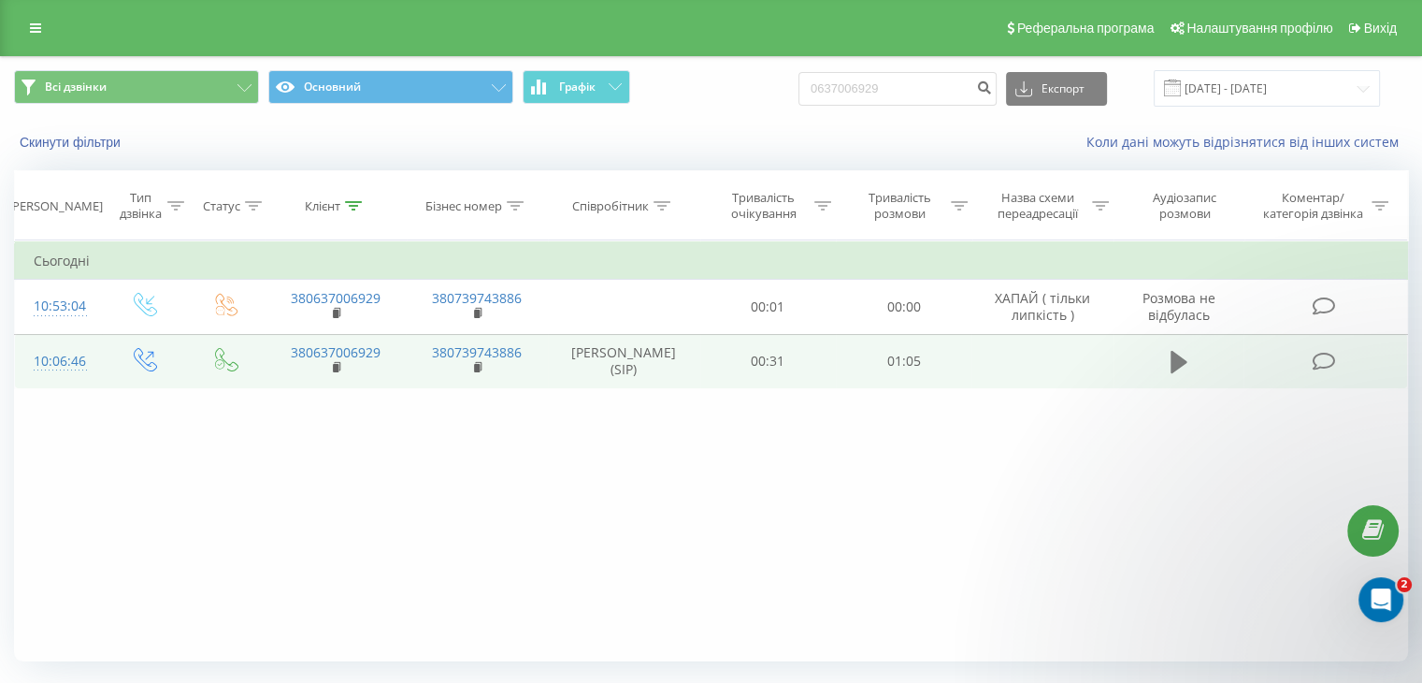
click at [1174, 357] on icon at bounding box center [1179, 362] width 17 height 22
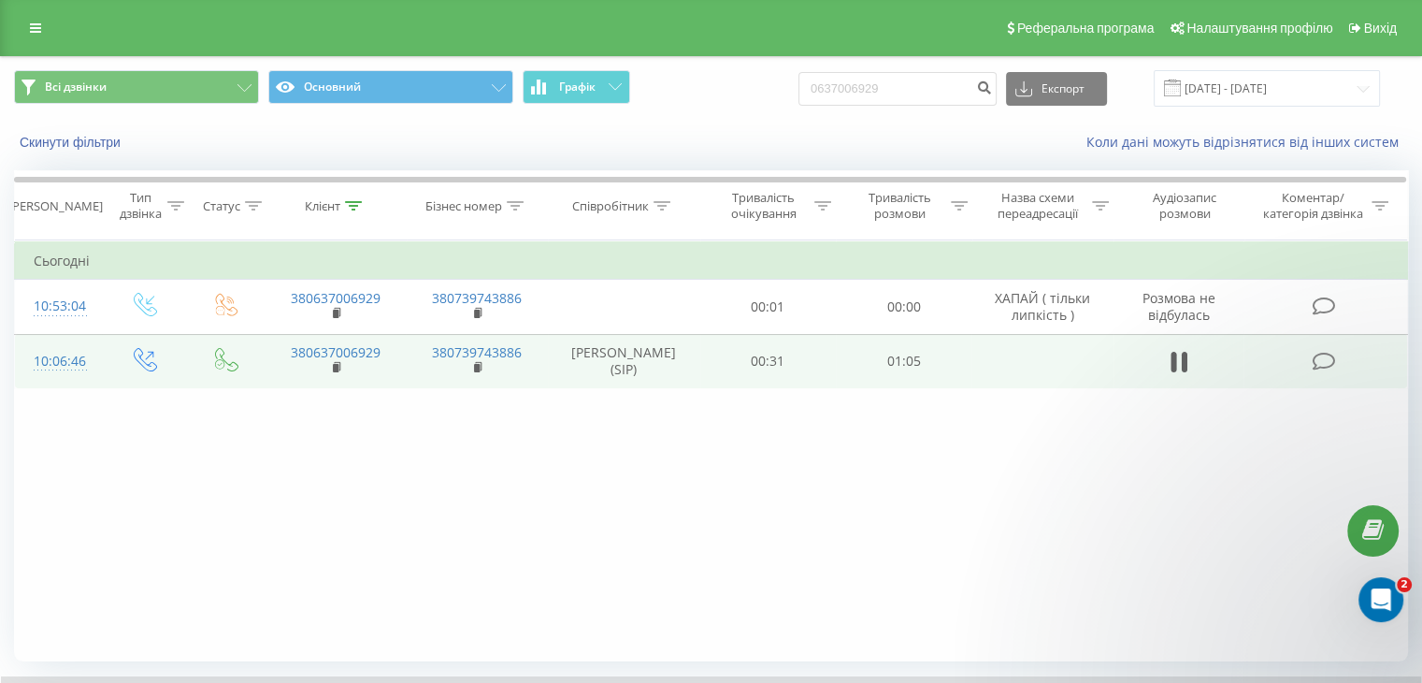
drag, startPoint x: 416, startPoint y: 539, endPoint x: 531, endPoint y: 500, distance: 121.2
click at [418, 539] on div "Фільтрувати за умовою Дорівнює Введіть значення Скасувати OK Фільтрувати за умо…" at bounding box center [711, 450] width 1394 height 421
click at [1177, 366] on icon at bounding box center [1179, 362] width 17 height 26
click at [1177, 366] on icon at bounding box center [1179, 362] width 17 height 22
click at [1177, 366] on icon at bounding box center [1179, 362] width 17 height 26
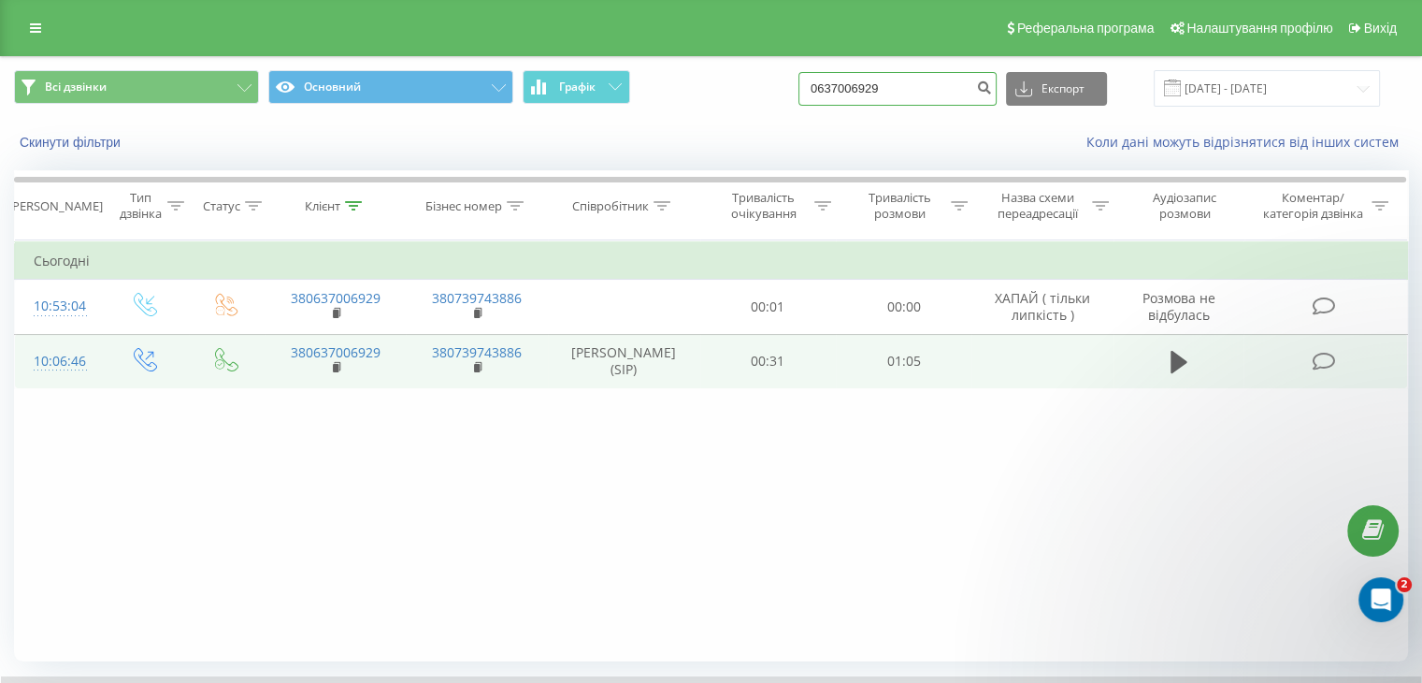
drag, startPoint x: 731, startPoint y: 113, endPoint x: 515, endPoint y: 119, distance: 216.1
click at [522, 116] on div "Всі дзвінки Основний Графік 0637006929 Експорт .csv .xls .xlsx 22.06.2025 - 22.…" at bounding box center [711, 88] width 1420 height 63
paste input "7776494"
type input "0677764949"
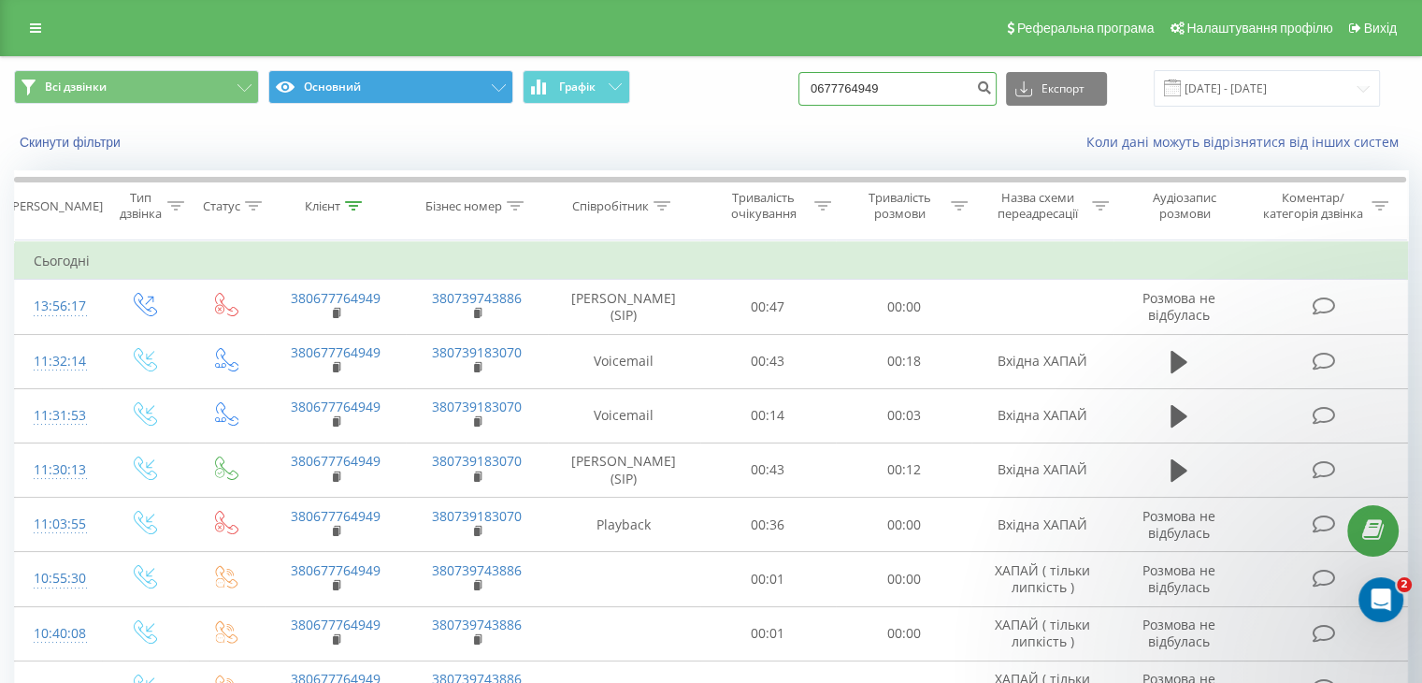
drag, startPoint x: 945, startPoint y: 94, endPoint x: 467, endPoint y: 94, distance: 478.7
click at [466, 94] on div "Всі дзвінки Основний Графік 0677764949 Експорт .csv .xls .xlsx [DATE] - [DATE]" at bounding box center [711, 88] width 1394 height 36
paste input "39733834"
type input "0639733834"
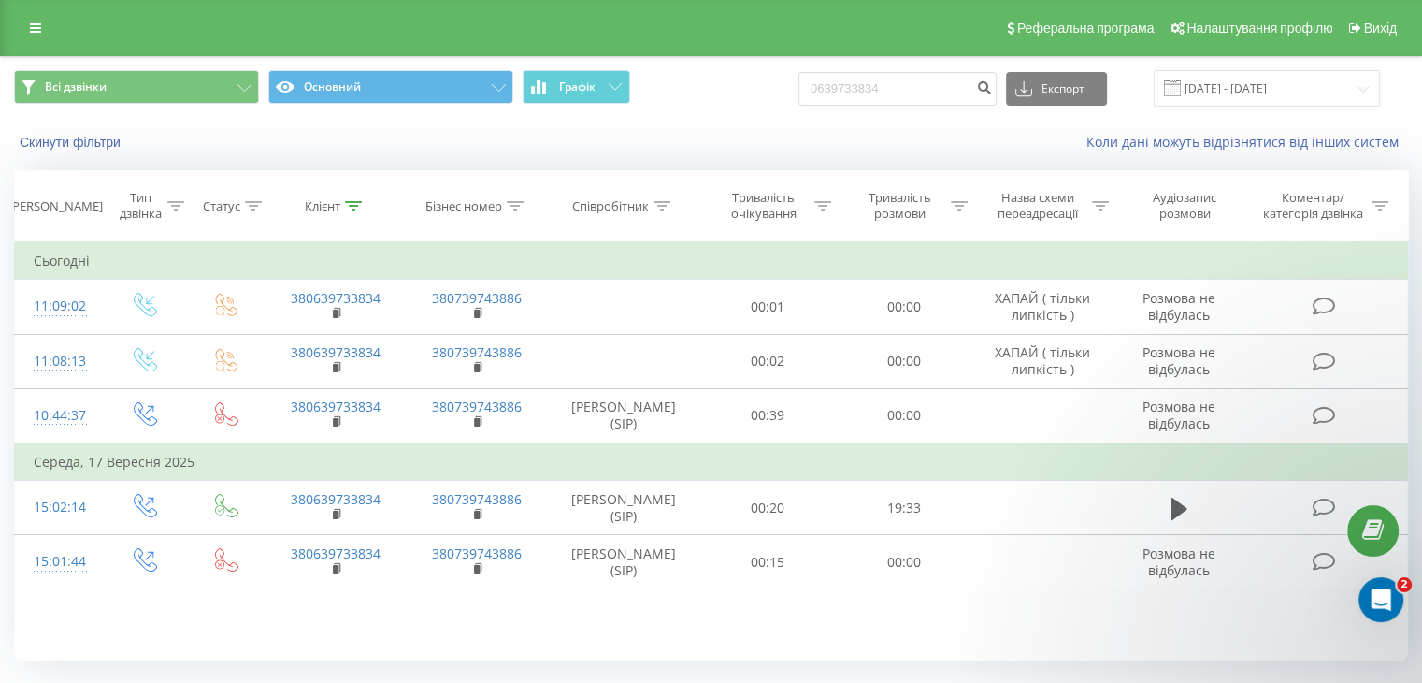
click at [800, 18] on div "Реферальна програма Налаштування профілю Вихід" at bounding box center [711, 28] width 1422 height 56
drag, startPoint x: 948, startPoint y: 83, endPoint x: 557, endPoint y: 87, distance: 390.9
click at [557, 87] on div "Всі дзвінки Основний Графік 0639733834 Експорт .csv .xls .xlsx [DATE] - [DATE]" at bounding box center [711, 88] width 1394 height 36
paste input "75157086"
type input "0675157086"
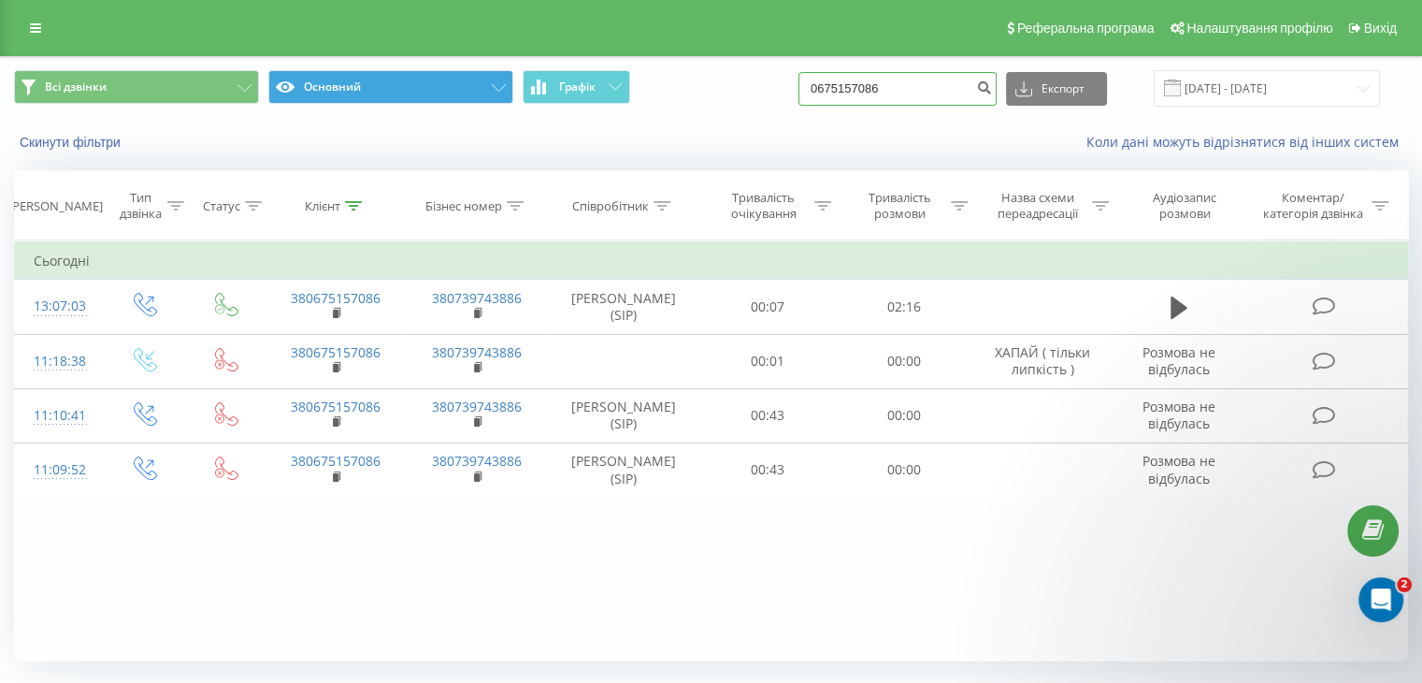
drag, startPoint x: 888, startPoint y: 90, endPoint x: 370, endPoint y: 98, distance: 518.1
click at [369, 96] on div "Всі дзвінки Основний Графік 0675157086 Експорт .csv .xls .xlsx 22.06.2025 - 22.…" at bounding box center [711, 88] width 1394 height 36
paste input "80443263"
type input "0680443263"
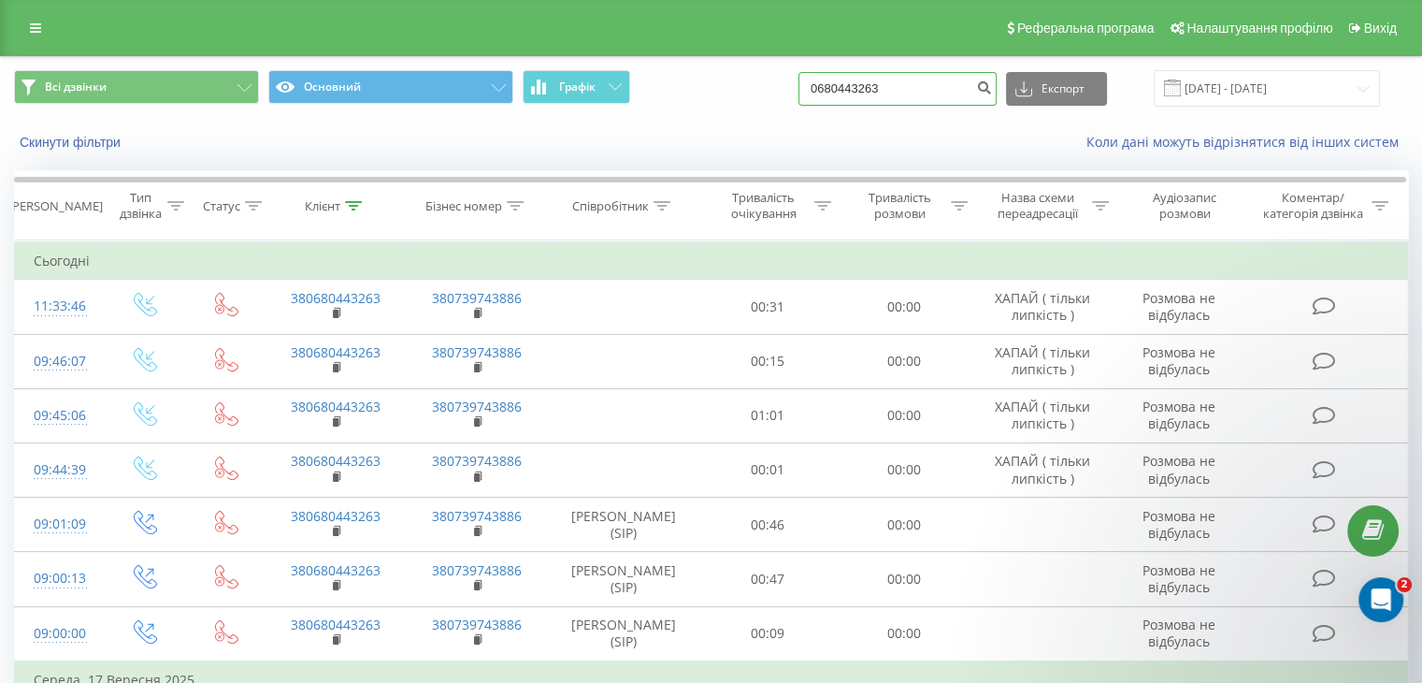
drag, startPoint x: 928, startPoint y: 84, endPoint x: 520, endPoint y: 79, distance: 407.7
click at [520, 79] on div "Всі дзвінки Основний Графік 0680443263 Експорт .csv .xls .xlsx [DATE] - [DATE]" at bounding box center [711, 88] width 1394 height 36
paste input "502239688"
type input "0502239688"
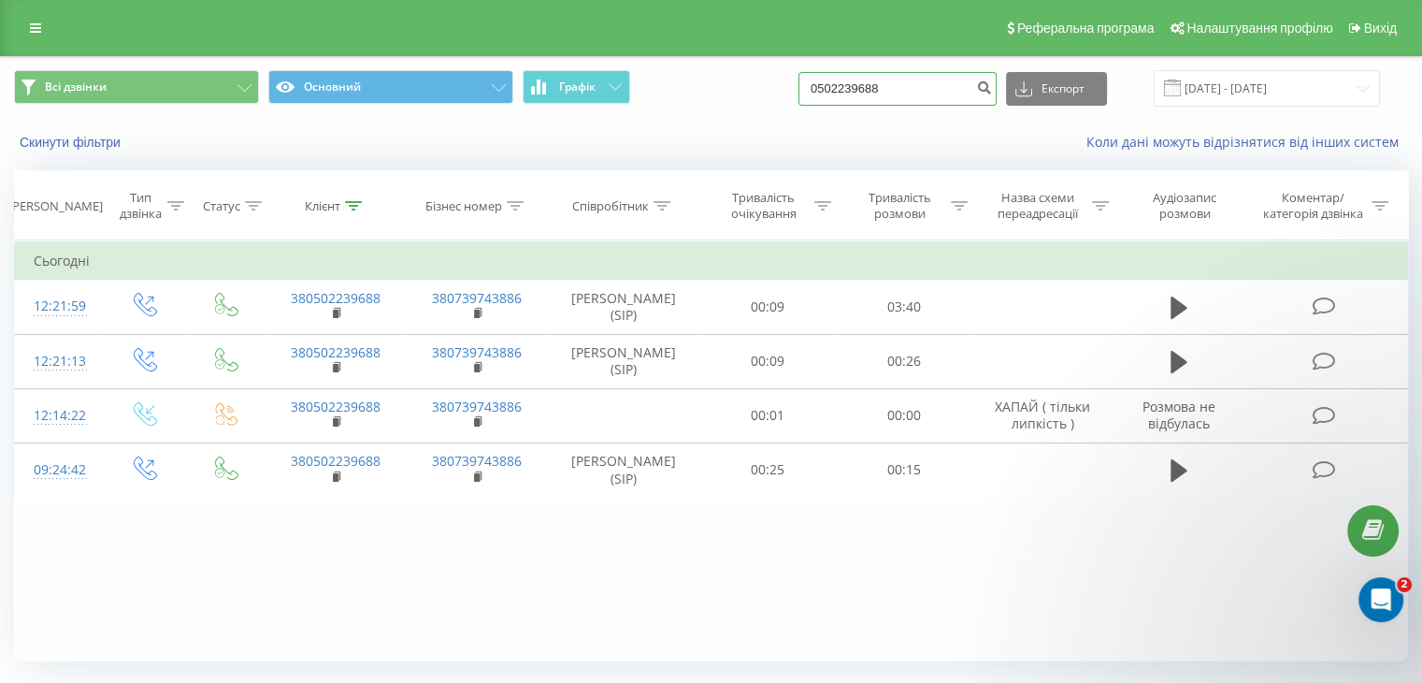
drag, startPoint x: 726, startPoint y: 77, endPoint x: 636, endPoint y: 88, distance: 90.5
click at [662, 90] on div "Всі дзвінки Основний Графік 0502239688 Експорт .csv .xls .xlsx [DATE] - [DATE]" at bounding box center [711, 88] width 1394 height 36
paste input "671031564"
type input "0671031564"
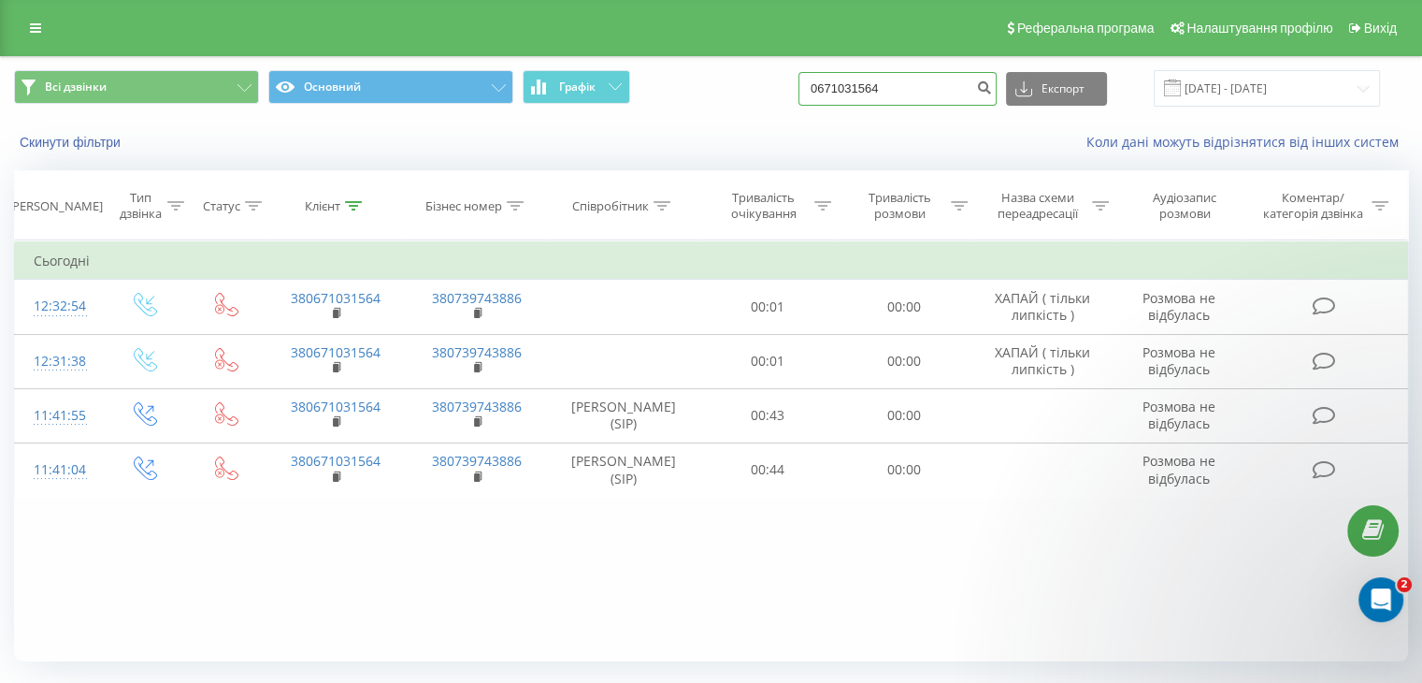
drag, startPoint x: 915, startPoint y: 79, endPoint x: 525, endPoint y: 68, distance: 391.0
click at [524, 68] on div "Всі дзвінки Основний Графік 0671031564 Експорт .csv .xls .xlsx [DATE] - [DATE]" at bounding box center [711, 88] width 1420 height 63
paste input "509079471"
type input "0509079471"
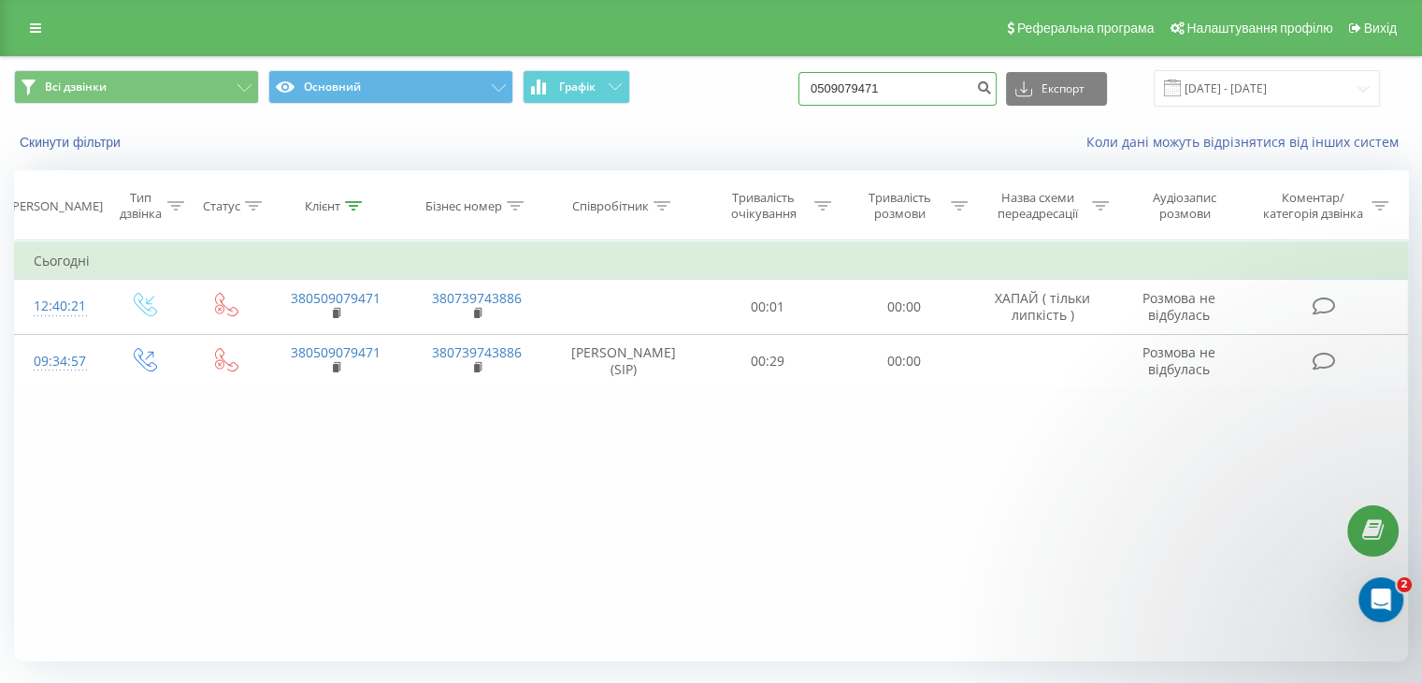
drag, startPoint x: 730, startPoint y: 88, endPoint x: 720, endPoint y: 87, distance: 10.3
click at [720, 87] on div "Всі дзвінки Основний Графік 0509079471 Експорт .csv .xls .xlsx [DATE] - [DATE]" at bounding box center [711, 88] width 1394 height 36
paste input "97000111"
type input "0970001111"
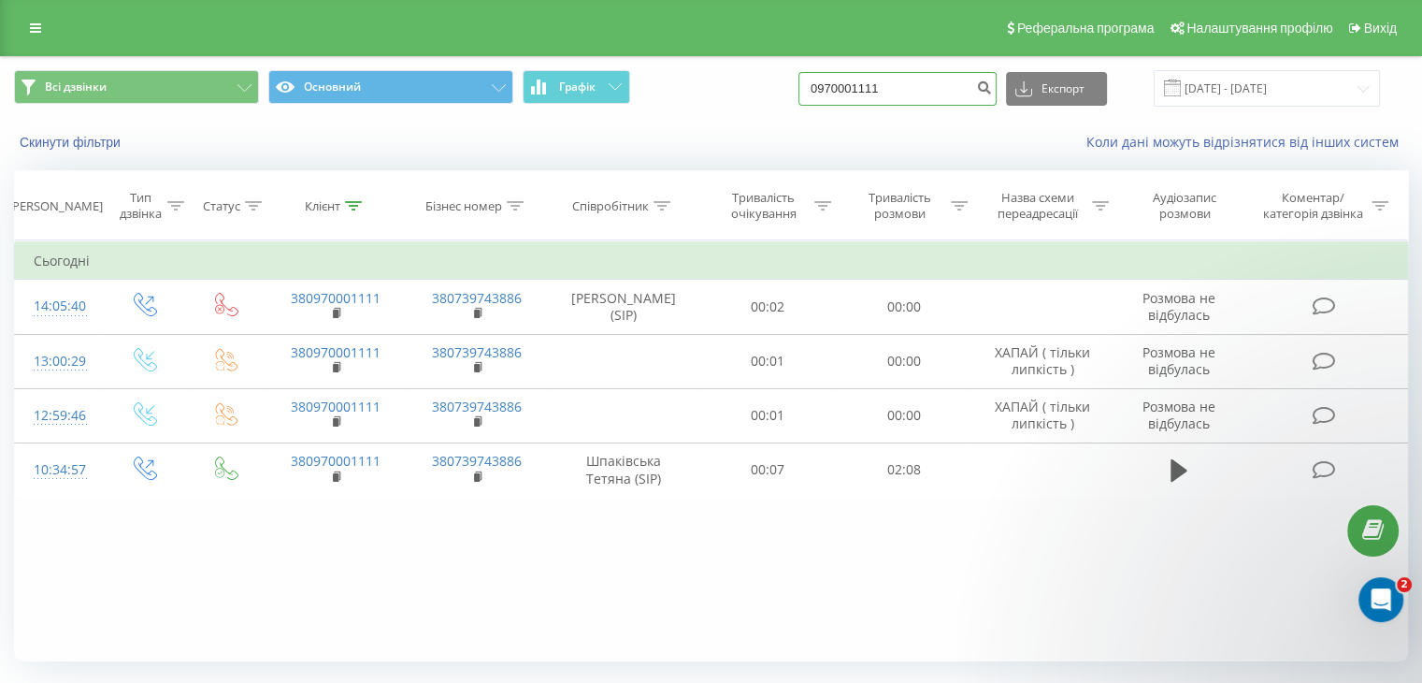
drag, startPoint x: 943, startPoint y: 98, endPoint x: 634, endPoint y: 65, distance: 310.4
click at [635, 64] on div "Всі дзвінки Основний Графік 0970001111 Експорт .csv .xls .xlsx 22.06.2025 - 22.…" at bounding box center [711, 88] width 1420 height 63
paste input "63048279"
type input "0963048279"
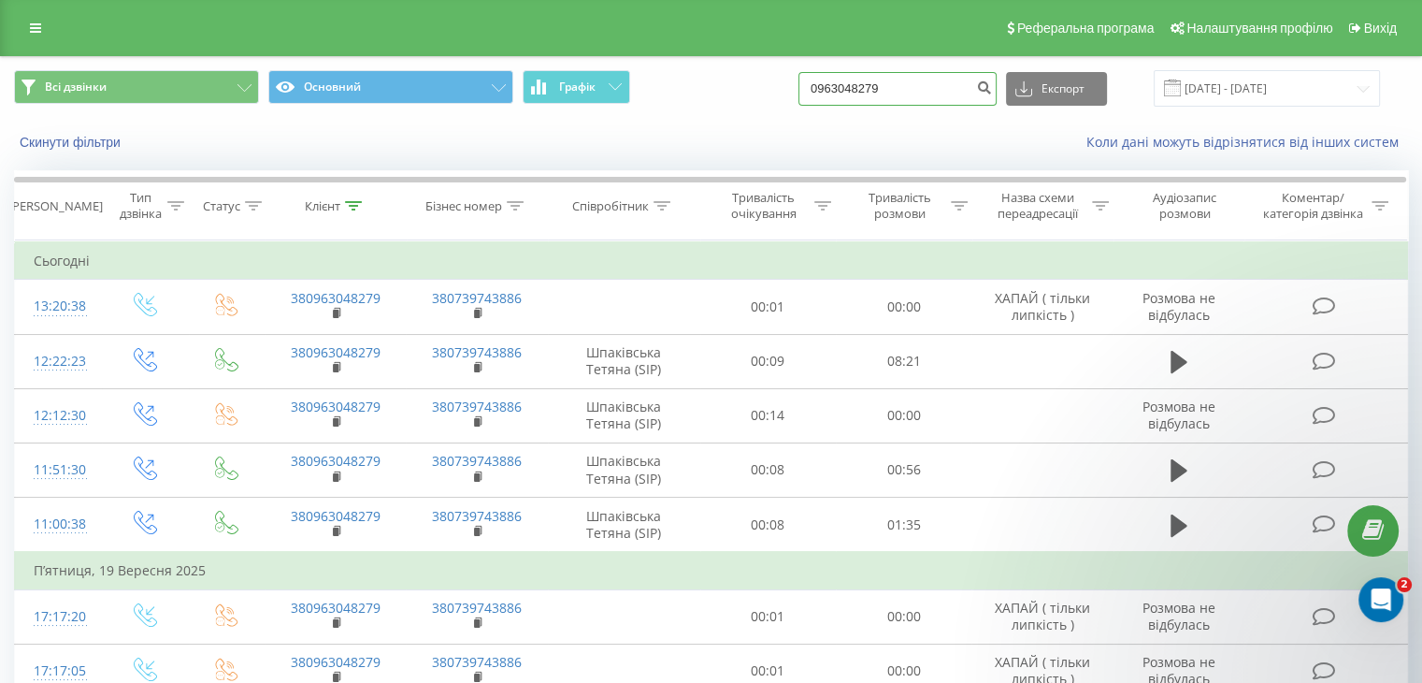
drag, startPoint x: 936, startPoint y: 97, endPoint x: 391, endPoint y: 144, distance: 547.1
click at [389, 143] on div "Всі дзвінки Основний Графік 0963048279 Експорт .csv .xls .xlsx 22.06.2025 - 22.…" at bounding box center [711, 111] width 1420 height 108
paste input "670090724"
type input "0670090724"
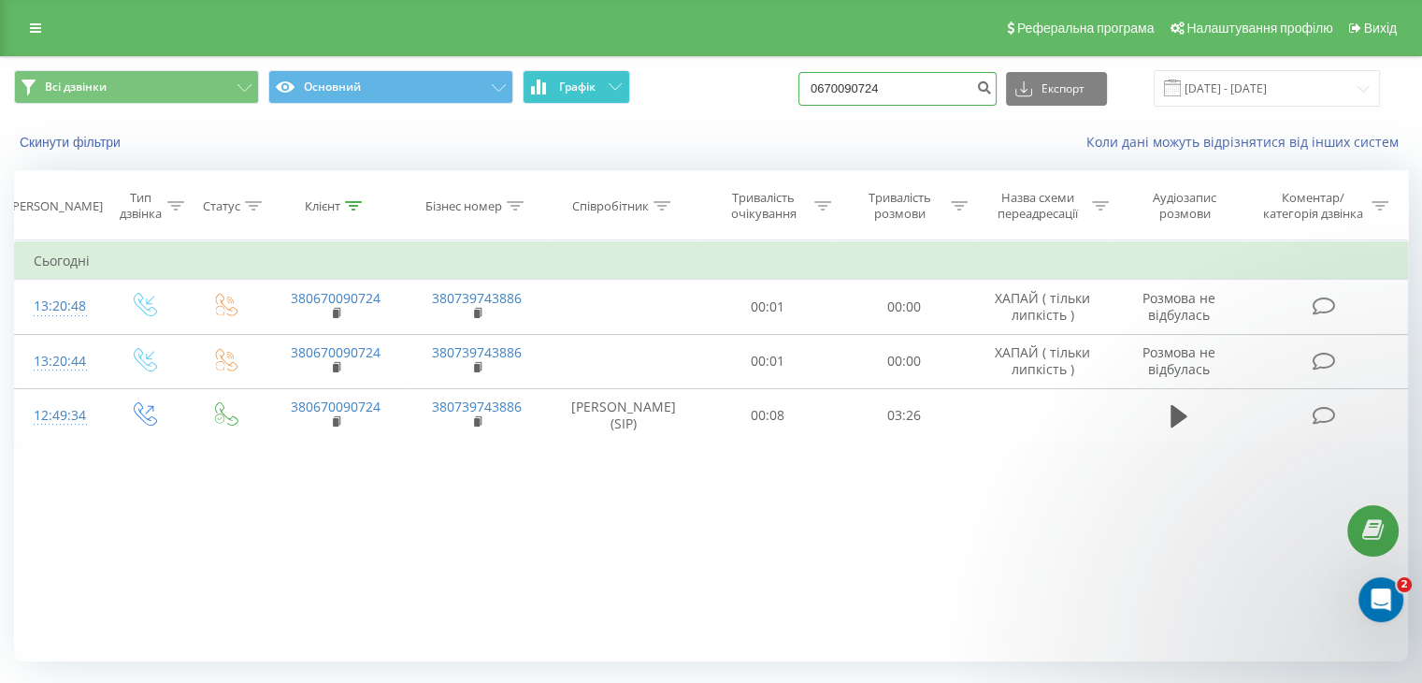
drag, startPoint x: 620, startPoint y: 68, endPoint x: 527, endPoint y: 72, distance: 92.6
click at [527, 72] on div "Всі дзвінки Основний Графік 0670090724 Експорт .csv .xls .xlsx [DATE] - [DATE]" at bounding box center [711, 88] width 1394 height 36
paste input "97043920"
type input "0970439204"
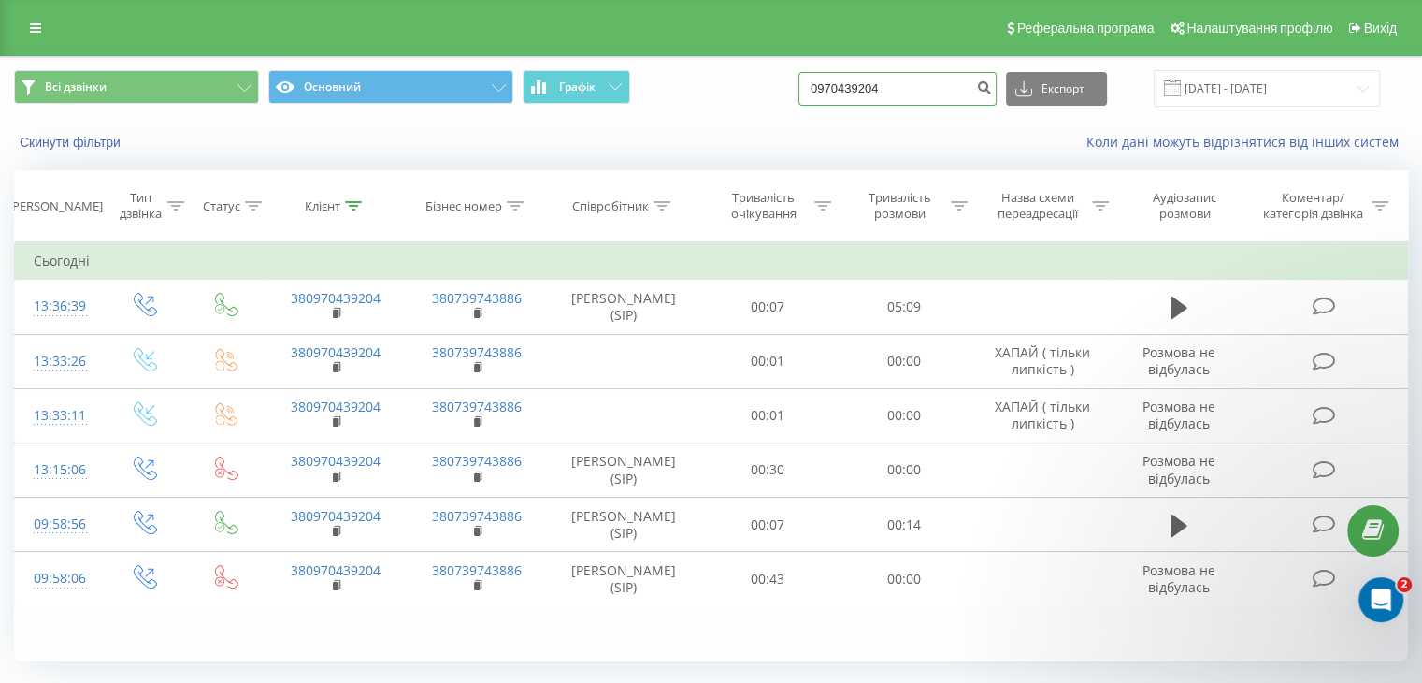
drag, startPoint x: 828, startPoint y: 84, endPoint x: 610, endPoint y: 123, distance: 221.4
click at [610, 122] on div "Всі дзвінки Основний Графік 0970439204 Експорт .csv .xls .xlsx 22.06.2025 - 22.…" at bounding box center [711, 111] width 1420 height 108
paste input "772227648"
type input "0772227648"
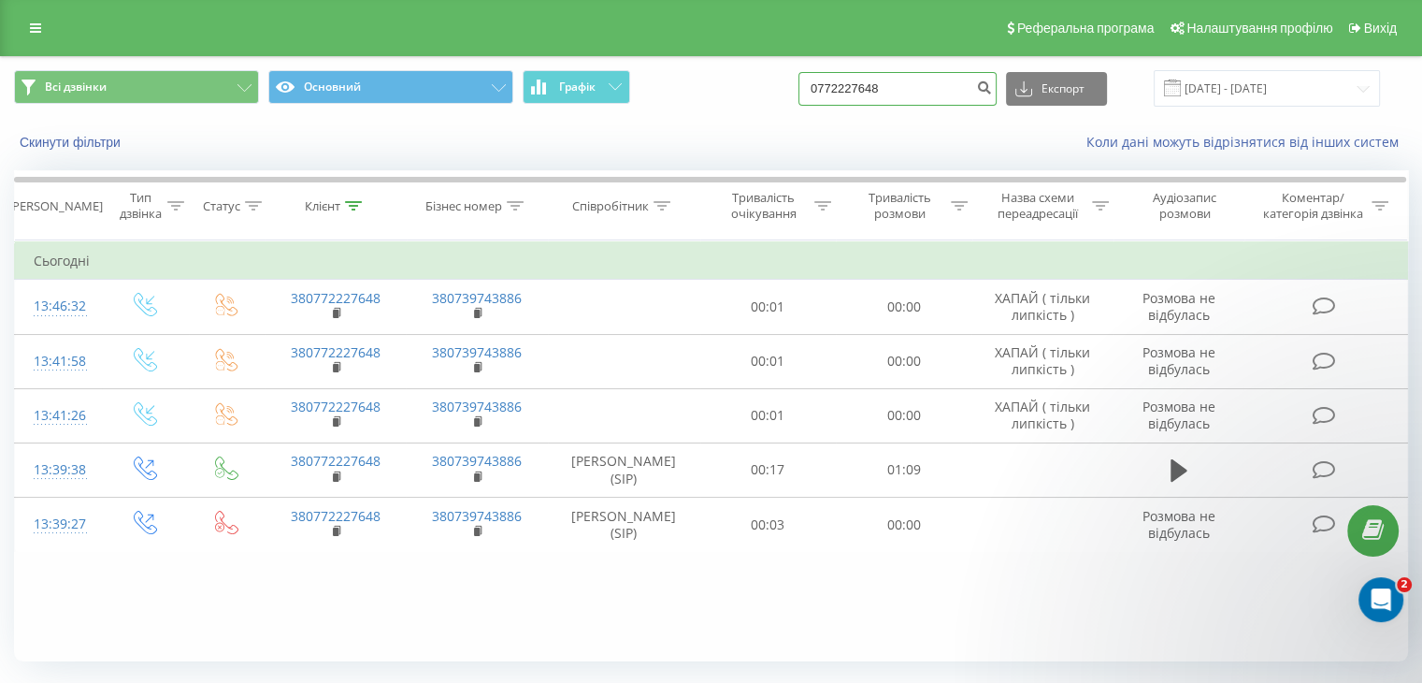
drag, startPoint x: 939, startPoint y: 100, endPoint x: 460, endPoint y: 138, distance: 480.3
click at [470, 134] on div "Всі дзвінки Основний Графік 0772227648 Експорт .csv .xls .xlsx [DATE] - [DATE] …" at bounding box center [711, 111] width 1420 height 108
